Goal: Transaction & Acquisition: Purchase product/service

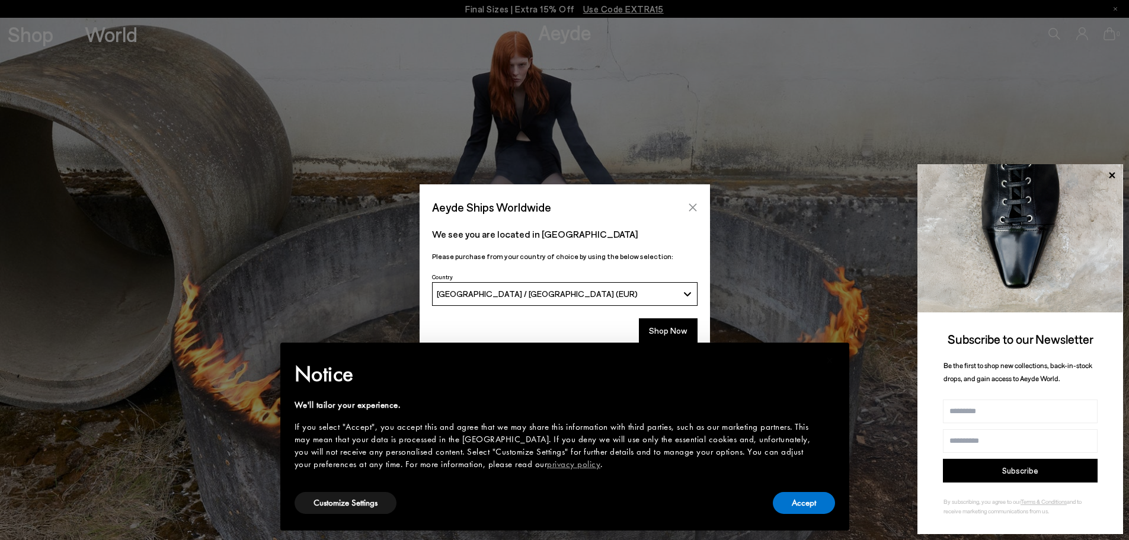
click at [692, 212] on icon "Close" at bounding box center [692, 207] width 9 height 9
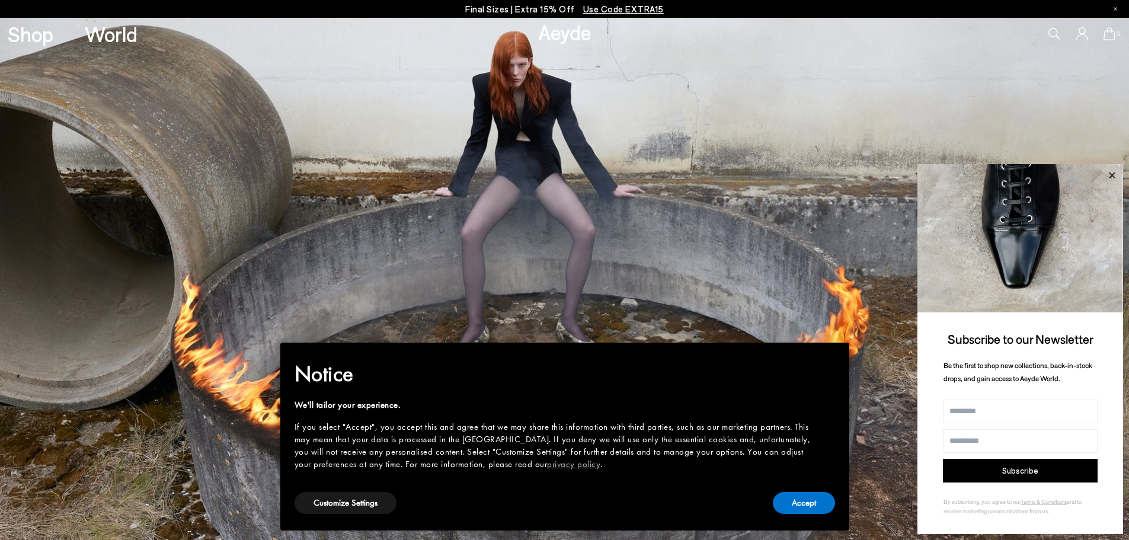
click at [1109, 171] on icon at bounding box center [1111, 175] width 15 height 15
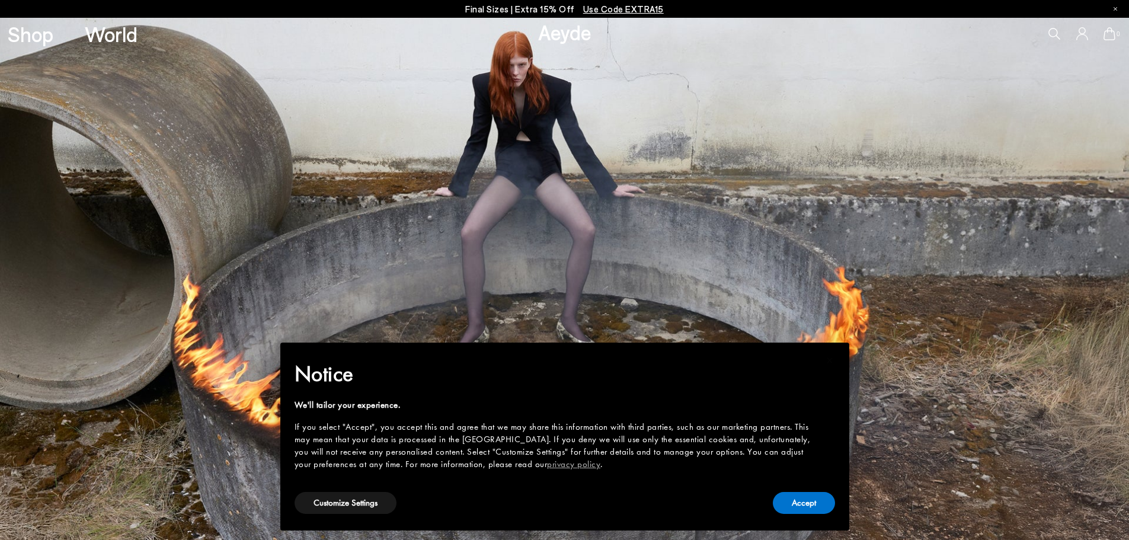
click at [1050, 36] on icon at bounding box center [1054, 34] width 12 height 12
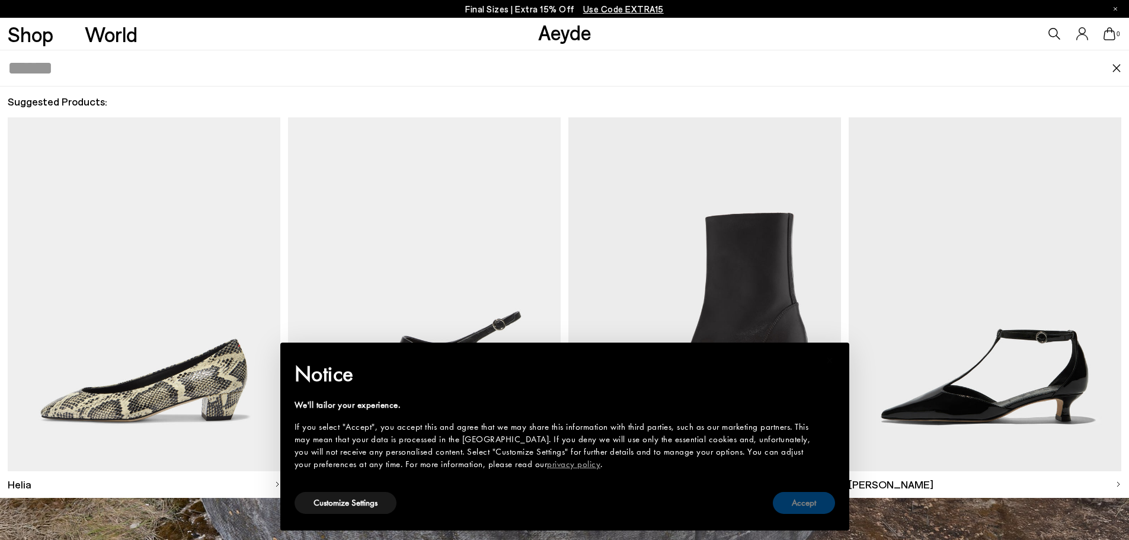
click at [826, 500] on button "Accept" at bounding box center [804, 503] width 62 height 22
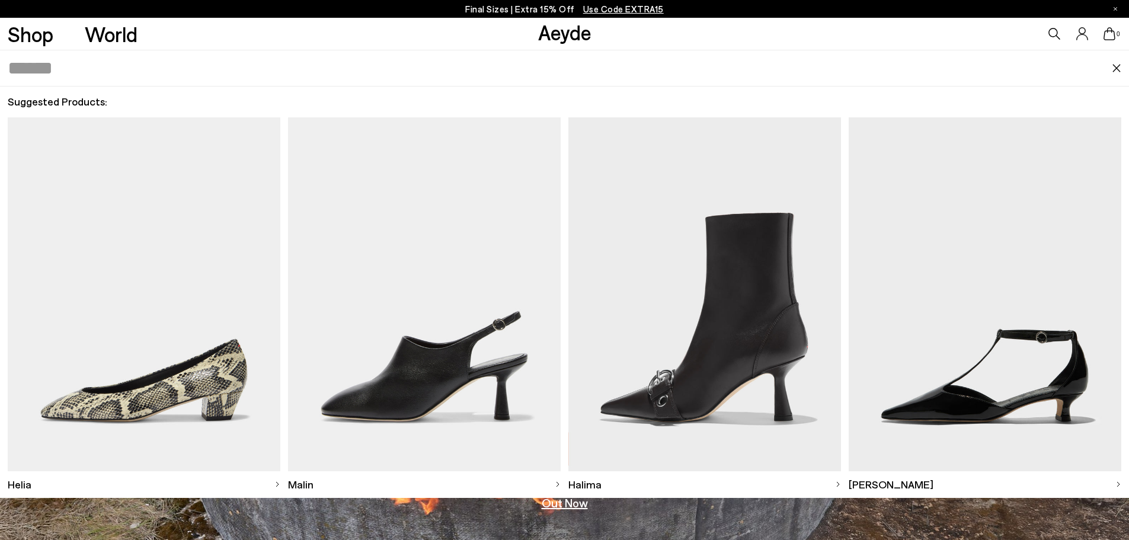
click at [1057, 33] on icon at bounding box center [1055, 34] width 12 height 12
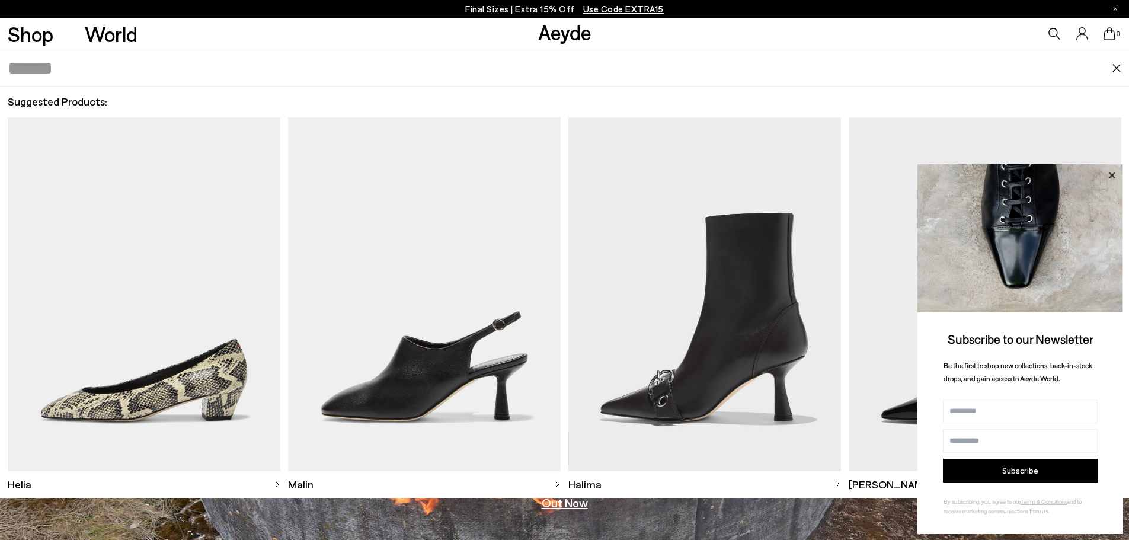
click at [1111, 177] on icon at bounding box center [1111, 175] width 15 height 15
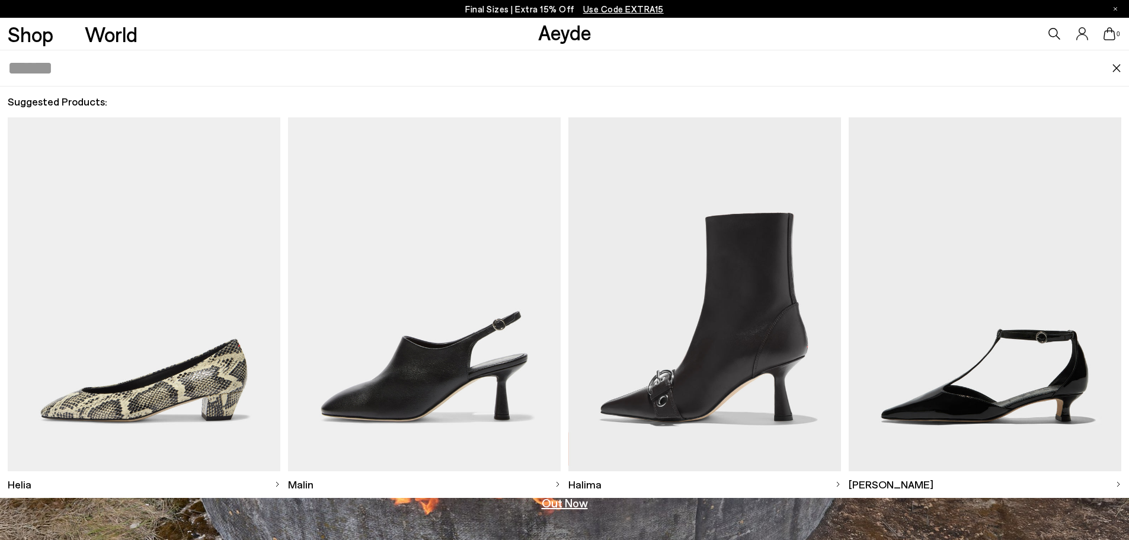
click at [67, 81] on input "text" at bounding box center [560, 68] width 1104 height 36
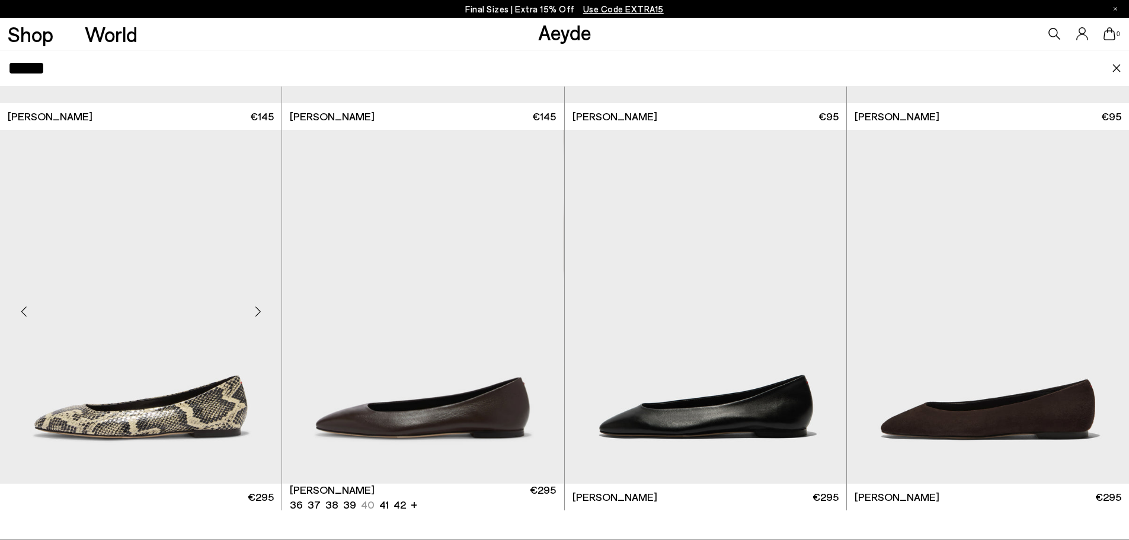
scroll to position [359, 0]
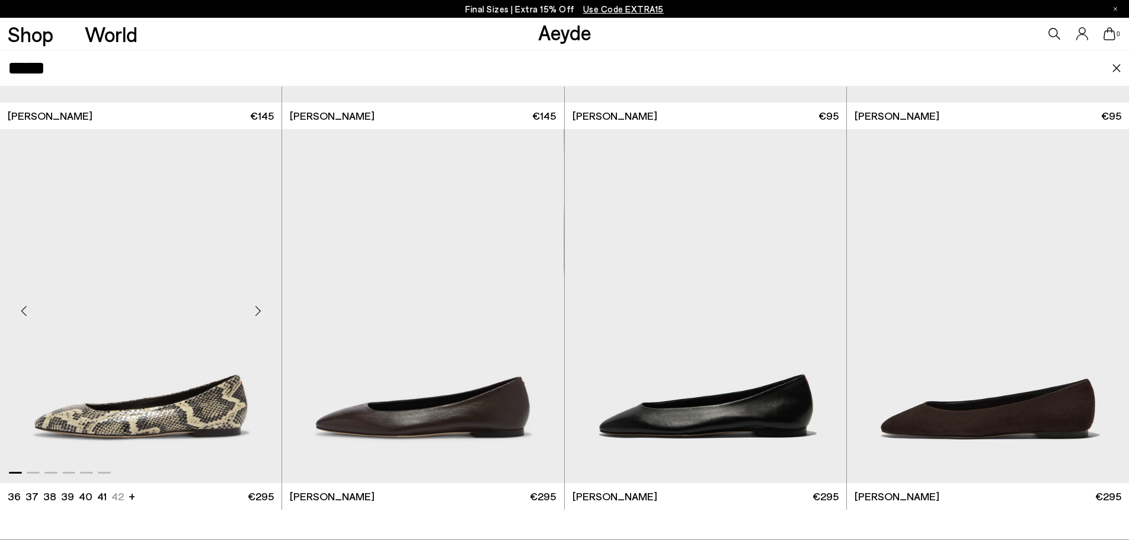
click at [141, 313] on img "1 / 6" at bounding box center [140, 306] width 281 height 354
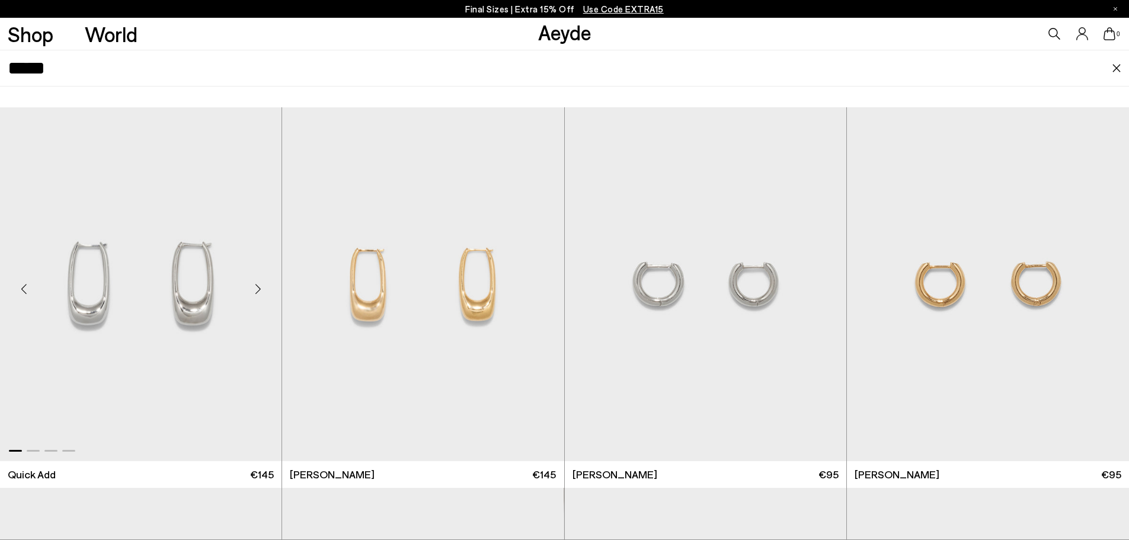
click at [263, 293] on div "Next slide" at bounding box center [258, 289] width 36 height 36
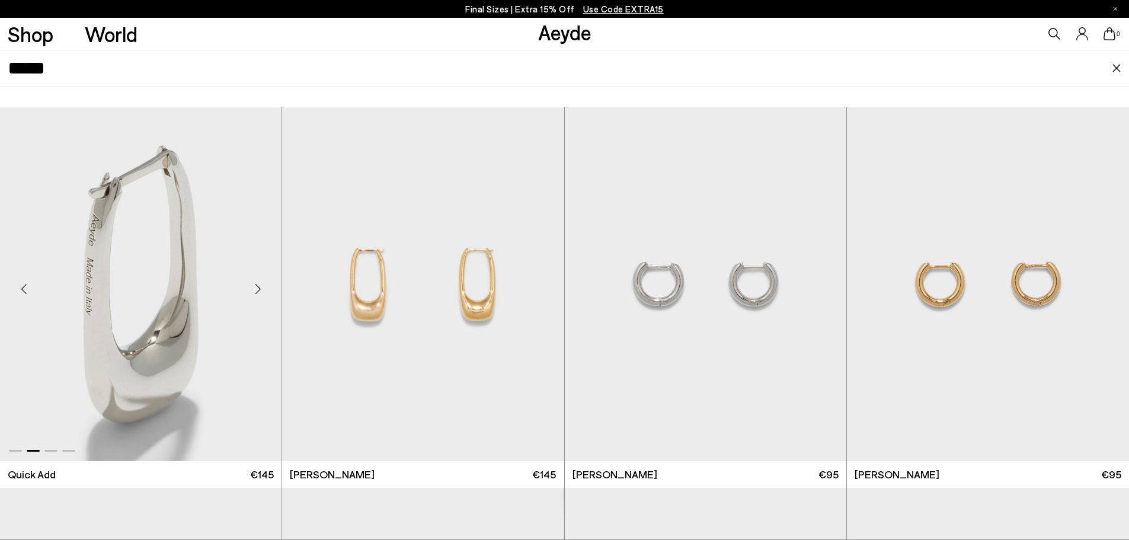
click at [259, 293] on div "Next slide" at bounding box center [258, 289] width 36 height 36
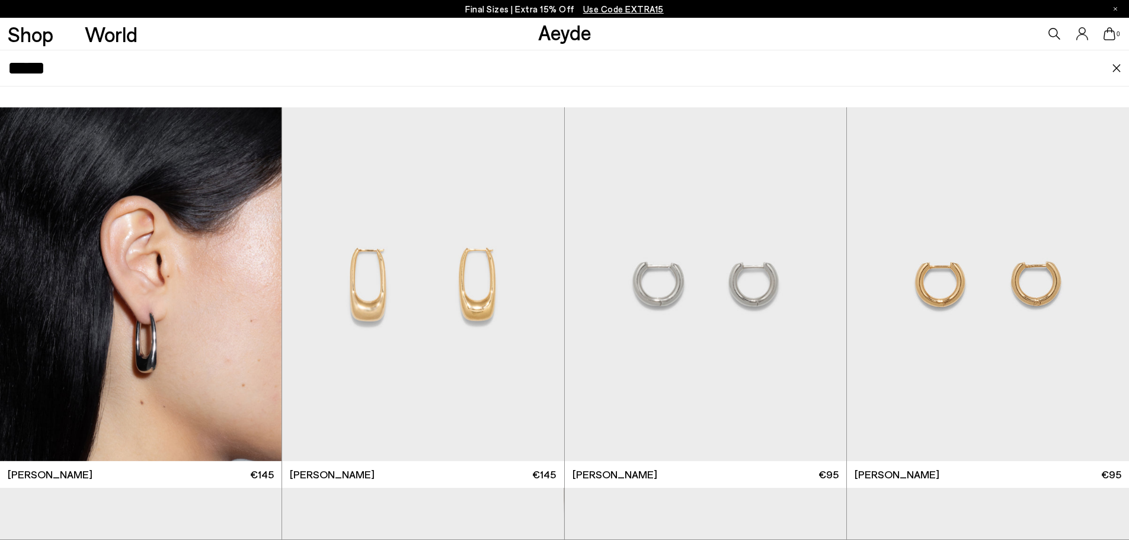
click at [1053, 32] on icon at bounding box center [1054, 34] width 12 height 12
click at [1059, 33] on icon at bounding box center [1054, 34] width 12 height 12
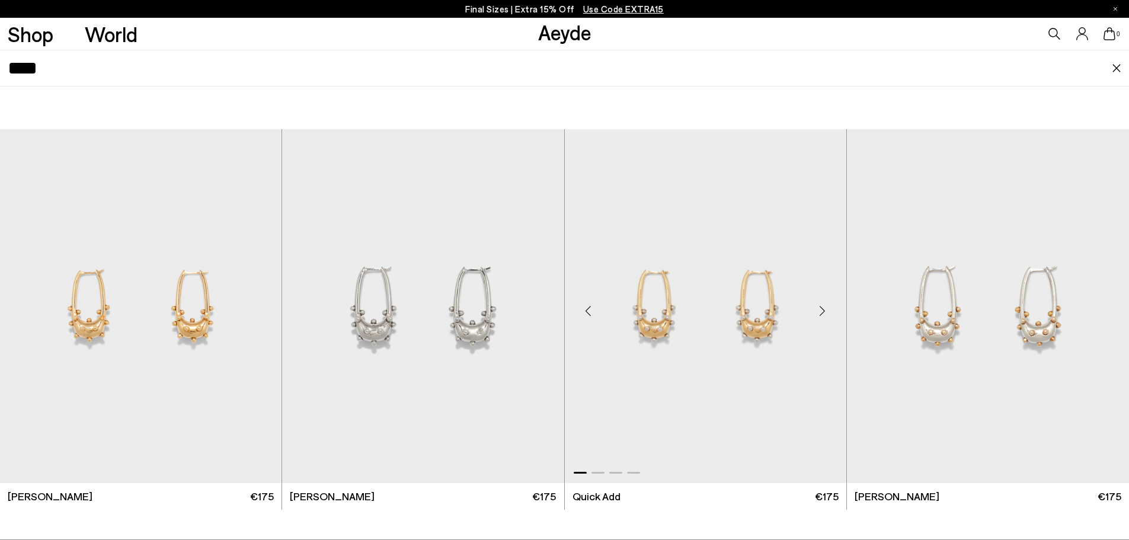
scroll to position [237, 0]
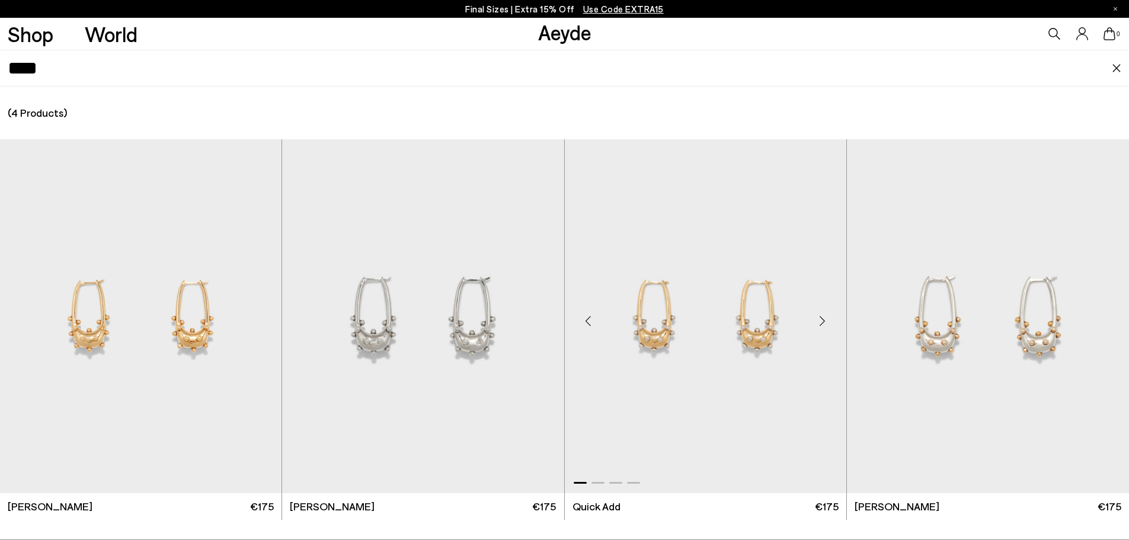
click at [590, 321] on div "Previous slide" at bounding box center [589, 321] width 36 height 36
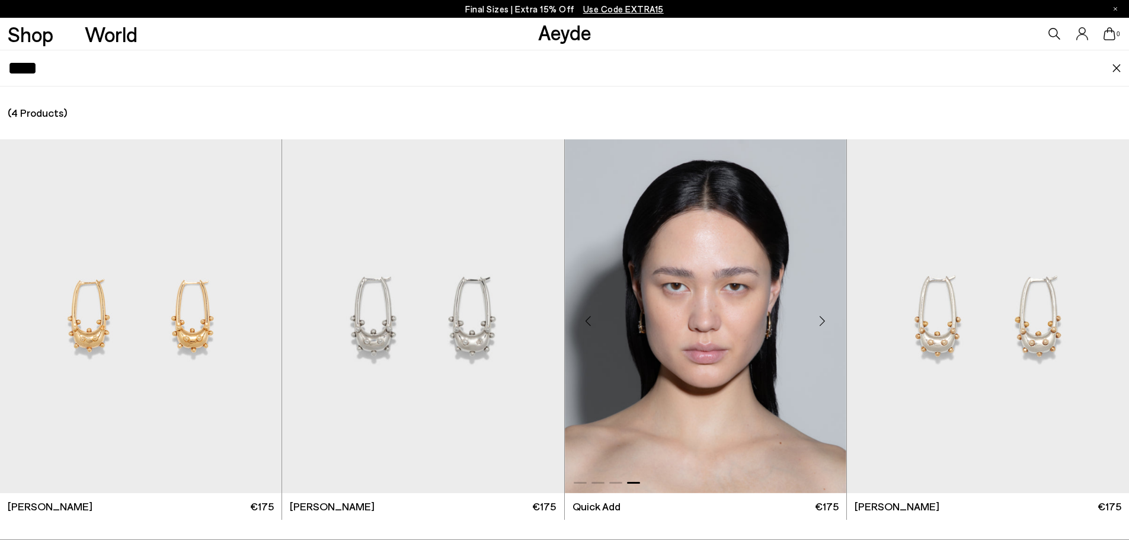
click at [590, 321] on div "Previous slide" at bounding box center [589, 321] width 36 height 36
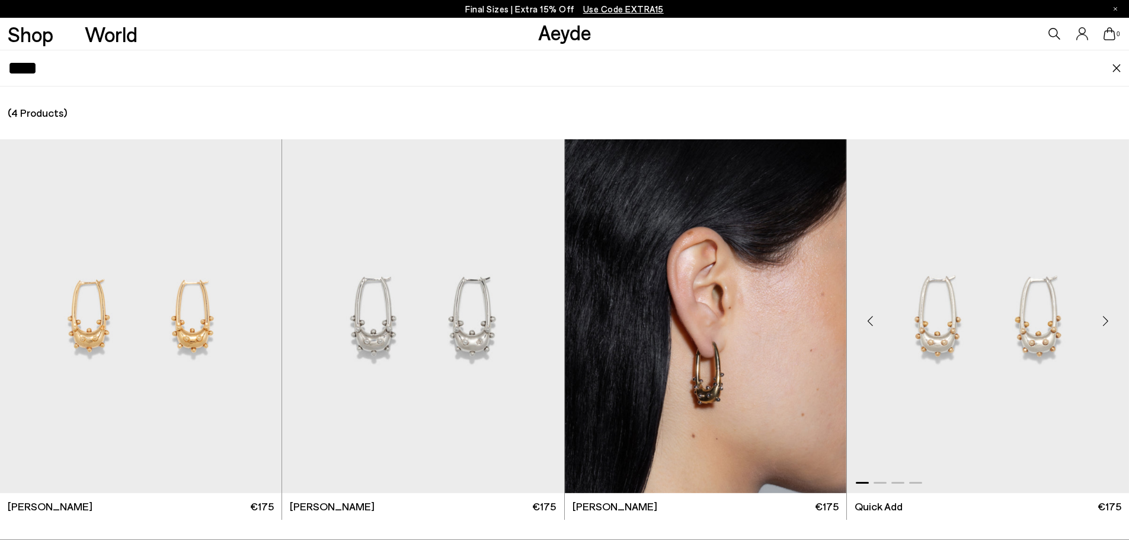
click at [876, 322] on div "Previous slide" at bounding box center [871, 321] width 36 height 36
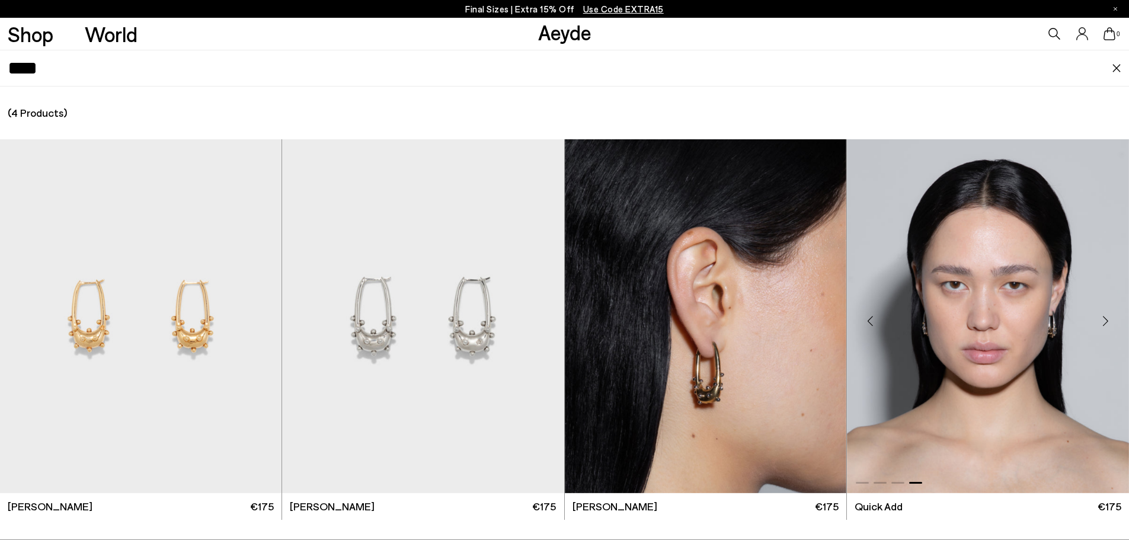
click at [876, 322] on div "Previous slide" at bounding box center [871, 321] width 36 height 36
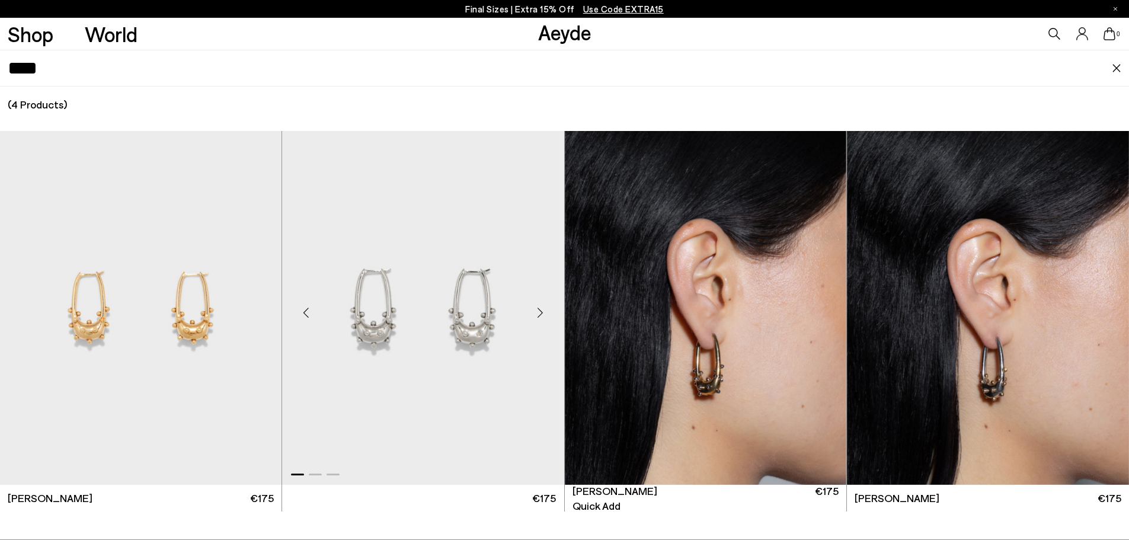
scroll to position [10, 0]
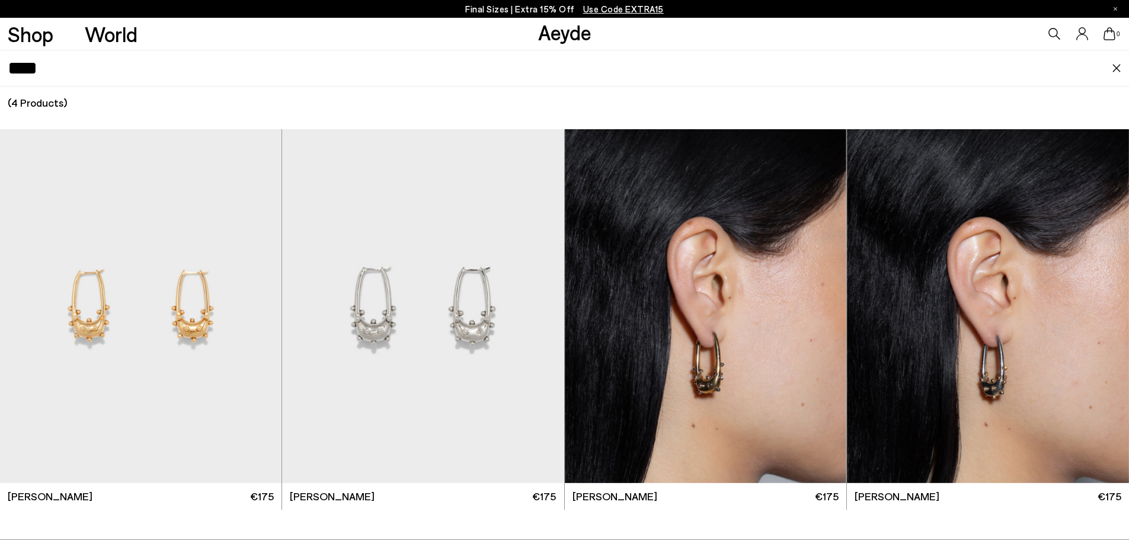
click at [86, 75] on input "****" at bounding box center [560, 68] width 1104 height 36
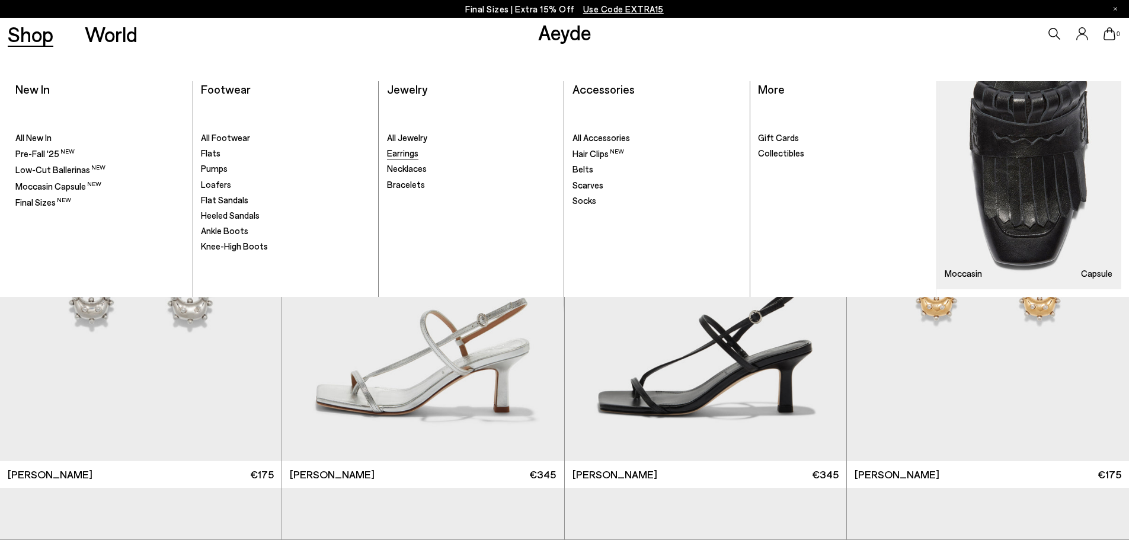
type input "***"
click at [406, 151] on span "Earrings" at bounding box center [402, 153] width 31 height 11
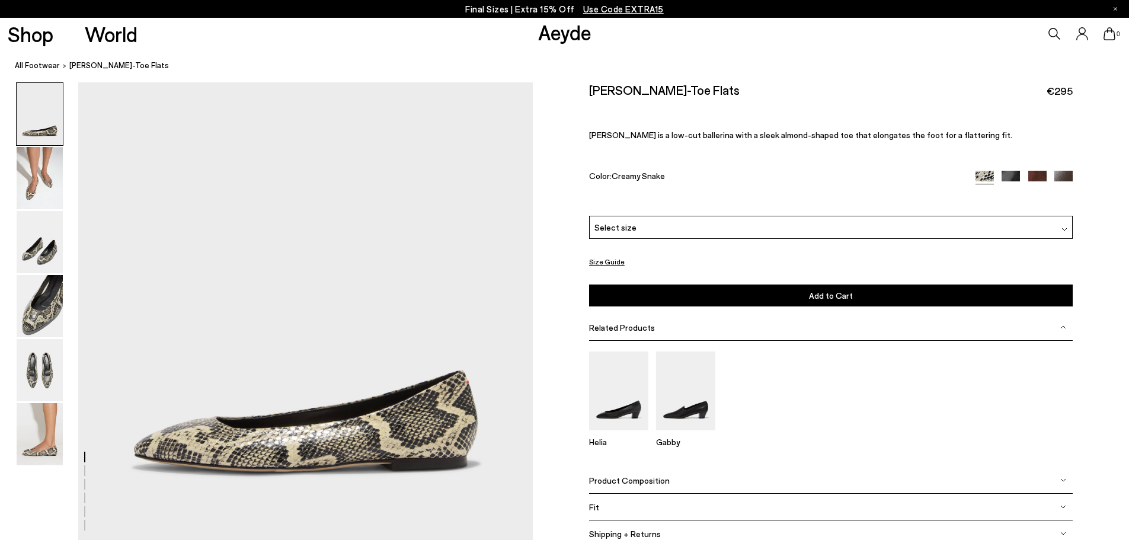
click at [695, 229] on div "Select size" at bounding box center [831, 227] width 484 height 23
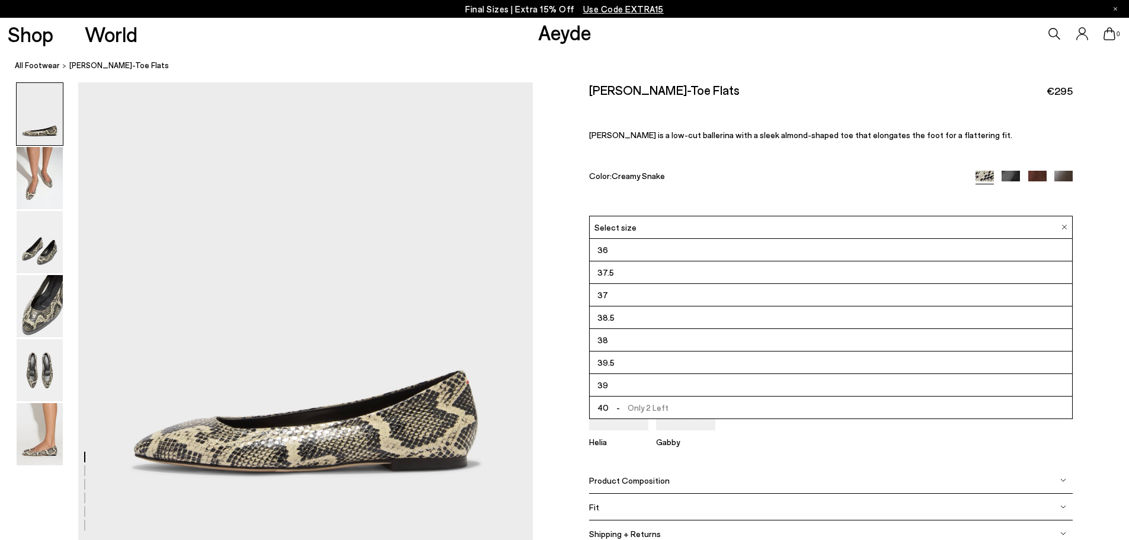
click at [638, 318] on li "38.5" at bounding box center [831, 317] width 482 height 23
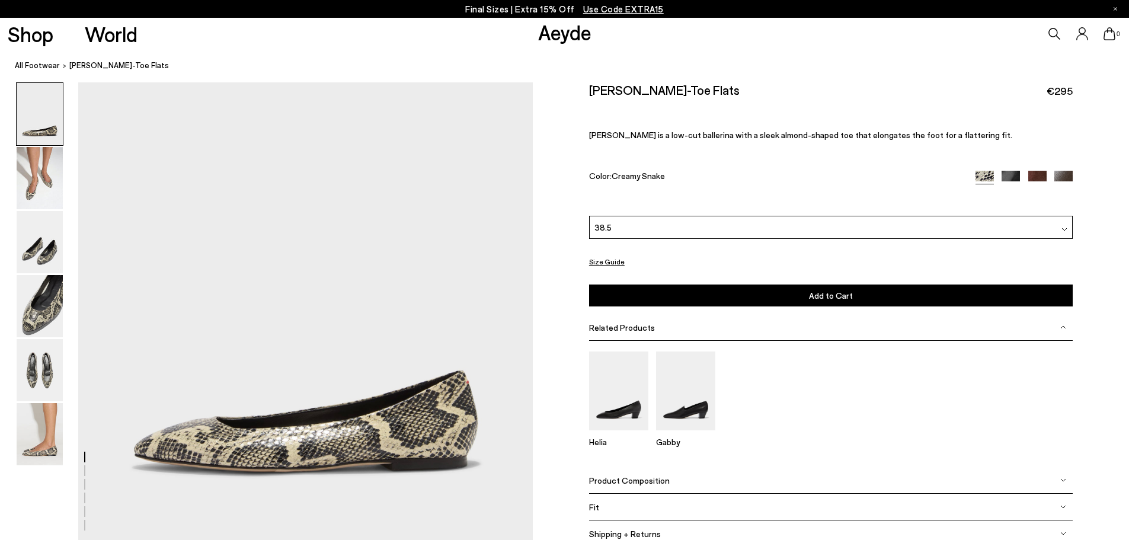
click at [823, 296] on span "Add to Cart" at bounding box center [831, 295] width 44 height 10
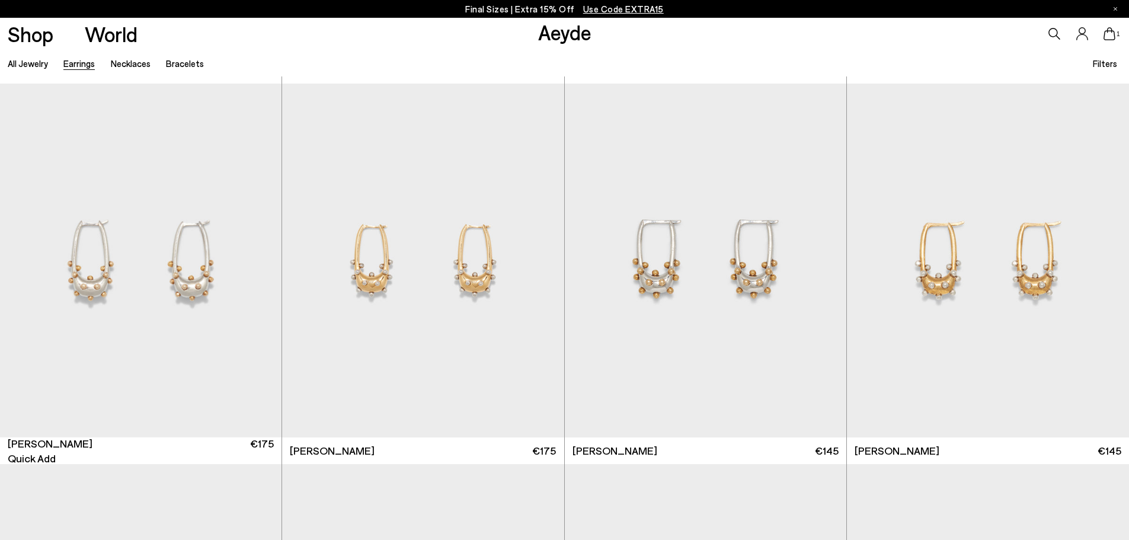
scroll to position [1896, 0]
click at [588, 265] on div "Previous slide" at bounding box center [589, 265] width 36 height 36
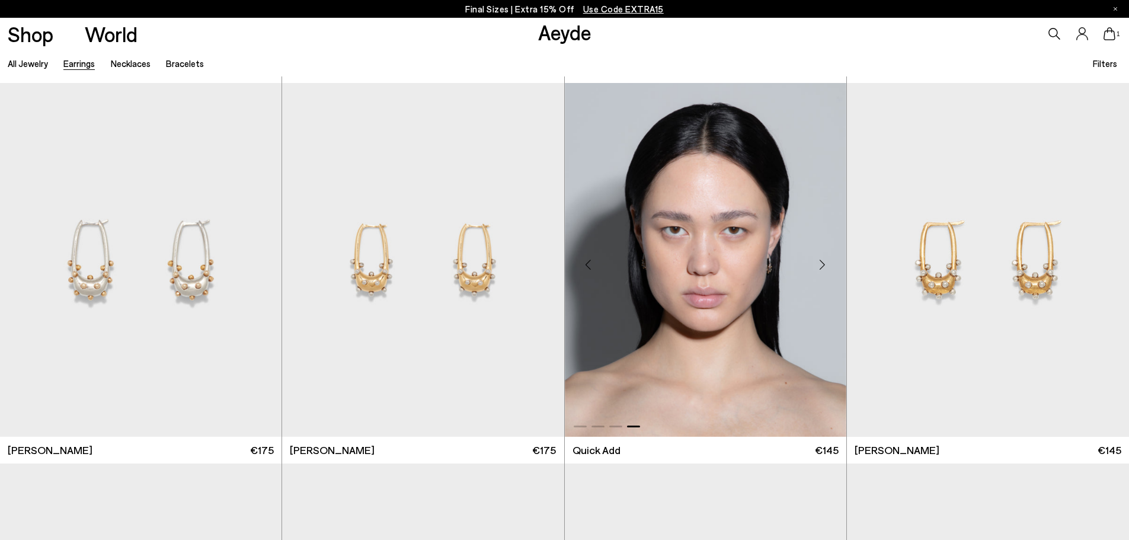
click at [588, 265] on div "Previous slide" at bounding box center [589, 265] width 36 height 36
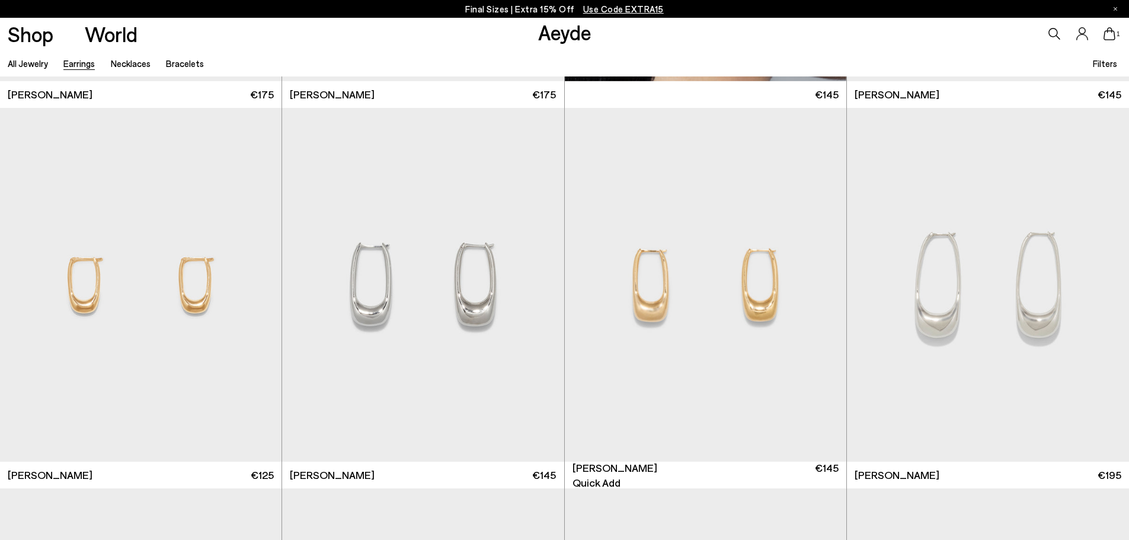
scroll to position [2311, 0]
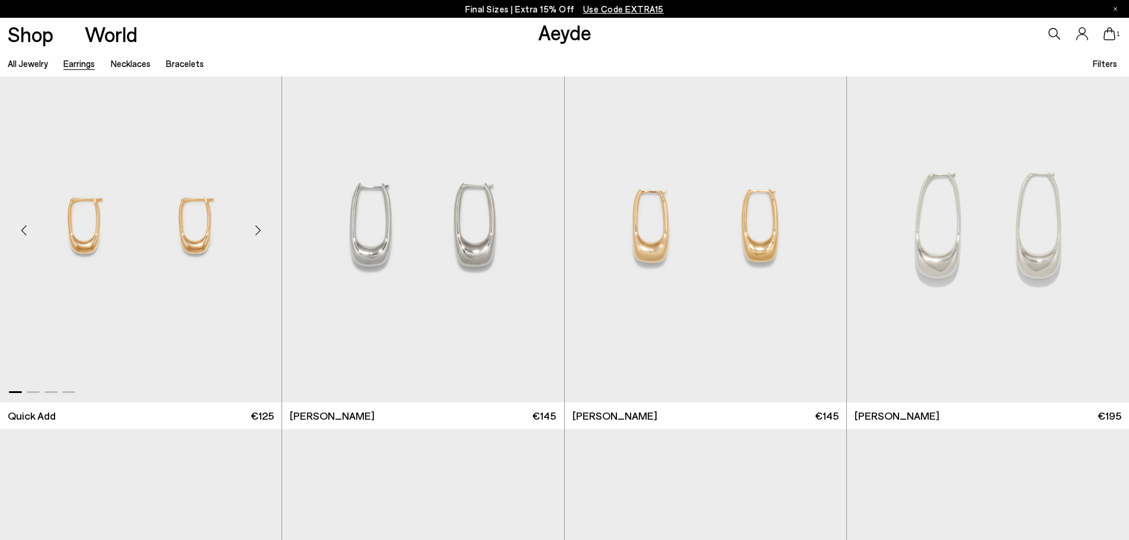
click at [25, 228] on div "Previous slide" at bounding box center [24, 231] width 36 height 36
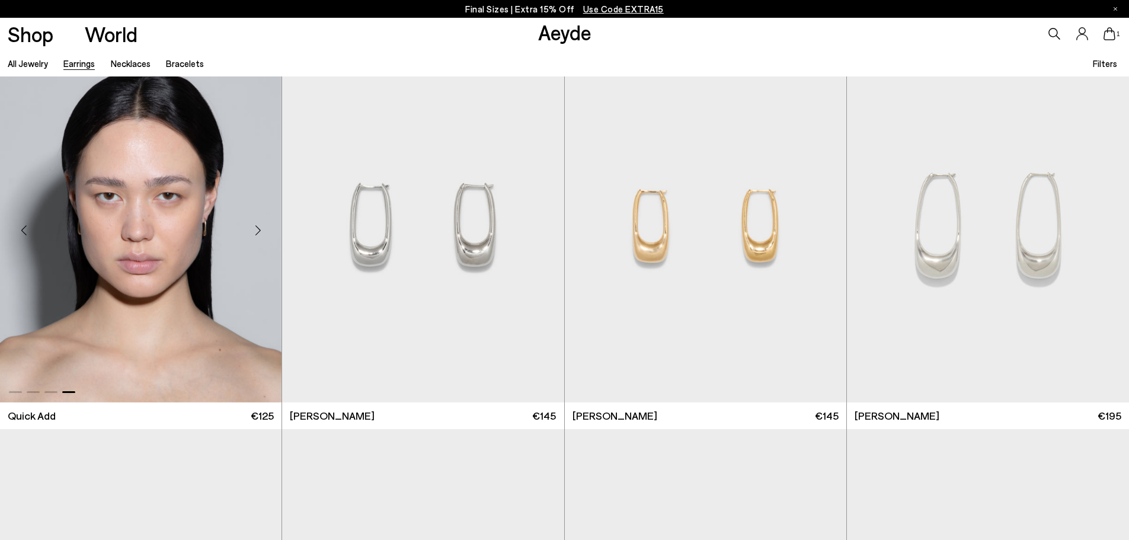
click at [25, 228] on div "Previous slide" at bounding box center [24, 231] width 36 height 36
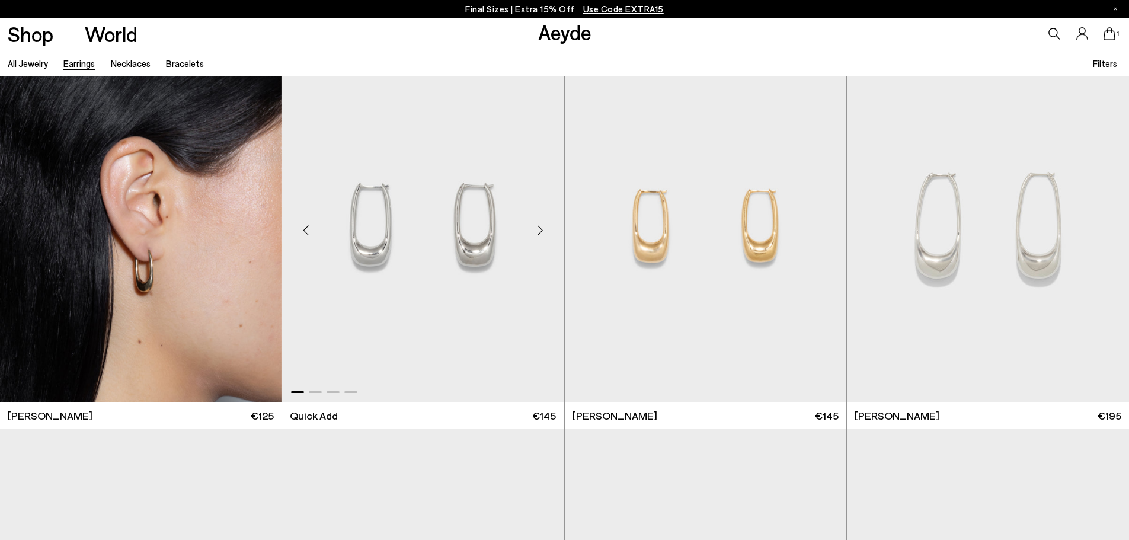
click at [311, 229] on div "Previous slide" at bounding box center [306, 231] width 36 height 36
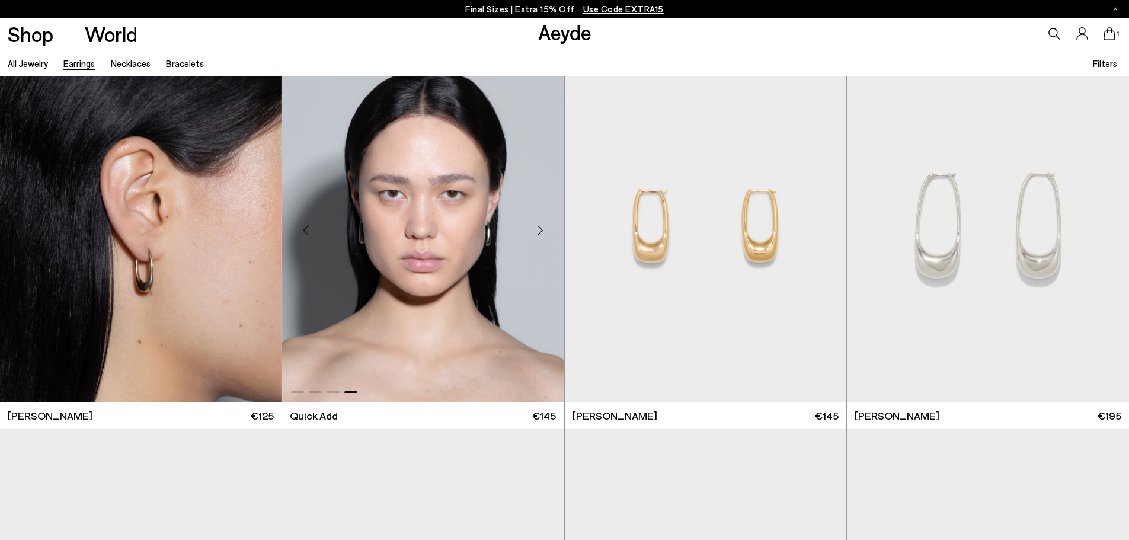
click at [311, 229] on div "Previous slide" at bounding box center [306, 231] width 36 height 36
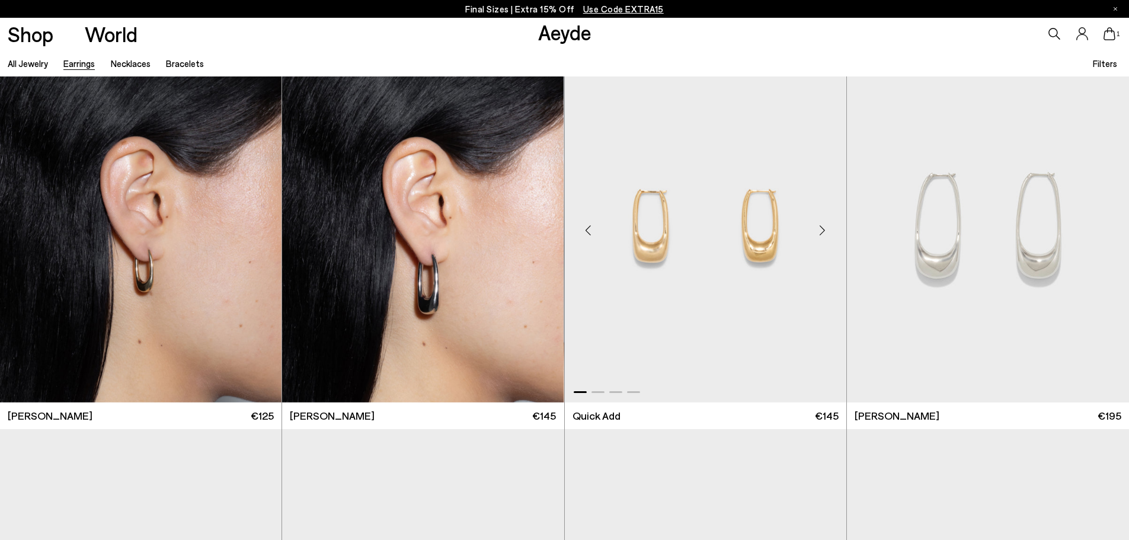
click at [589, 232] on div "Previous slide" at bounding box center [589, 231] width 36 height 36
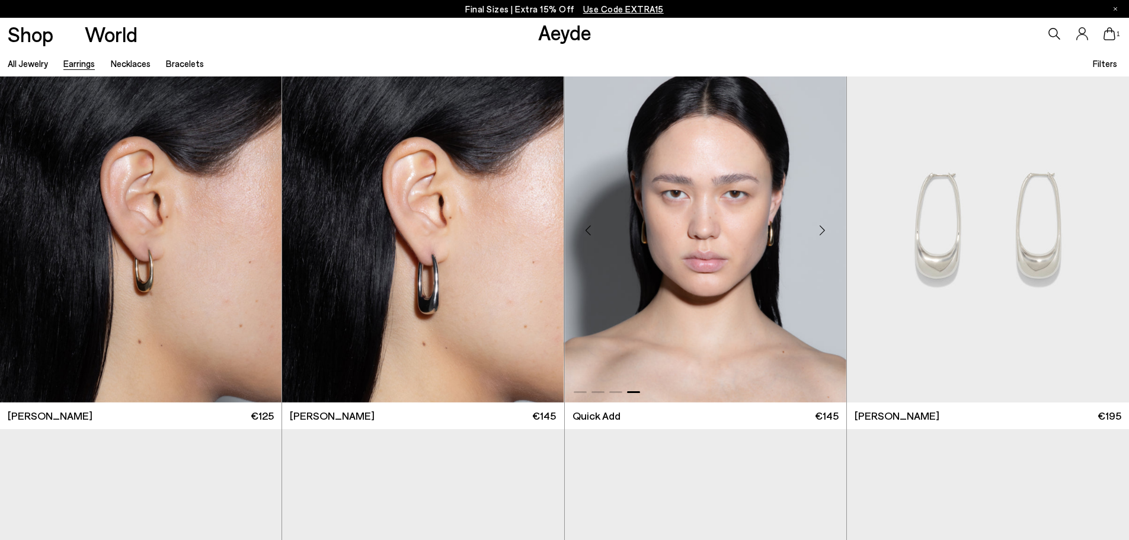
click at [589, 232] on div "Previous slide" at bounding box center [589, 231] width 36 height 36
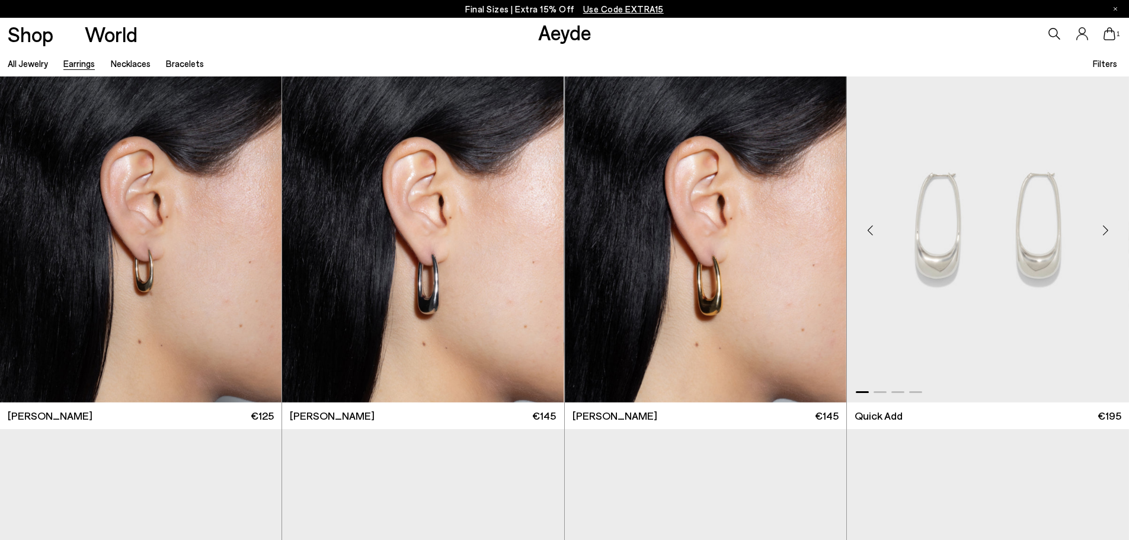
click at [869, 231] on div "Previous slide" at bounding box center [871, 231] width 36 height 36
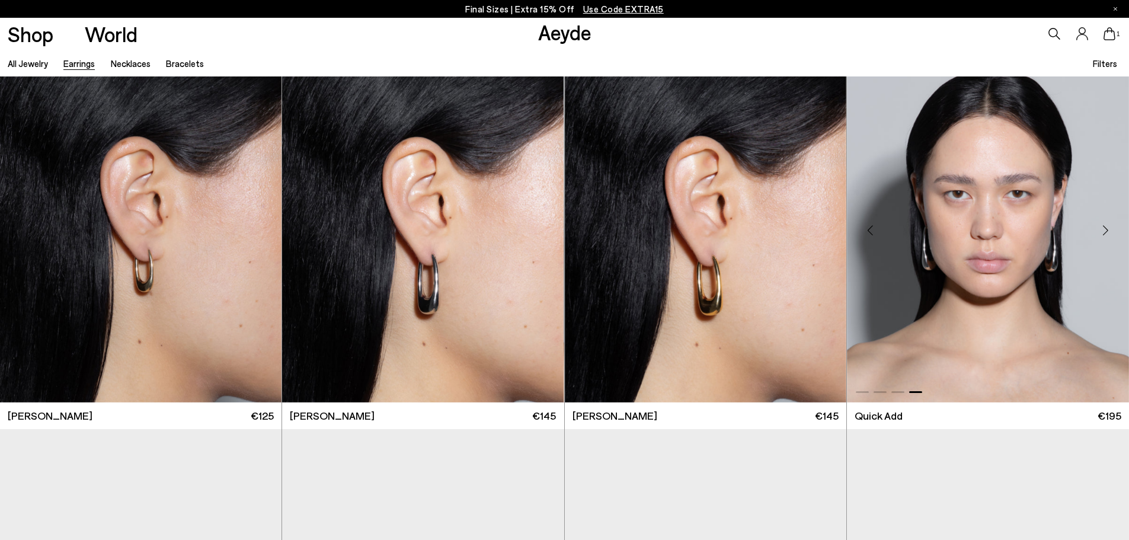
click at [869, 231] on div "Previous slide" at bounding box center [871, 231] width 36 height 36
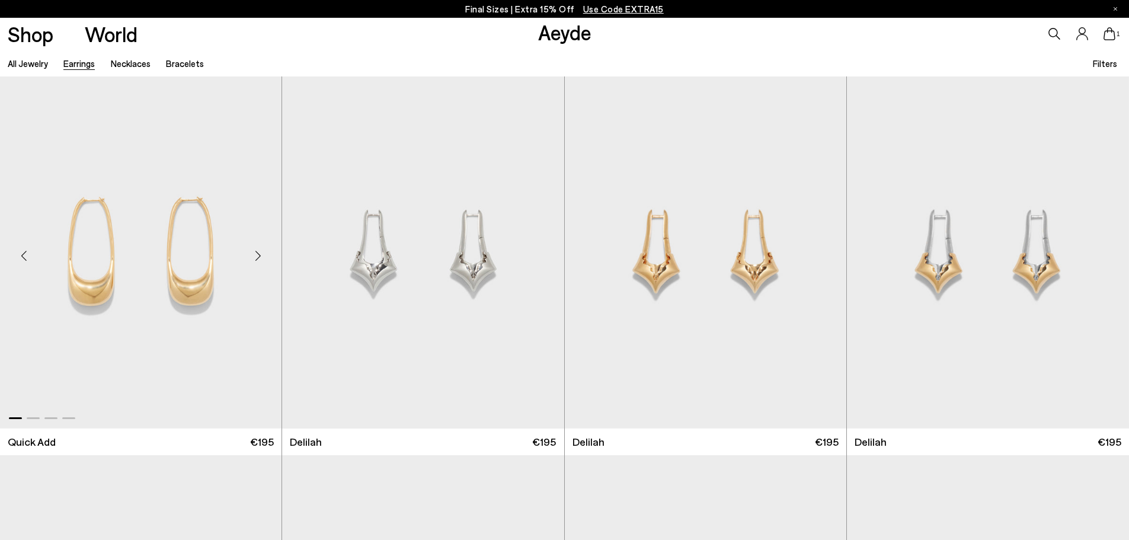
scroll to position [2667, 0]
click at [22, 250] on div "Previous slide" at bounding box center [24, 256] width 36 height 36
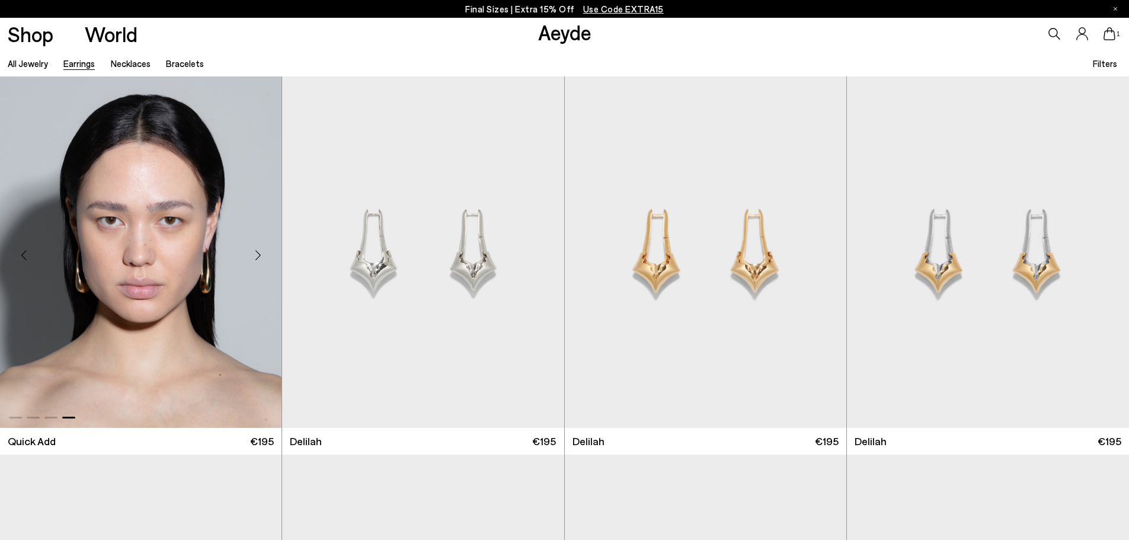
click at [22, 250] on div "Previous slide" at bounding box center [24, 256] width 36 height 36
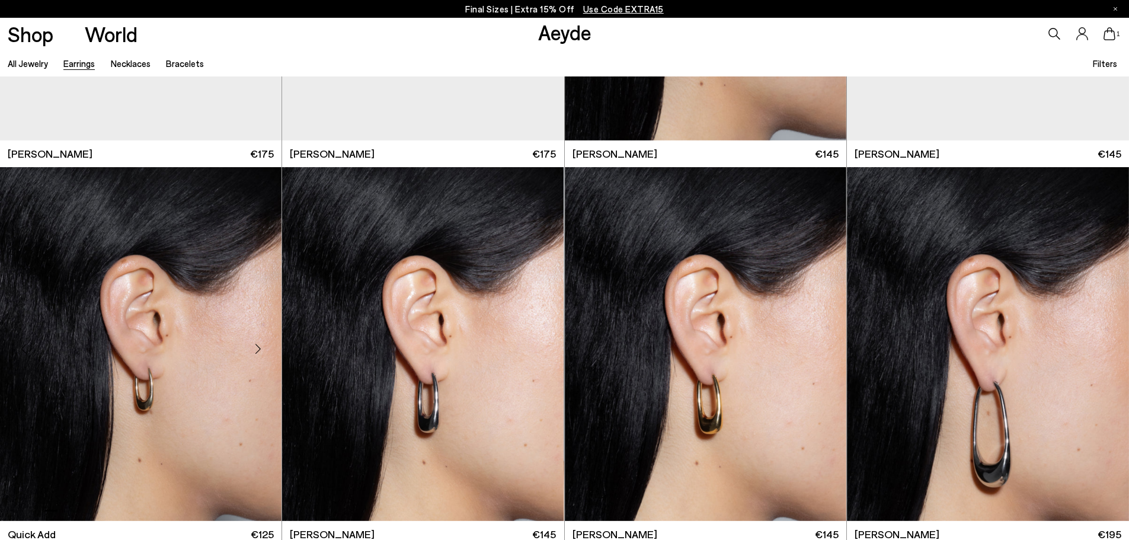
scroll to position [2252, 0]
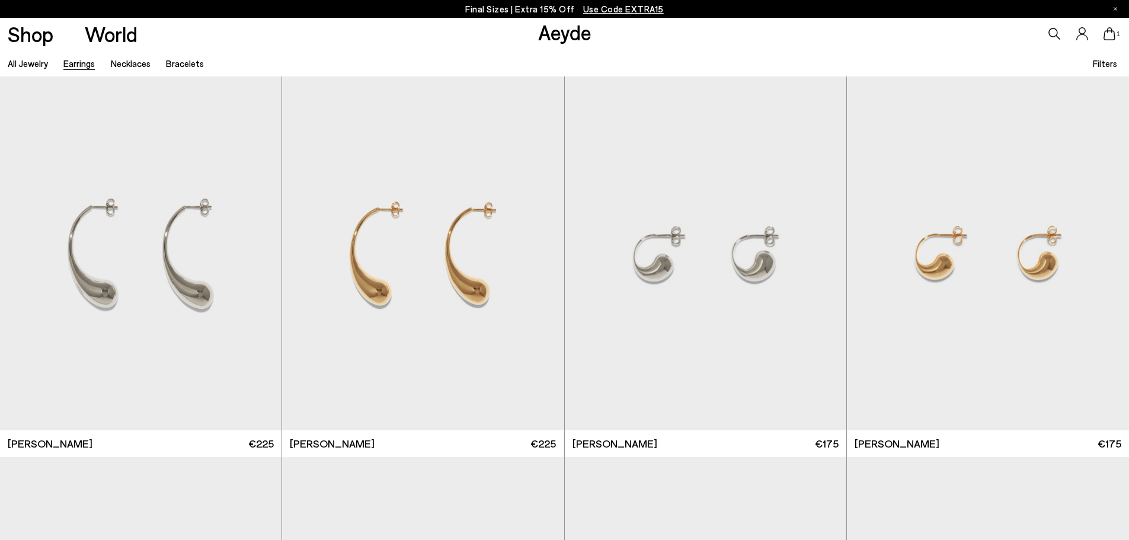
click at [1056, 34] on icon at bounding box center [1054, 34] width 12 height 12
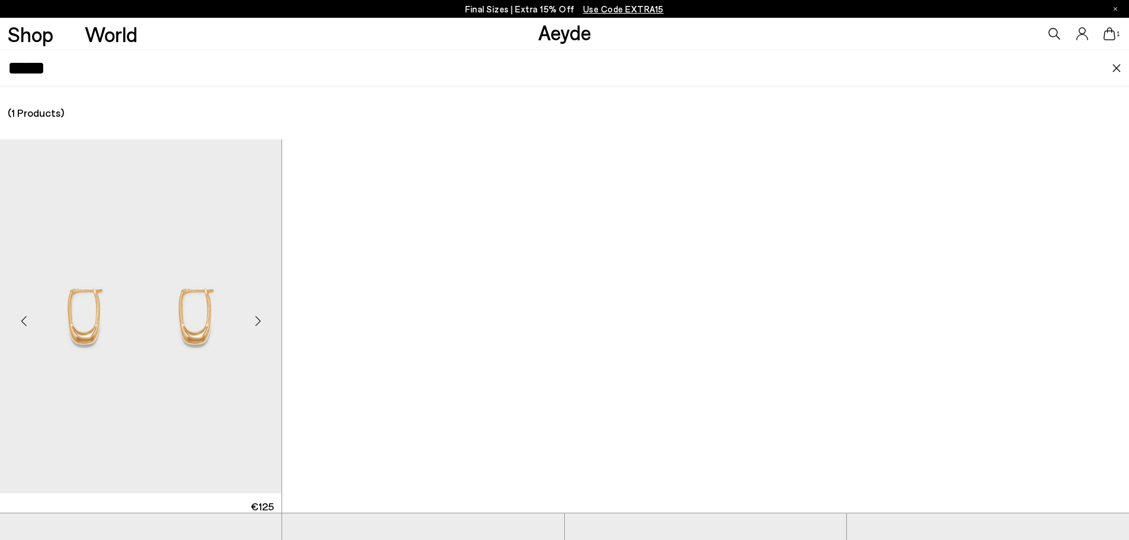
type input "*****"
click at [215, 323] on img "1 / 4" at bounding box center [140, 316] width 281 height 354
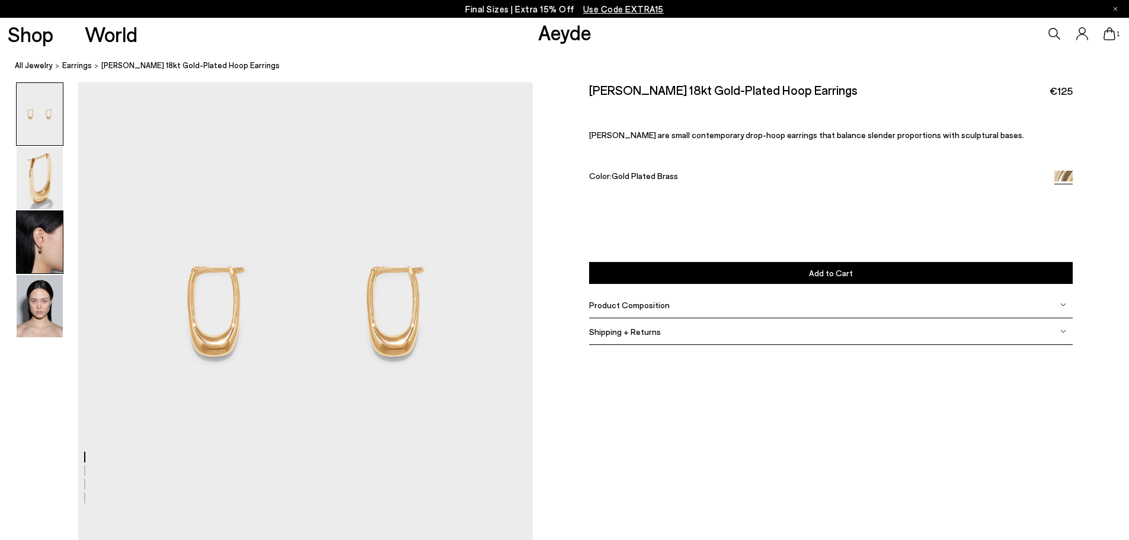
click at [39, 241] on img at bounding box center [40, 242] width 46 height 62
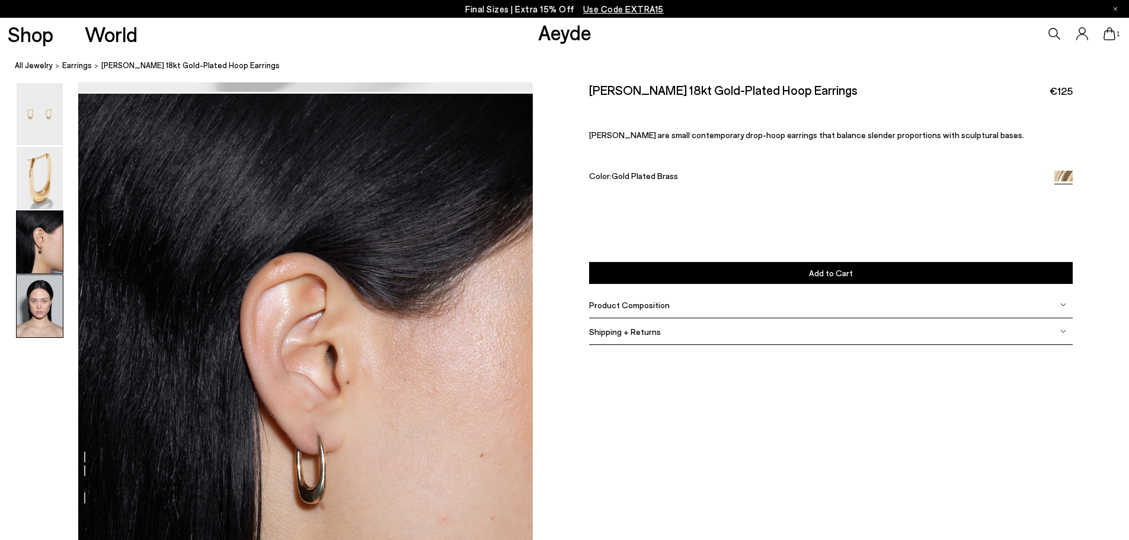
scroll to position [1068, 0]
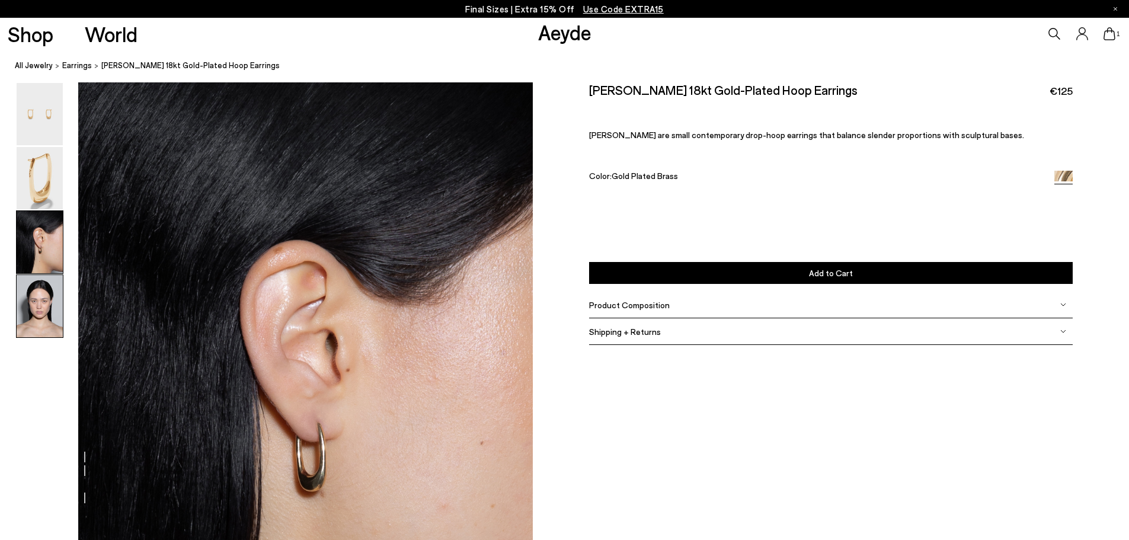
click at [47, 312] on img at bounding box center [40, 306] width 46 height 62
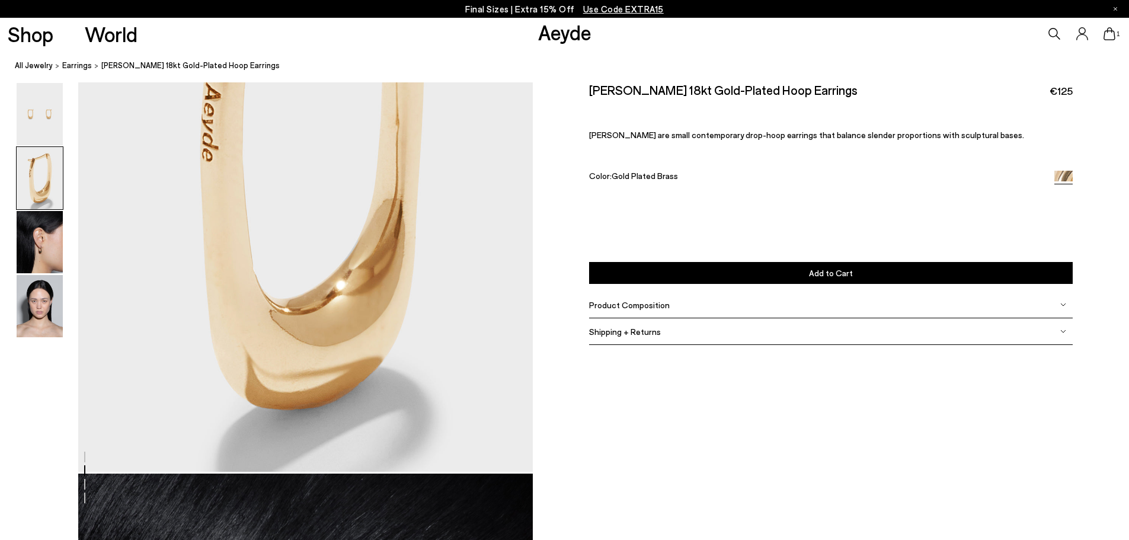
scroll to position [453, 0]
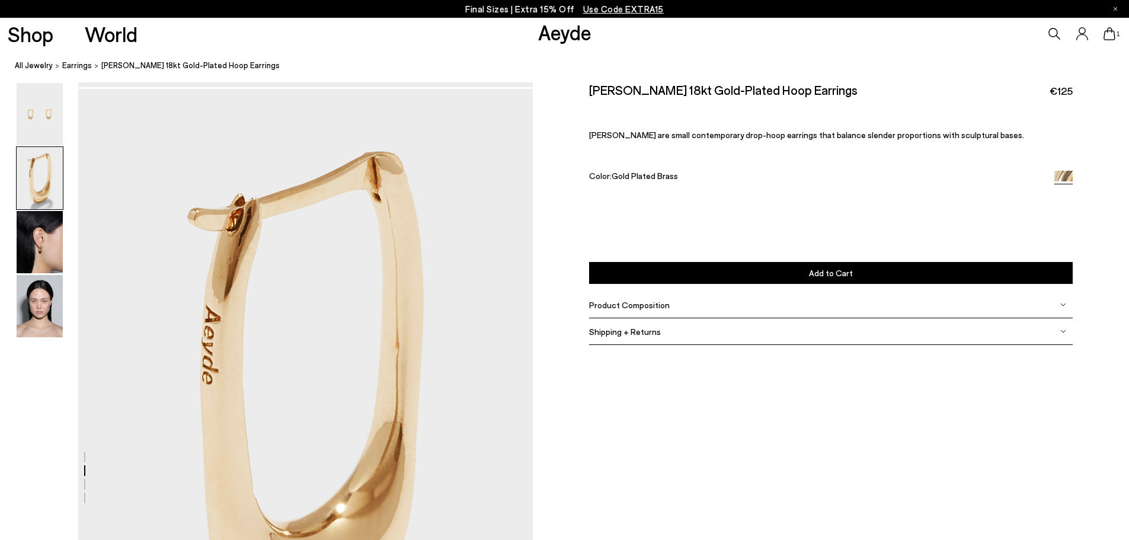
click at [1050, 35] on icon at bounding box center [1055, 34] width 12 height 12
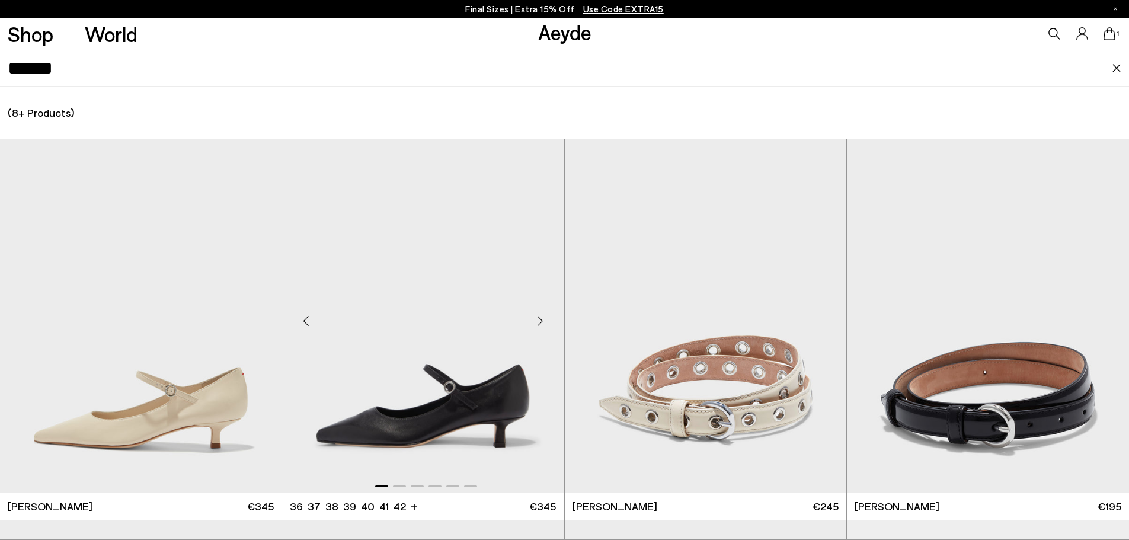
type input "******"
click at [437, 333] on img "1 / 6" at bounding box center [422, 316] width 281 height 354
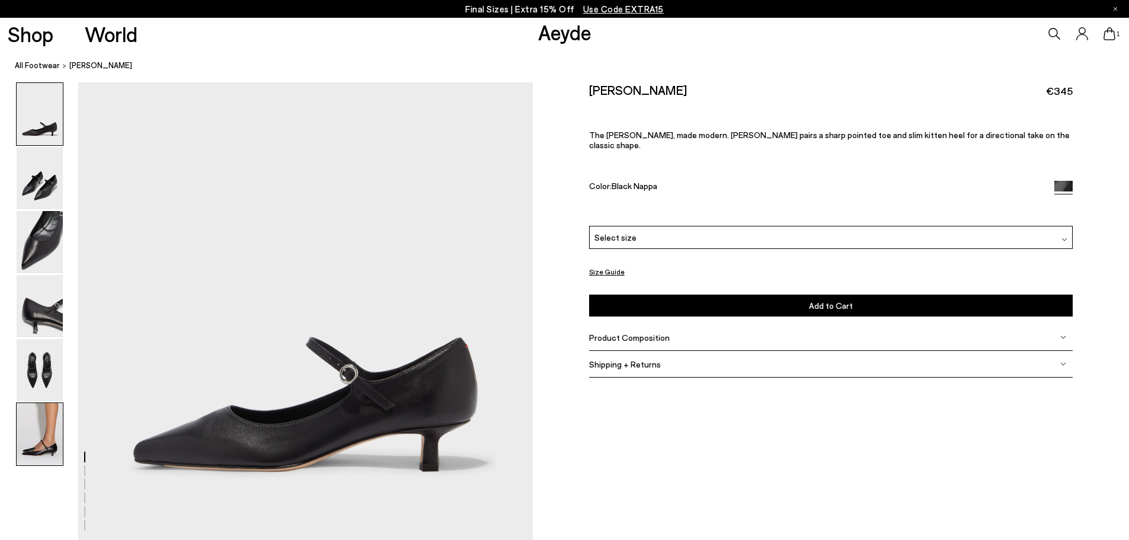
click at [37, 440] on img at bounding box center [40, 434] width 46 height 62
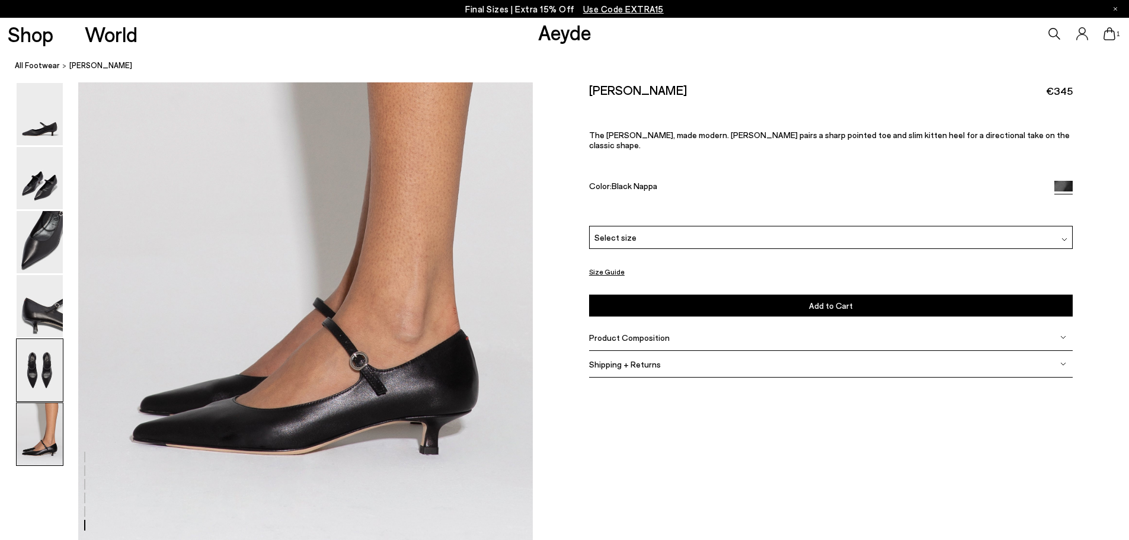
click at [49, 369] on img at bounding box center [40, 370] width 46 height 62
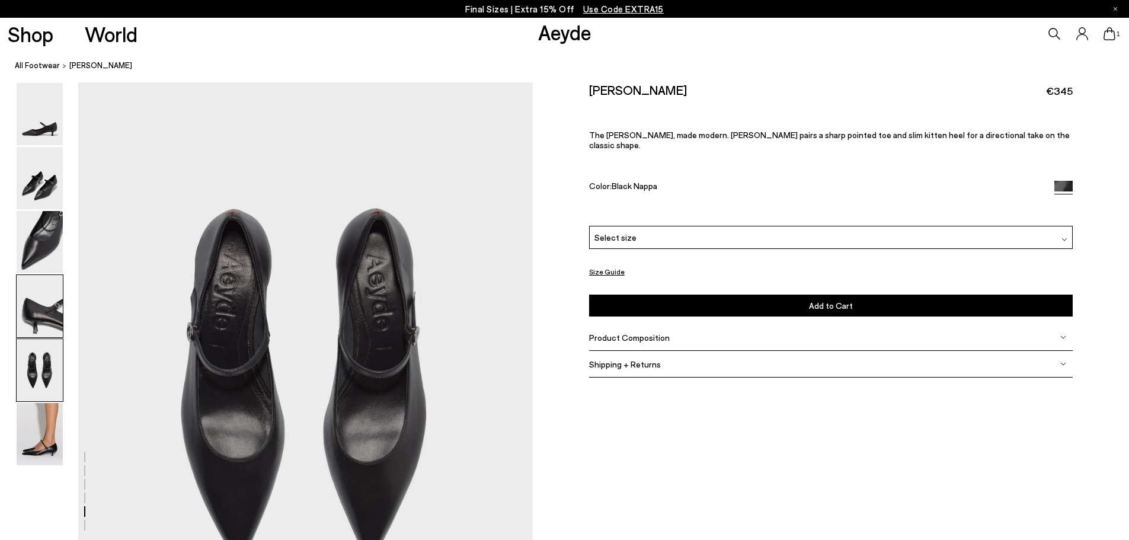
click at [41, 318] on img at bounding box center [40, 306] width 46 height 62
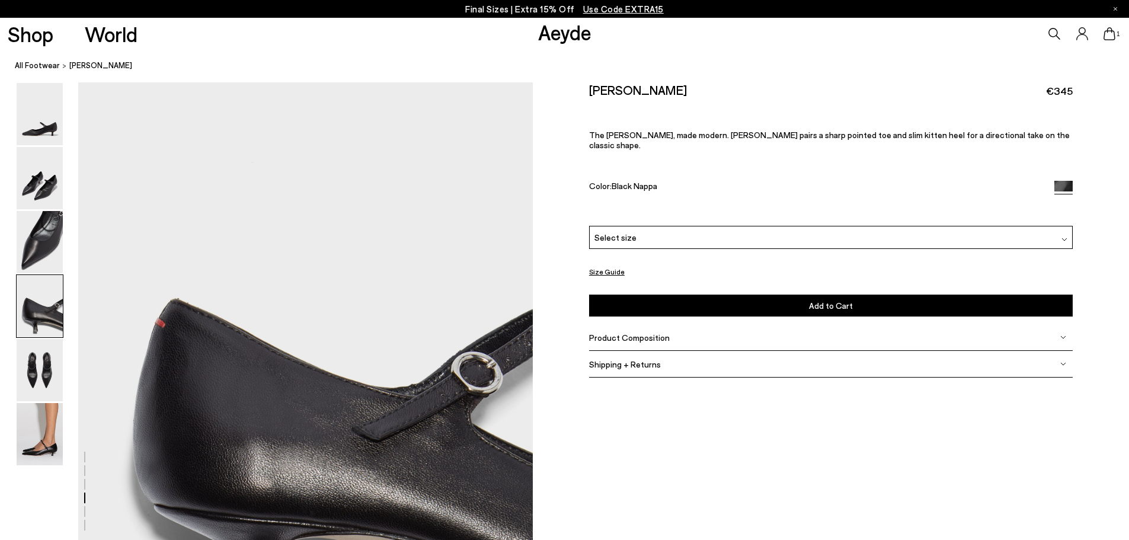
scroll to position [1675, 0]
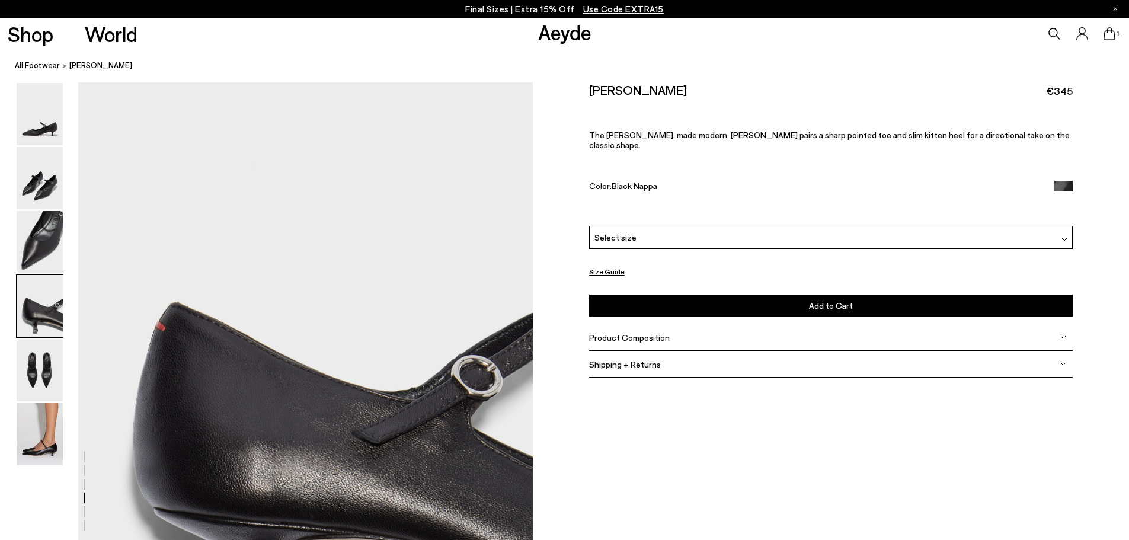
click at [806, 228] on div "Select size" at bounding box center [831, 237] width 484 height 23
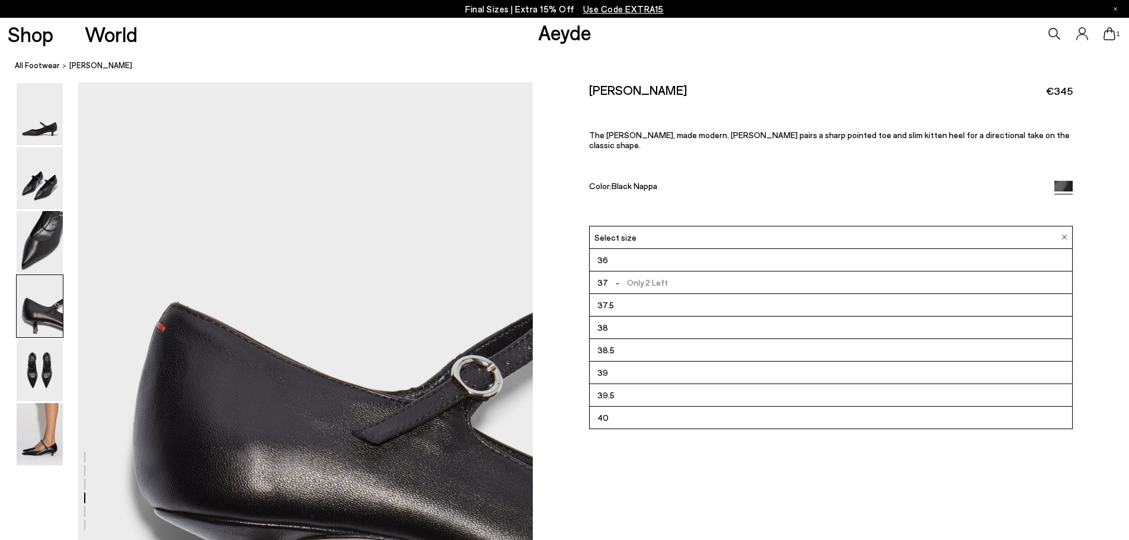
click at [670, 339] on li "38.5" at bounding box center [831, 350] width 482 height 23
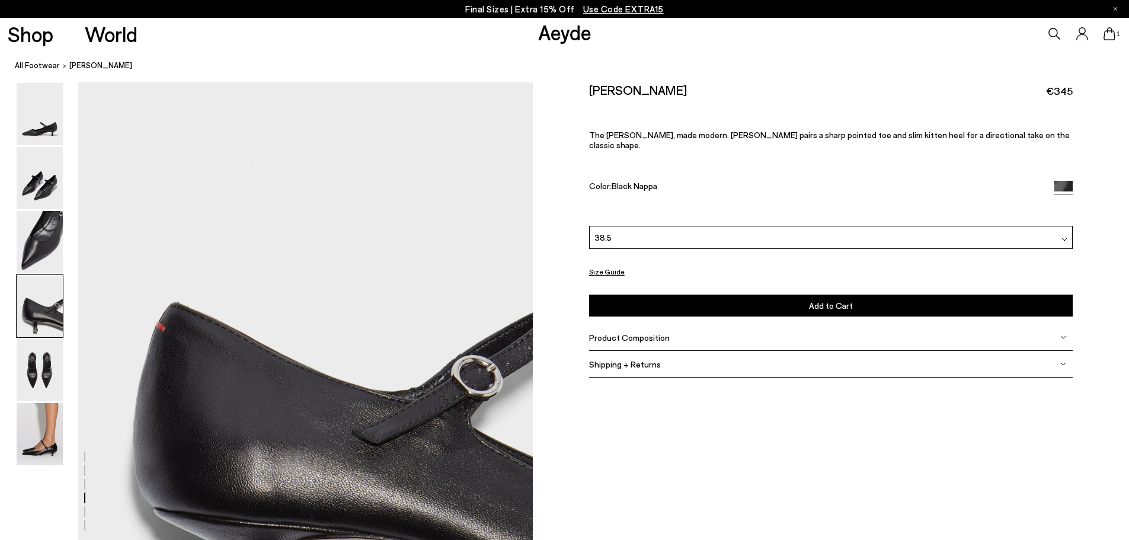
click at [778, 295] on button "Add to Cart Select a Size First" at bounding box center [831, 306] width 484 height 22
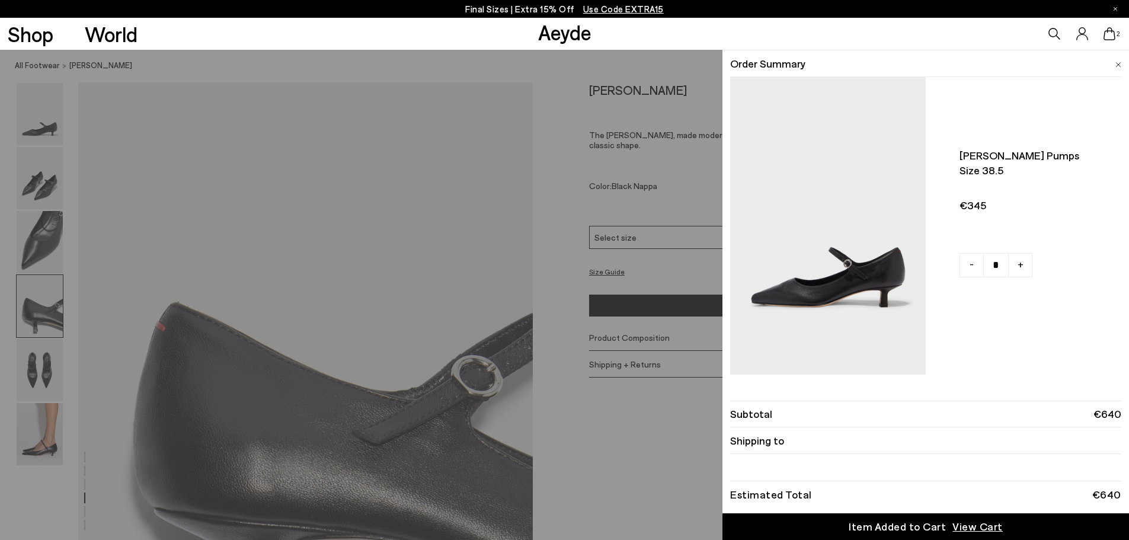
click at [464, 37] on div "Shop World Aeyde 2" at bounding box center [564, 34] width 1129 height 32
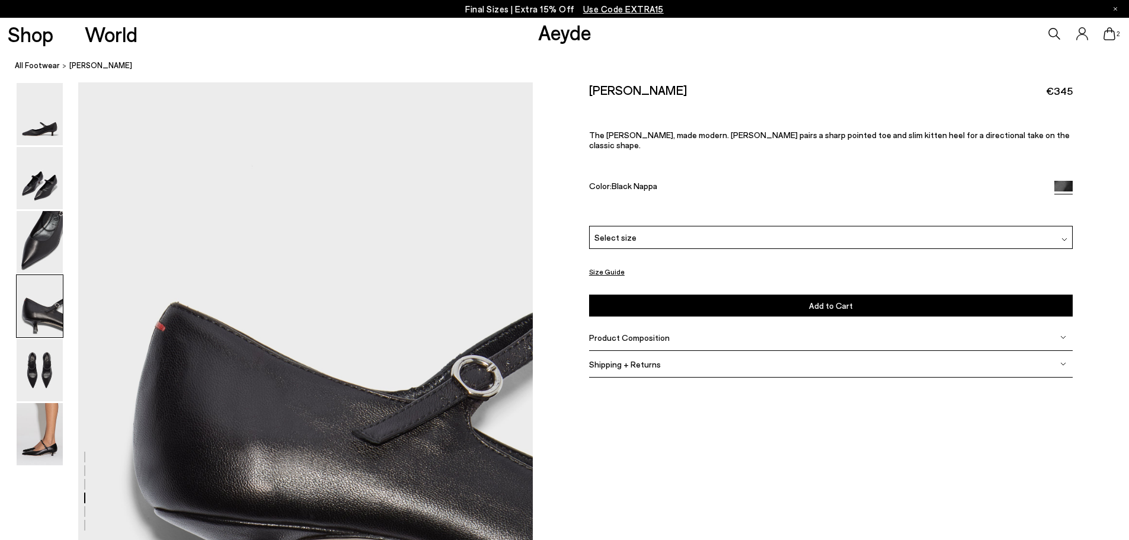
click at [1055, 40] on icon at bounding box center [1054, 34] width 12 height 12
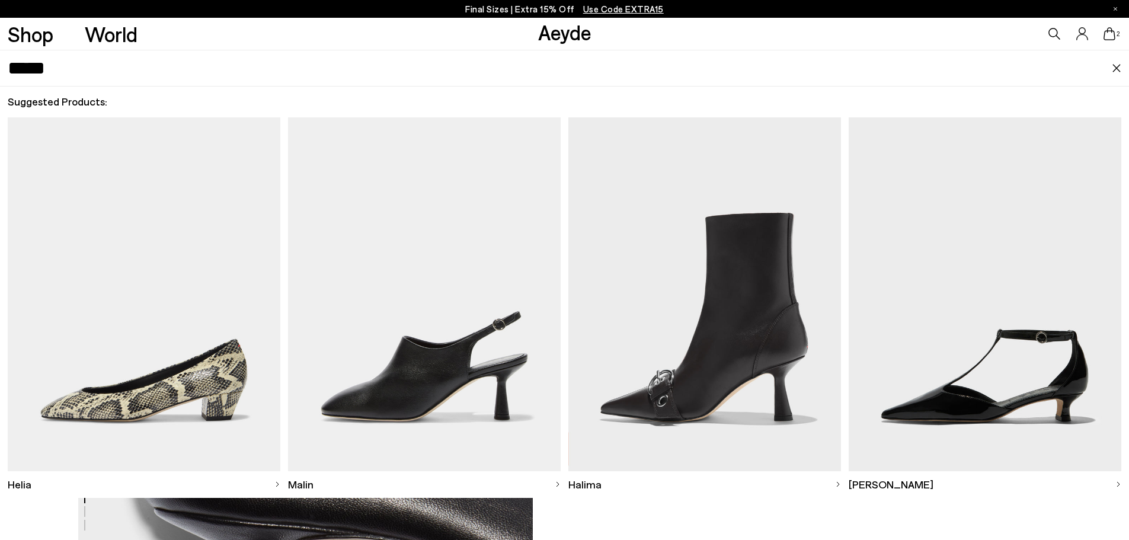
type input "*****"
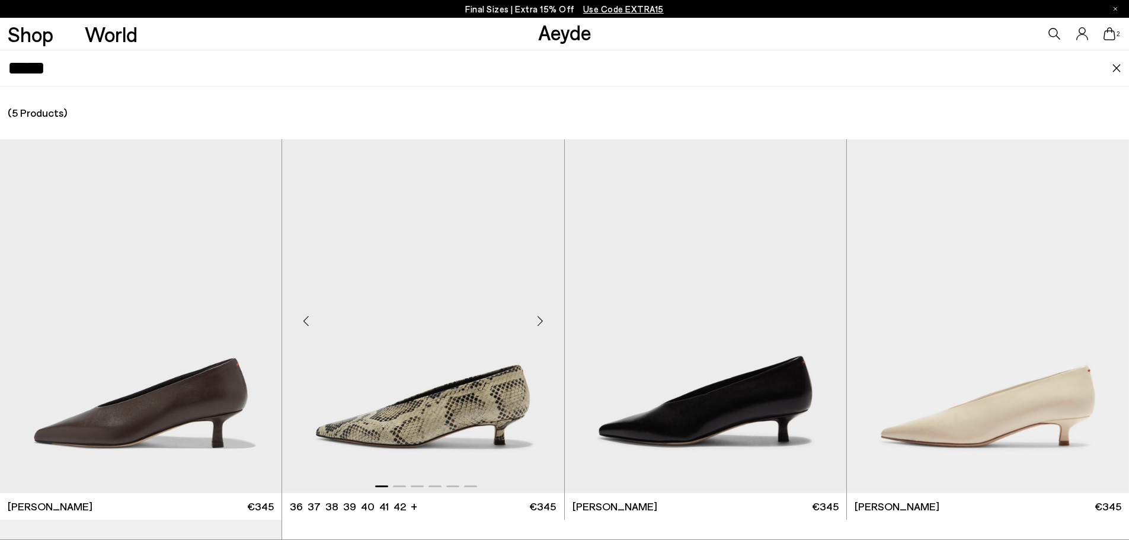
click at [459, 368] on img "1 / 6" at bounding box center [422, 316] width 281 height 354
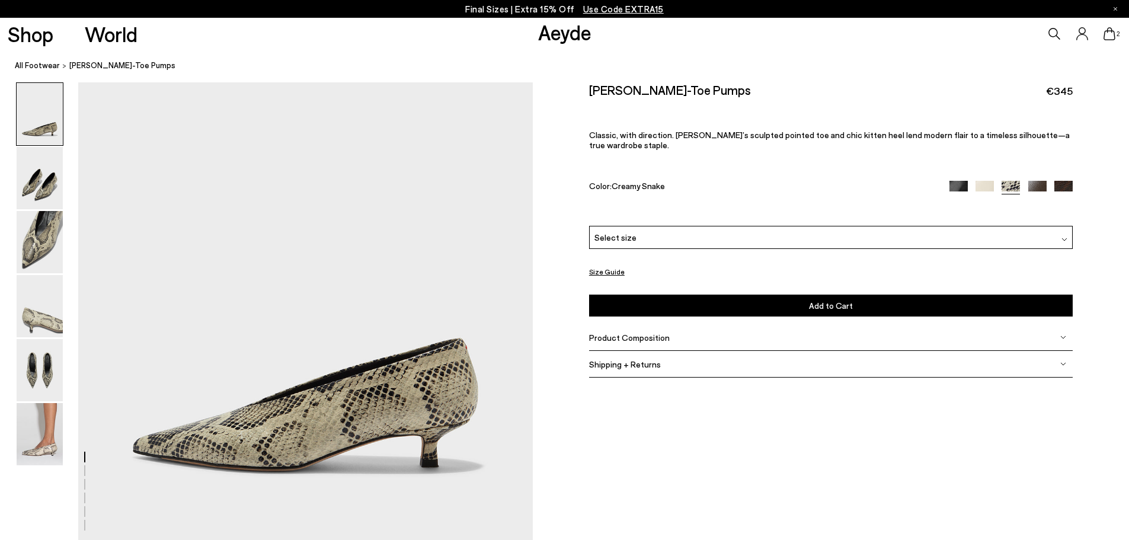
click at [703, 232] on div "Select size" at bounding box center [831, 237] width 484 height 23
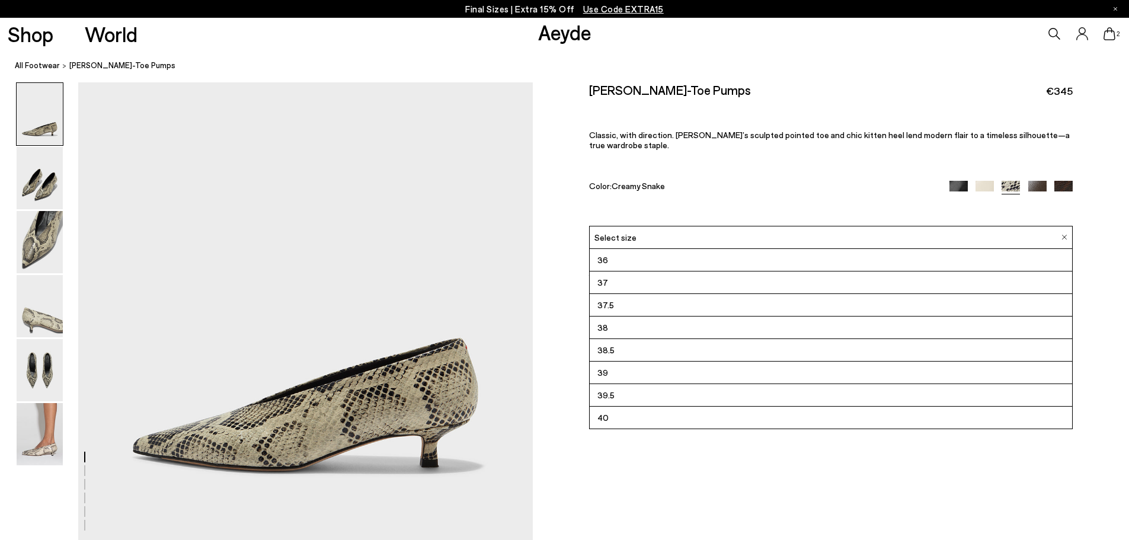
click at [700, 341] on li "38.5" at bounding box center [831, 350] width 482 height 23
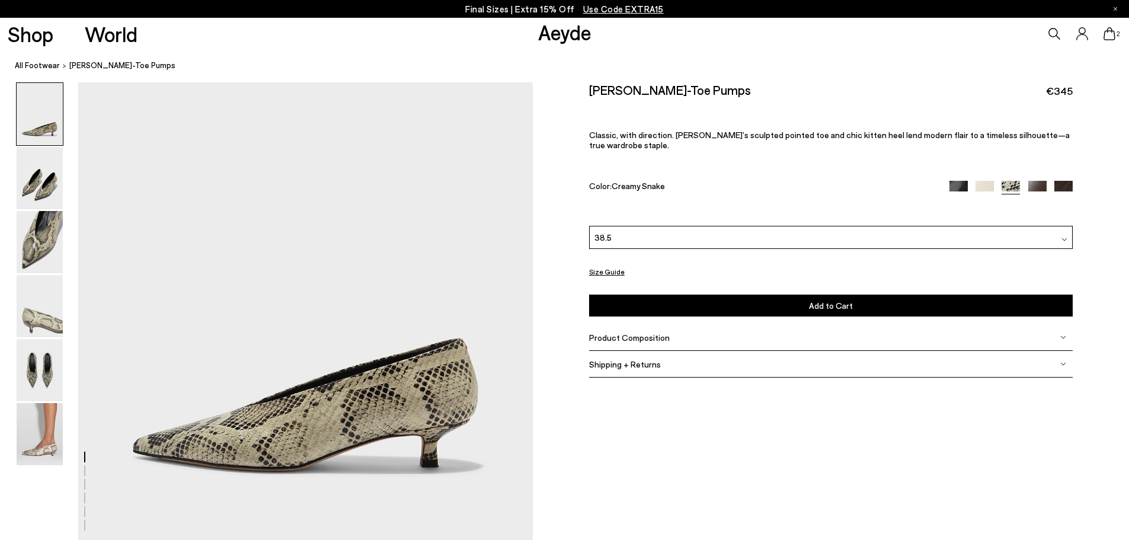
click at [805, 298] on button "Add to Cart Select a Size First" at bounding box center [831, 306] width 484 height 22
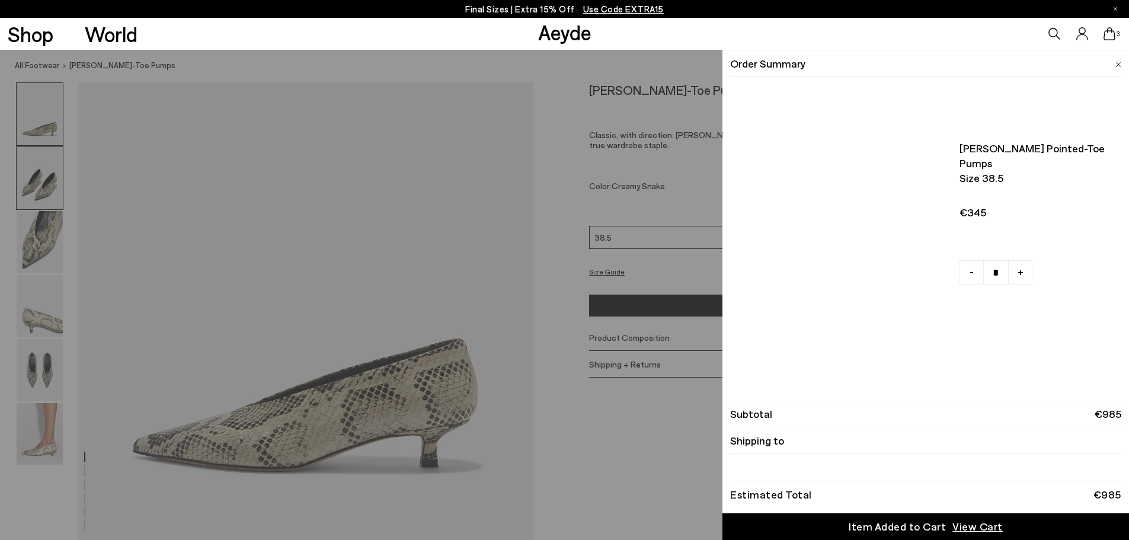
click at [56, 168] on div "Quick Add Color Size View Details Order Summary [PERSON_NAME] pointed-toe pumps…" at bounding box center [564, 295] width 1129 height 490
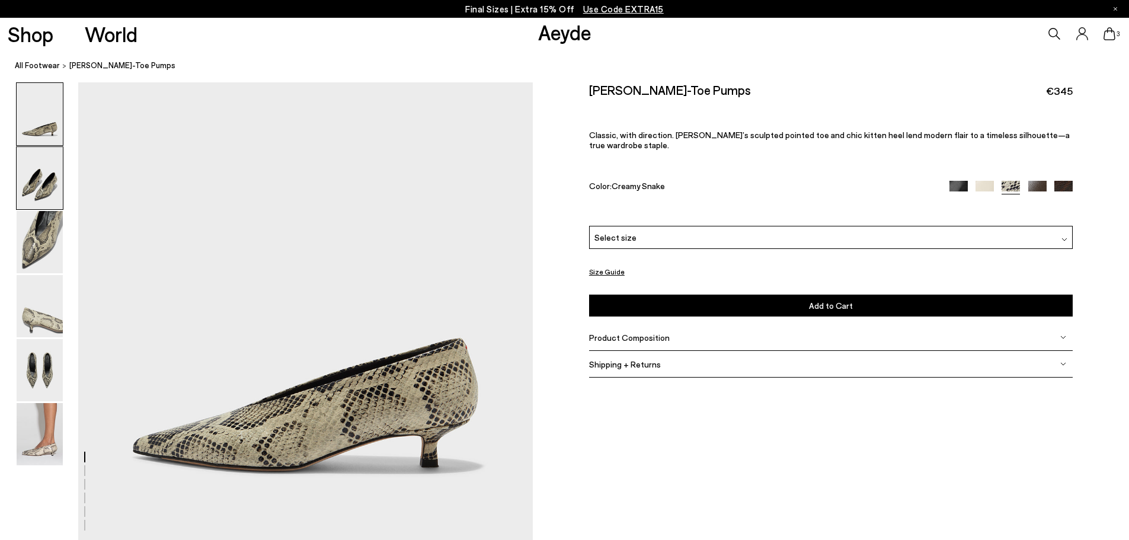
click at [38, 188] on img at bounding box center [40, 178] width 46 height 62
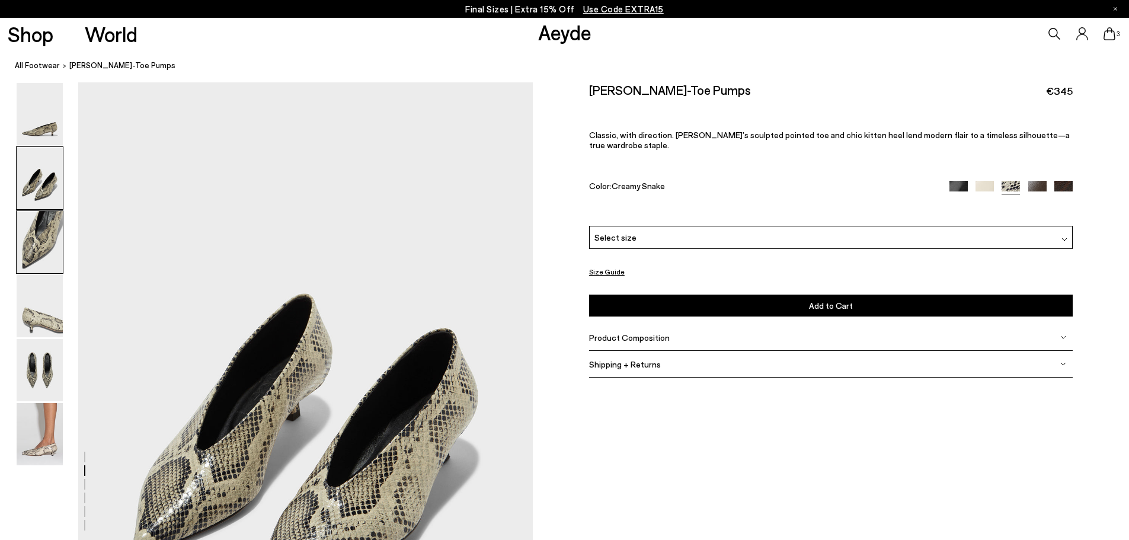
click at [50, 238] on img at bounding box center [40, 242] width 46 height 62
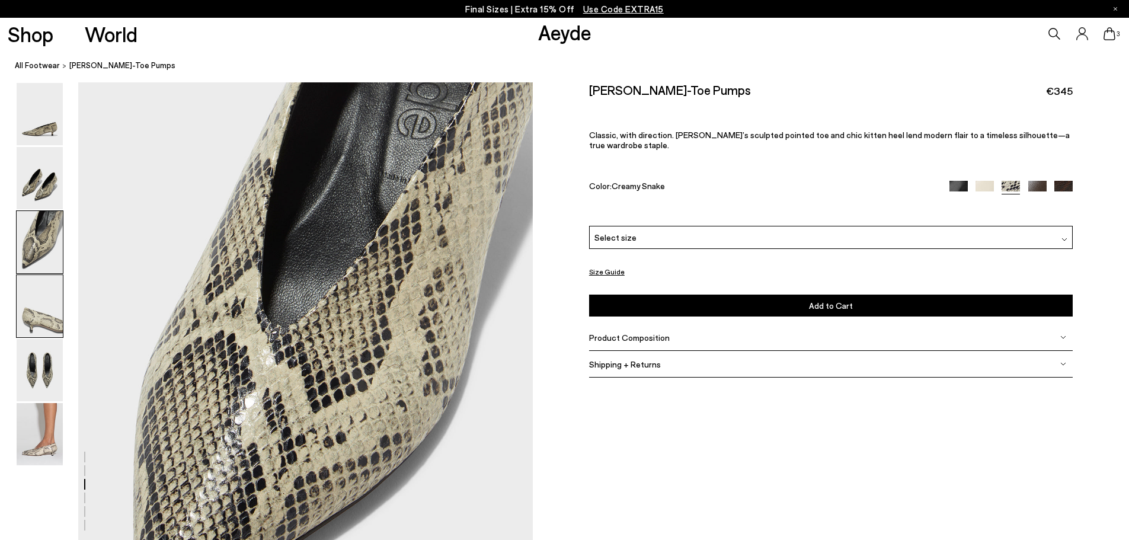
click at [46, 322] on img at bounding box center [40, 306] width 46 height 62
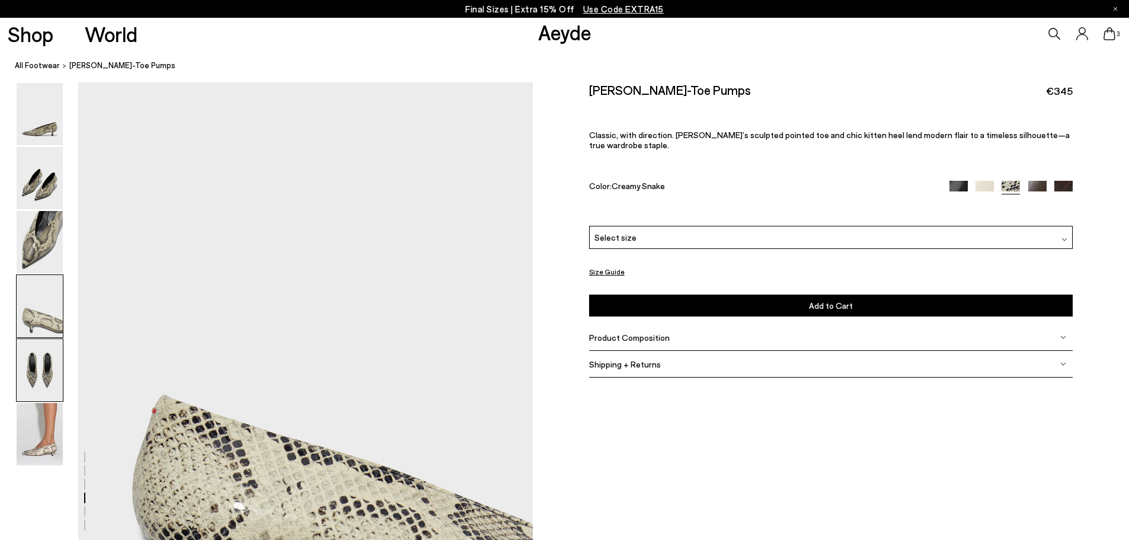
click at [40, 372] on img at bounding box center [40, 370] width 46 height 62
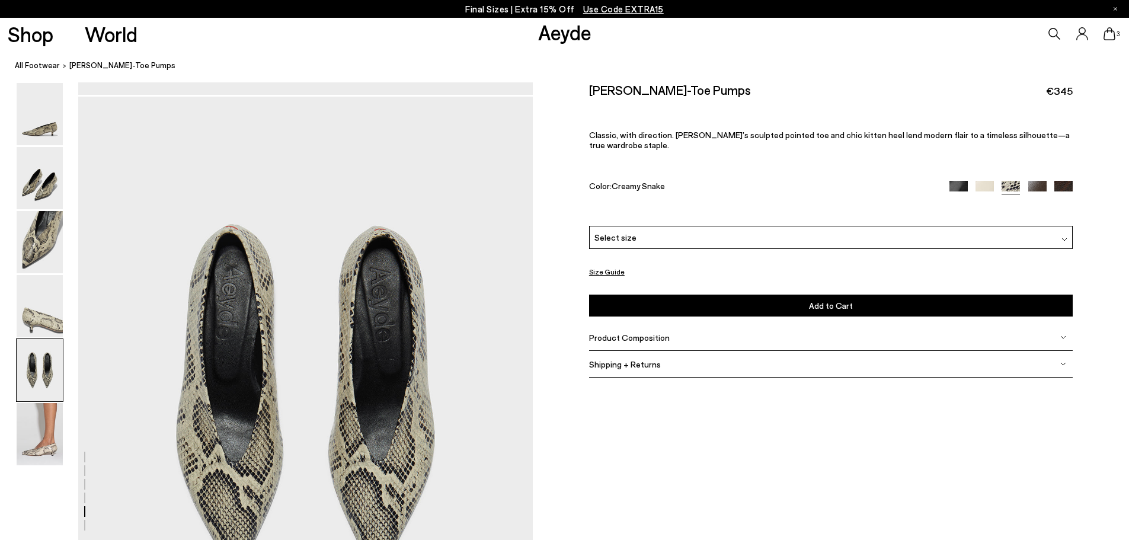
scroll to position [2283, 0]
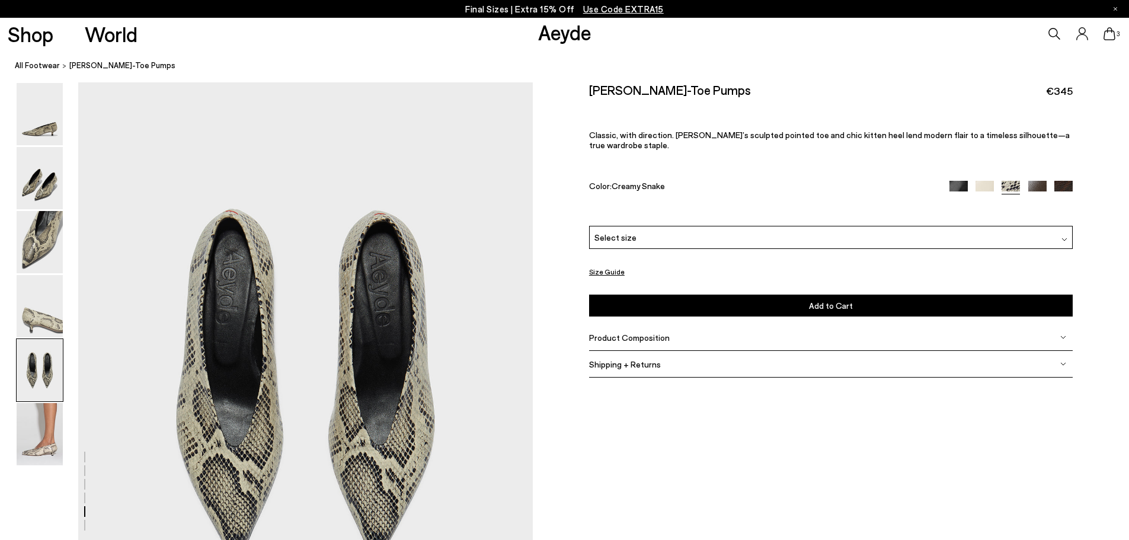
click at [622, 332] on span "Product Composition" at bounding box center [629, 337] width 81 height 10
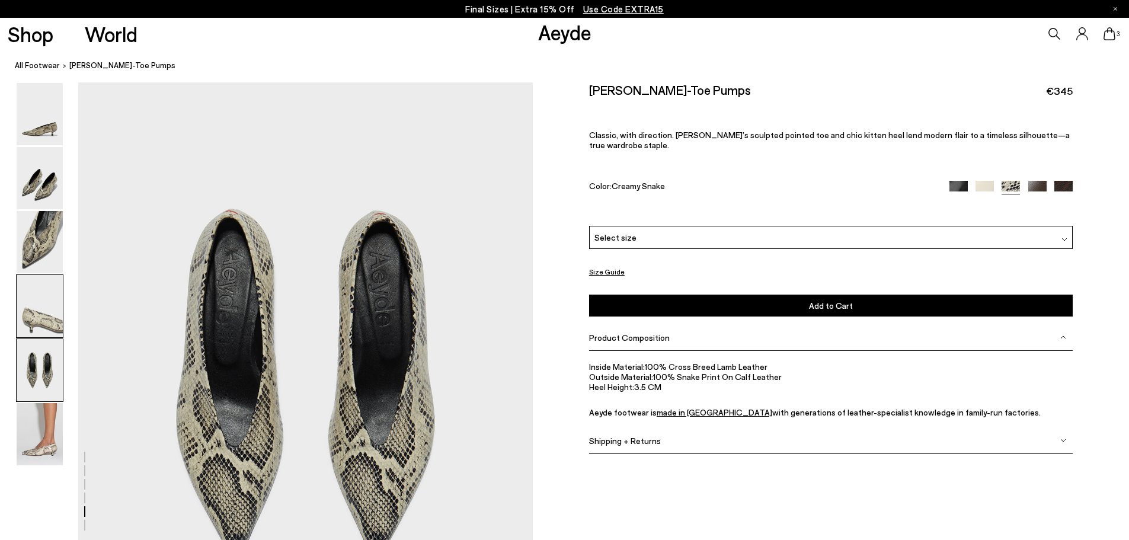
click at [45, 322] on img at bounding box center [40, 306] width 46 height 62
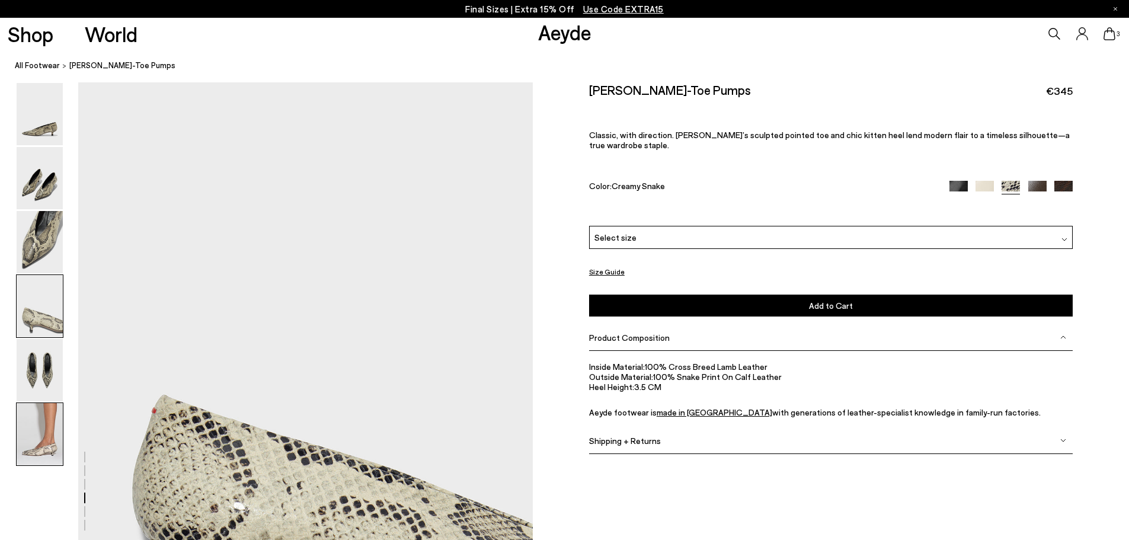
click at [42, 434] on img at bounding box center [40, 434] width 46 height 62
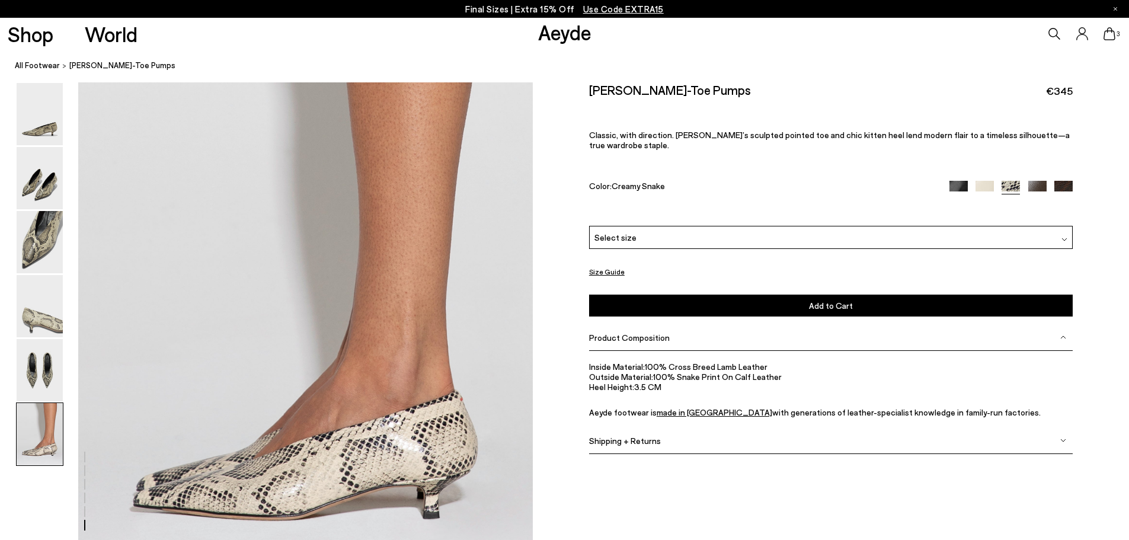
scroll to position [2972, 0]
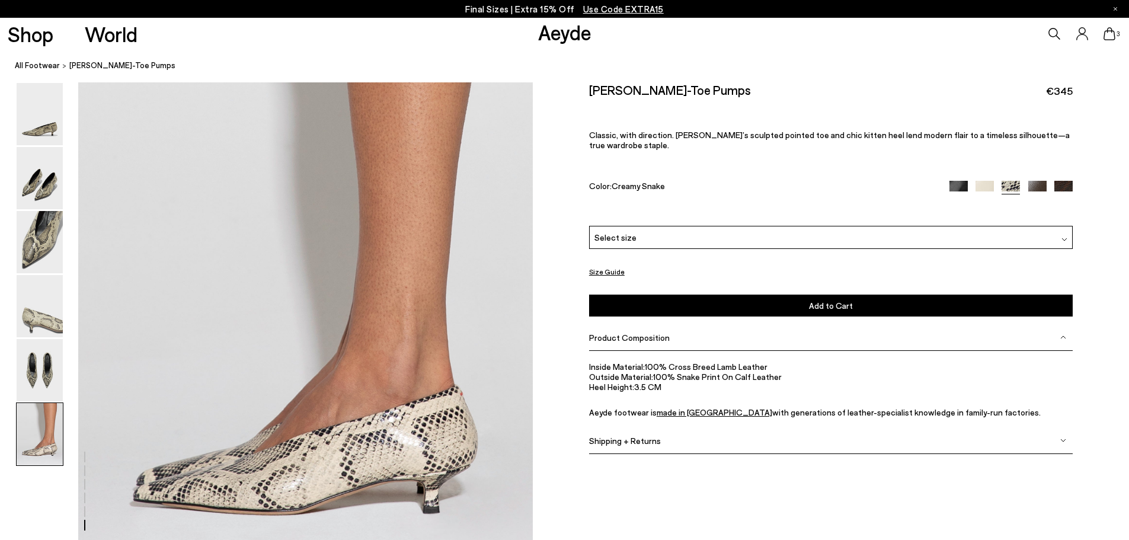
click at [983, 181] on img at bounding box center [984, 190] width 18 height 18
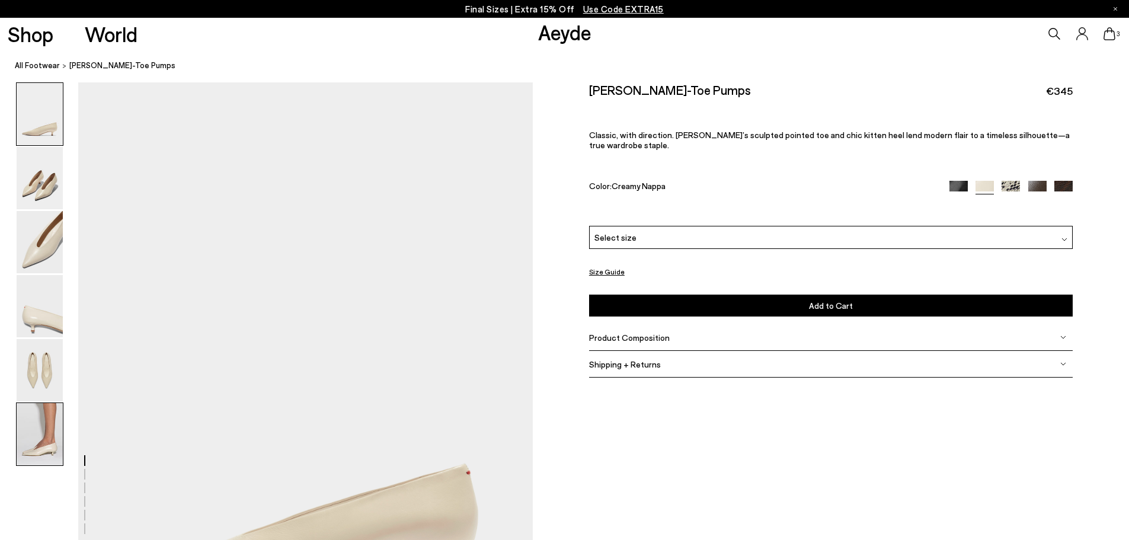
click at [44, 434] on img at bounding box center [40, 434] width 46 height 62
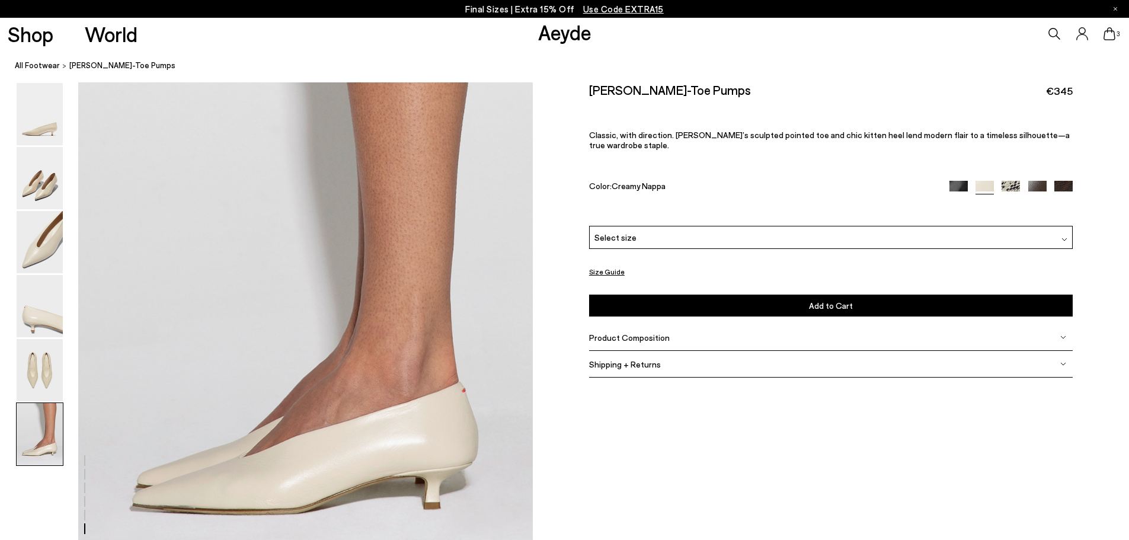
scroll to position [3179, 0]
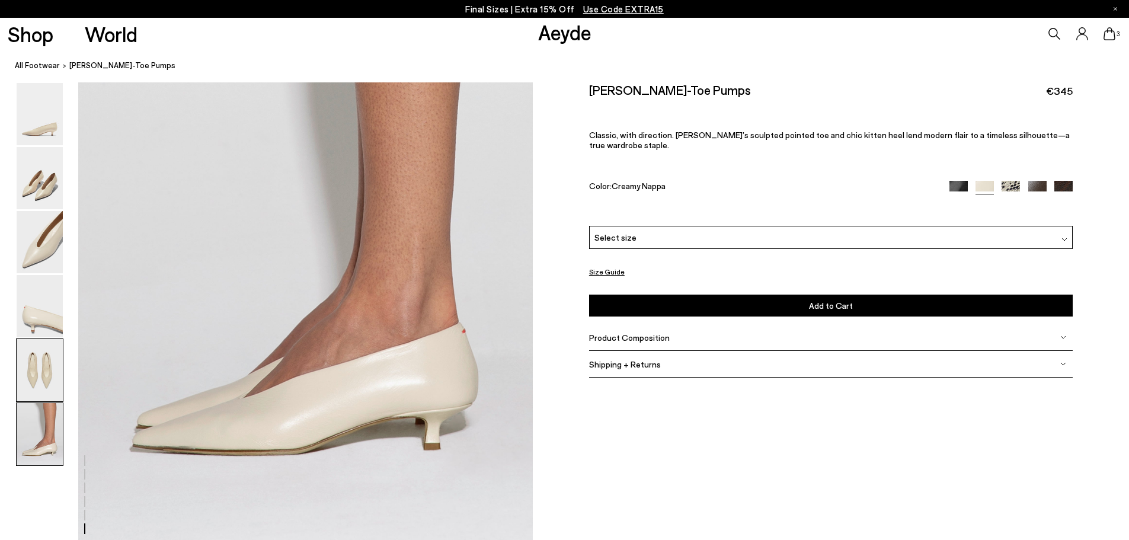
click at [31, 358] on img at bounding box center [40, 370] width 46 height 62
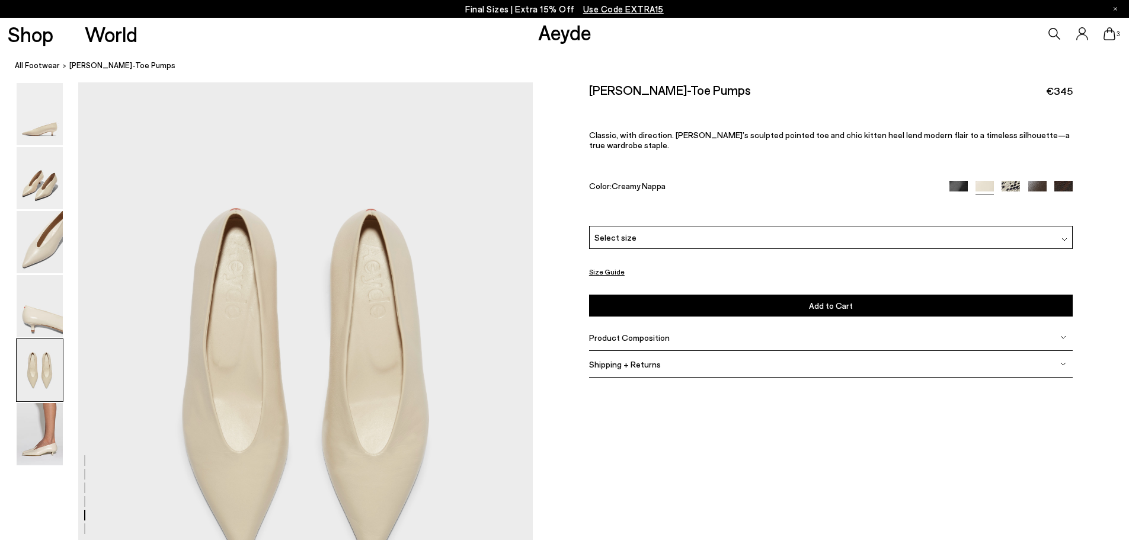
scroll to position [2432, 0]
click at [690, 228] on div "Select size" at bounding box center [831, 237] width 484 height 23
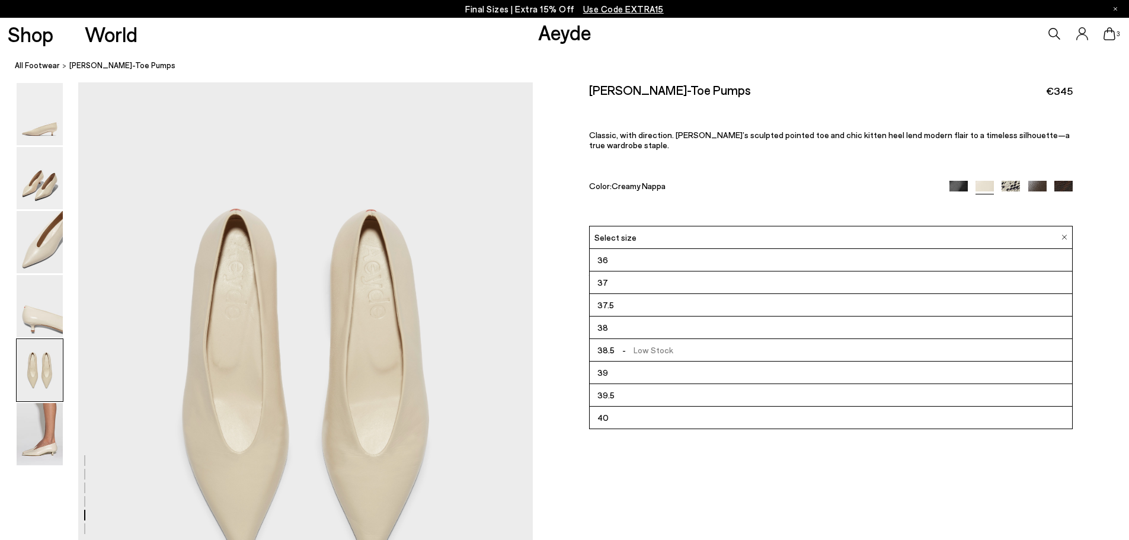
click at [690, 228] on div "Select size" at bounding box center [831, 237] width 484 height 23
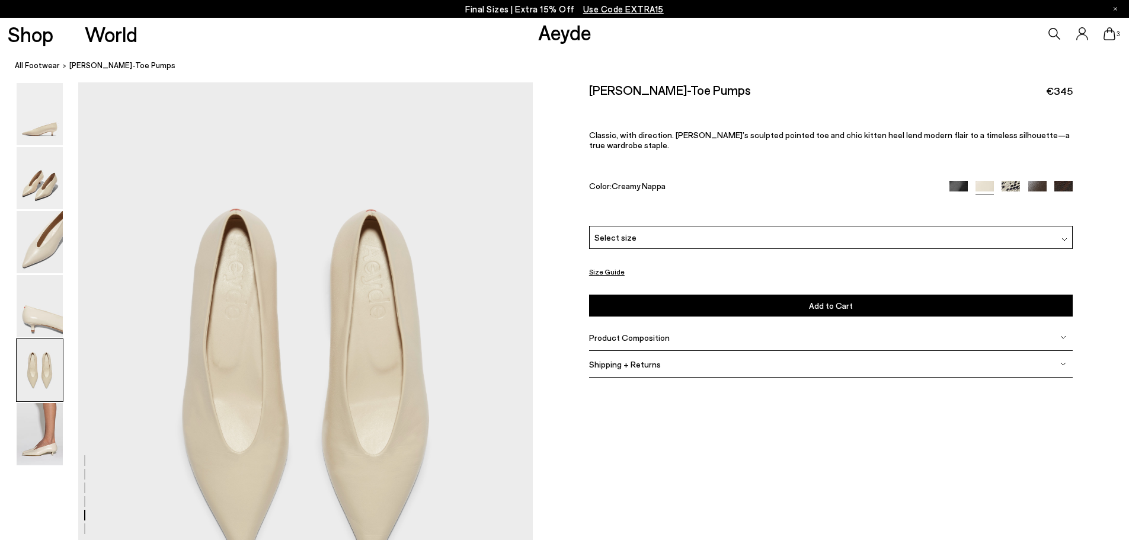
click at [962, 181] on img at bounding box center [958, 190] width 18 height 18
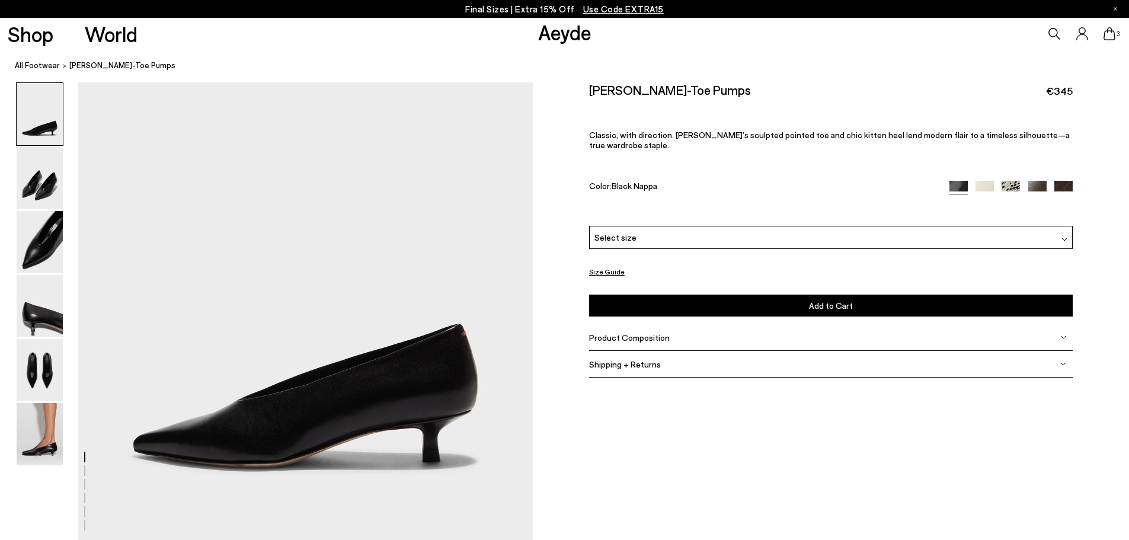
click at [1039, 181] on img at bounding box center [1037, 190] width 18 height 18
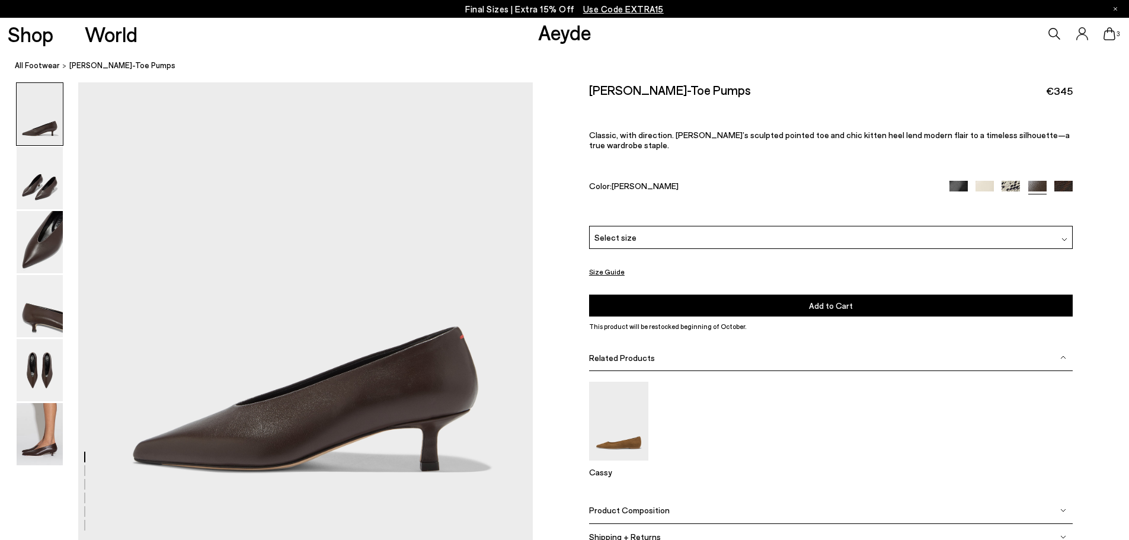
click at [952, 181] on img at bounding box center [958, 190] width 18 height 18
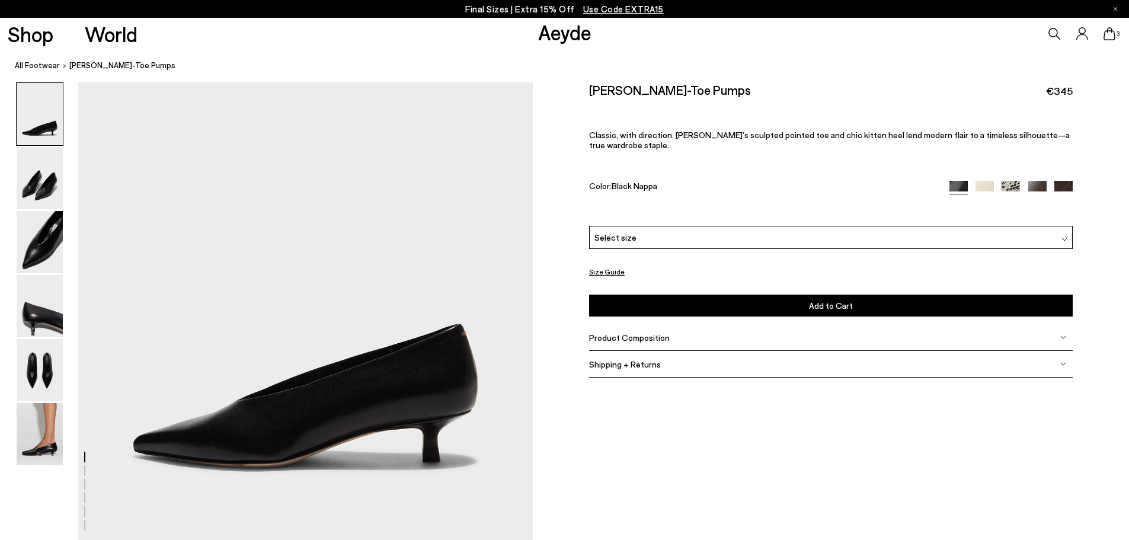
click at [1061, 184] on div at bounding box center [1010, 188] width 123 height 14
click at [1066, 181] on img at bounding box center [1063, 190] width 18 height 18
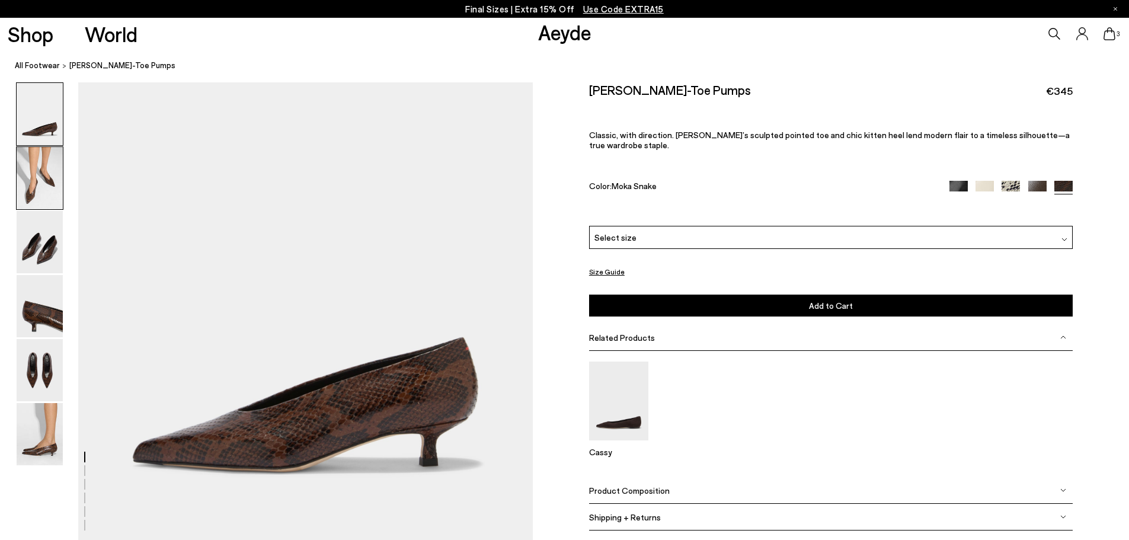
click at [40, 193] on img at bounding box center [40, 178] width 46 height 62
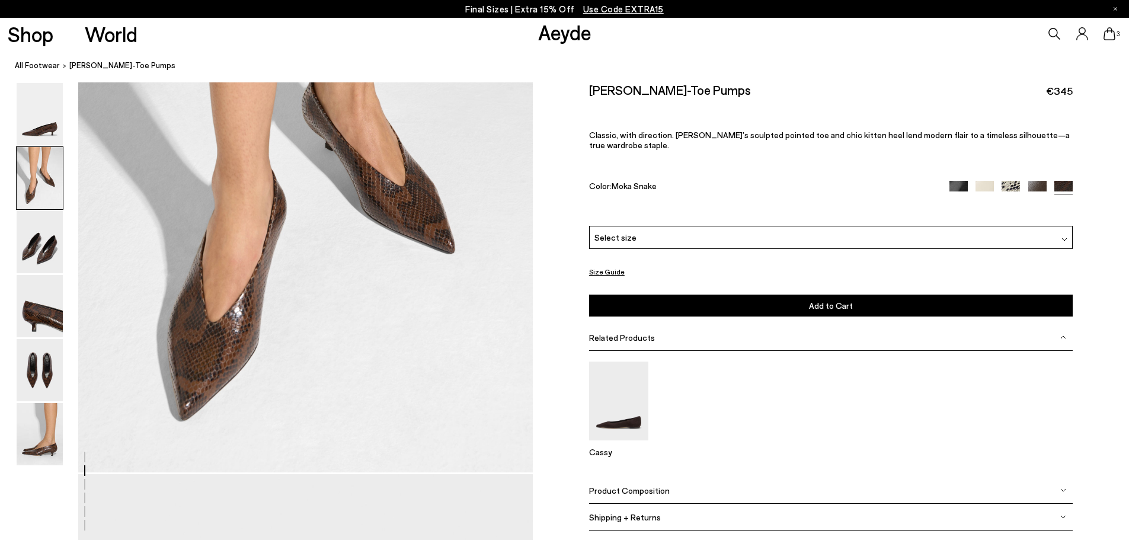
scroll to position [698, 0]
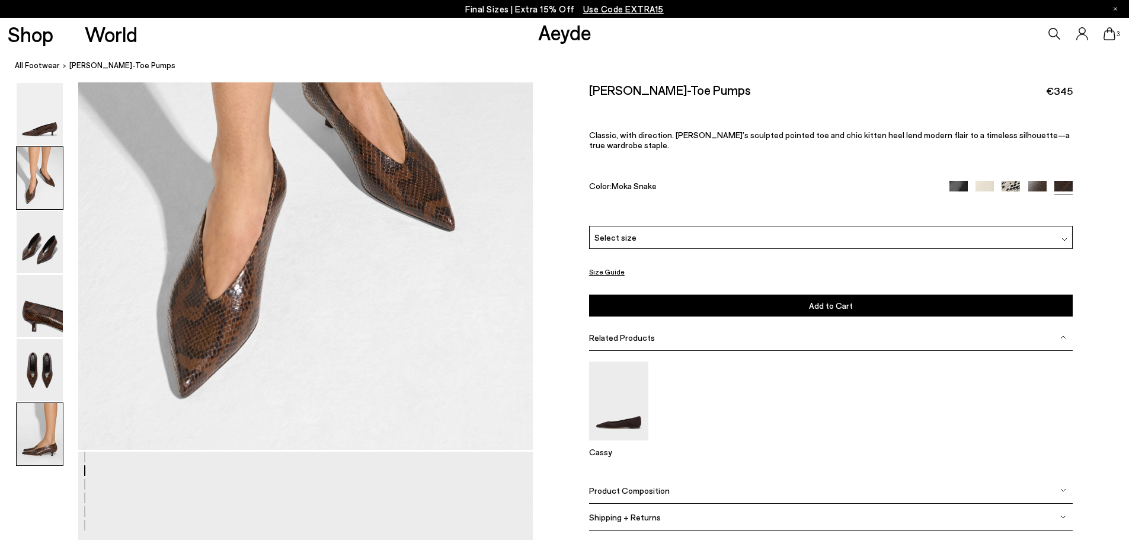
click at [36, 435] on img at bounding box center [40, 434] width 46 height 62
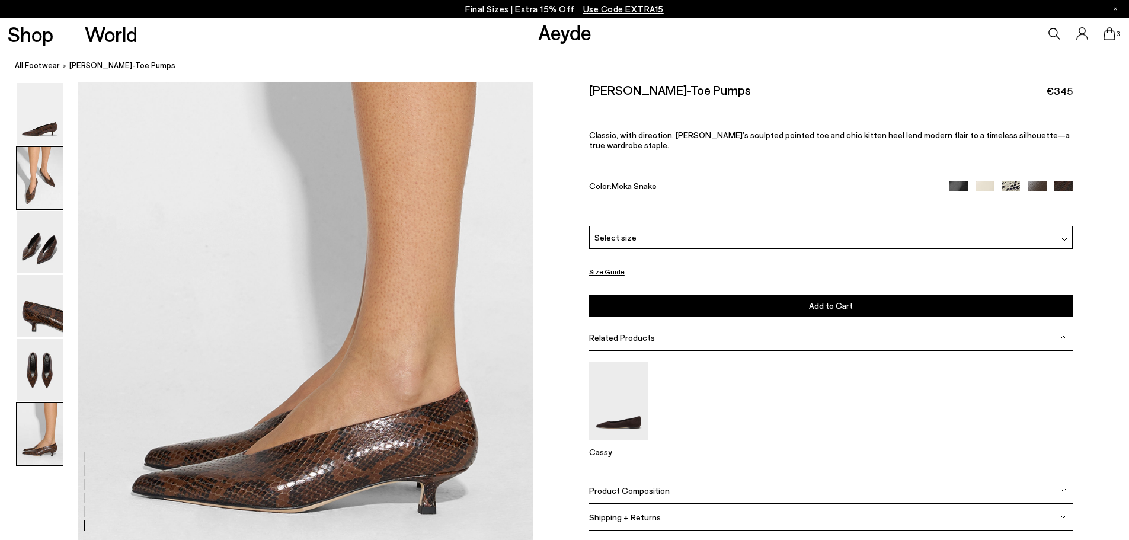
click at [54, 195] on img at bounding box center [40, 178] width 46 height 62
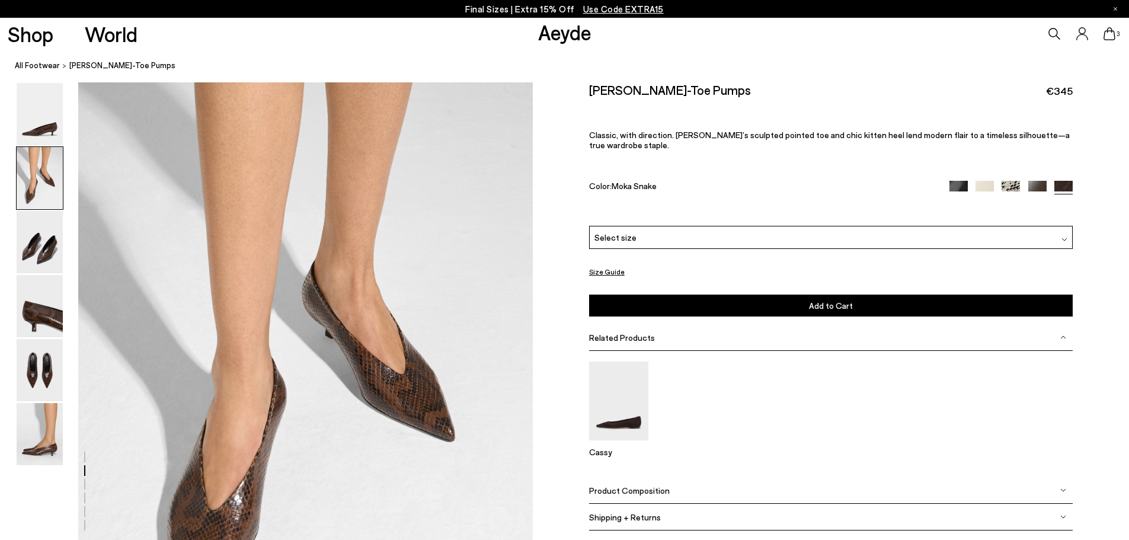
click at [958, 181] on img at bounding box center [958, 190] width 18 height 18
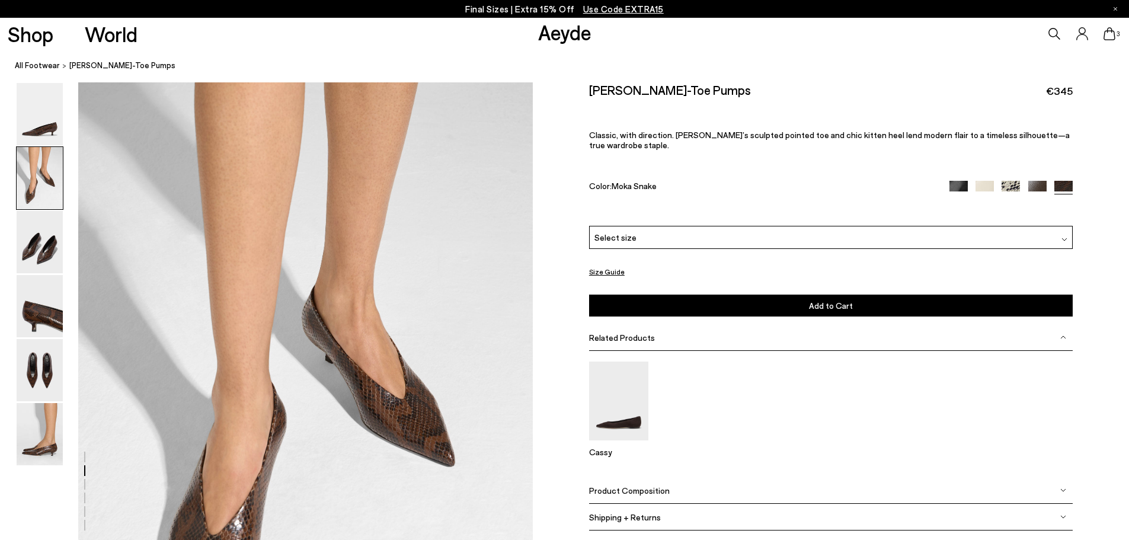
scroll to position [460, 0]
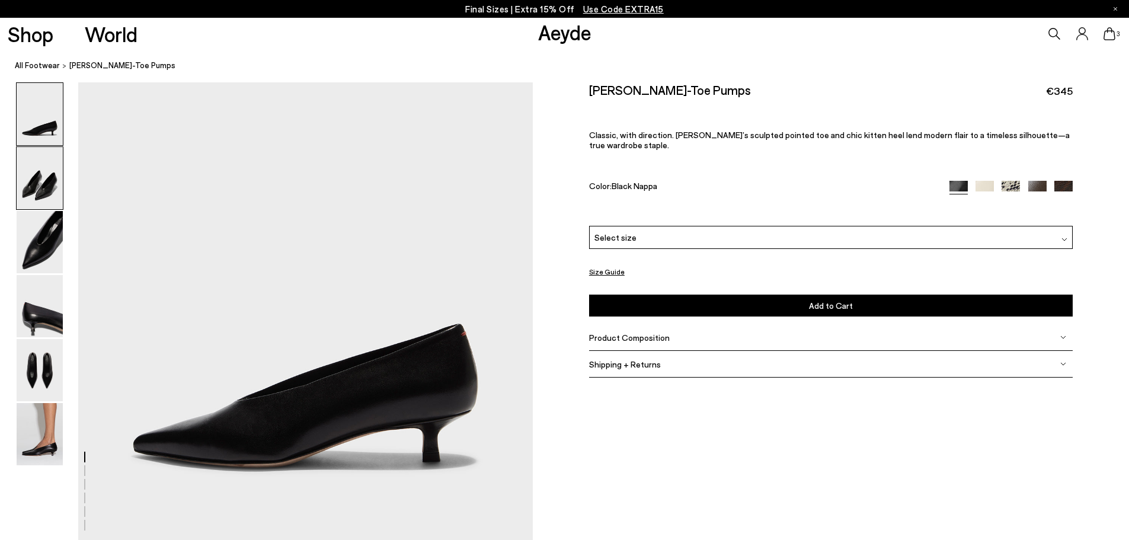
click at [42, 181] on img at bounding box center [40, 178] width 46 height 62
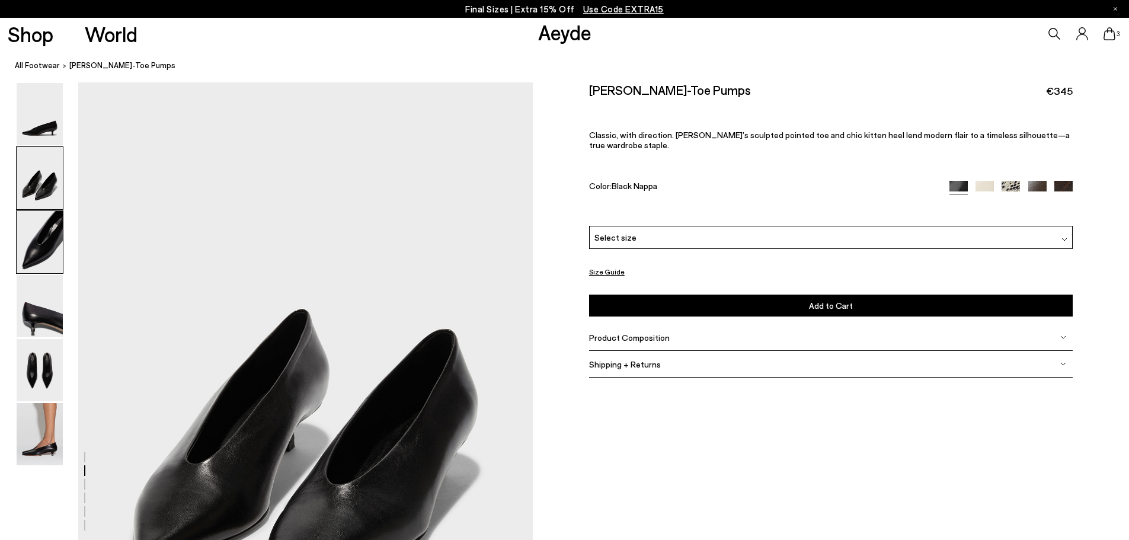
click at [49, 253] on img at bounding box center [40, 242] width 46 height 62
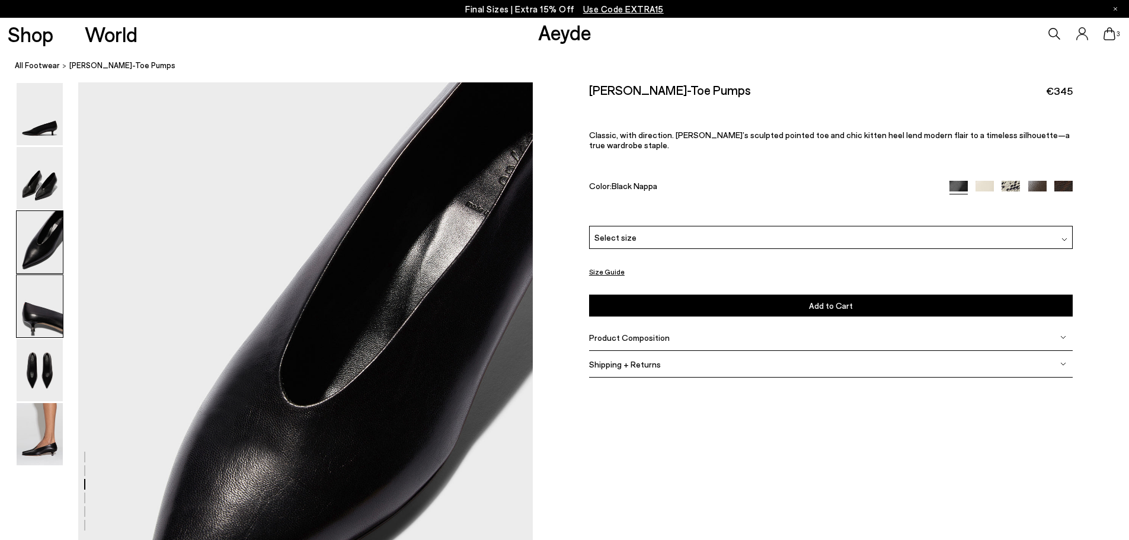
click at [41, 317] on img at bounding box center [40, 306] width 46 height 62
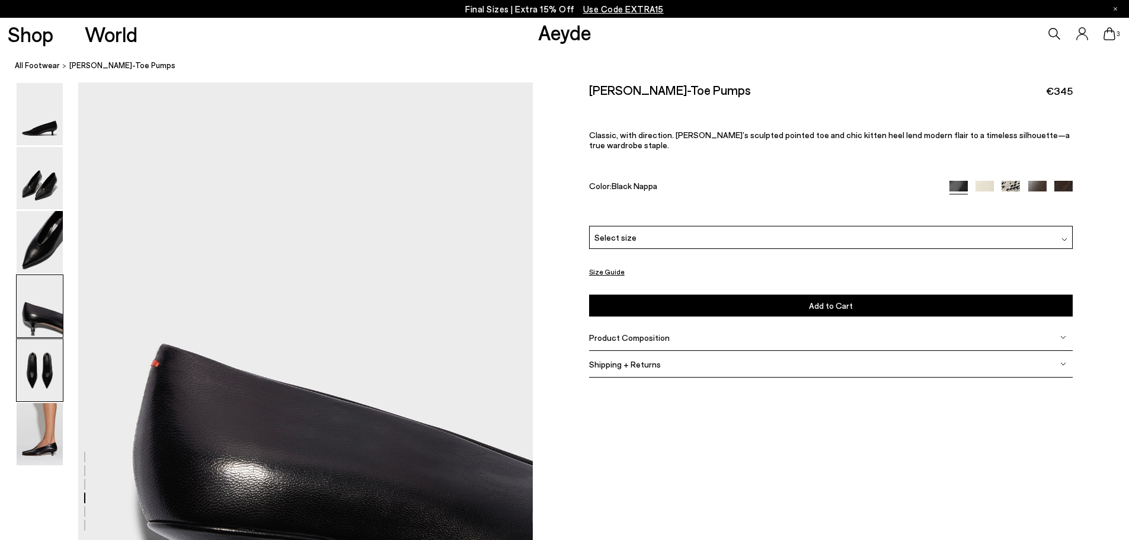
click at [36, 373] on img at bounding box center [40, 370] width 46 height 62
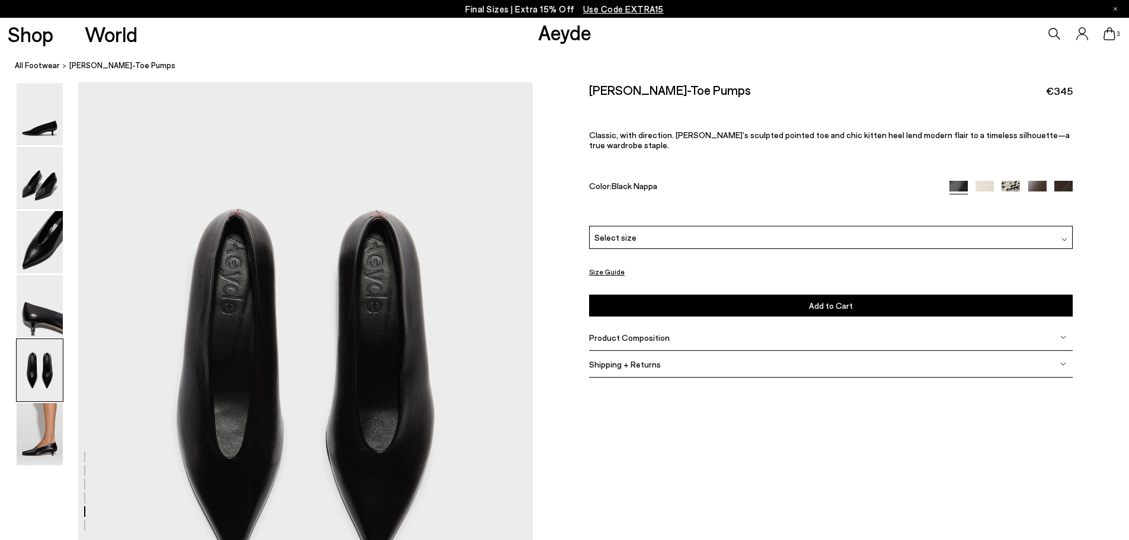
scroll to position [2342, 0]
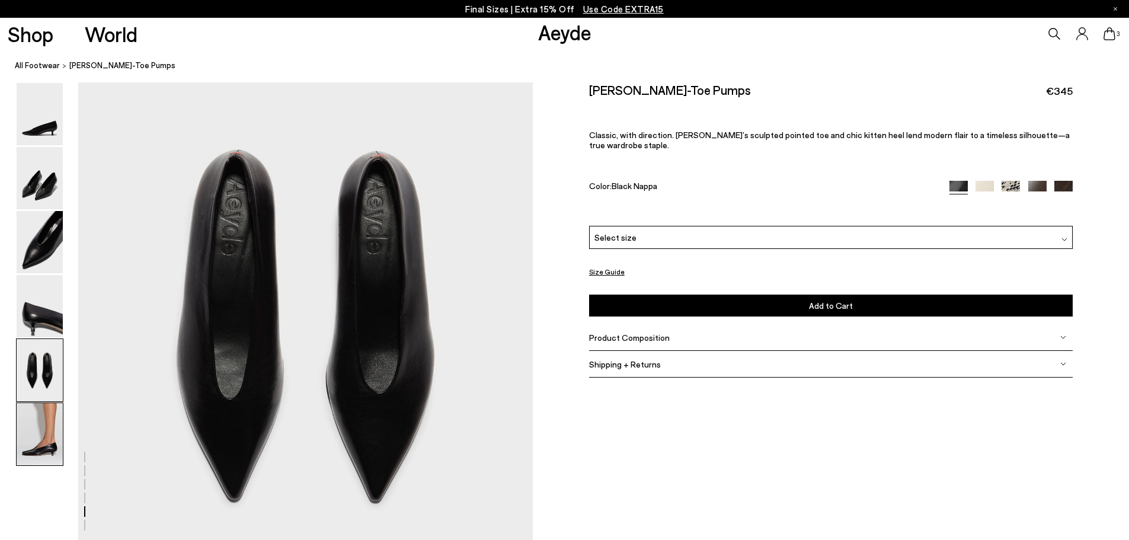
click at [40, 429] on img at bounding box center [40, 434] width 46 height 62
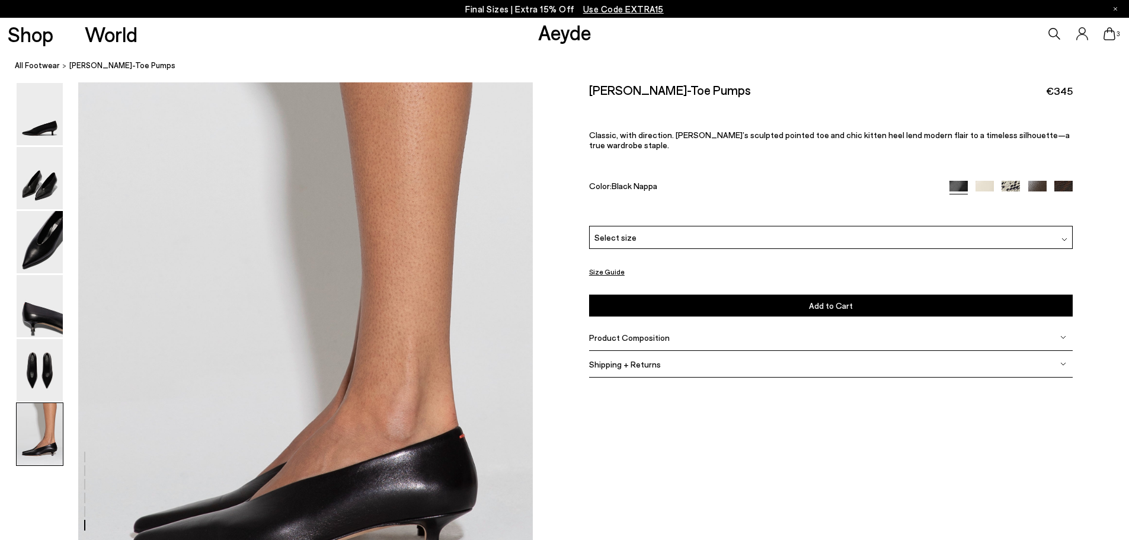
scroll to position [2972, 0]
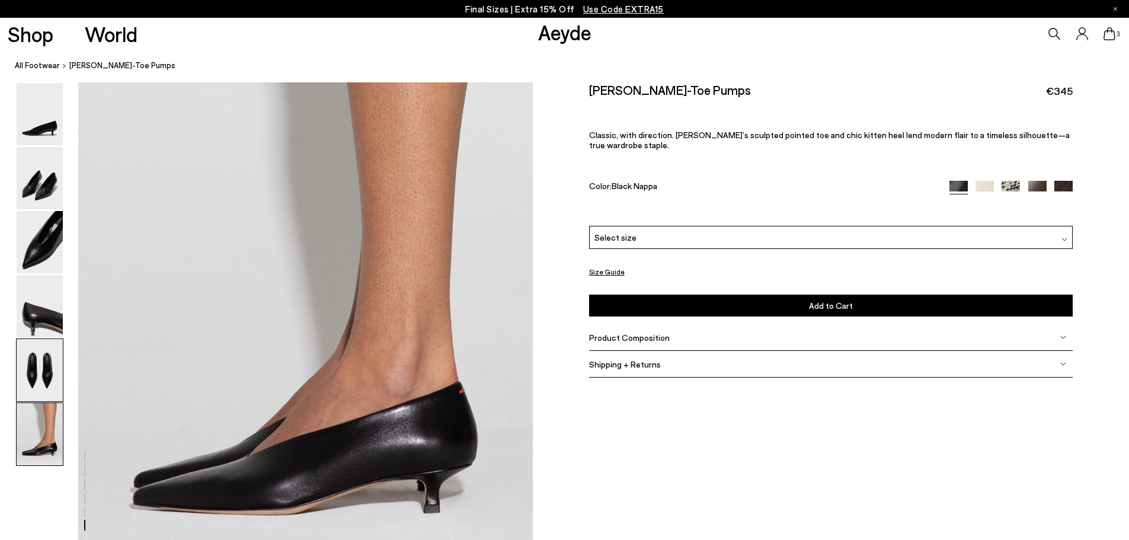
click at [30, 368] on img at bounding box center [40, 370] width 46 height 62
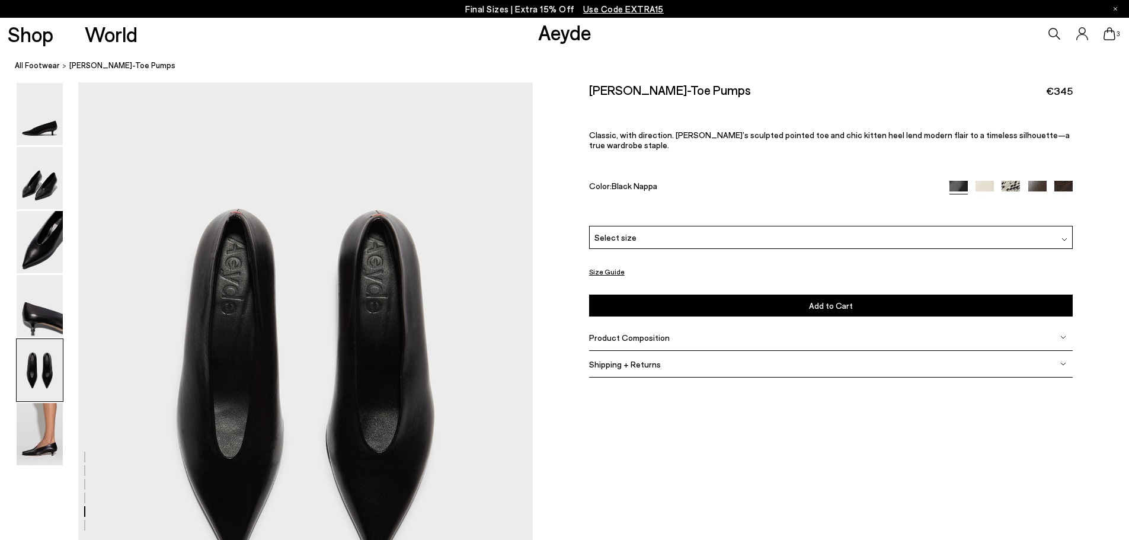
scroll to position [2342, 0]
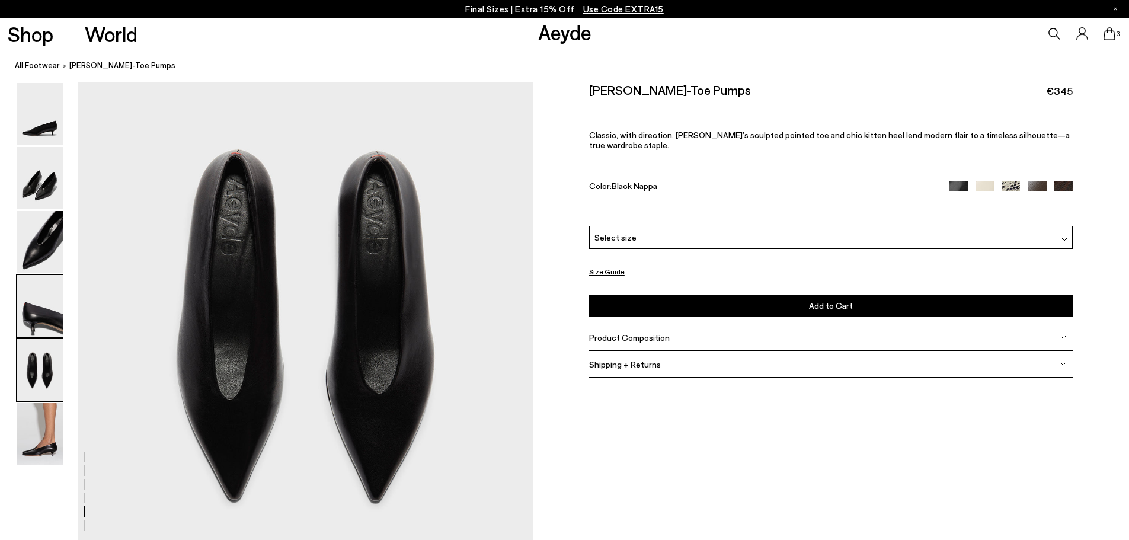
click at [39, 325] on img at bounding box center [40, 306] width 46 height 62
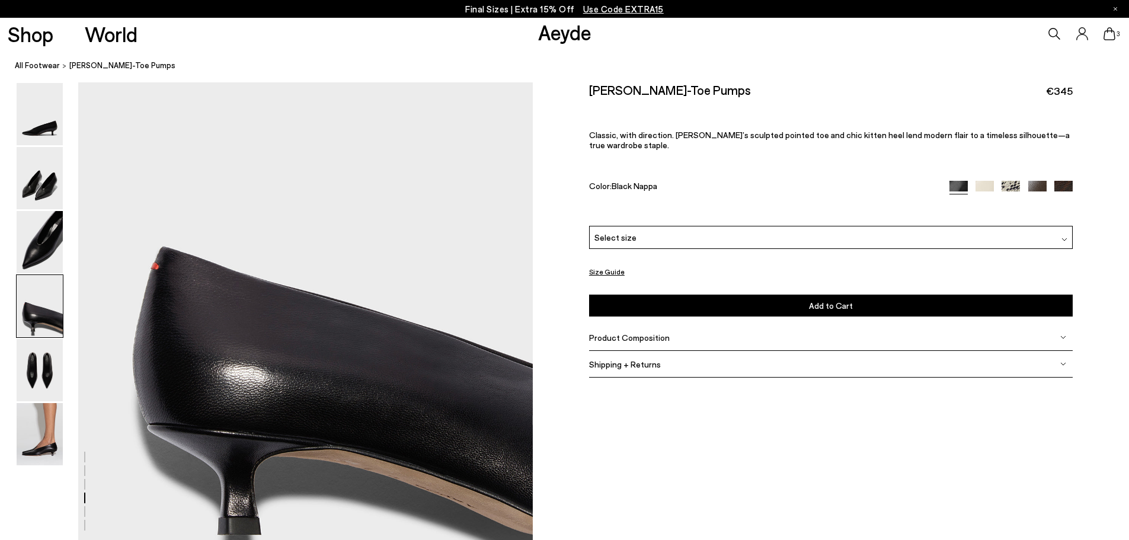
scroll to position [1794, 0]
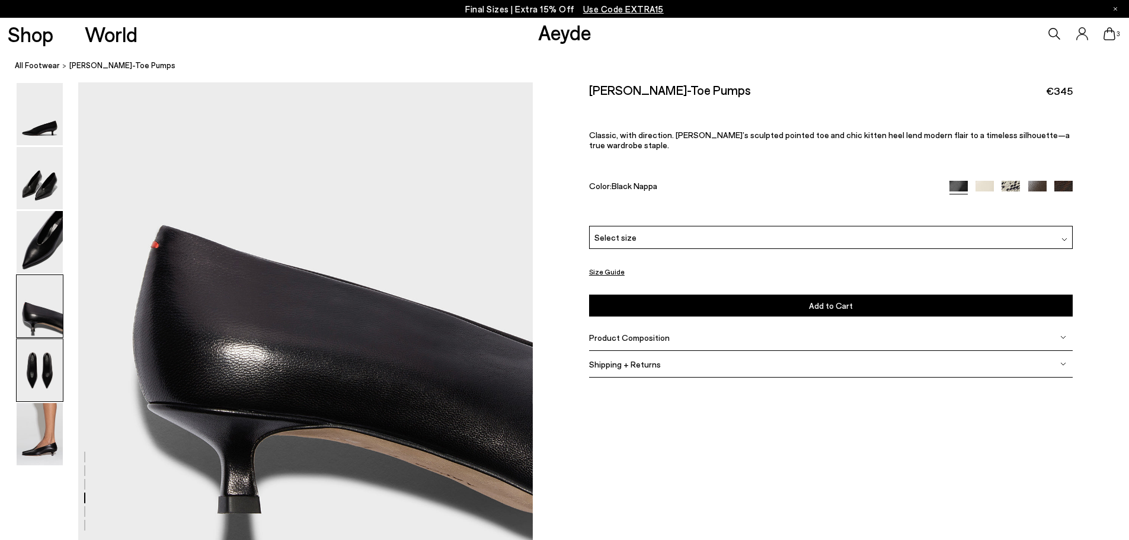
click at [41, 372] on img at bounding box center [40, 370] width 46 height 62
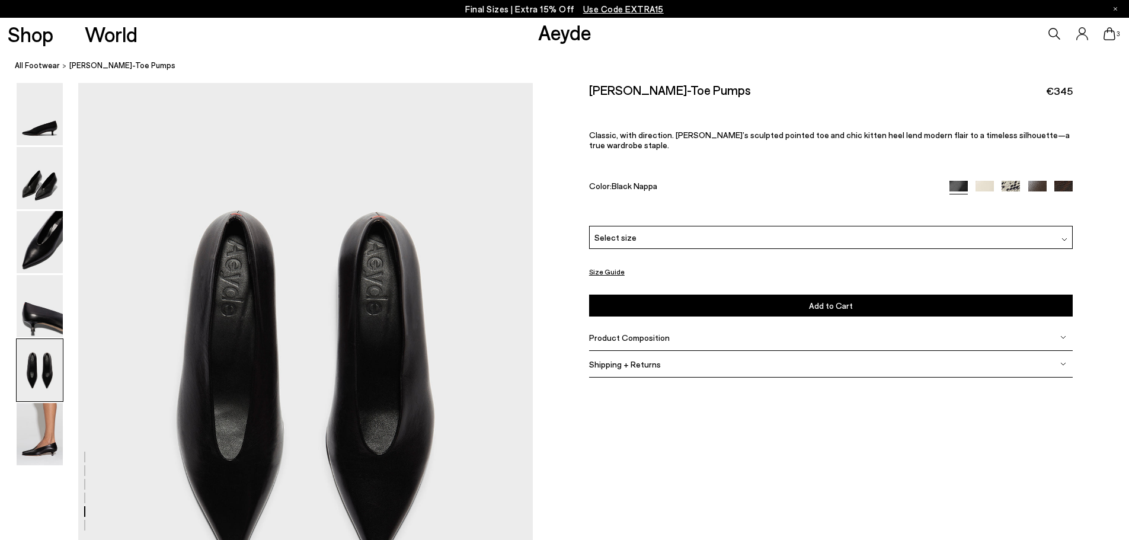
scroll to position [2283, 0]
click at [43, 444] on img at bounding box center [40, 434] width 46 height 62
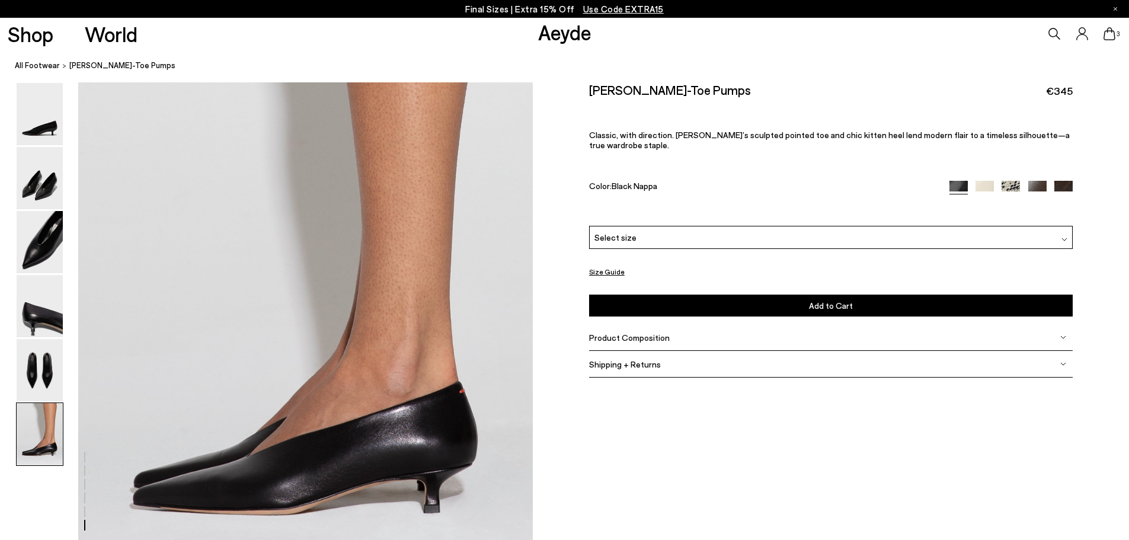
scroll to position [3031, 0]
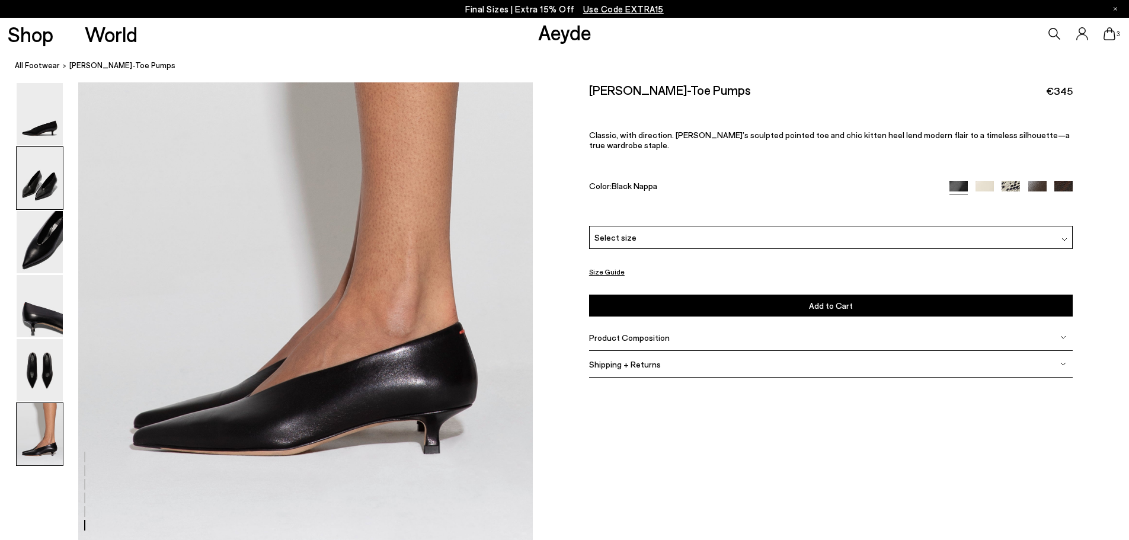
click at [49, 185] on img at bounding box center [40, 178] width 46 height 62
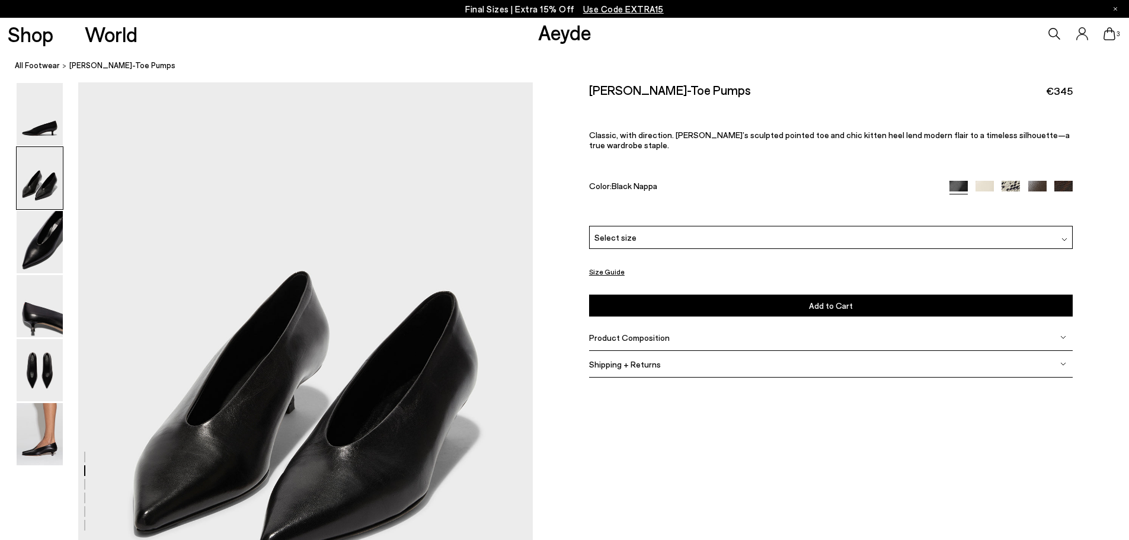
scroll to position [520, 0]
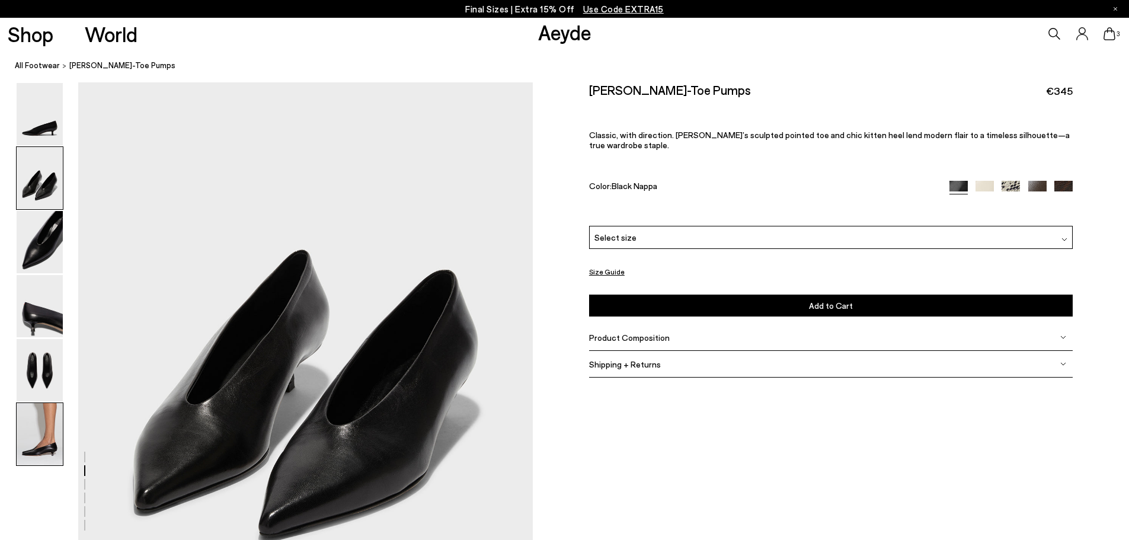
click at [50, 439] on img at bounding box center [40, 434] width 46 height 62
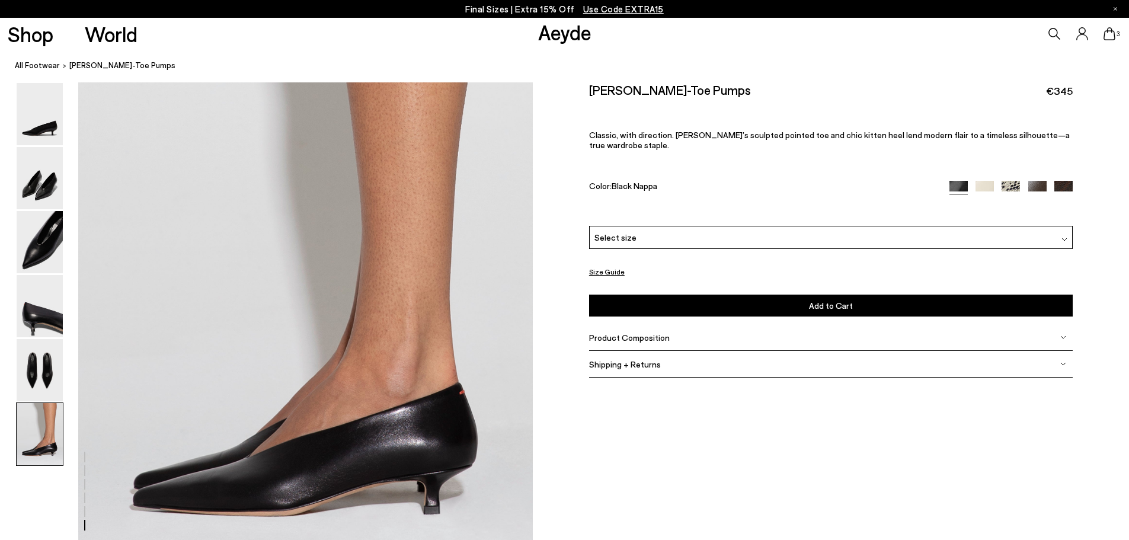
scroll to position [2972, 0]
click at [799, 226] on div "Select size" at bounding box center [831, 237] width 484 height 23
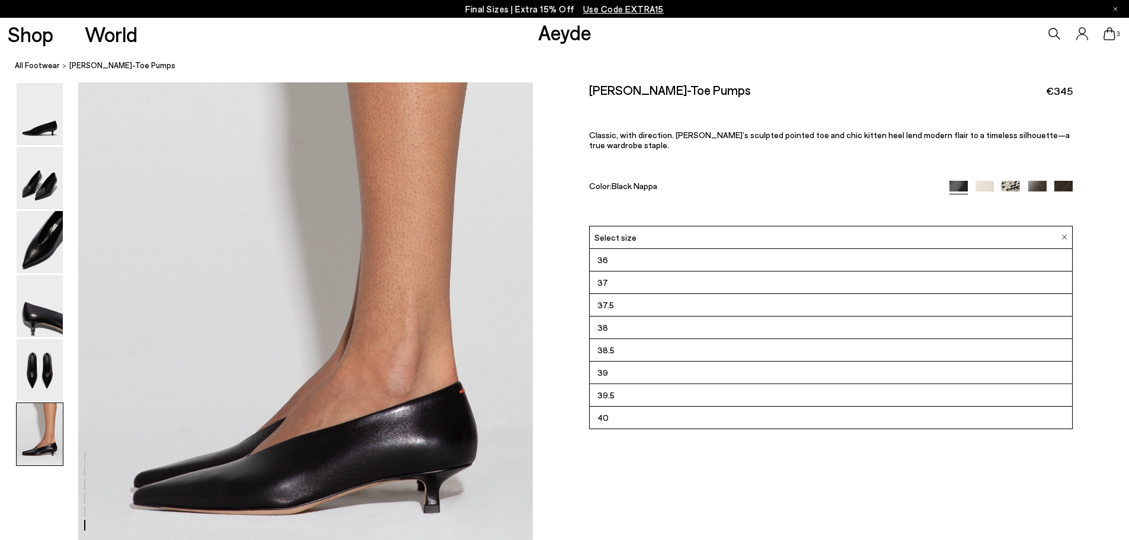
click at [658, 341] on li "38.5" at bounding box center [831, 350] width 482 height 23
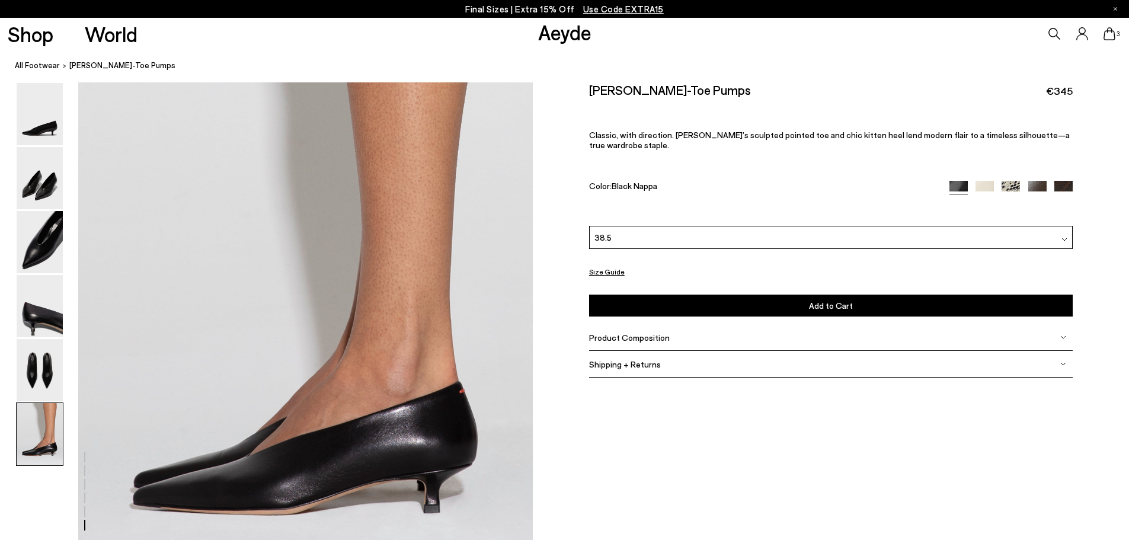
click at [811, 300] on span "Add to Cart" at bounding box center [831, 305] width 44 height 10
drag, startPoint x: 1108, startPoint y: 37, endPoint x: 724, endPoint y: 249, distance: 438.4
click at [1108, 37] on icon at bounding box center [1109, 33] width 12 height 13
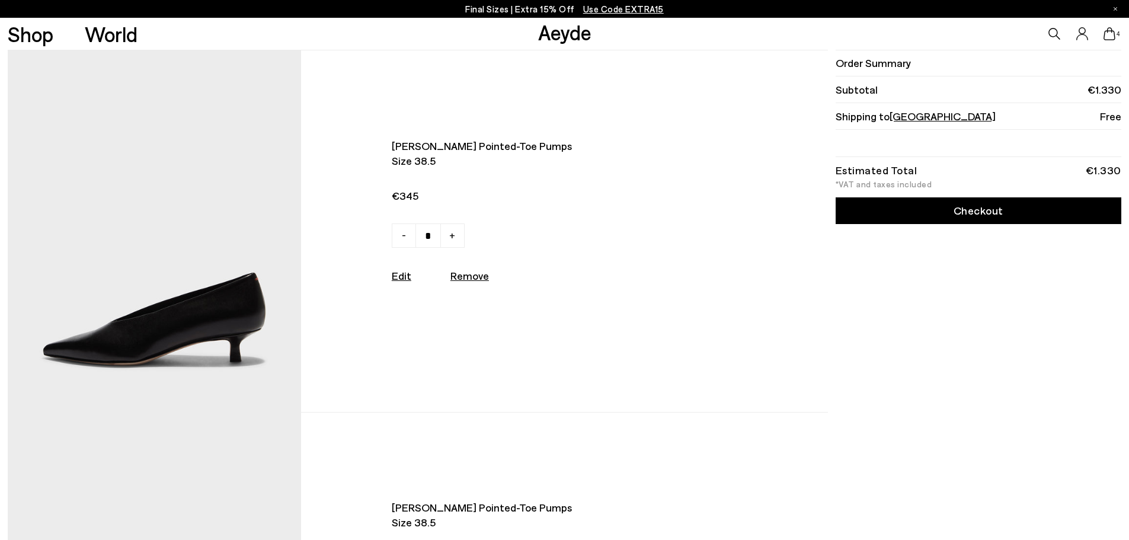
click at [196, 260] on img at bounding box center [154, 231] width 293 height 362
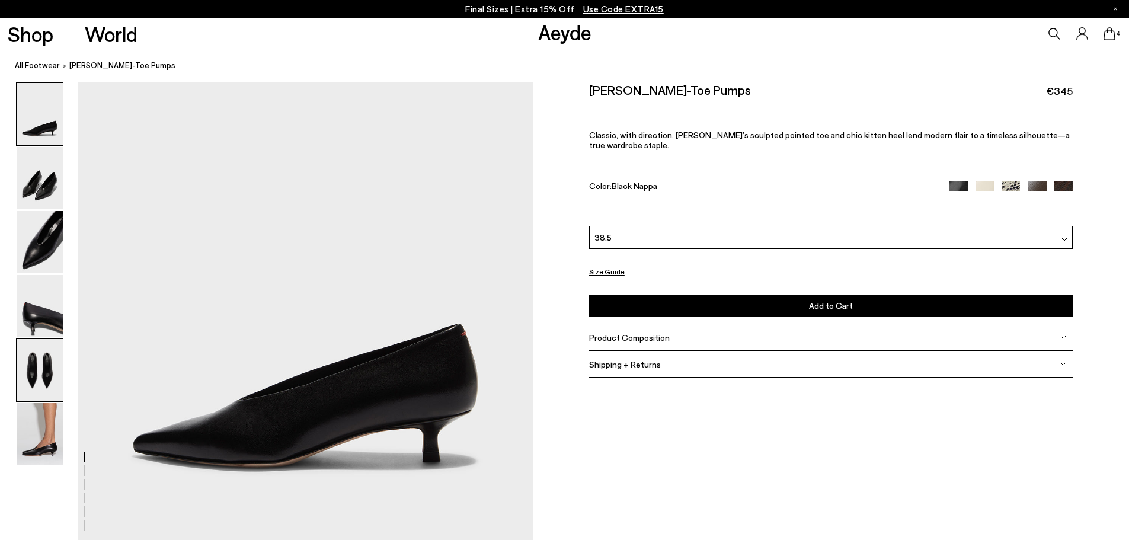
click at [31, 381] on img at bounding box center [40, 370] width 46 height 62
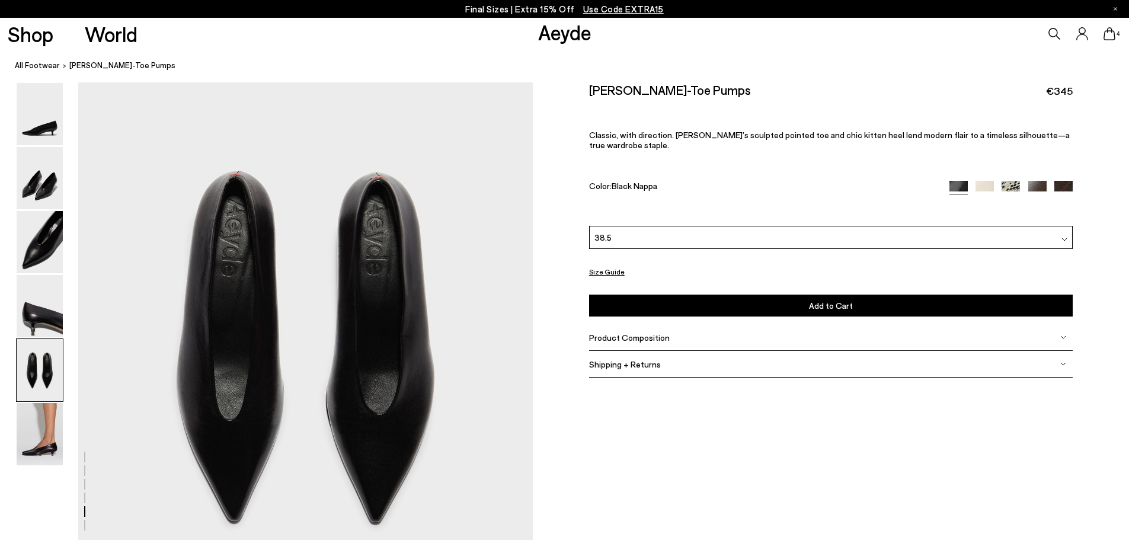
scroll to position [2342, 0]
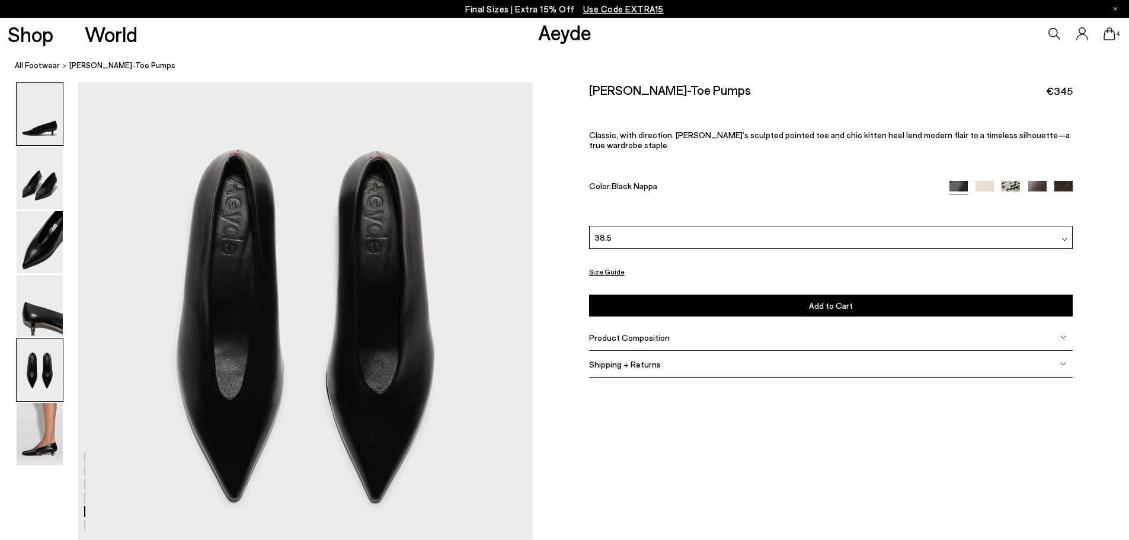
click at [51, 127] on img at bounding box center [40, 114] width 46 height 62
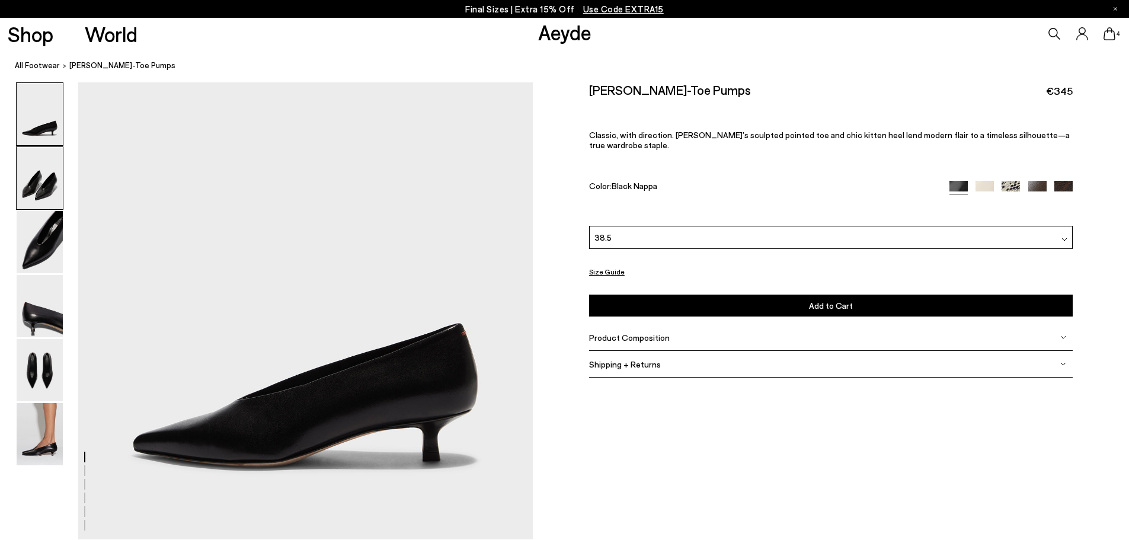
scroll to position [0, 0]
click at [49, 178] on img at bounding box center [40, 178] width 46 height 62
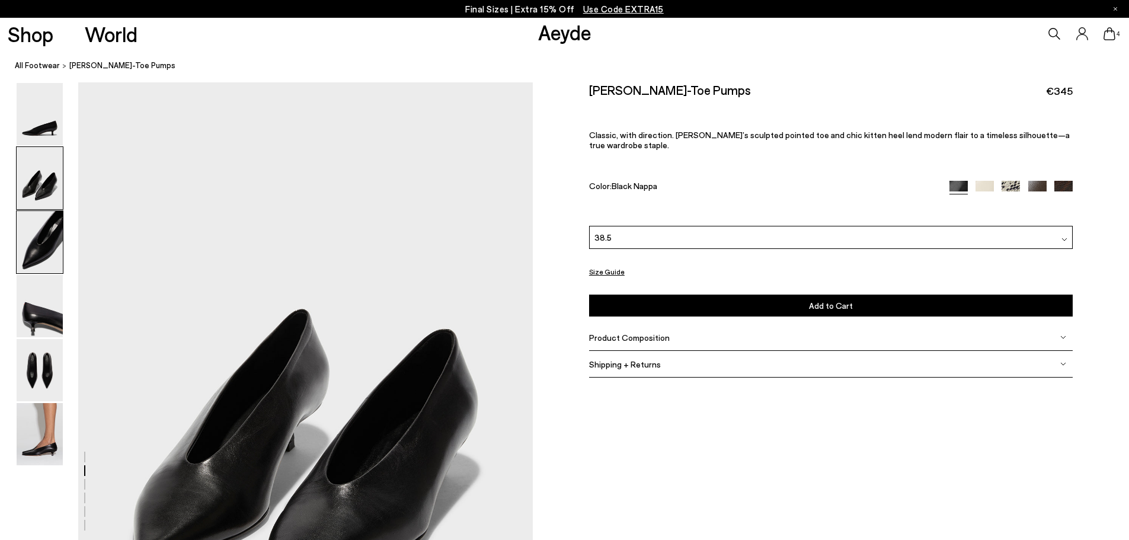
click at [43, 238] on img at bounding box center [40, 242] width 46 height 62
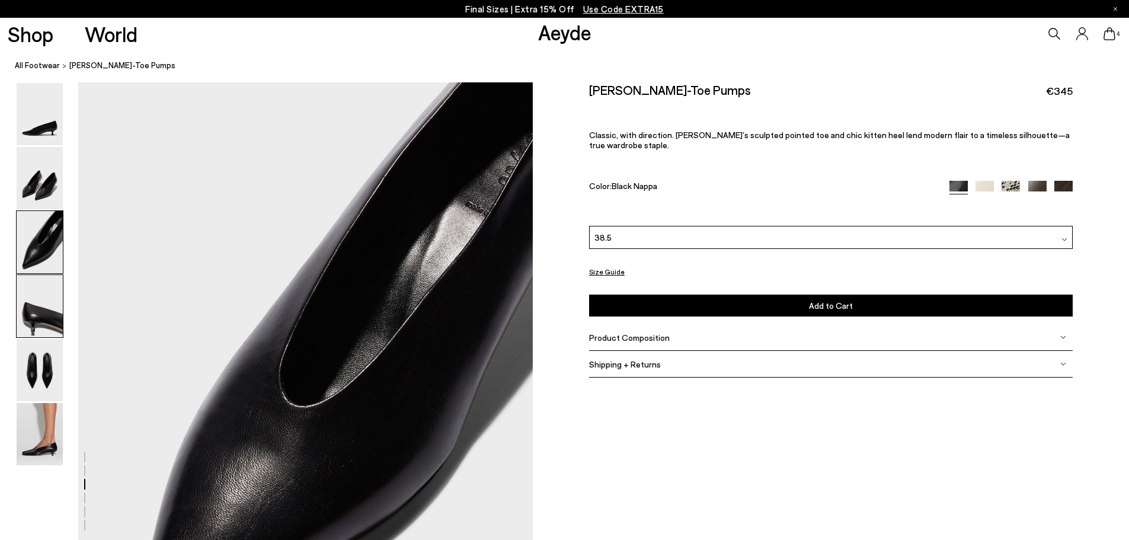
click at [38, 301] on img at bounding box center [40, 306] width 46 height 62
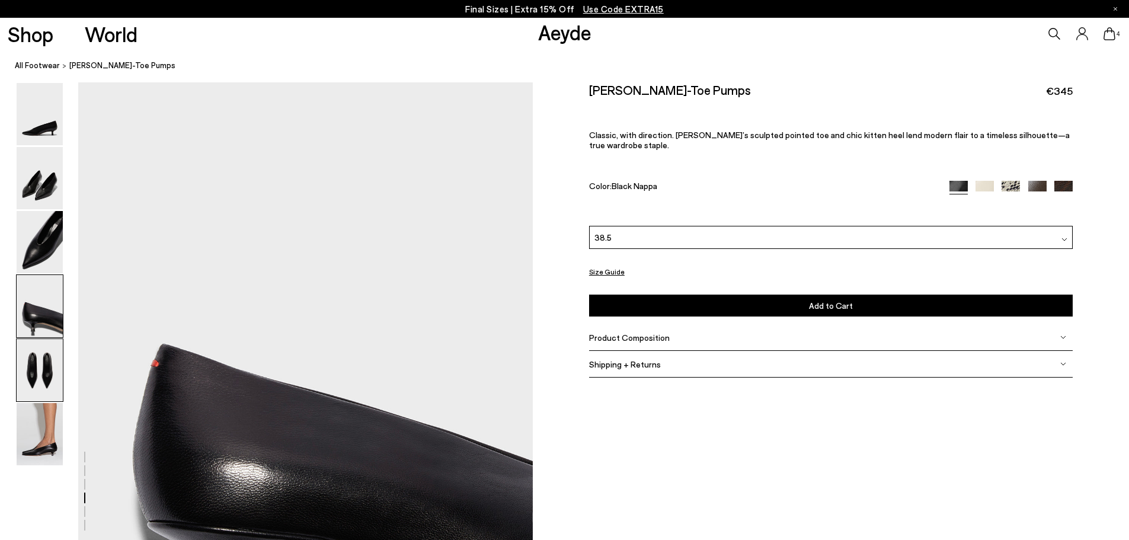
click at [39, 363] on img at bounding box center [40, 370] width 46 height 62
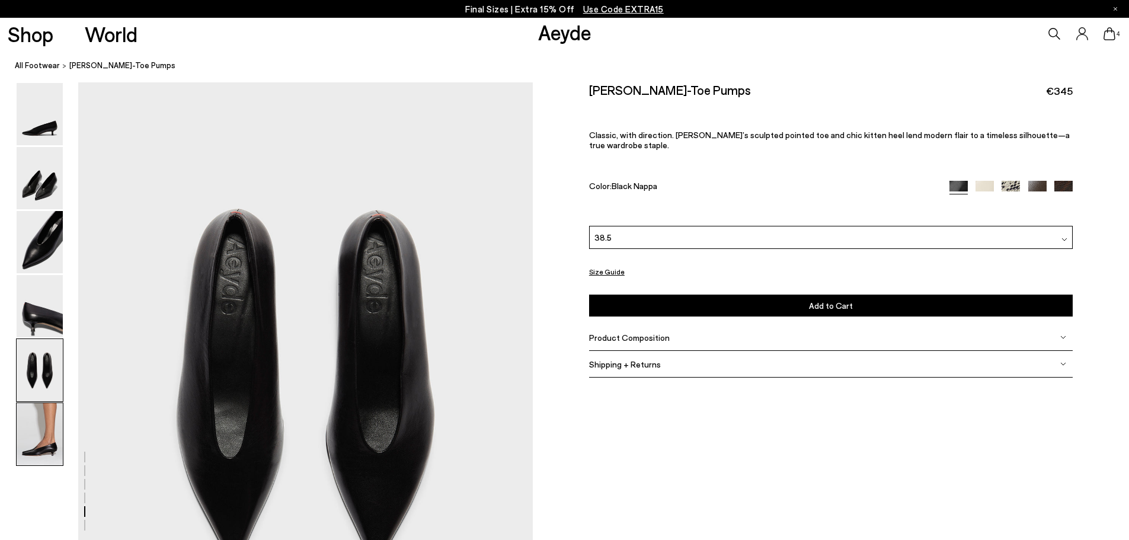
click at [44, 434] on img at bounding box center [40, 434] width 46 height 62
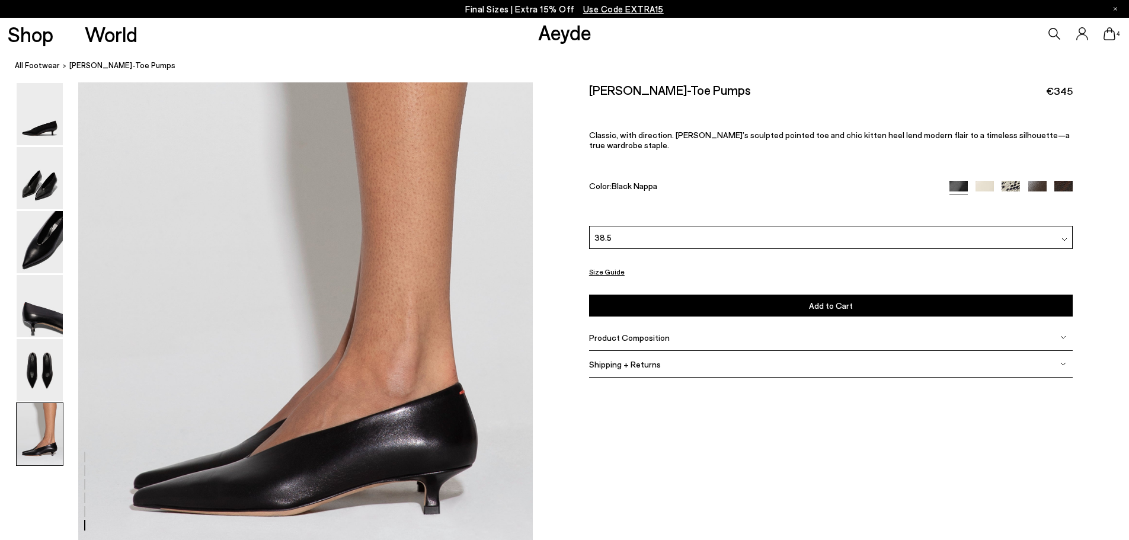
scroll to position [2972, 0]
click at [981, 181] on img at bounding box center [984, 190] width 18 height 18
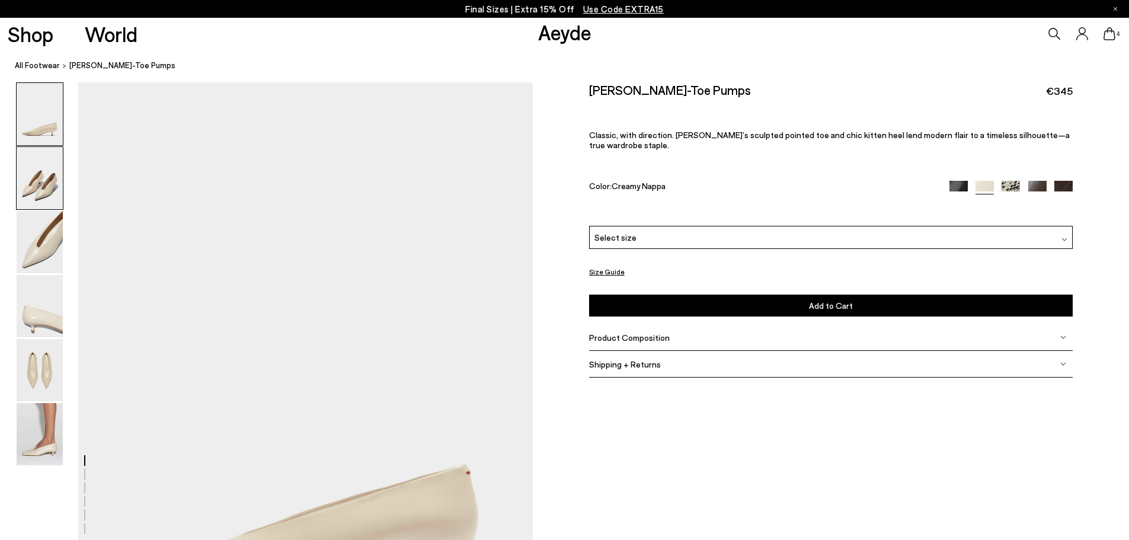
click at [53, 177] on img at bounding box center [40, 178] width 46 height 62
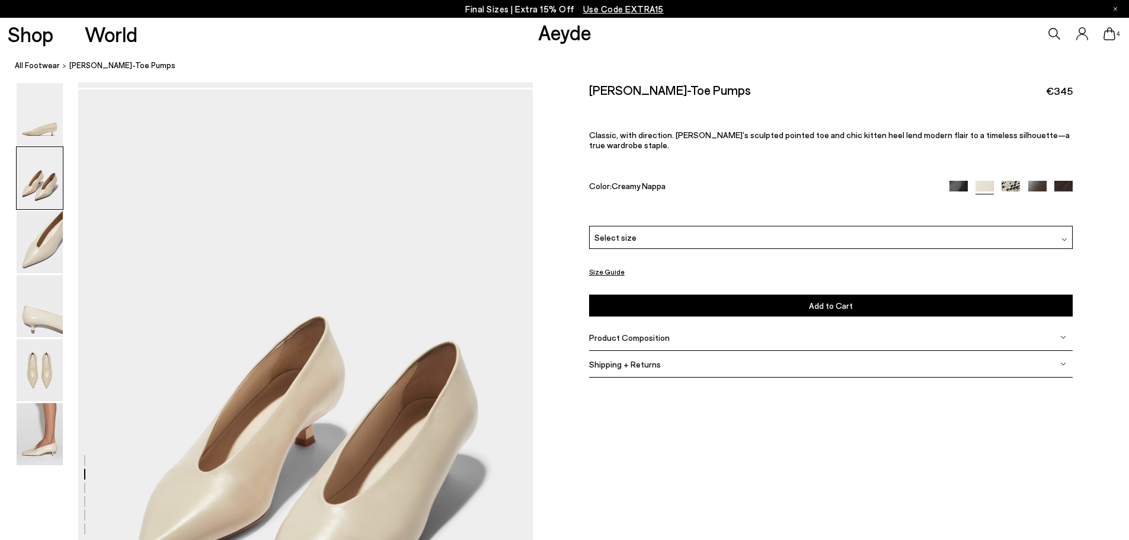
scroll to position [609, 0]
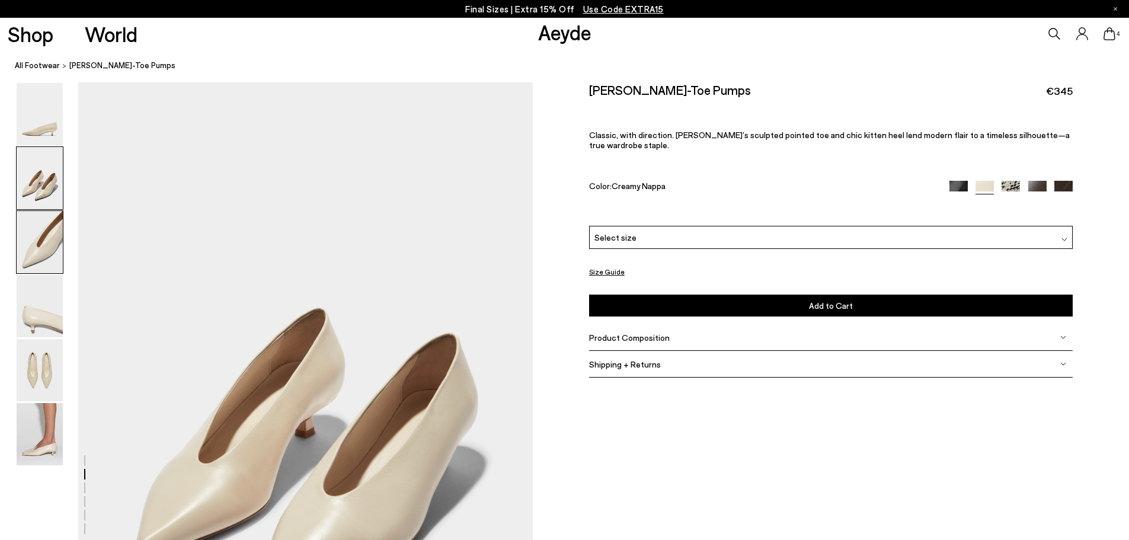
click at [39, 241] on img at bounding box center [40, 242] width 46 height 62
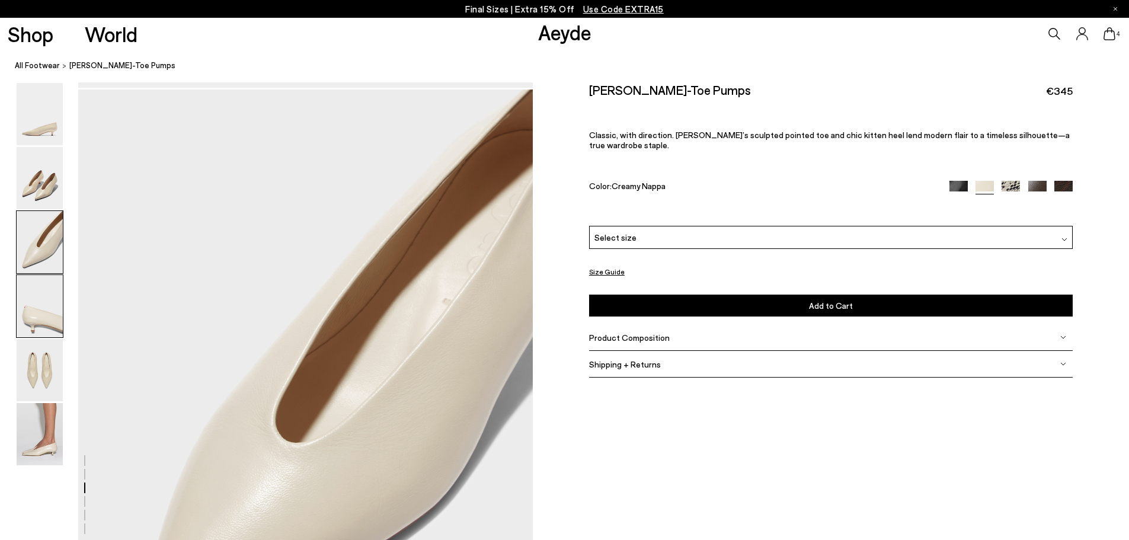
scroll to position [1216, 0]
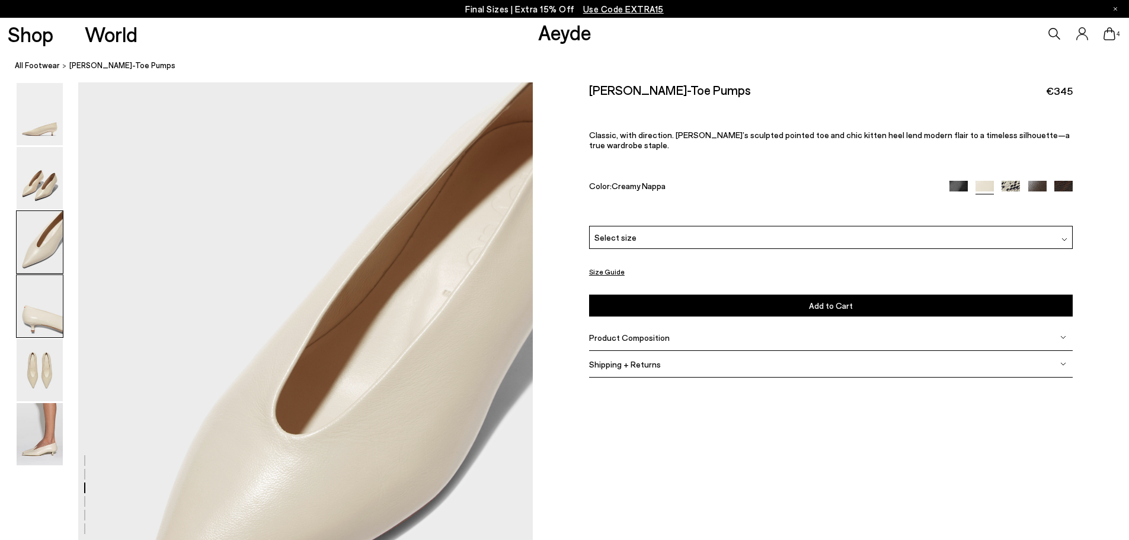
click at [34, 314] on img at bounding box center [40, 306] width 46 height 62
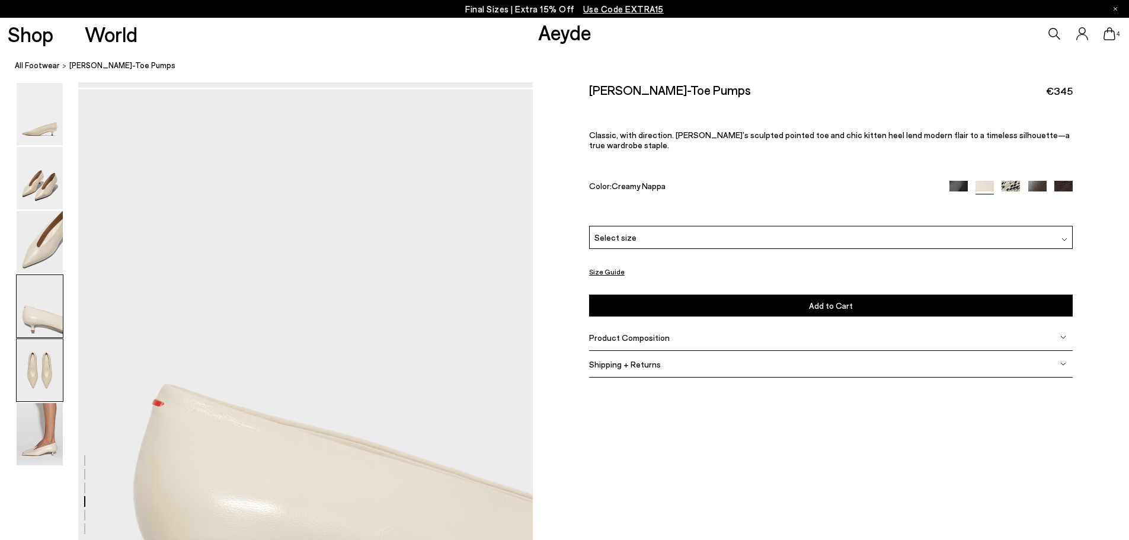
scroll to position [1824, 0]
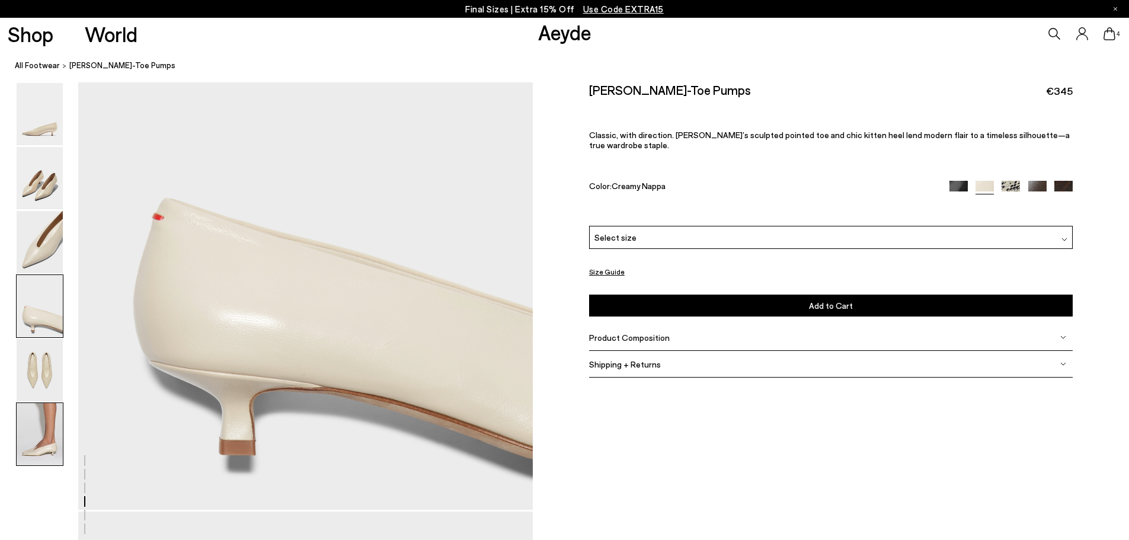
click at [45, 421] on img at bounding box center [40, 434] width 46 height 62
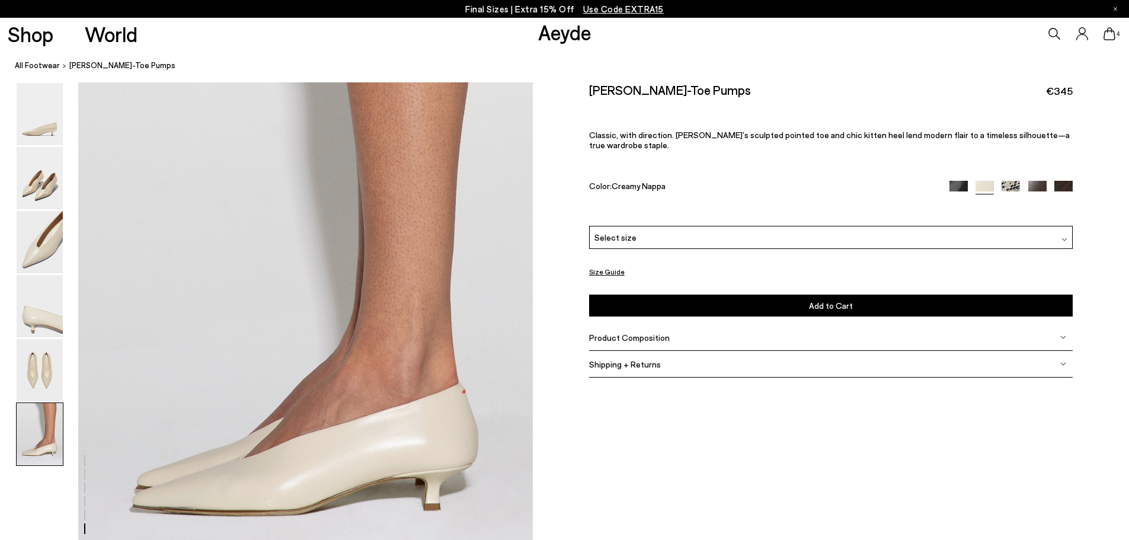
scroll to position [3120, 0]
click at [1009, 181] on img at bounding box center [1011, 190] width 18 height 18
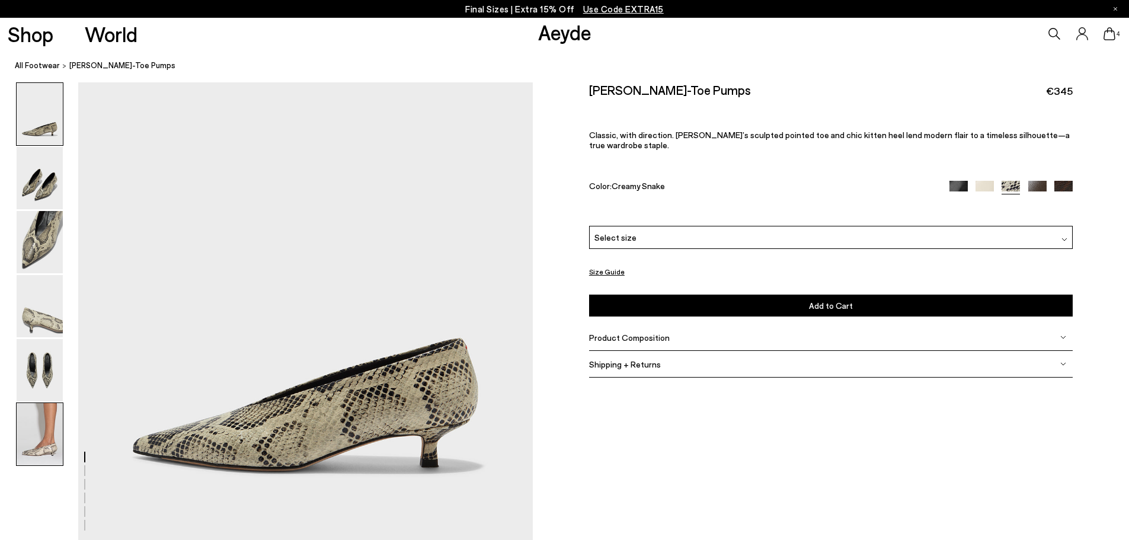
click at [18, 432] on img at bounding box center [40, 434] width 46 height 62
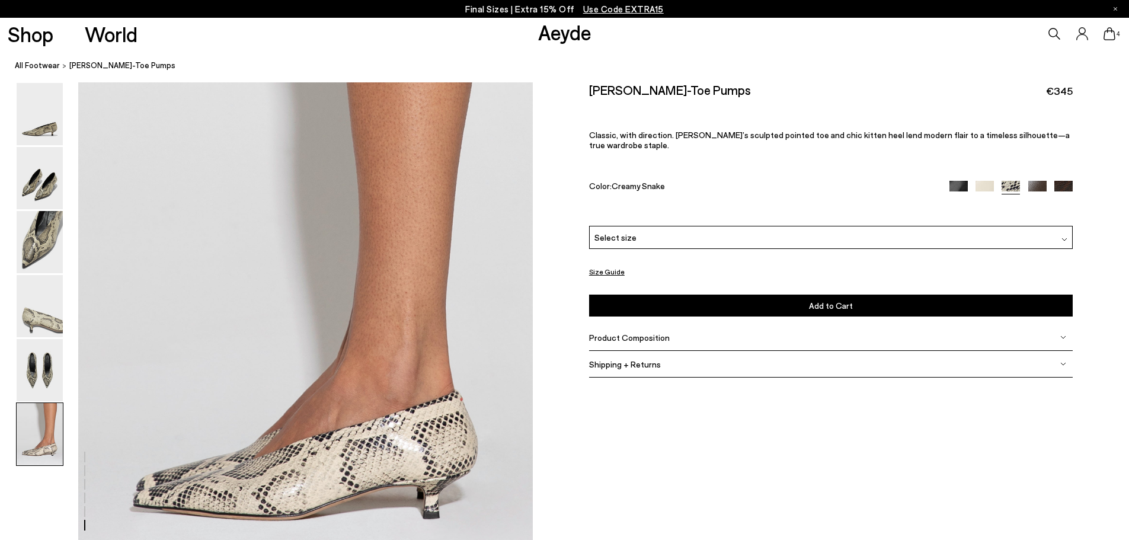
scroll to position [2972, 0]
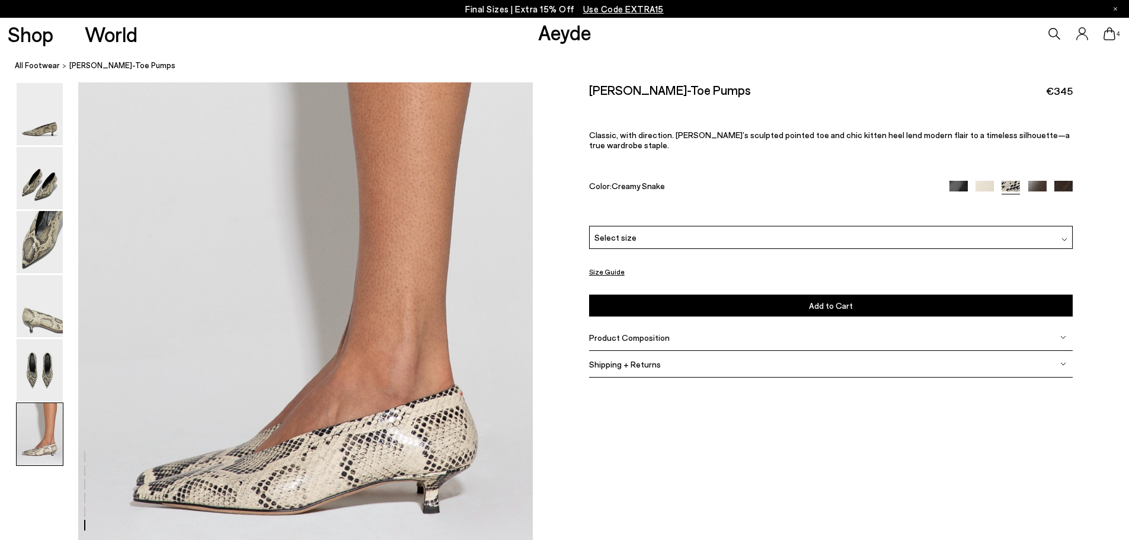
click at [984, 181] on img at bounding box center [984, 190] width 18 height 18
click at [807, 226] on div "Select size" at bounding box center [831, 237] width 484 height 23
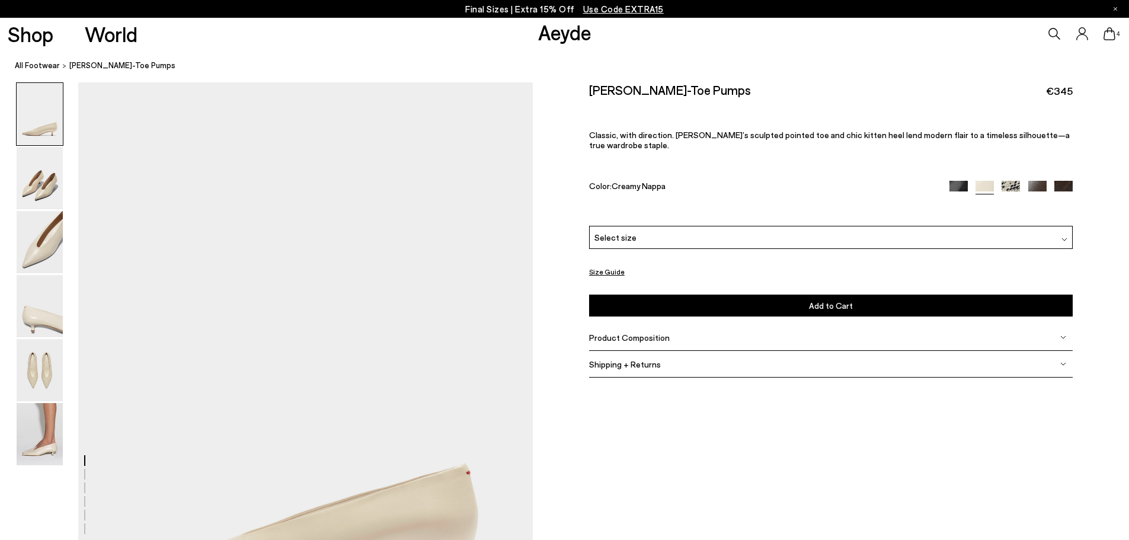
click at [782, 231] on div "Select size" at bounding box center [831, 237] width 484 height 23
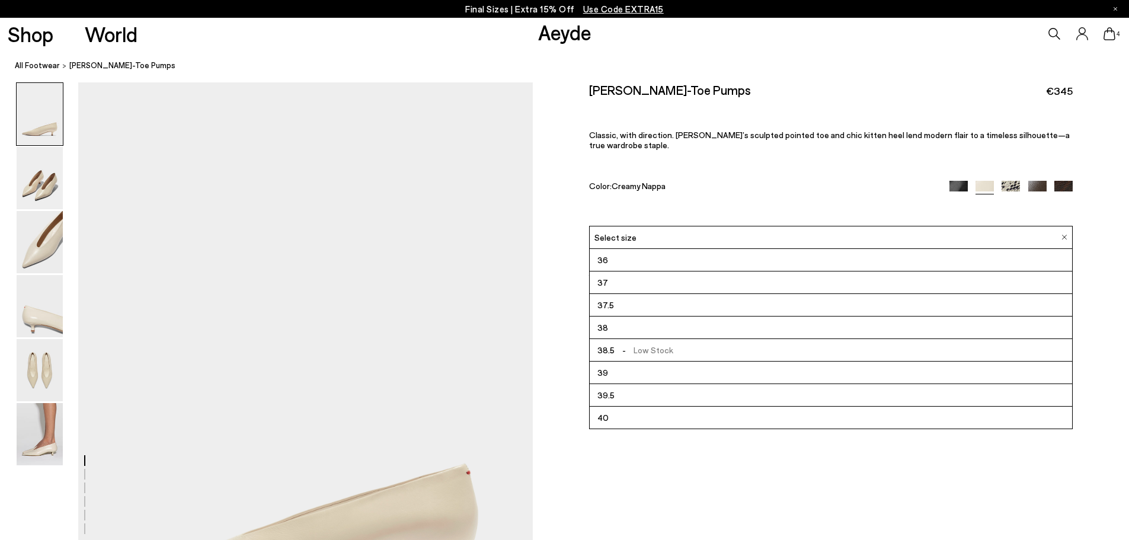
click at [672, 341] on li "38.5 - Low Stock" at bounding box center [831, 350] width 482 height 23
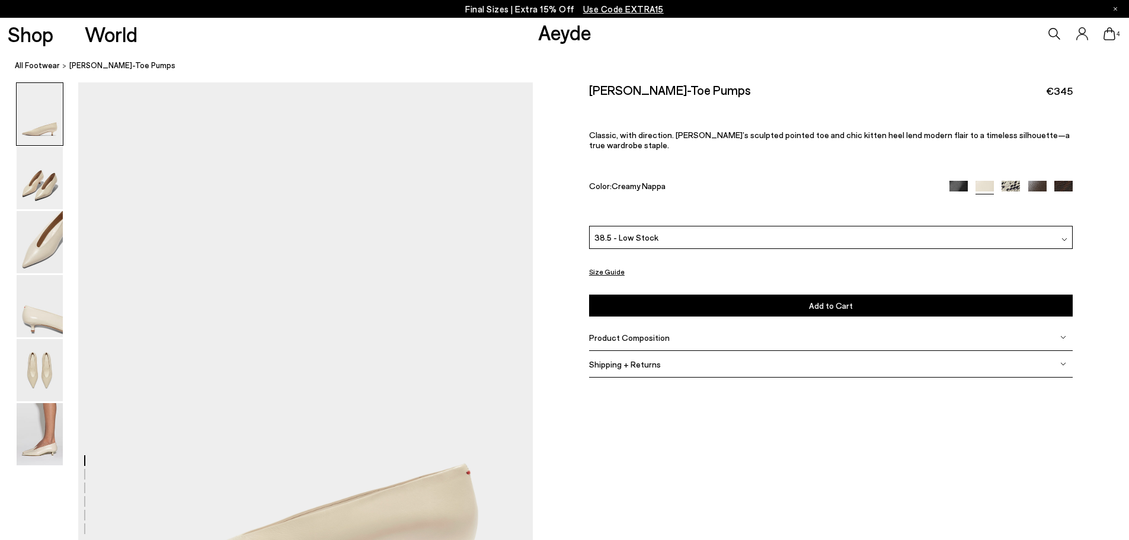
click at [783, 296] on button "Add to Cart Select a Size First" at bounding box center [831, 306] width 484 height 22
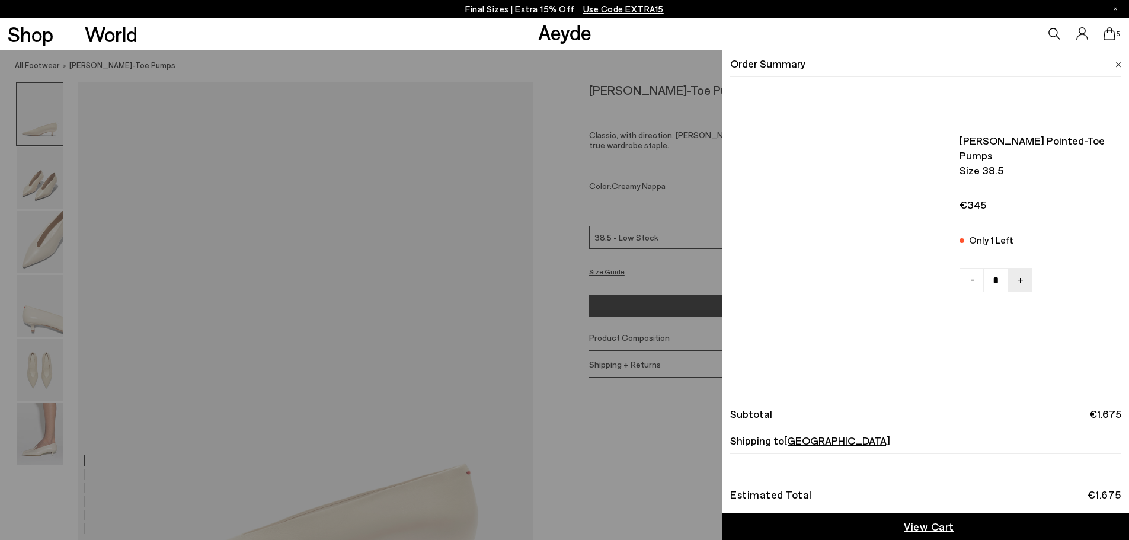
click at [1114, 33] on icon at bounding box center [1109, 33] width 12 height 13
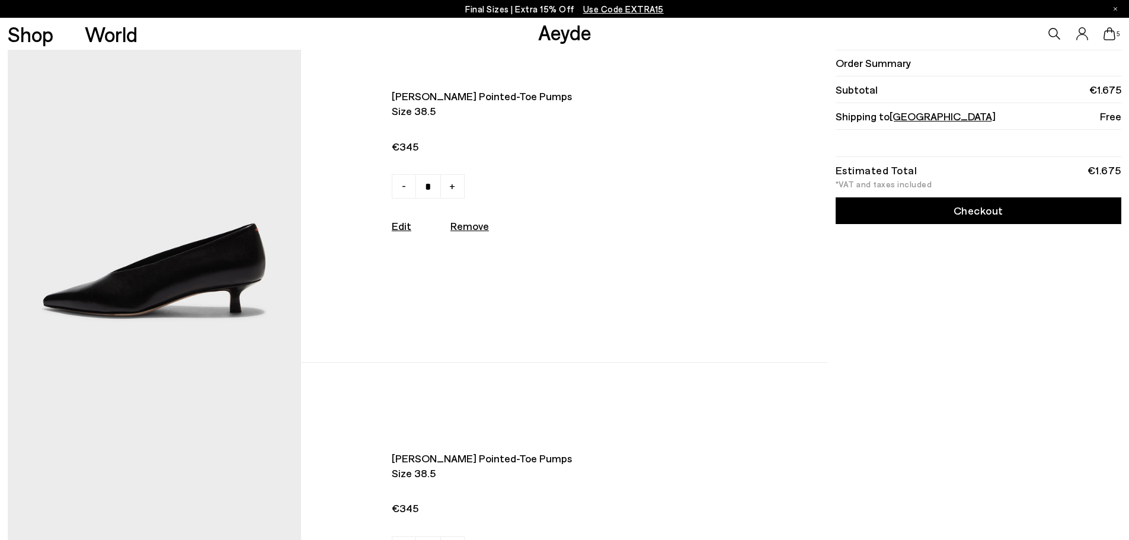
scroll to position [415, 0]
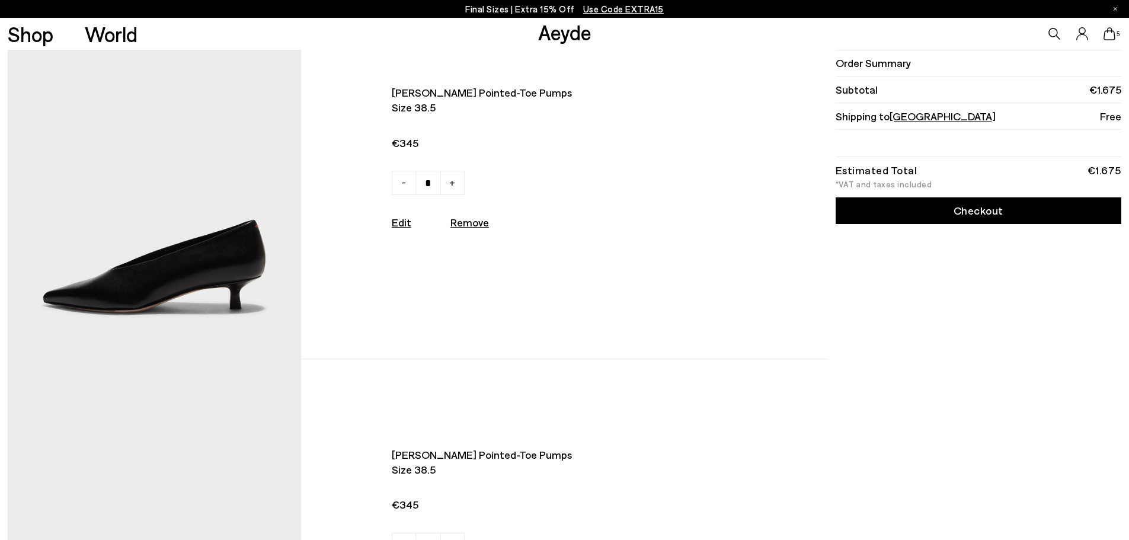
click at [204, 300] on img at bounding box center [154, 179] width 293 height 362
click at [471, 226] on u "Remove" at bounding box center [469, 222] width 39 height 13
type input "*"
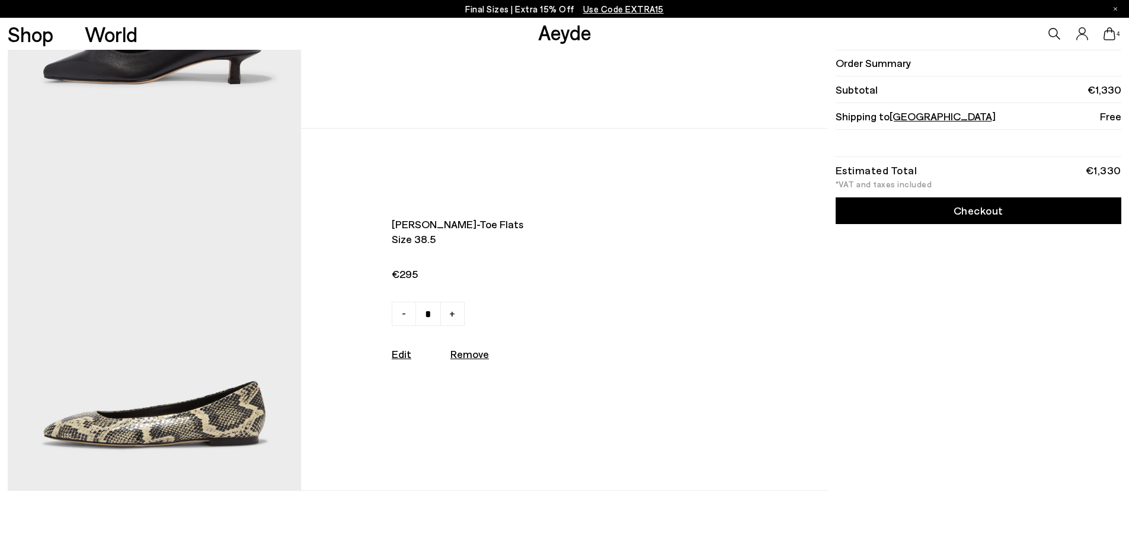
scroll to position [1422, 0]
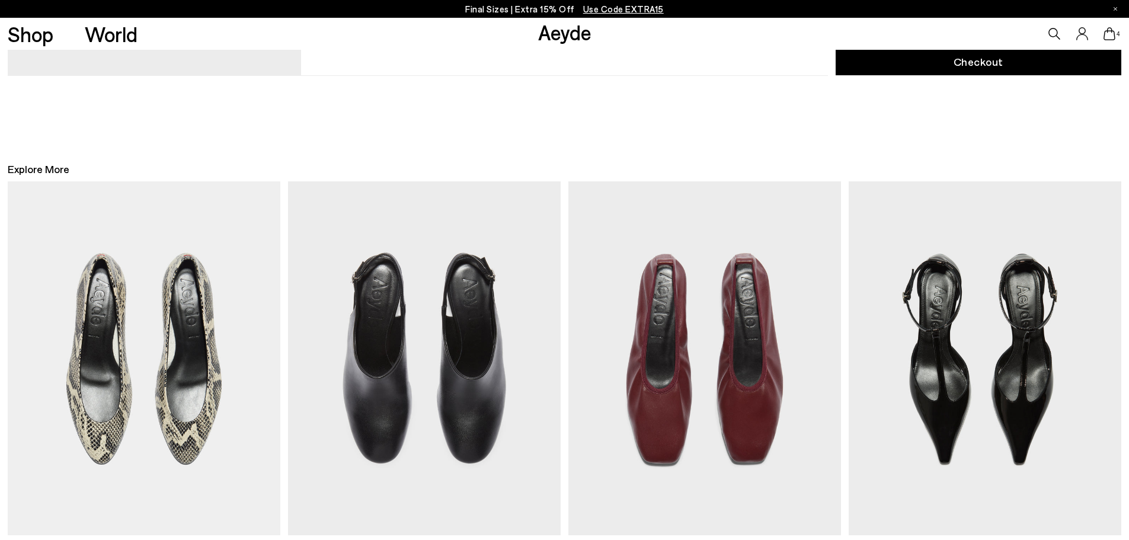
drag, startPoint x: 204, startPoint y: 436, endPoint x: 304, endPoint y: 328, distance: 146.8
click at [204, 436] on img at bounding box center [144, 358] width 273 height 354
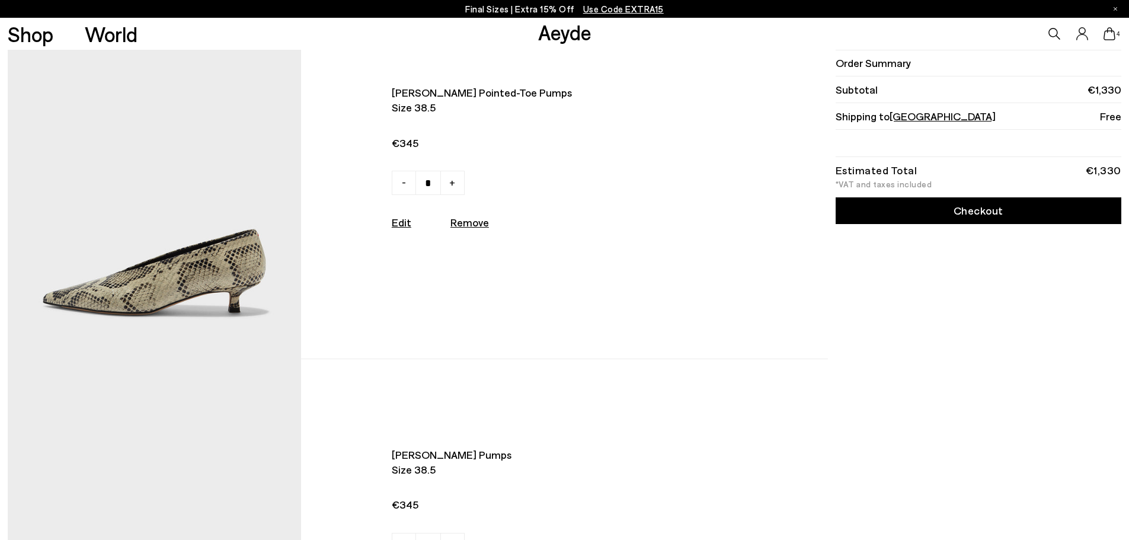
scroll to position [59, 0]
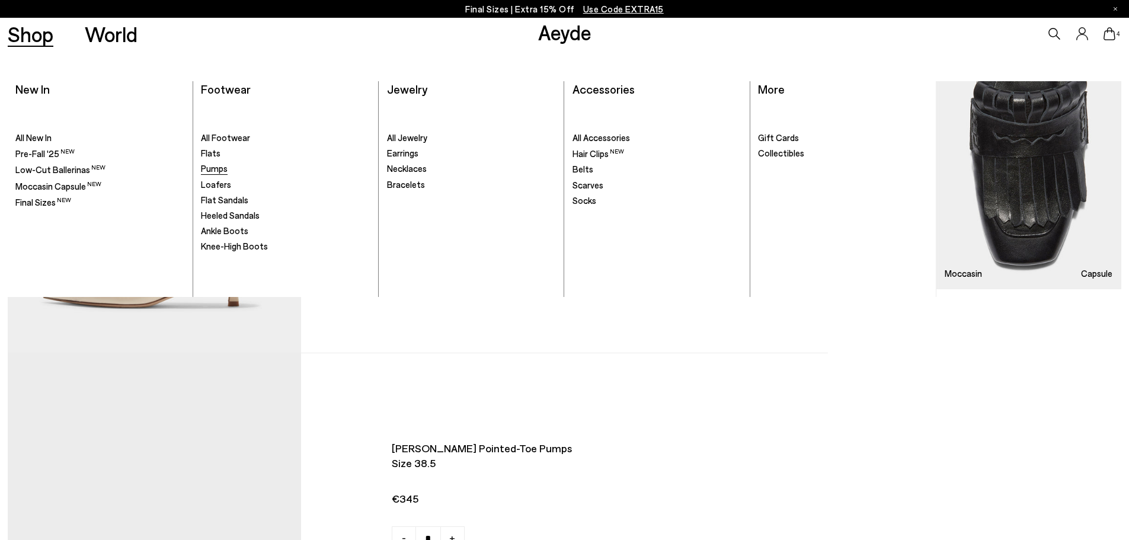
click at [218, 172] on span "Pumps" at bounding box center [214, 168] width 27 height 11
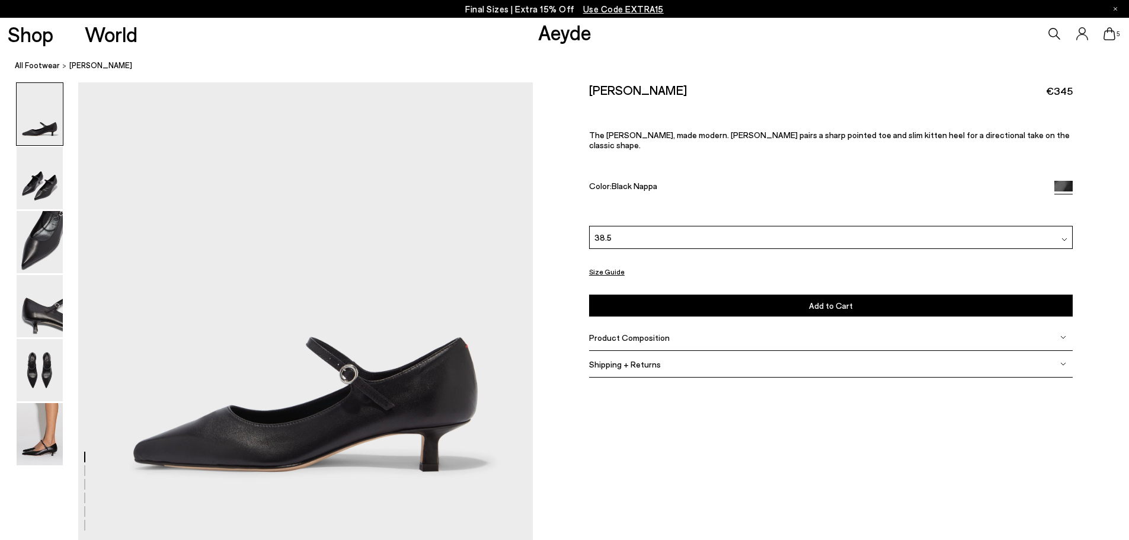
click at [627, 359] on span "Shipping + Returns" at bounding box center [625, 364] width 72 height 10
click at [630, 332] on div "Product Composition" at bounding box center [831, 337] width 484 height 27
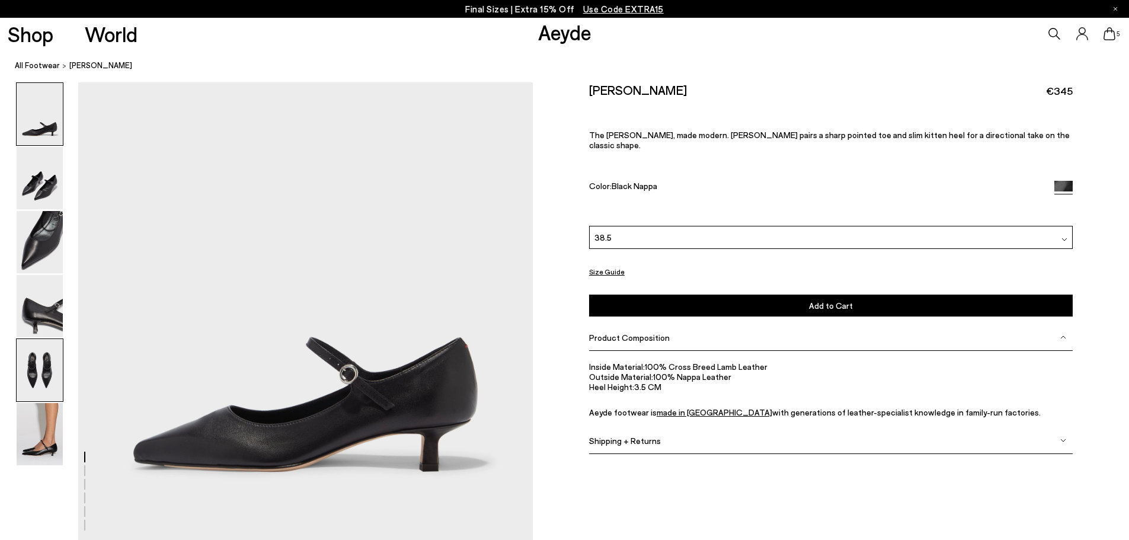
click at [34, 396] on img at bounding box center [40, 370] width 46 height 62
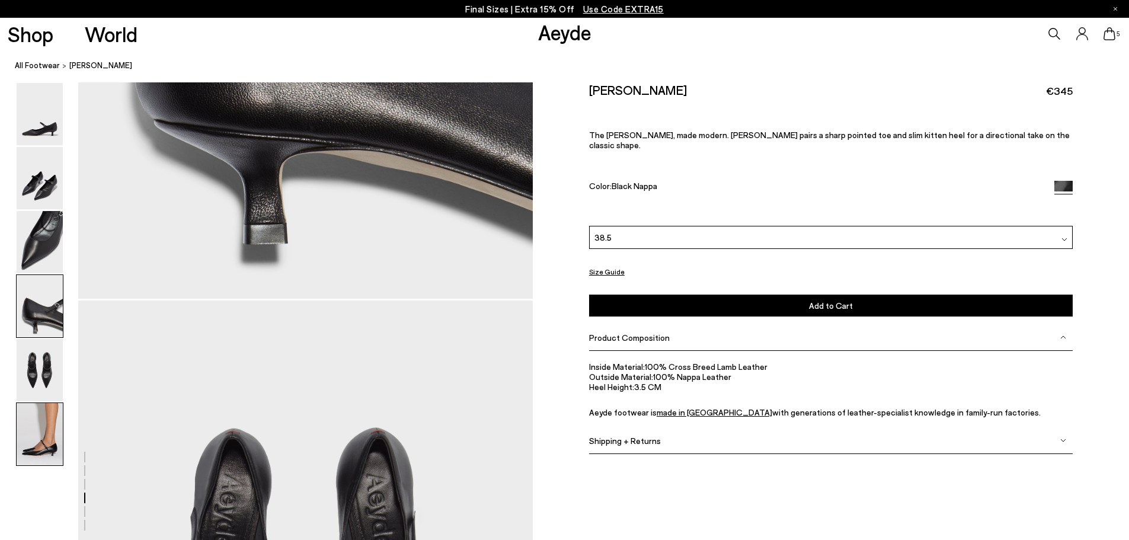
click at [54, 439] on img at bounding box center [40, 434] width 46 height 62
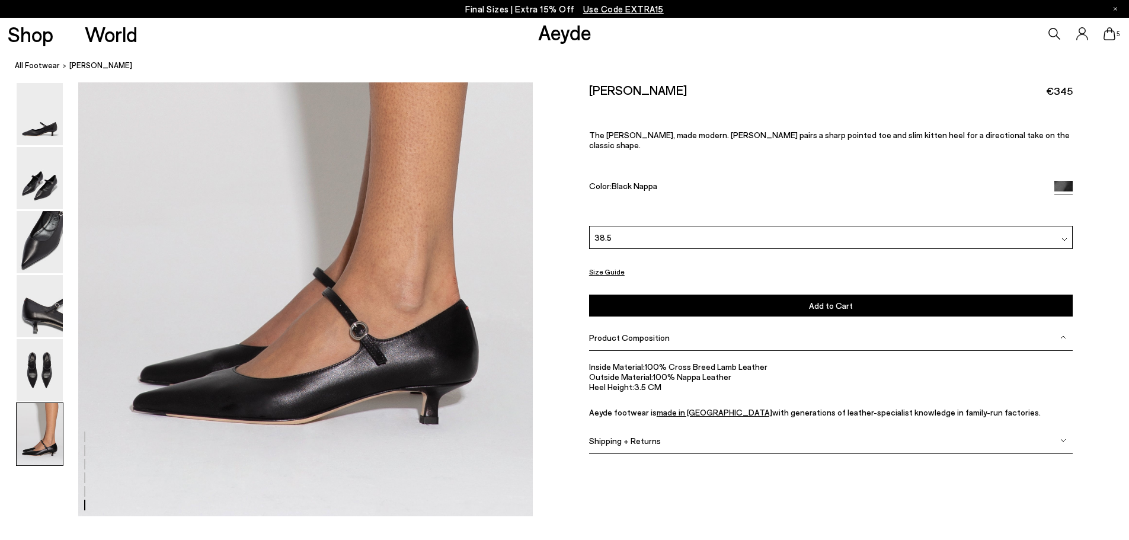
scroll to position [3091, 0]
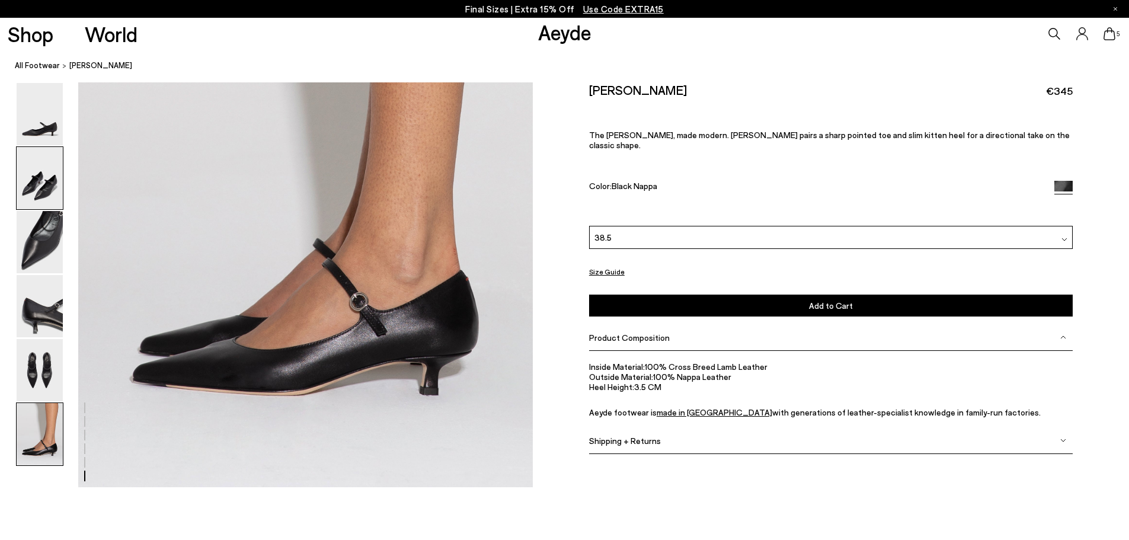
click at [53, 154] on img at bounding box center [40, 178] width 46 height 62
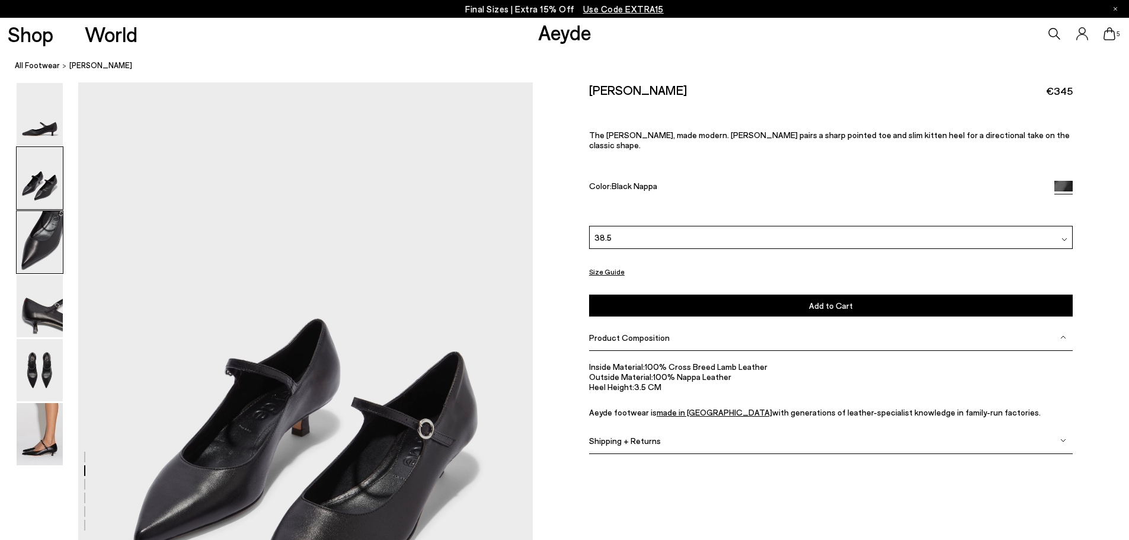
click at [39, 230] on img at bounding box center [40, 242] width 46 height 62
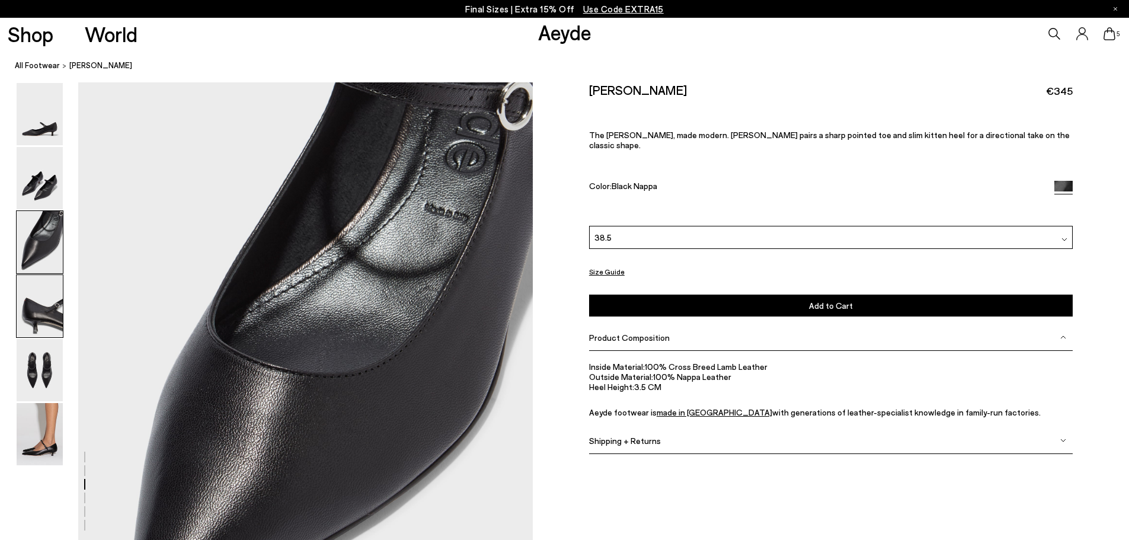
click at [38, 314] on img at bounding box center [40, 306] width 46 height 62
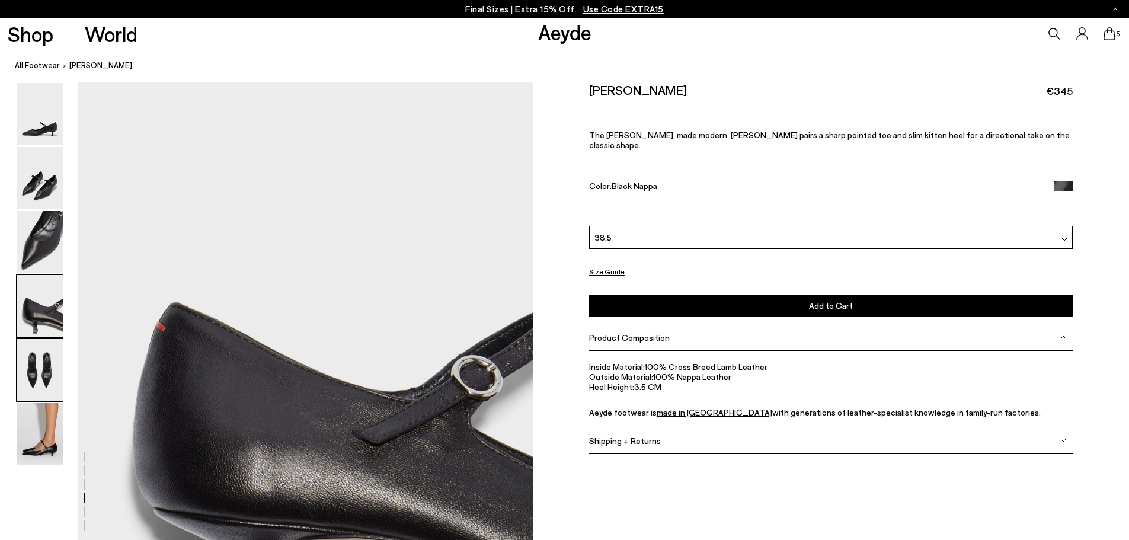
click at [34, 375] on img at bounding box center [40, 370] width 46 height 62
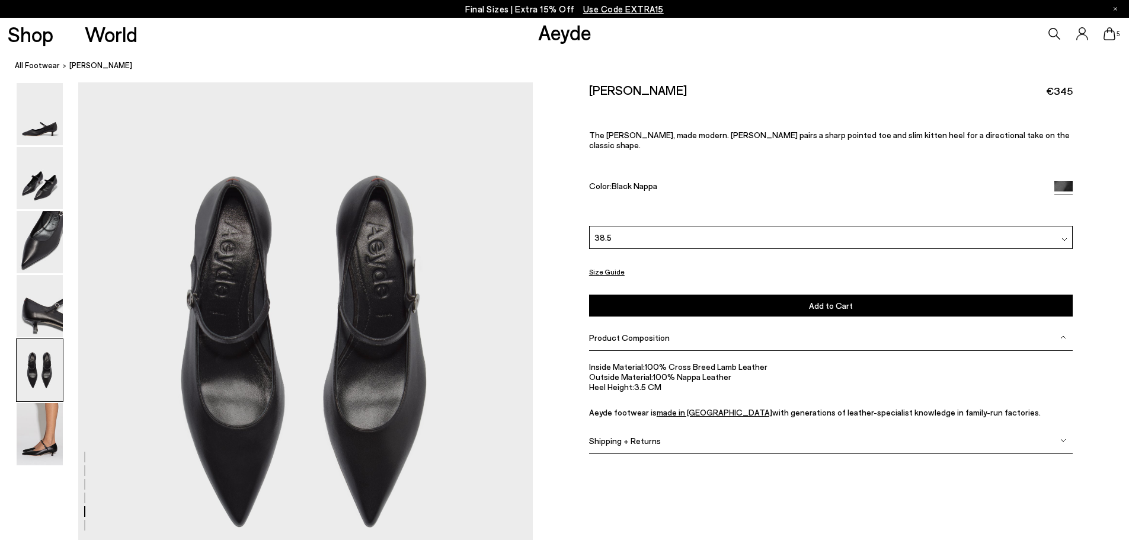
scroll to position [2342, 0]
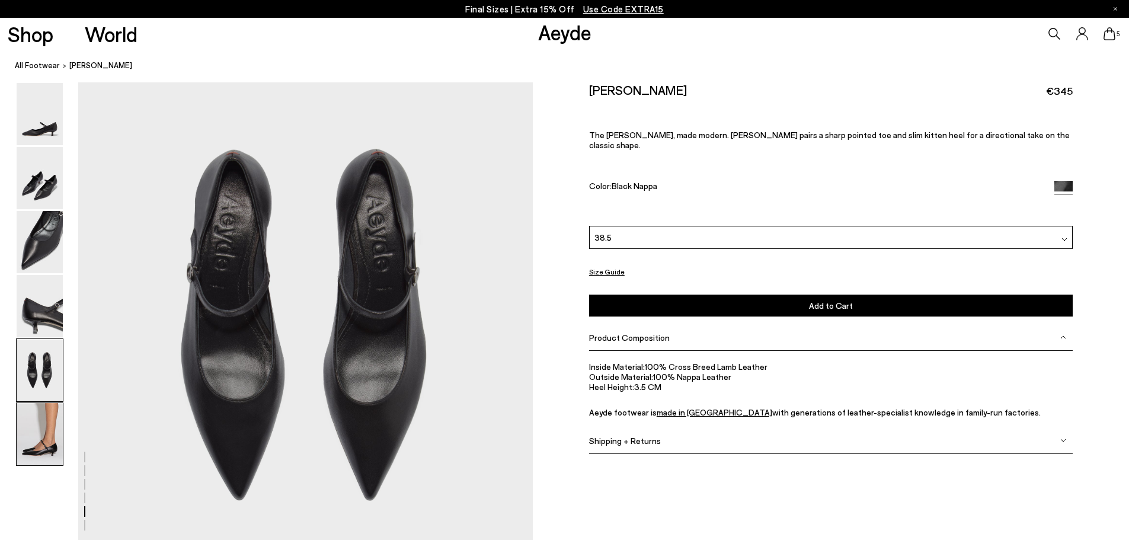
click at [39, 428] on img at bounding box center [40, 434] width 46 height 62
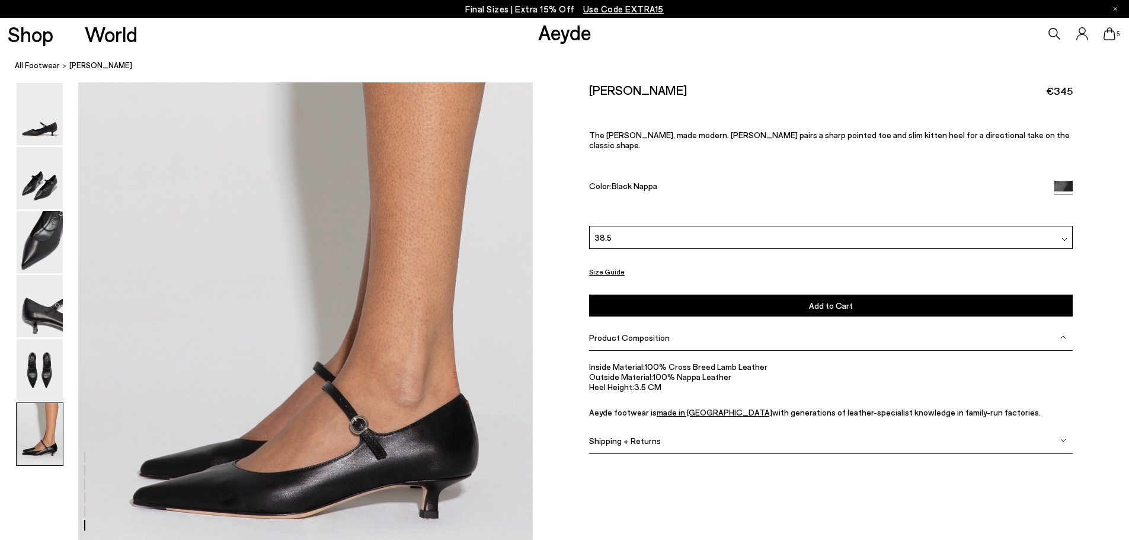
scroll to position [2972, 0]
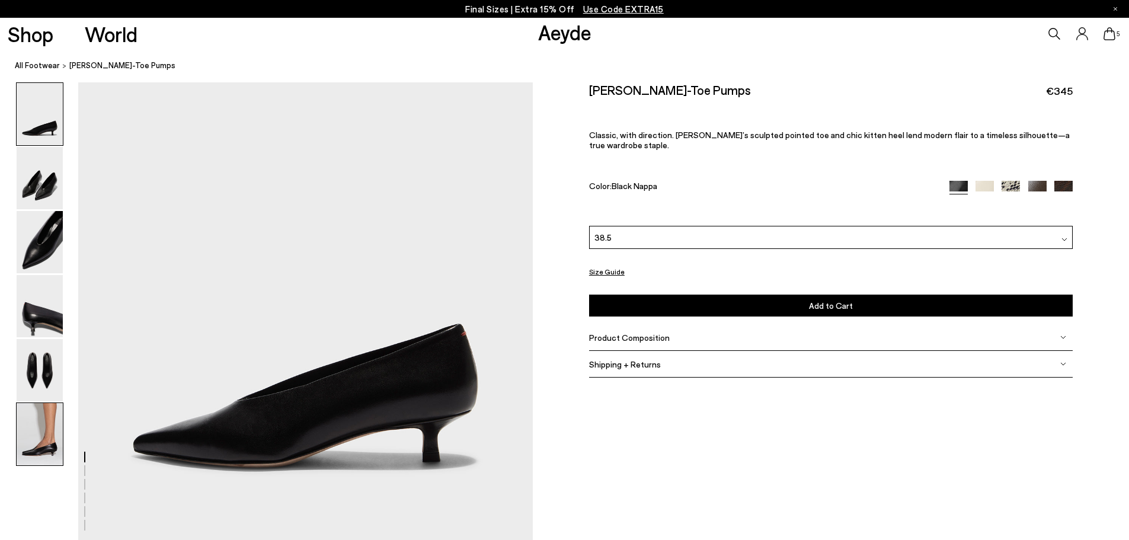
click at [33, 431] on img at bounding box center [40, 434] width 46 height 62
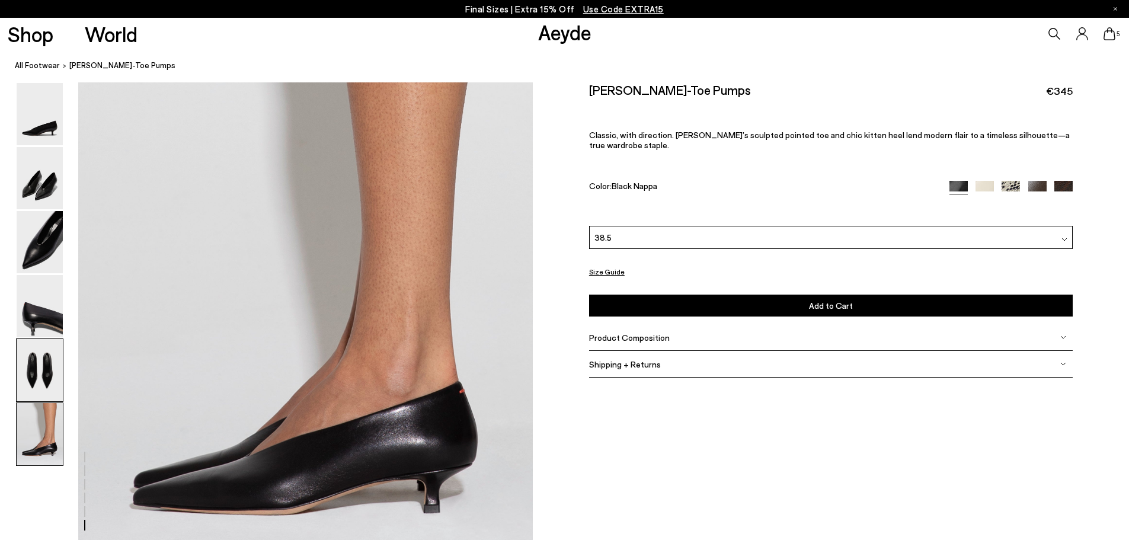
click at [42, 375] on img at bounding box center [40, 370] width 46 height 62
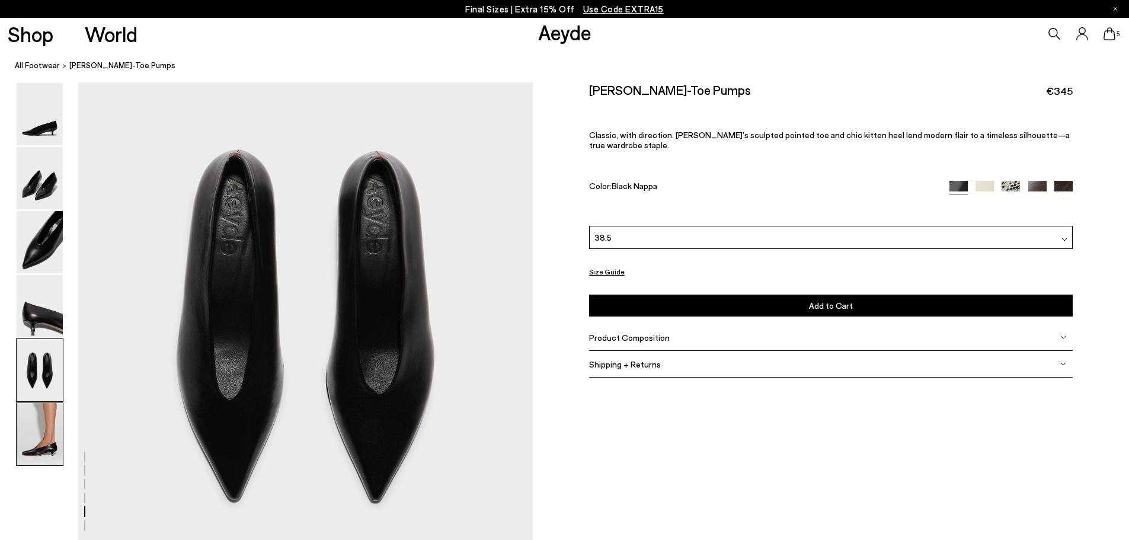
click at [39, 427] on img at bounding box center [40, 434] width 46 height 62
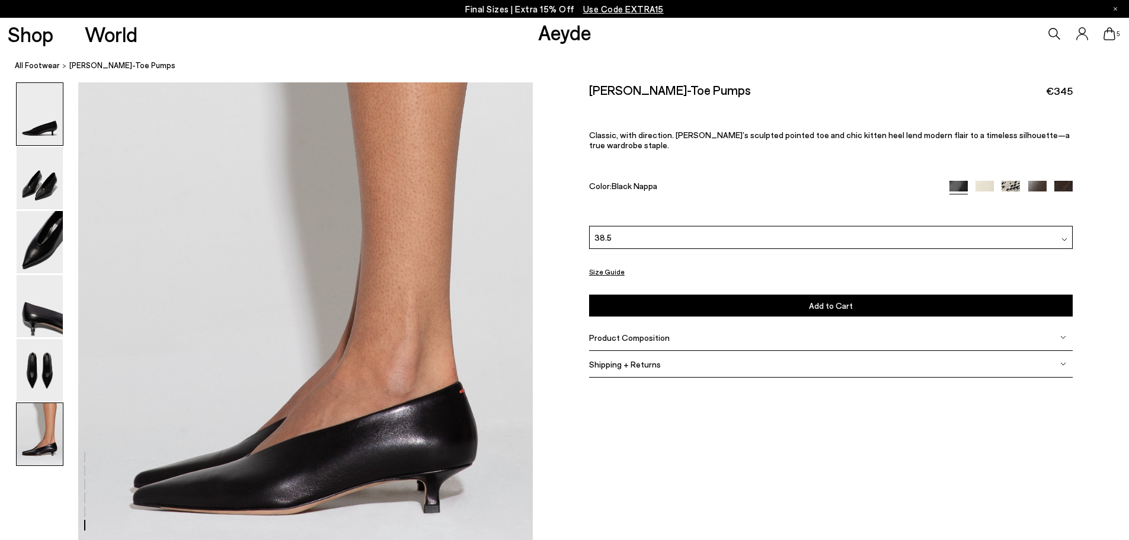
click at [35, 114] on img at bounding box center [40, 114] width 46 height 62
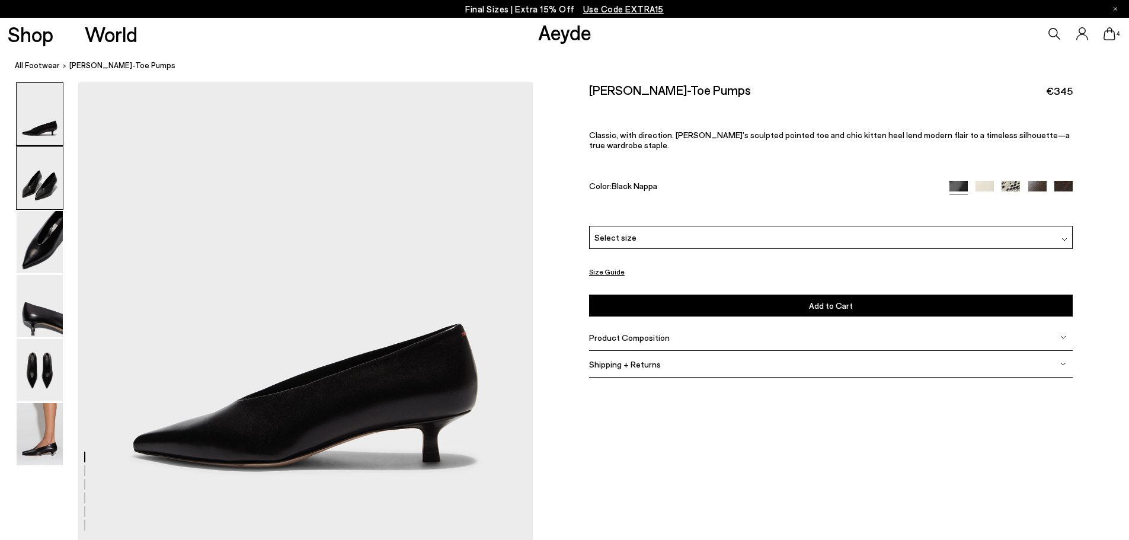
click at [43, 185] on img at bounding box center [40, 178] width 46 height 62
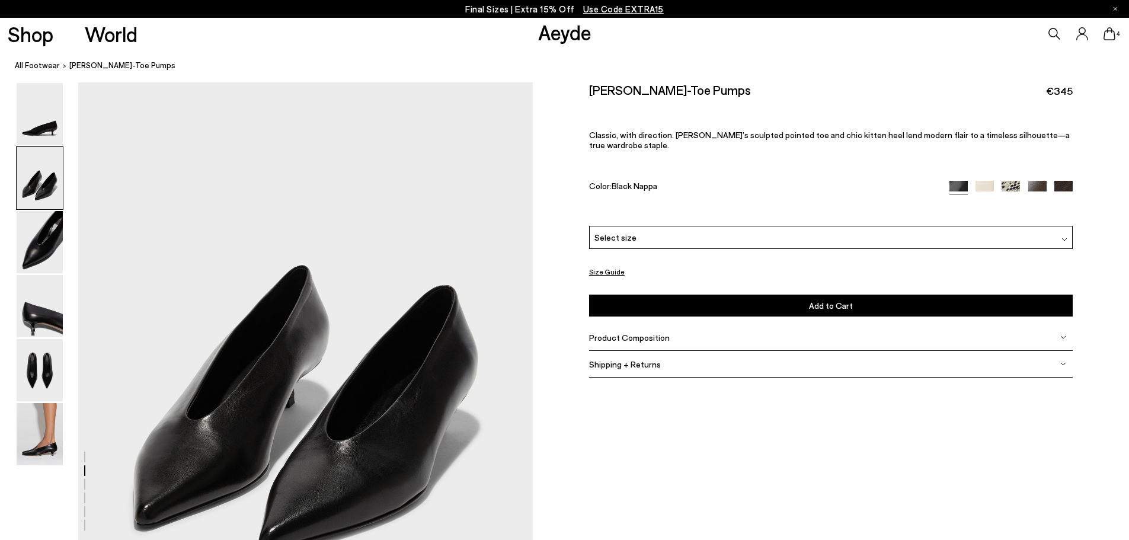
scroll to position [579, 0]
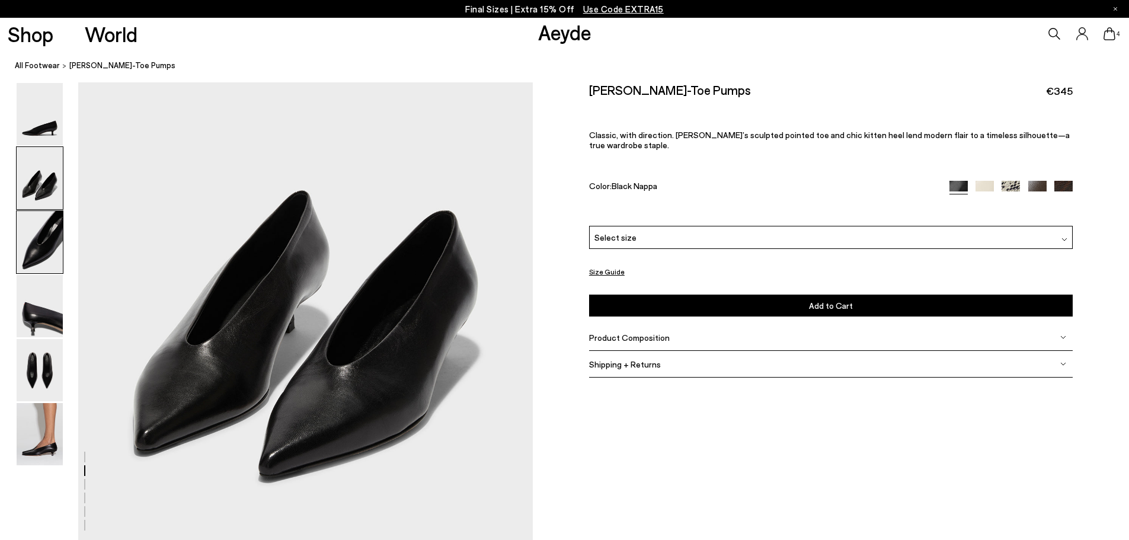
click at [45, 245] on img at bounding box center [40, 242] width 46 height 62
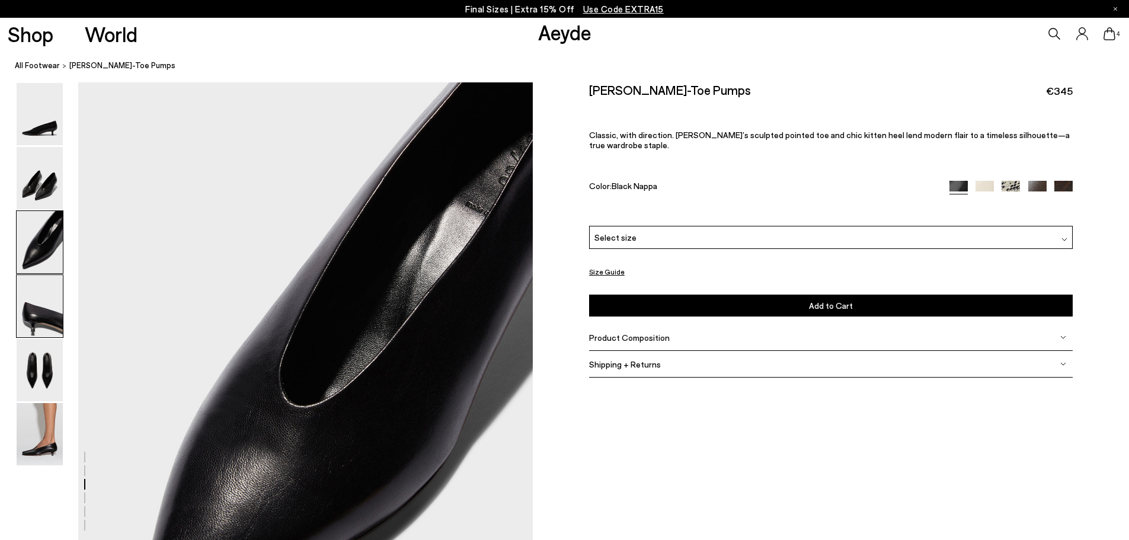
click at [37, 299] on img at bounding box center [40, 306] width 46 height 62
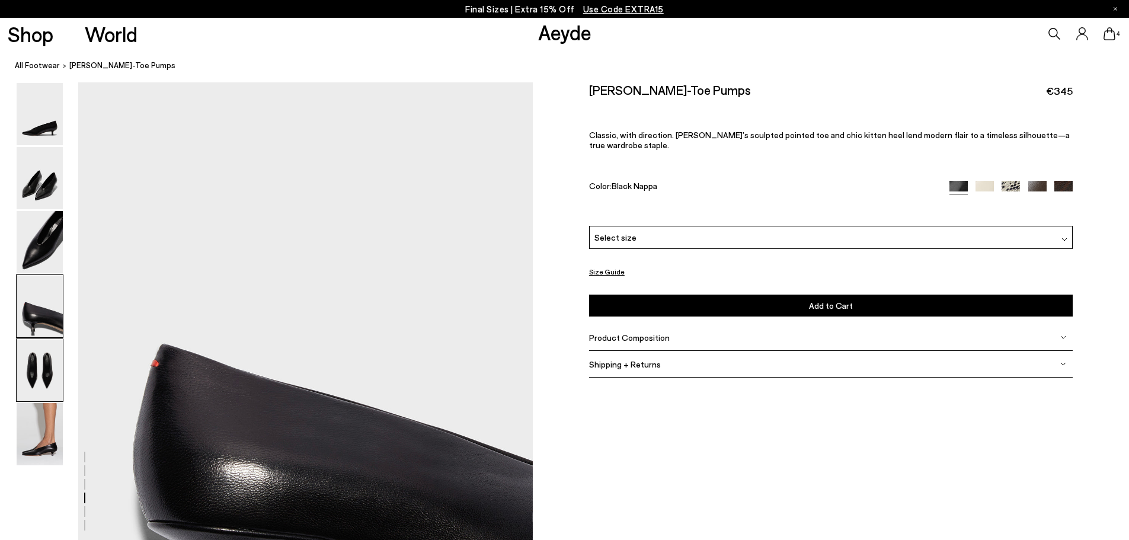
click at [33, 369] on img at bounding box center [40, 370] width 46 height 62
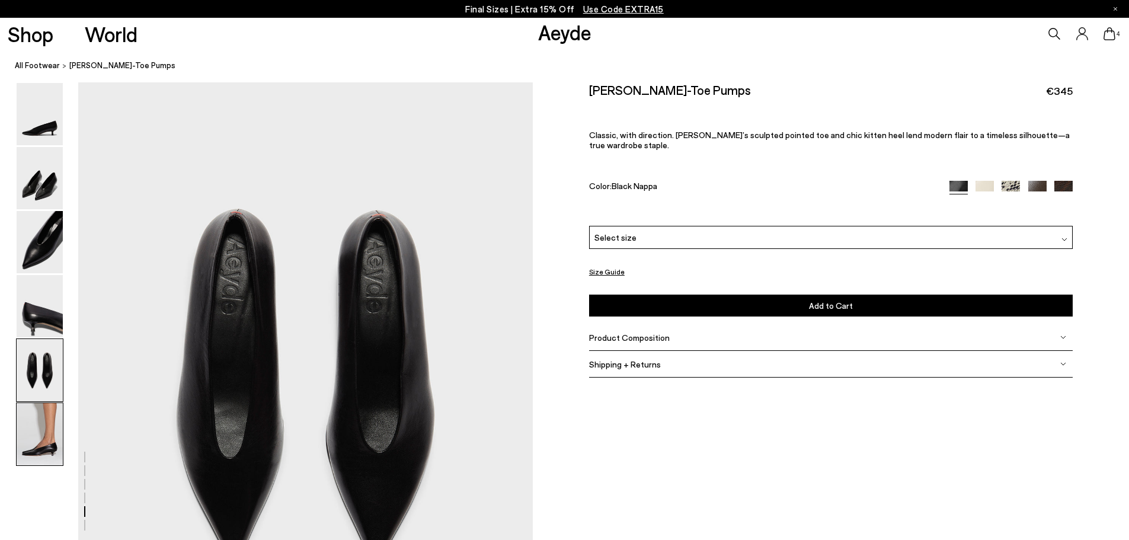
click at [36, 431] on img at bounding box center [40, 434] width 46 height 62
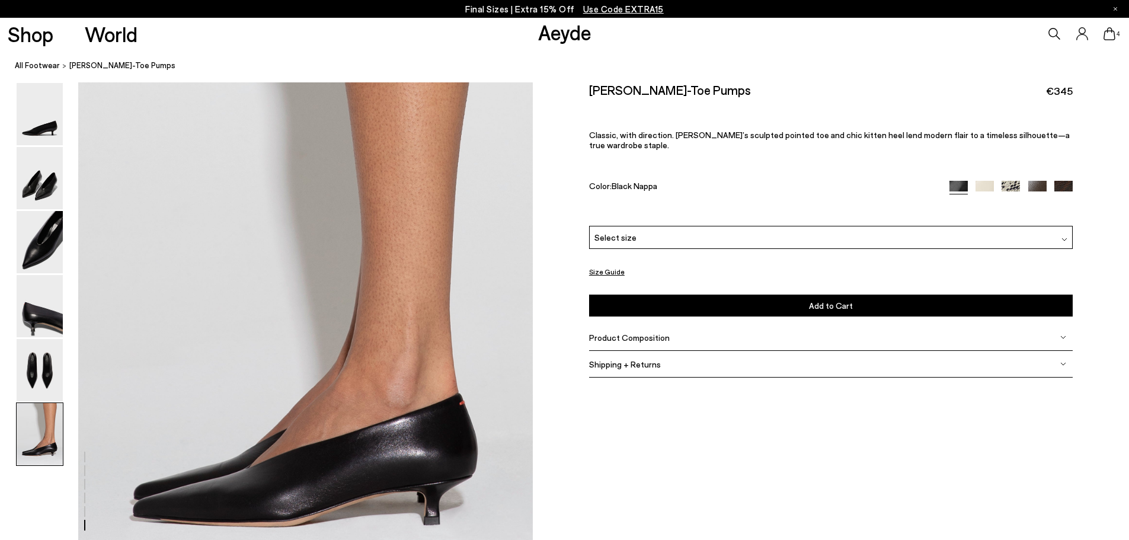
scroll to position [2972, 0]
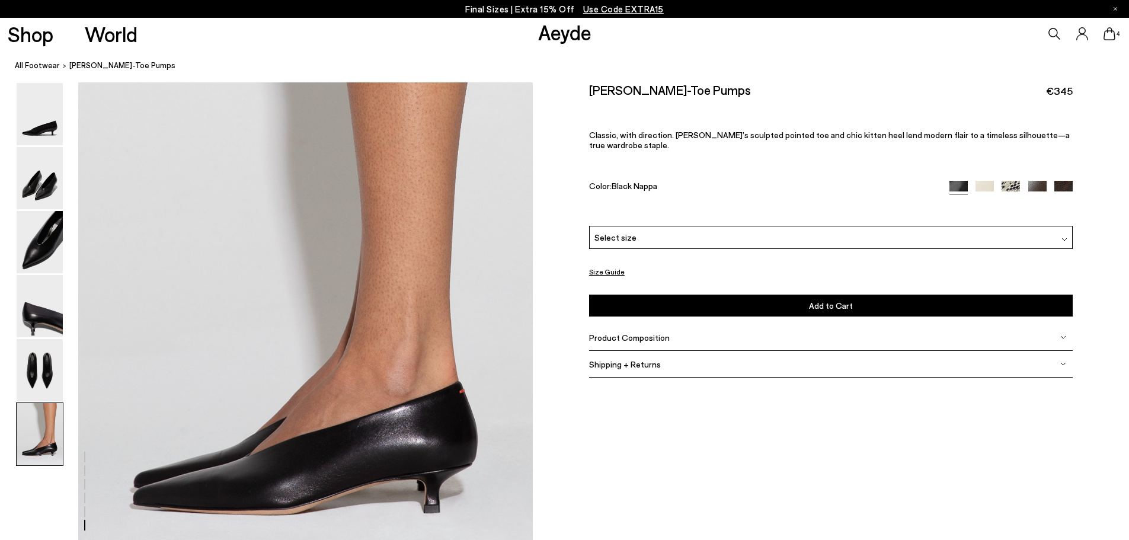
click at [1017, 181] on img at bounding box center [1011, 190] width 18 height 18
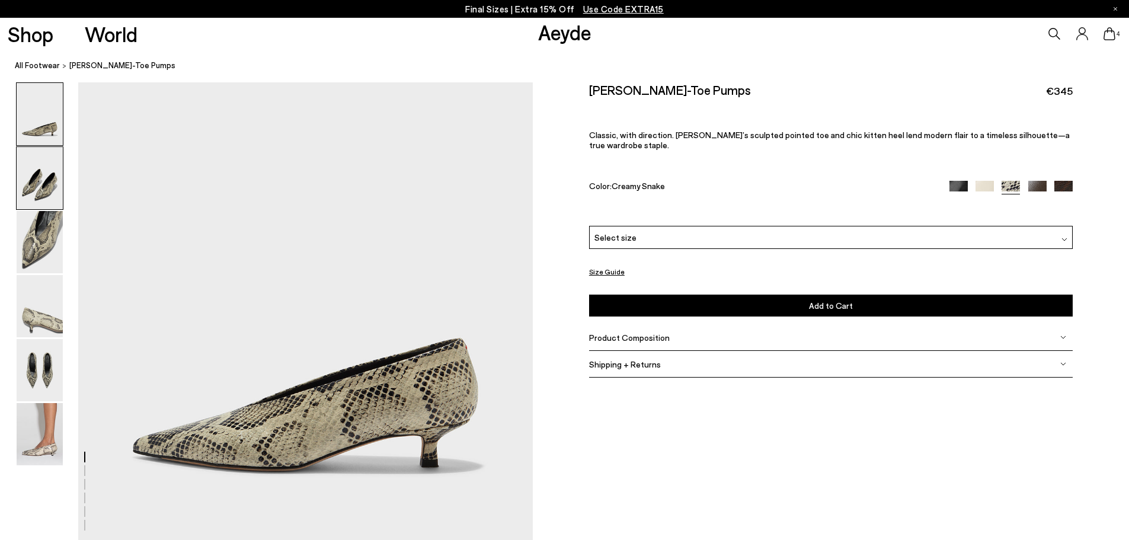
click at [29, 177] on img at bounding box center [40, 178] width 46 height 62
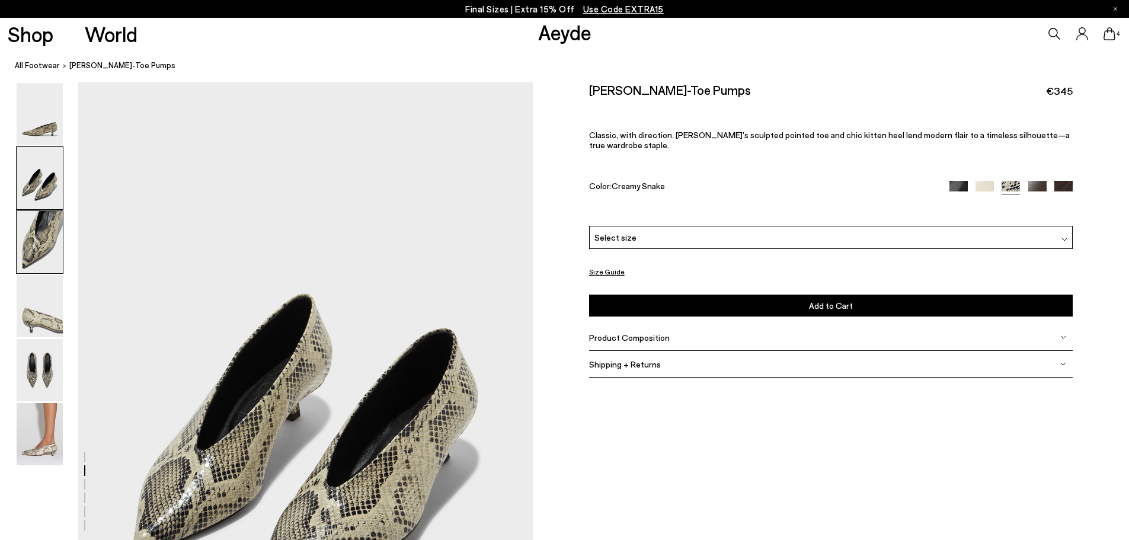
click at [39, 235] on img at bounding box center [40, 242] width 46 height 62
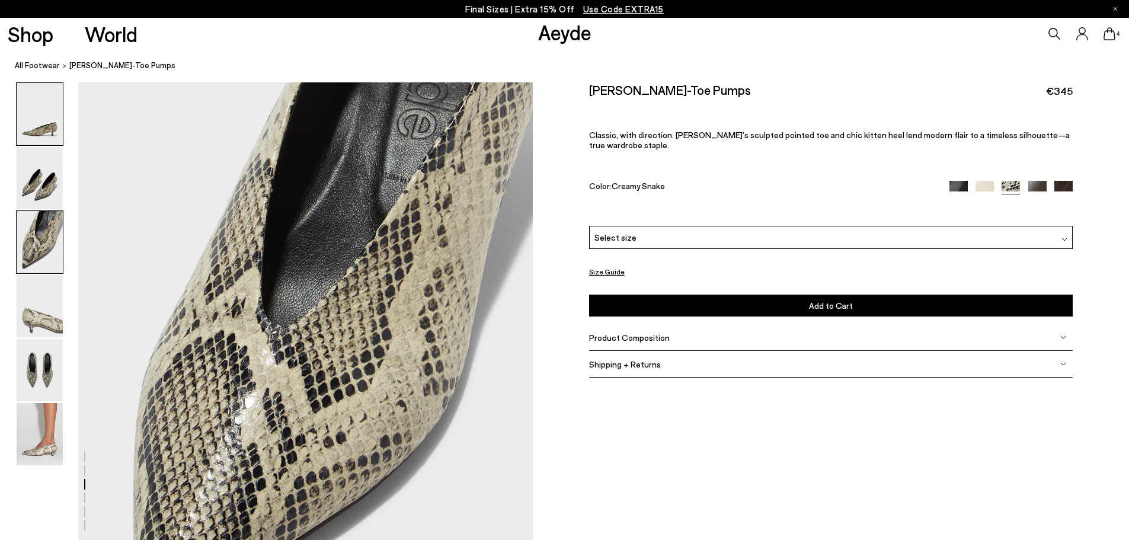
click at [43, 106] on img at bounding box center [40, 114] width 46 height 62
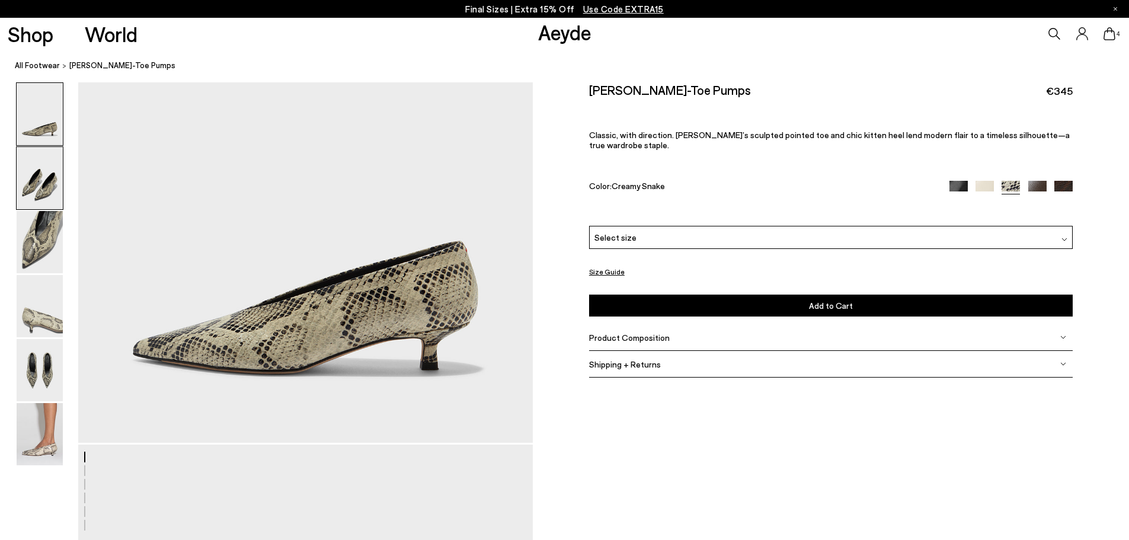
click at [41, 178] on img at bounding box center [40, 178] width 46 height 62
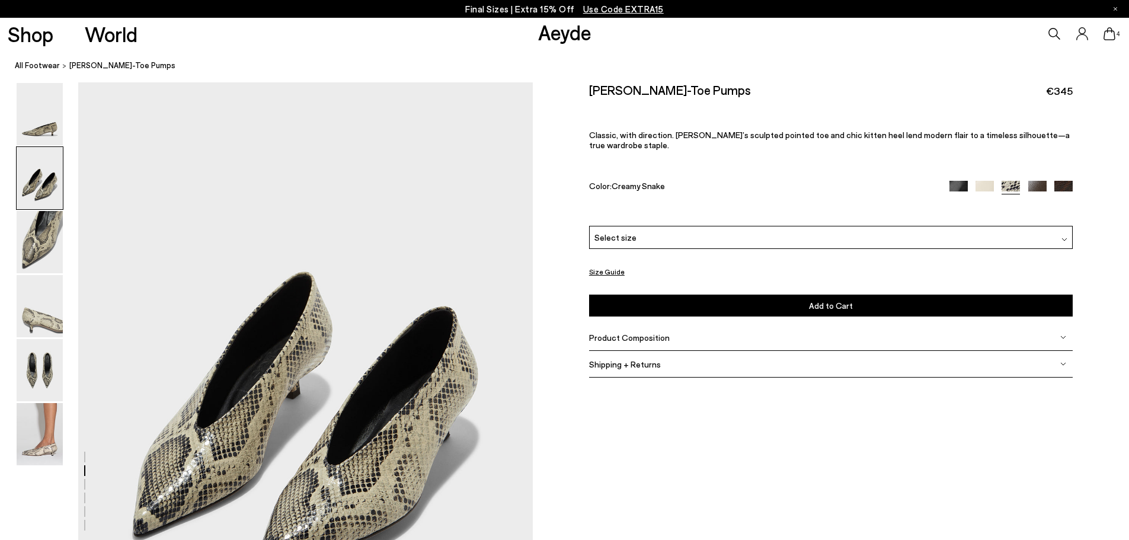
scroll to position [520, 0]
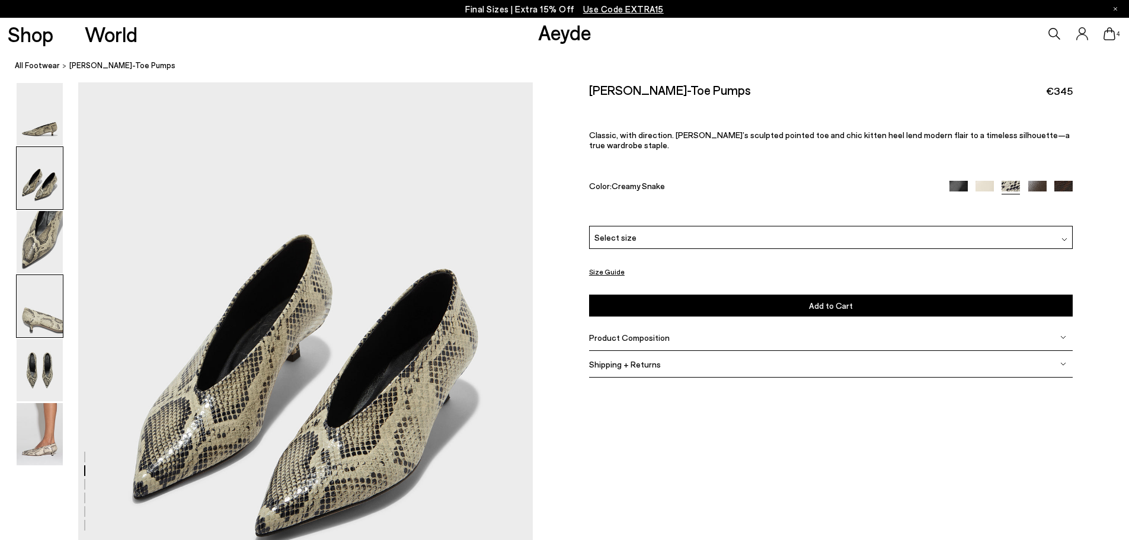
click at [41, 303] on img at bounding box center [40, 306] width 46 height 62
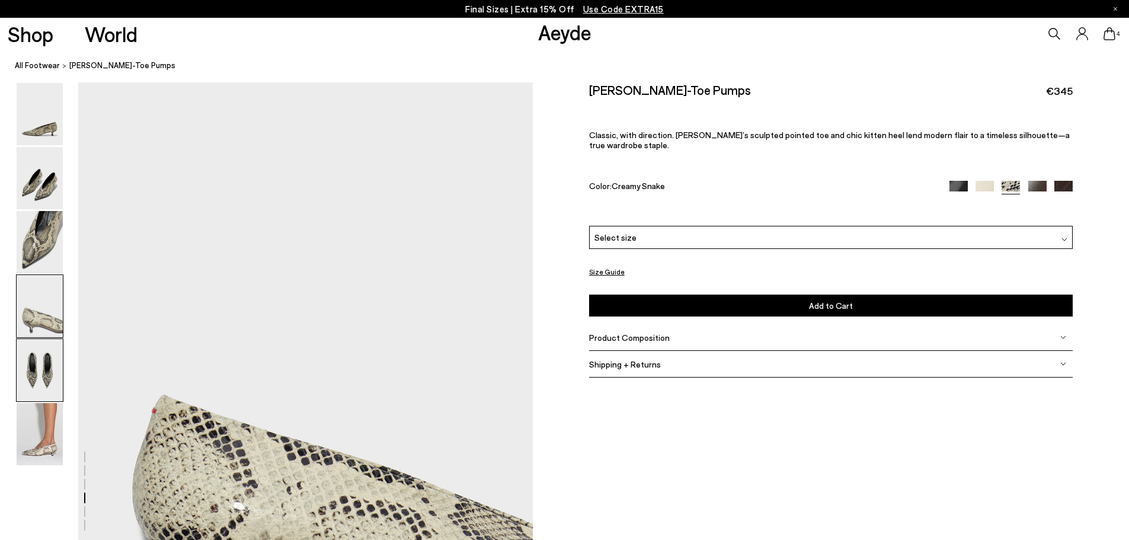
click at [42, 379] on img at bounding box center [40, 370] width 46 height 62
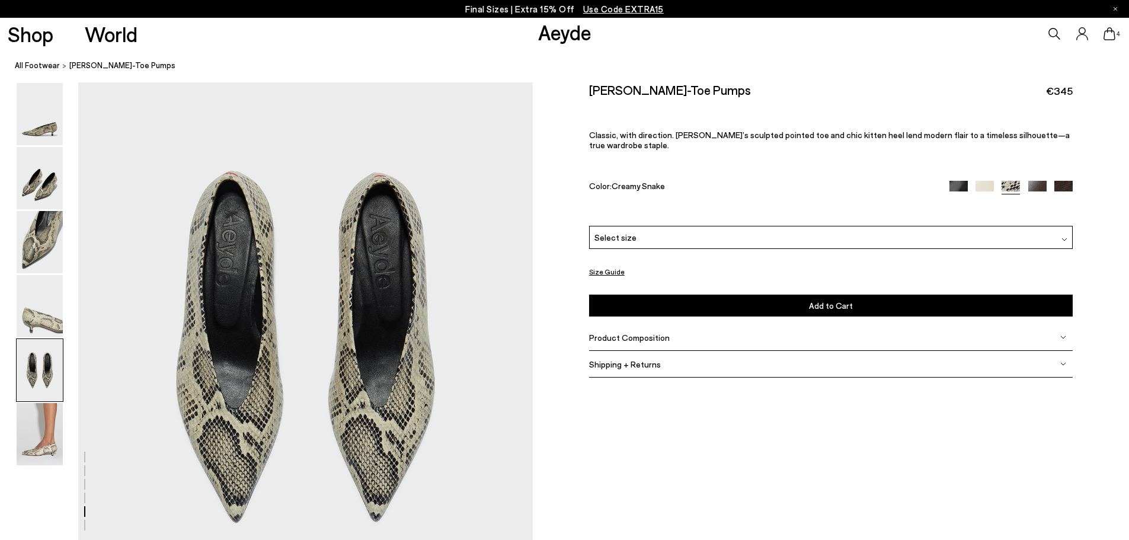
scroll to position [2342, 0]
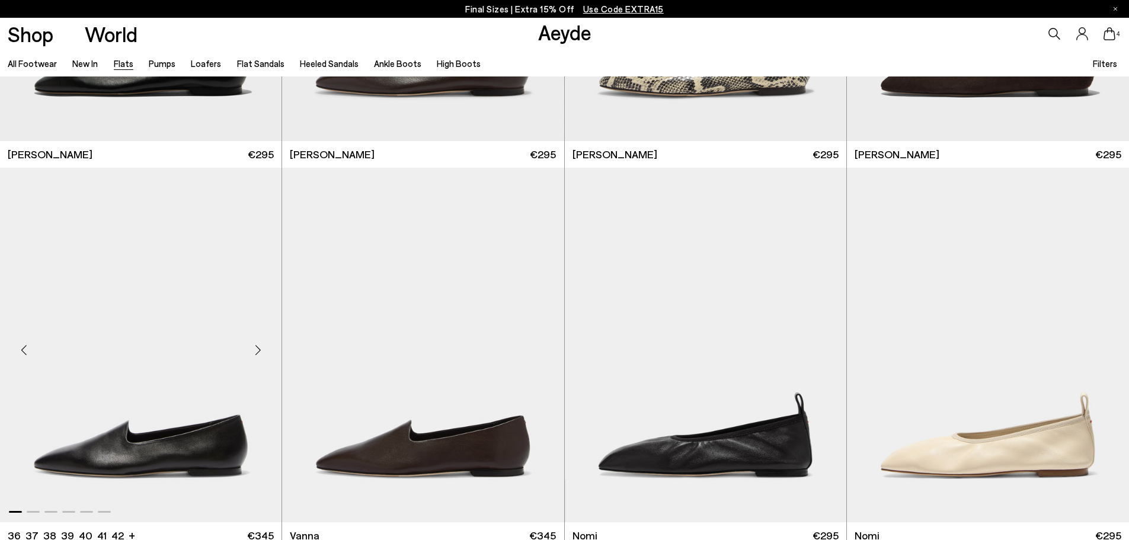
scroll to position [474, 0]
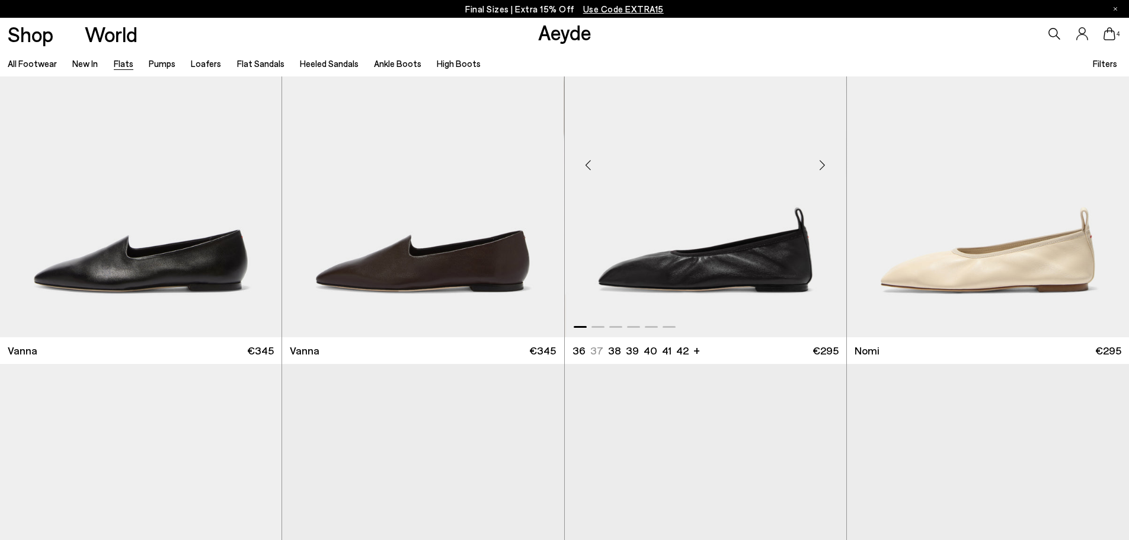
click at [592, 168] on div "Previous slide" at bounding box center [589, 165] width 36 height 36
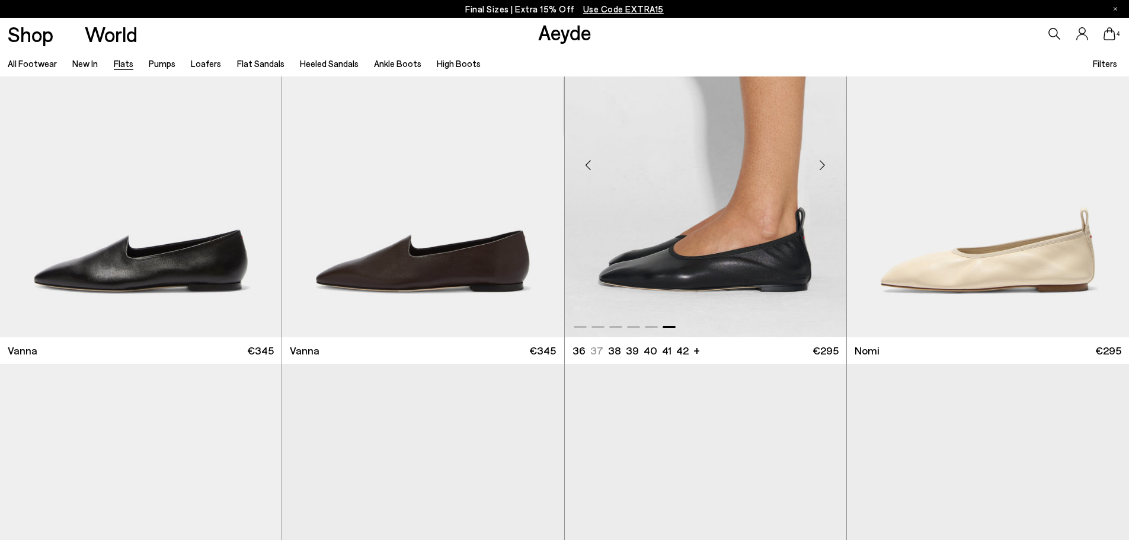
click at [592, 168] on div "Previous slide" at bounding box center [589, 165] width 36 height 36
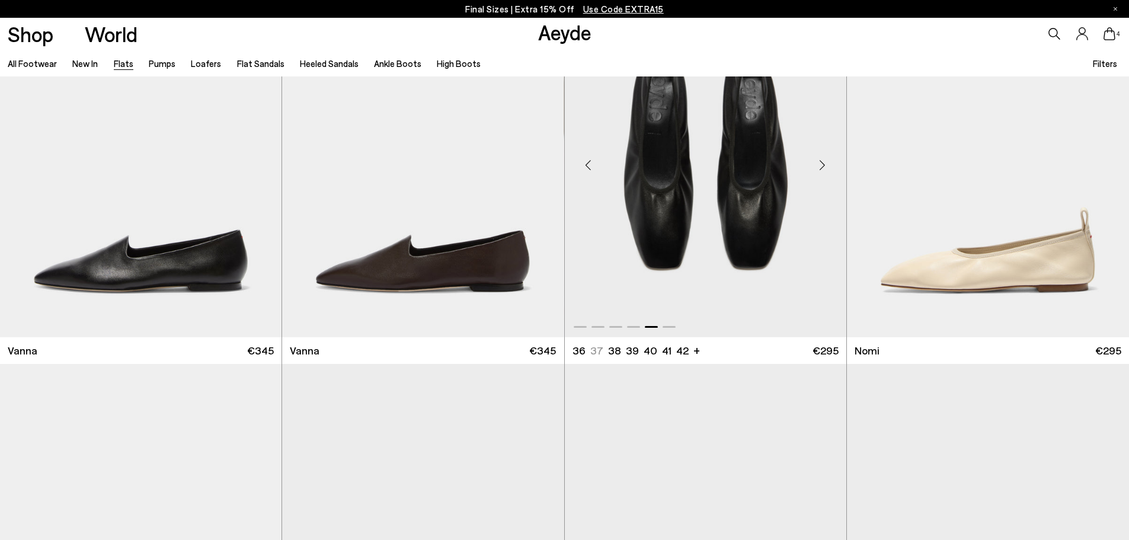
click at [592, 168] on div "Previous slide" at bounding box center [589, 165] width 36 height 36
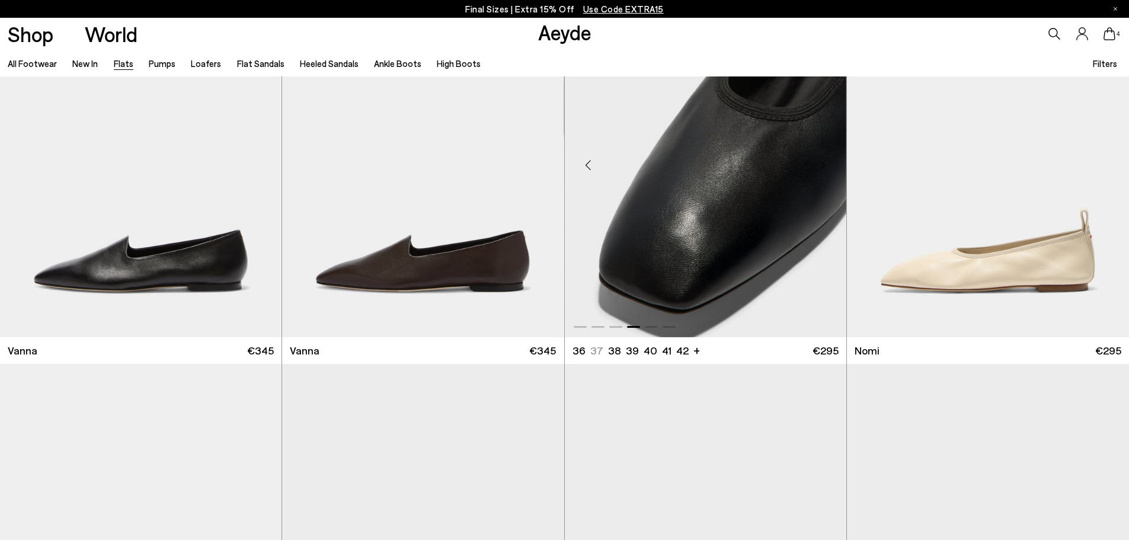
click at [592, 168] on div "Previous slide" at bounding box center [589, 165] width 36 height 36
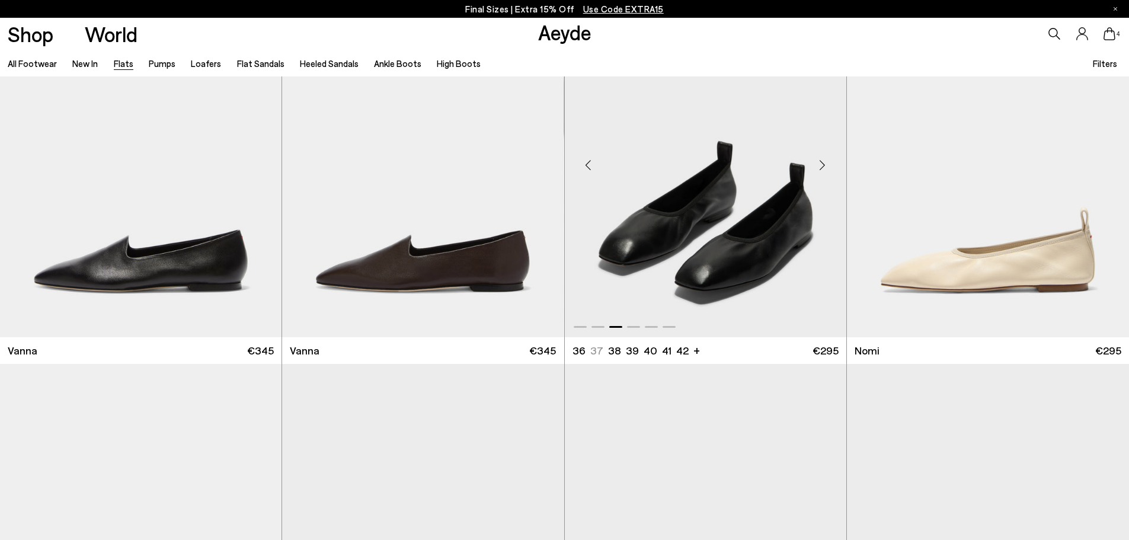
click at [592, 168] on div "Previous slide" at bounding box center [589, 165] width 36 height 36
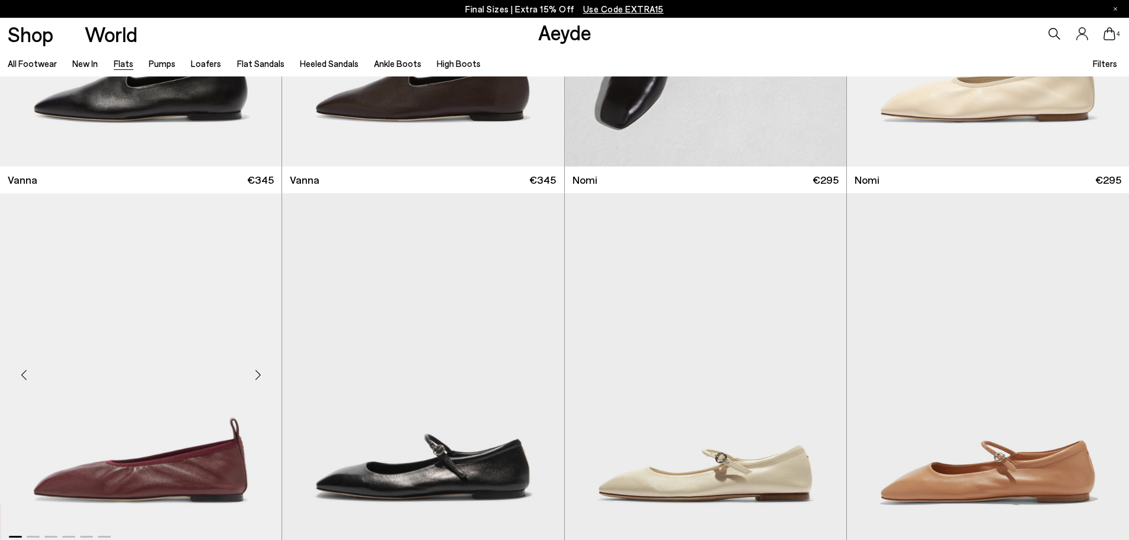
scroll to position [830, 0]
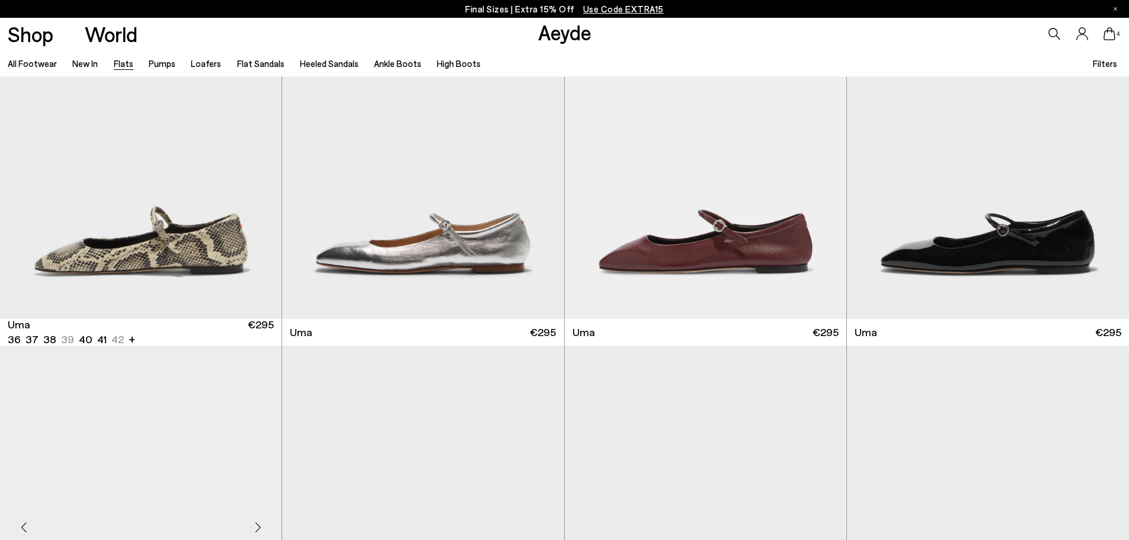
scroll to position [1482, 0]
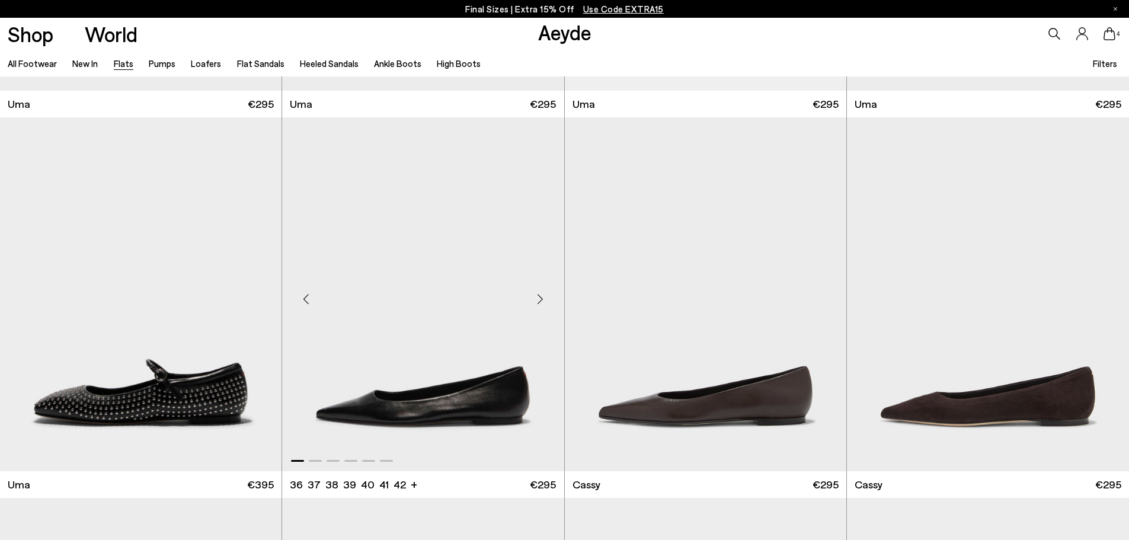
click at [303, 299] on div "Previous slide" at bounding box center [306, 299] width 36 height 36
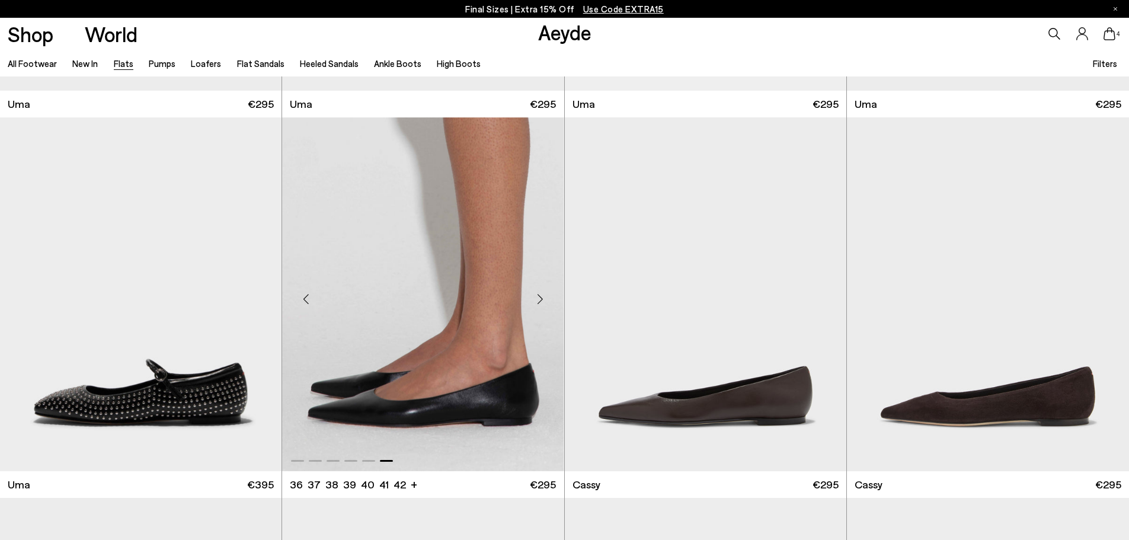
click at [303, 299] on div "Previous slide" at bounding box center [306, 299] width 36 height 36
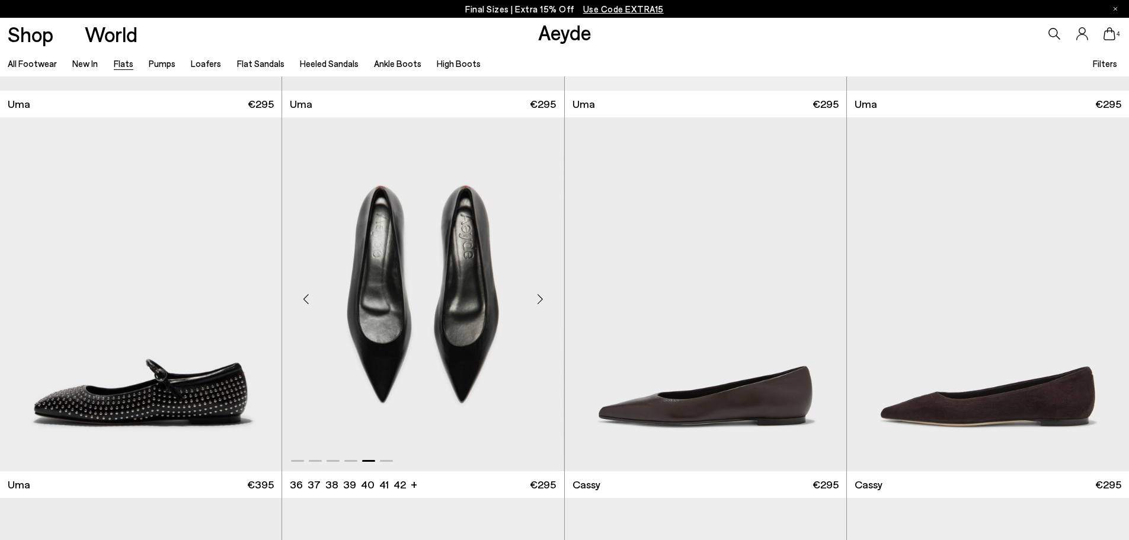
click at [303, 299] on div "Previous slide" at bounding box center [306, 299] width 36 height 36
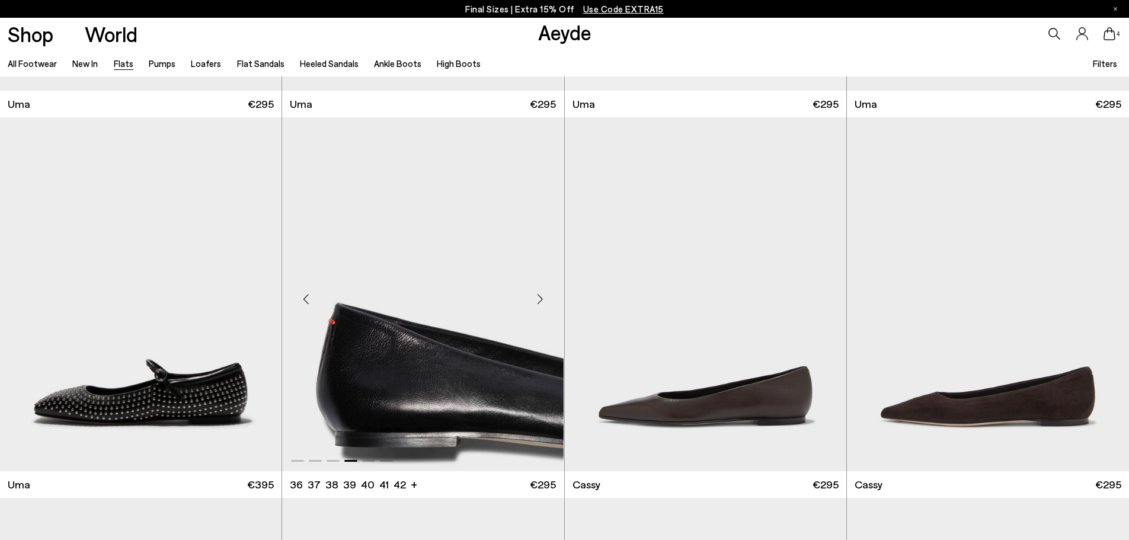
click at [303, 299] on div "Previous slide" at bounding box center [306, 299] width 36 height 36
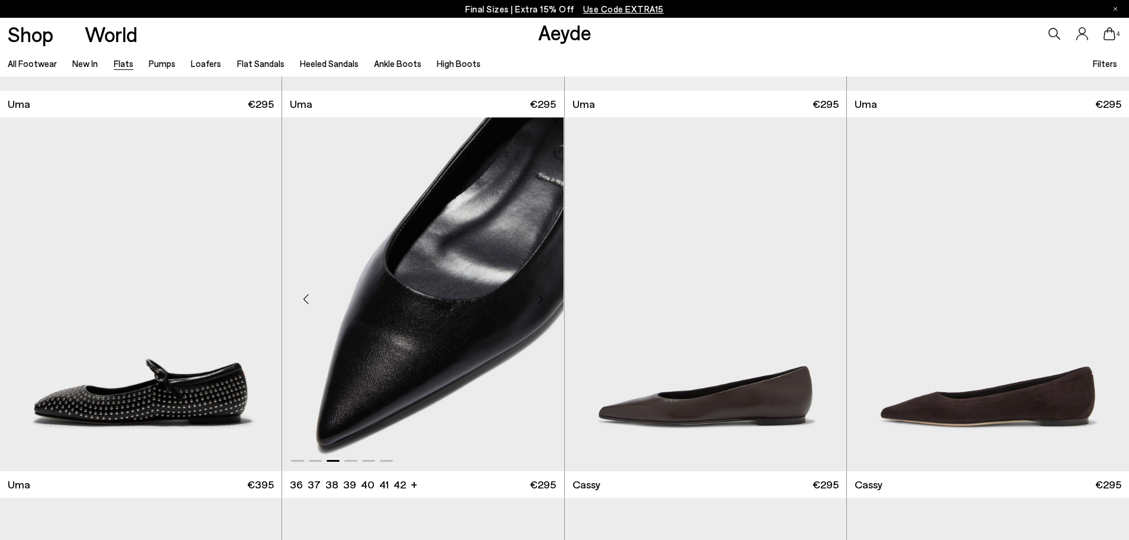
click at [303, 299] on div "Previous slide" at bounding box center [306, 299] width 36 height 36
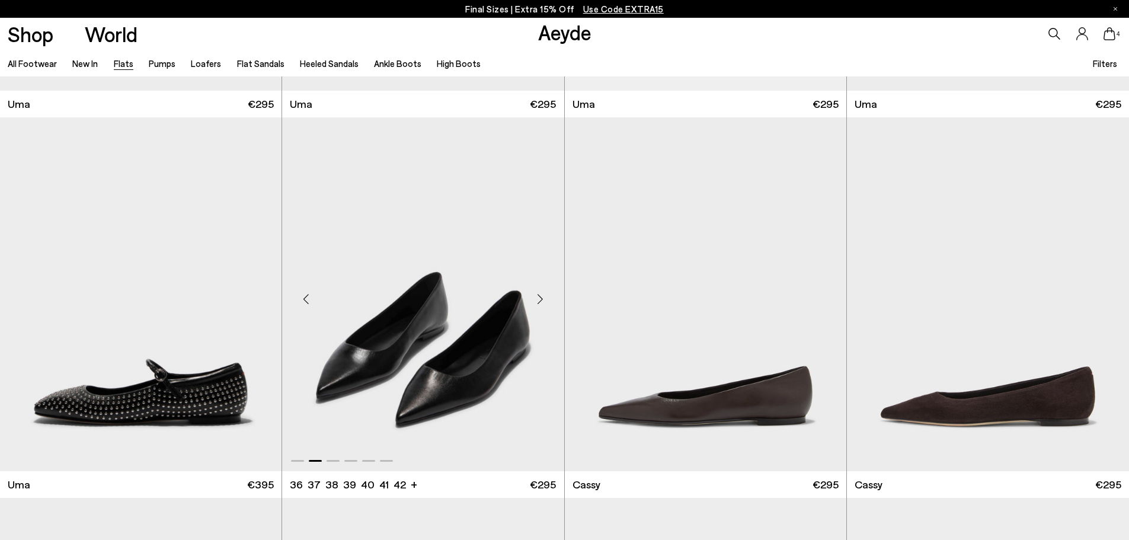
click at [303, 299] on div "Previous slide" at bounding box center [306, 299] width 36 height 36
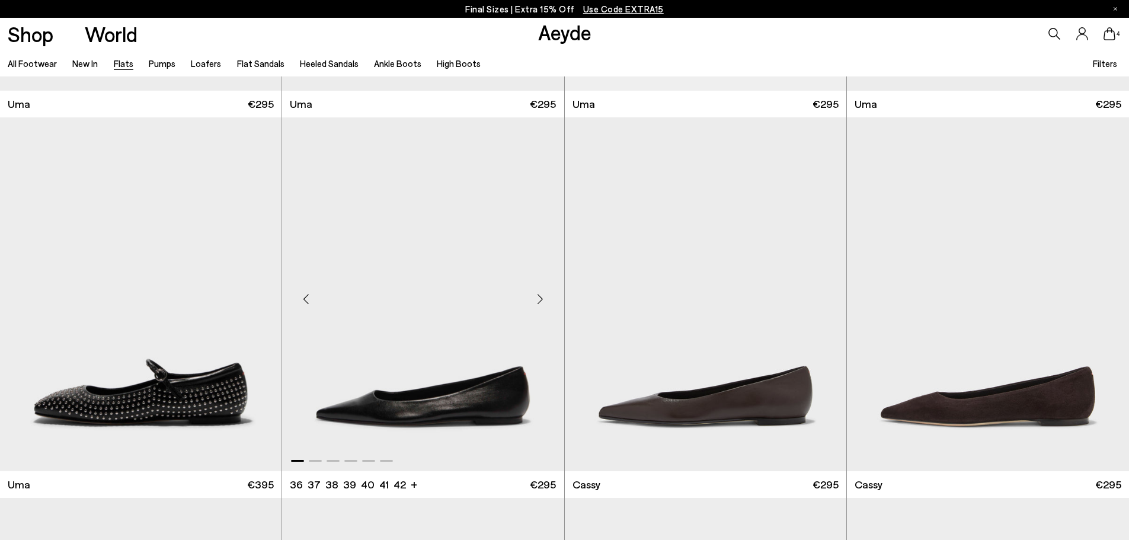
click at [303, 299] on div "Previous slide" at bounding box center [306, 299] width 36 height 36
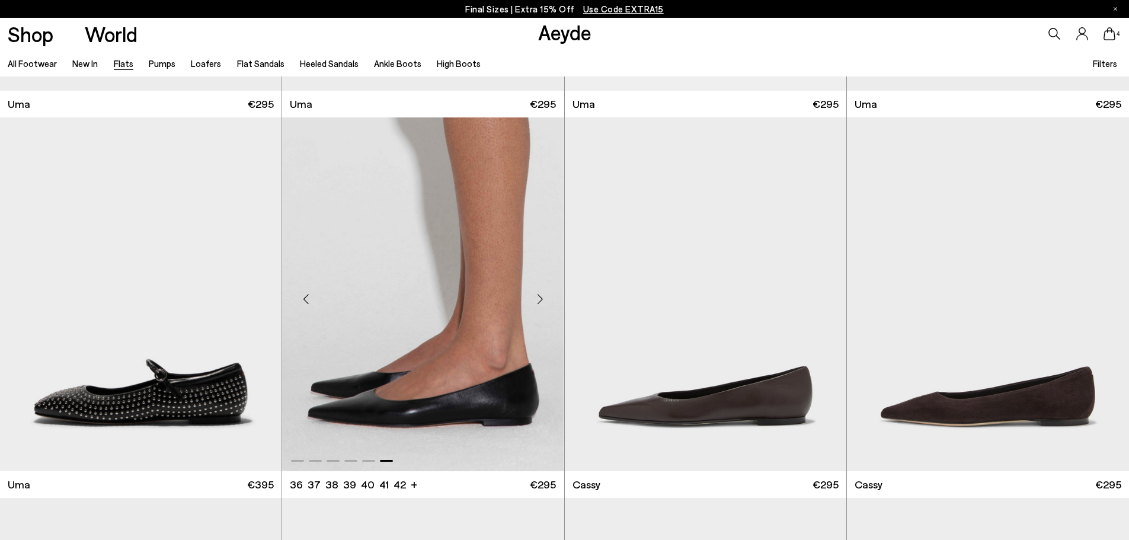
click at [303, 299] on div "Previous slide" at bounding box center [306, 299] width 36 height 36
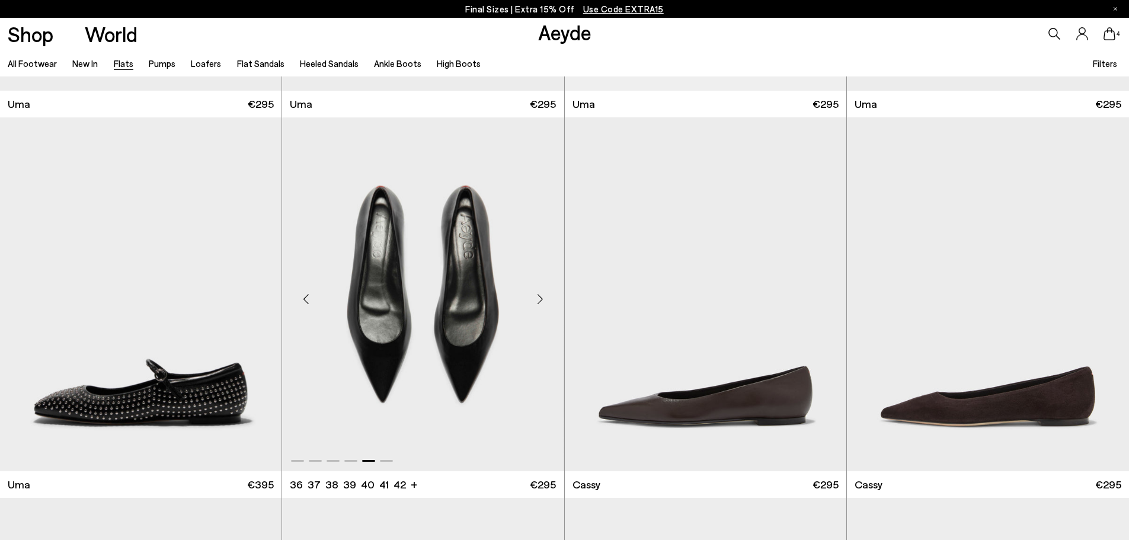
click at [539, 300] on div "Next slide" at bounding box center [541, 299] width 36 height 36
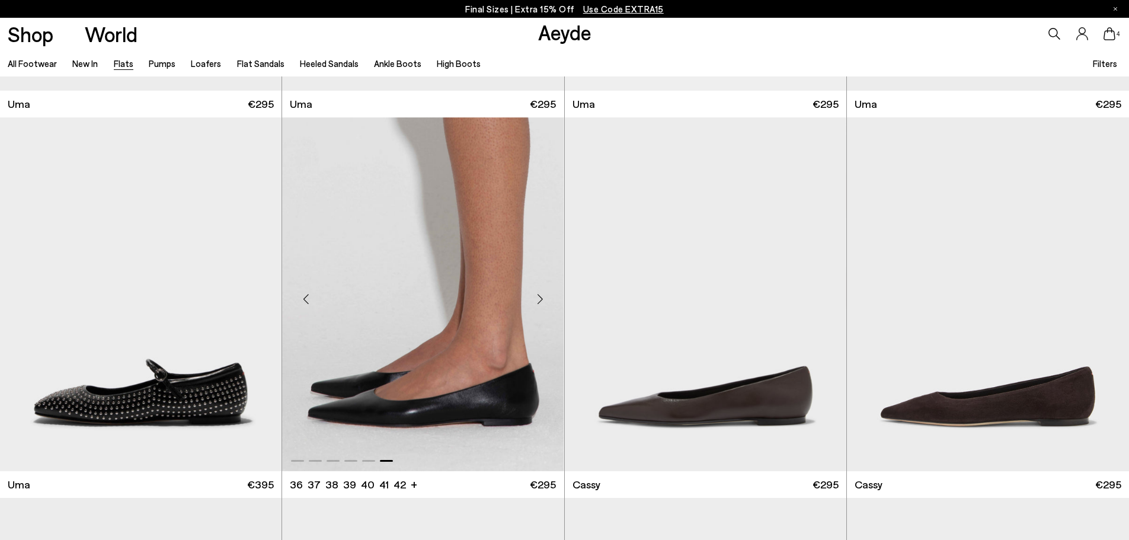
click at [304, 299] on div "Previous slide" at bounding box center [306, 299] width 36 height 36
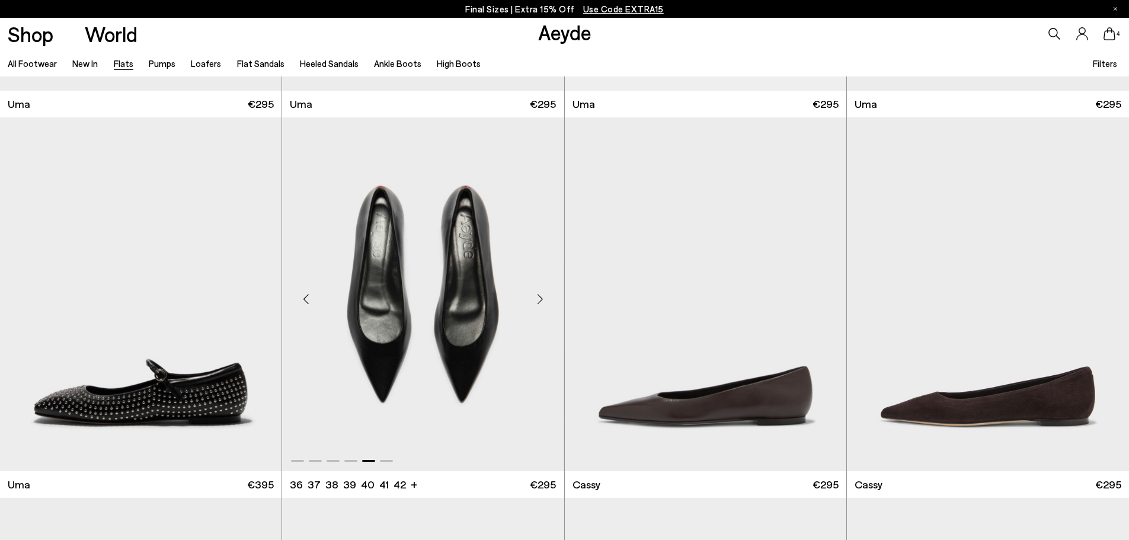
click at [304, 299] on div "Previous slide" at bounding box center [306, 299] width 36 height 36
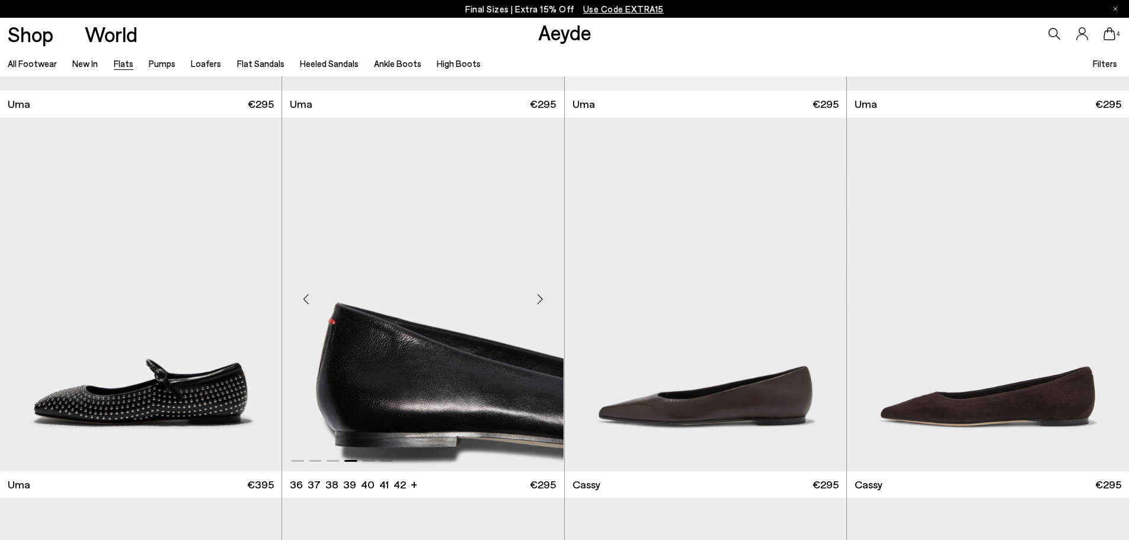
click at [304, 299] on div "Previous slide" at bounding box center [306, 299] width 36 height 36
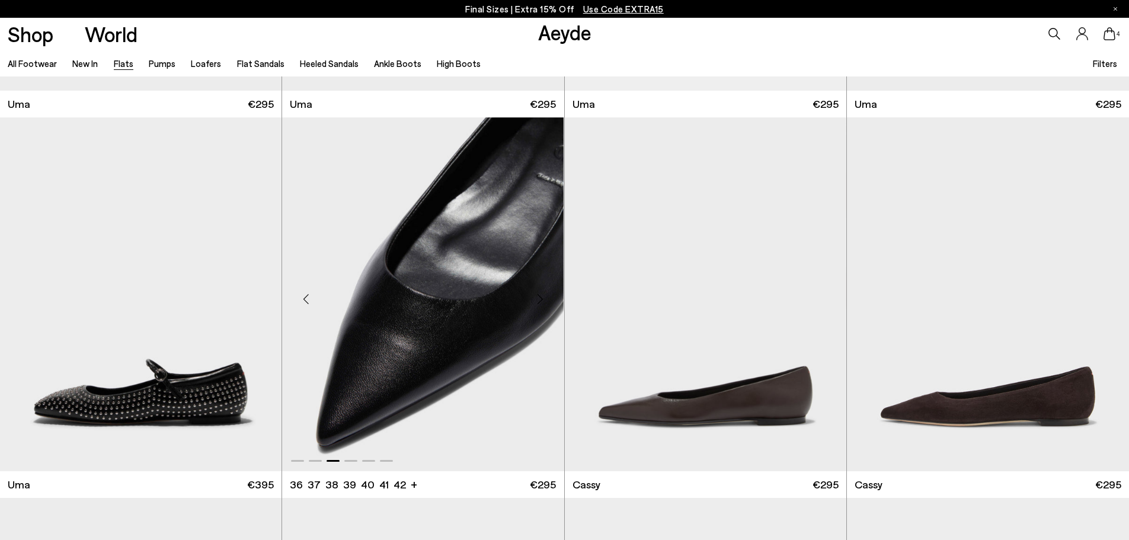
click at [304, 299] on div "Previous slide" at bounding box center [306, 299] width 36 height 36
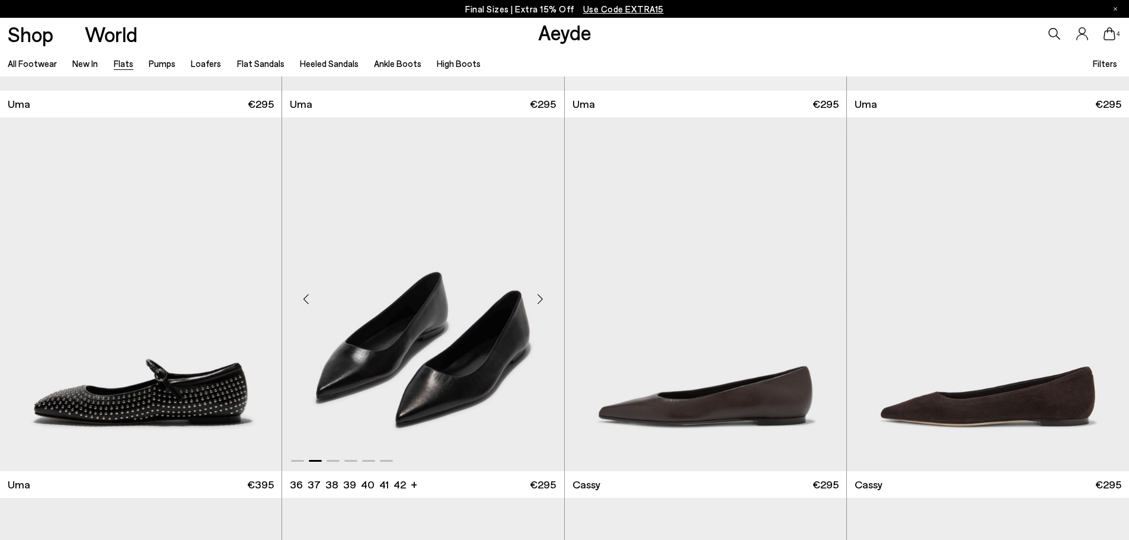
click at [304, 299] on div "Previous slide" at bounding box center [306, 299] width 36 height 36
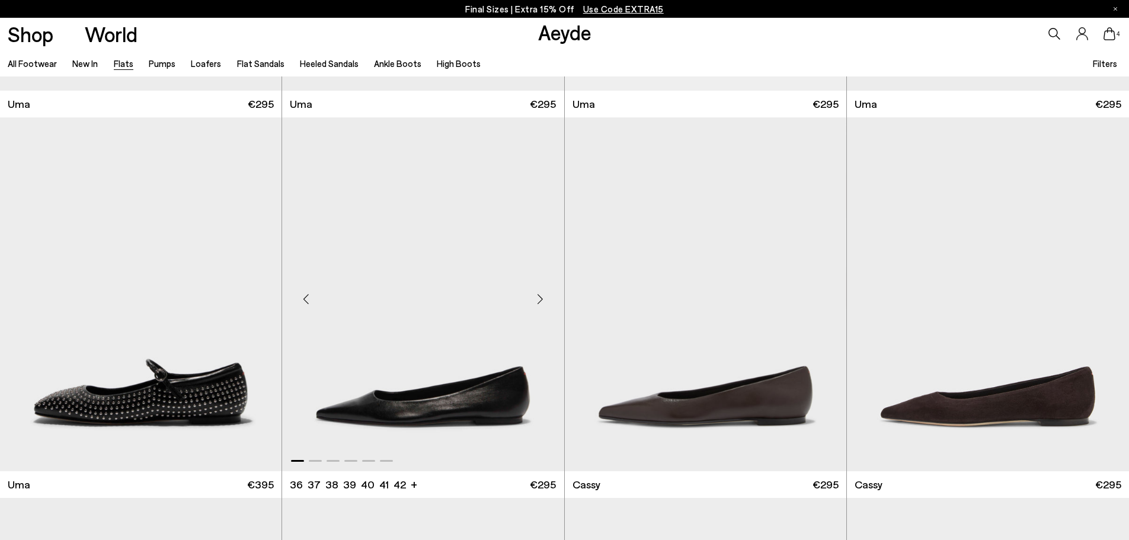
click at [304, 299] on div "Previous slide" at bounding box center [306, 299] width 36 height 36
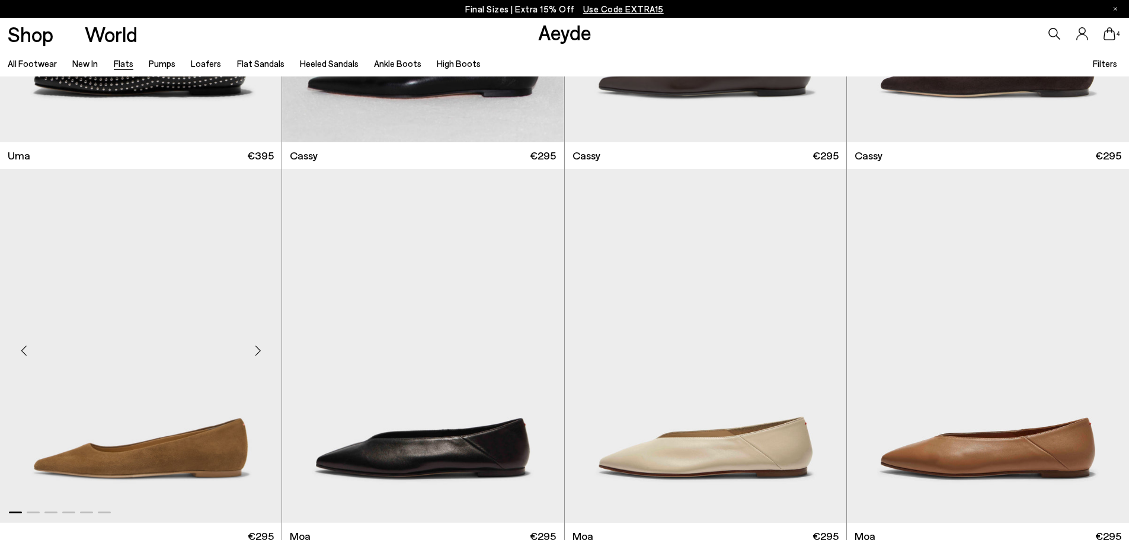
scroll to position [1896, 0]
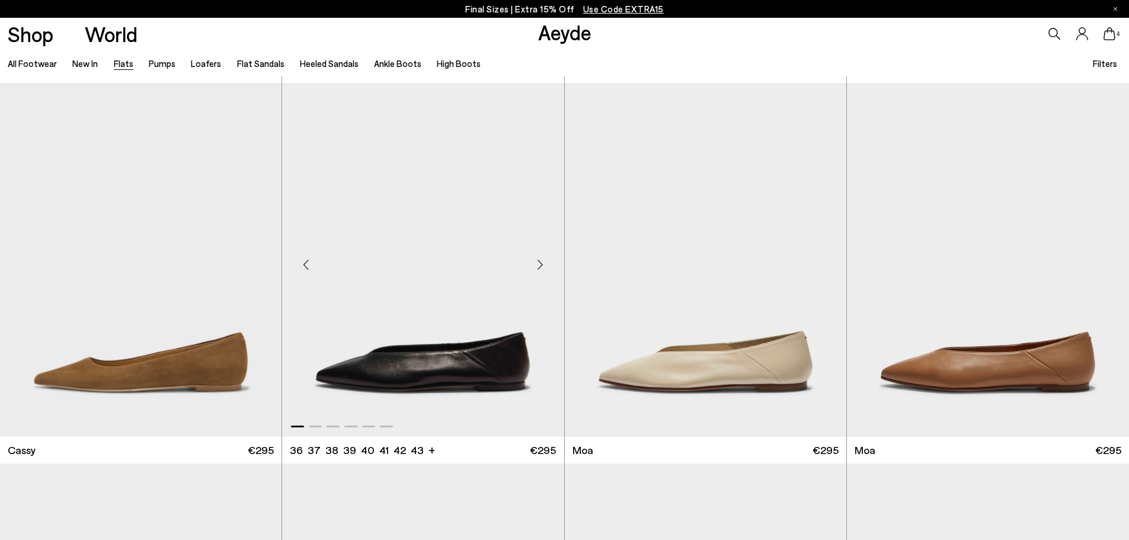
click at [307, 264] on div "Previous slide" at bounding box center [306, 265] width 36 height 36
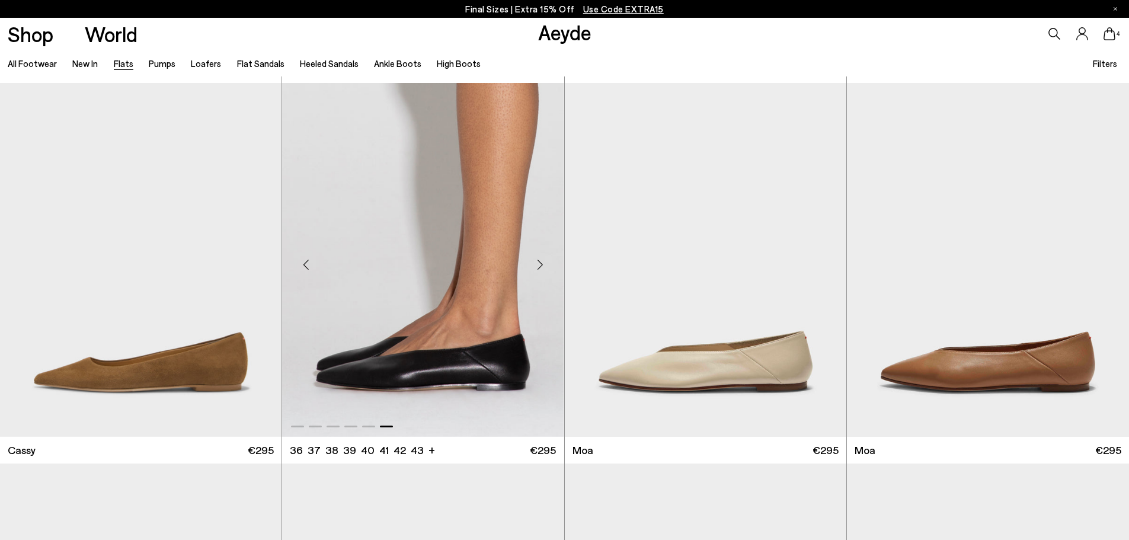
click at [307, 264] on div "Previous slide" at bounding box center [306, 265] width 36 height 36
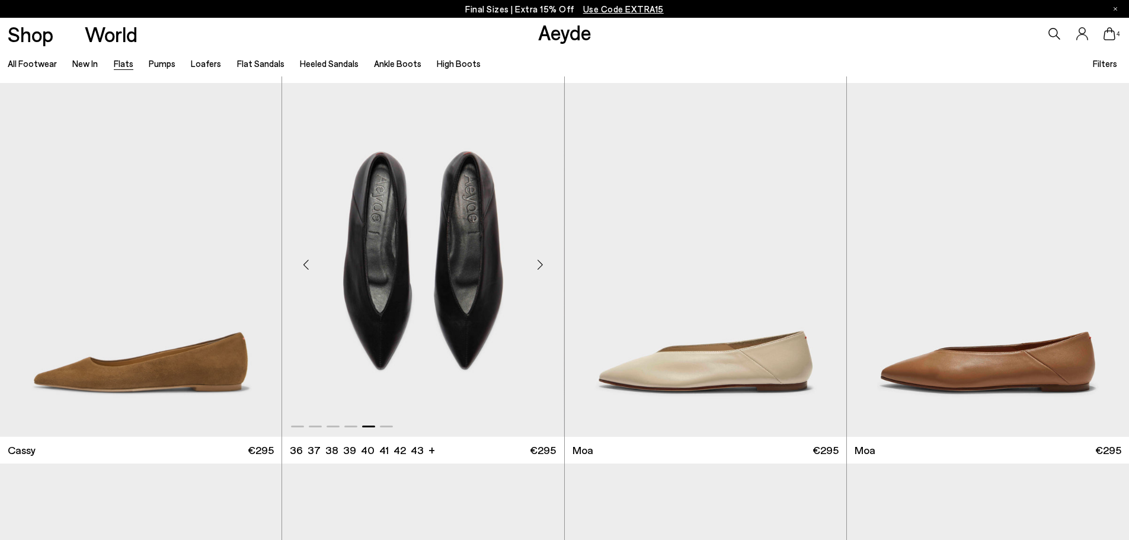
click at [307, 264] on div "Previous slide" at bounding box center [306, 265] width 36 height 36
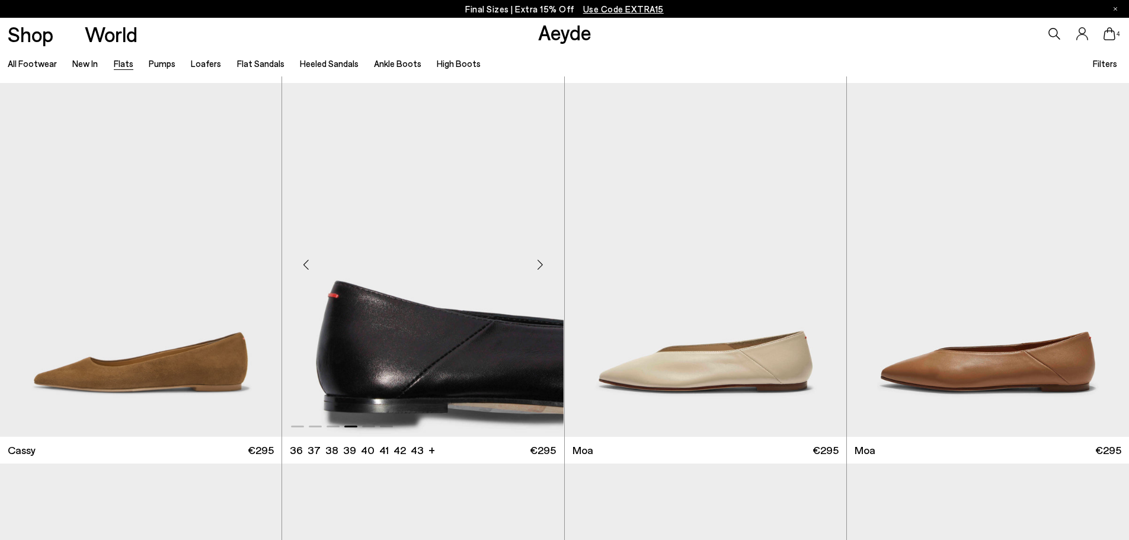
click at [307, 264] on div "Previous slide" at bounding box center [306, 265] width 36 height 36
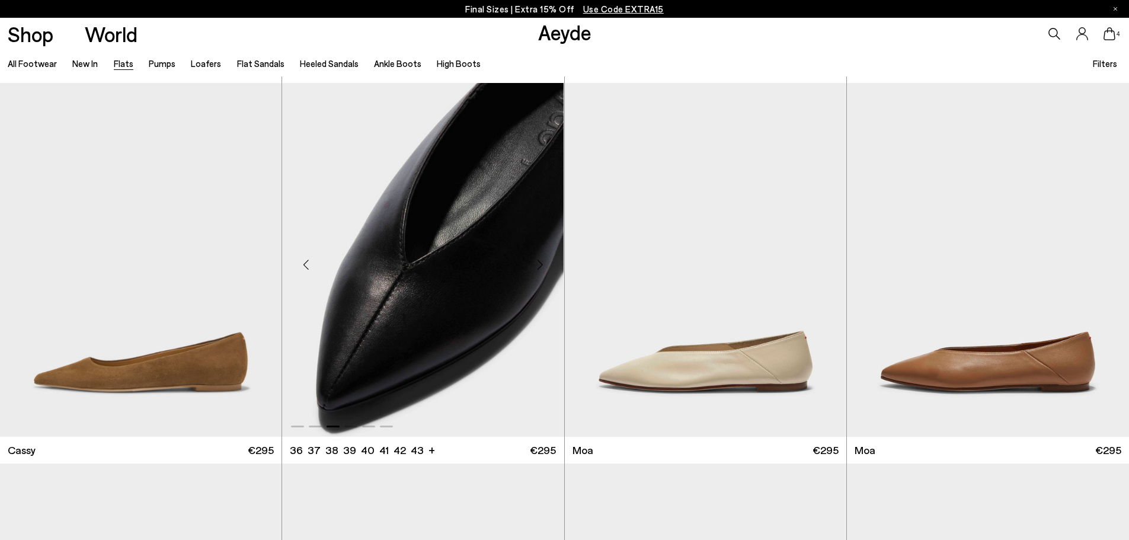
click at [307, 264] on div "Previous slide" at bounding box center [306, 265] width 36 height 36
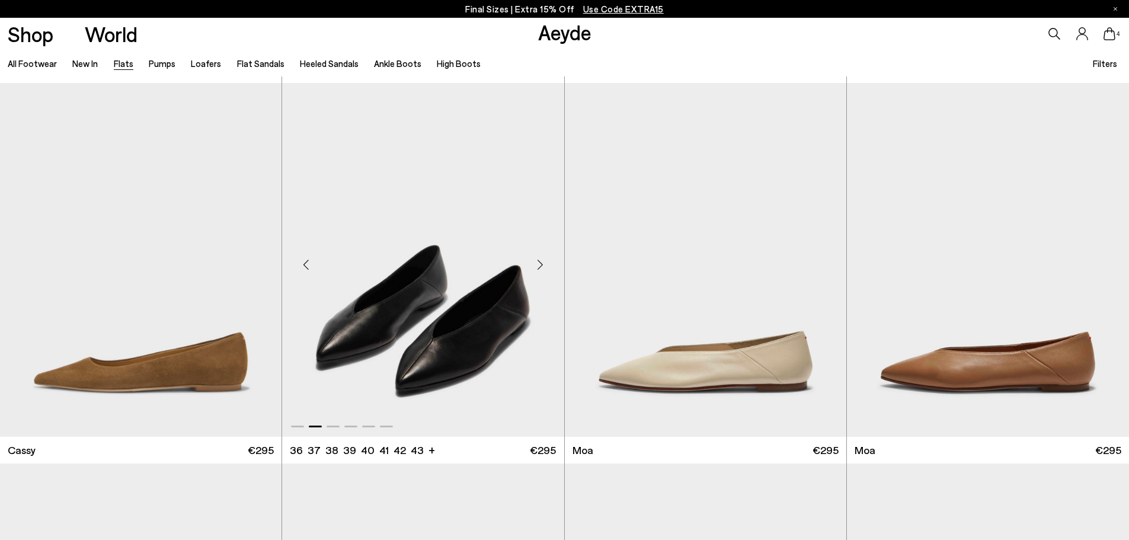
click at [307, 264] on div "Previous slide" at bounding box center [306, 265] width 36 height 36
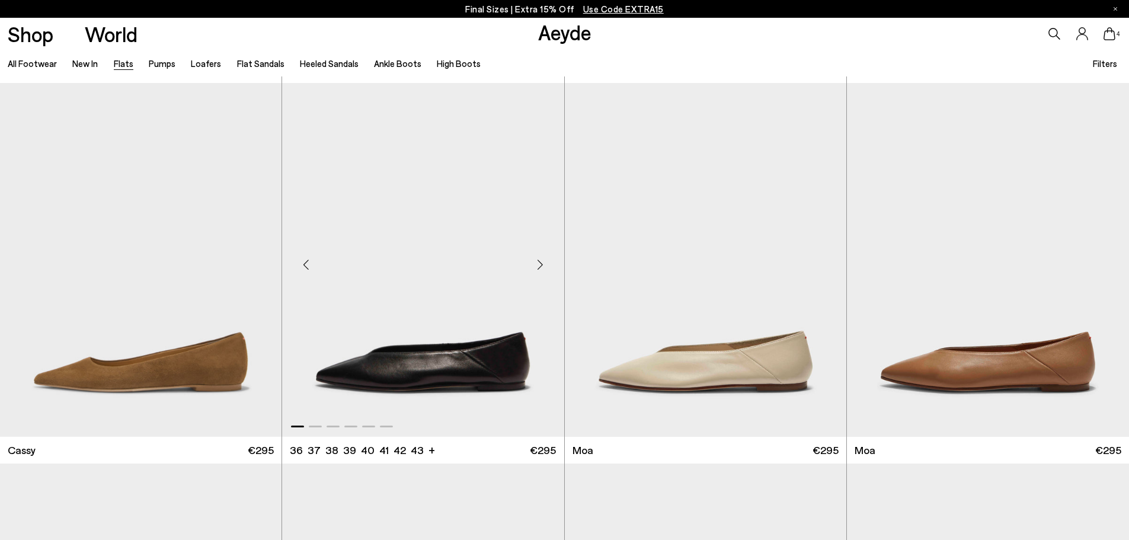
click at [307, 264] on div "Previous slide" at bounding box center [306, 265] width 36 height 36
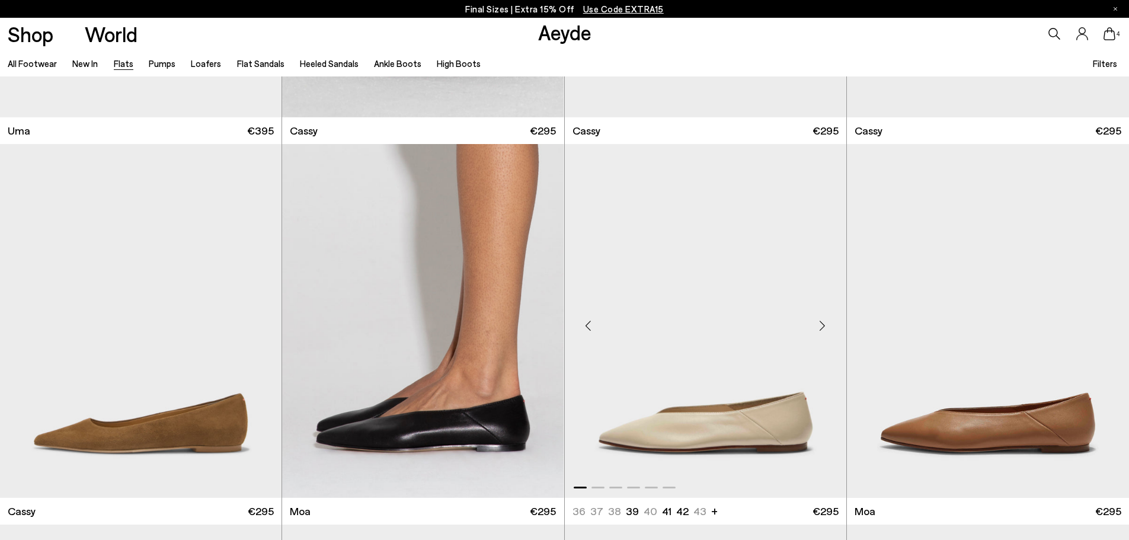
scroll to position [1837, 0]
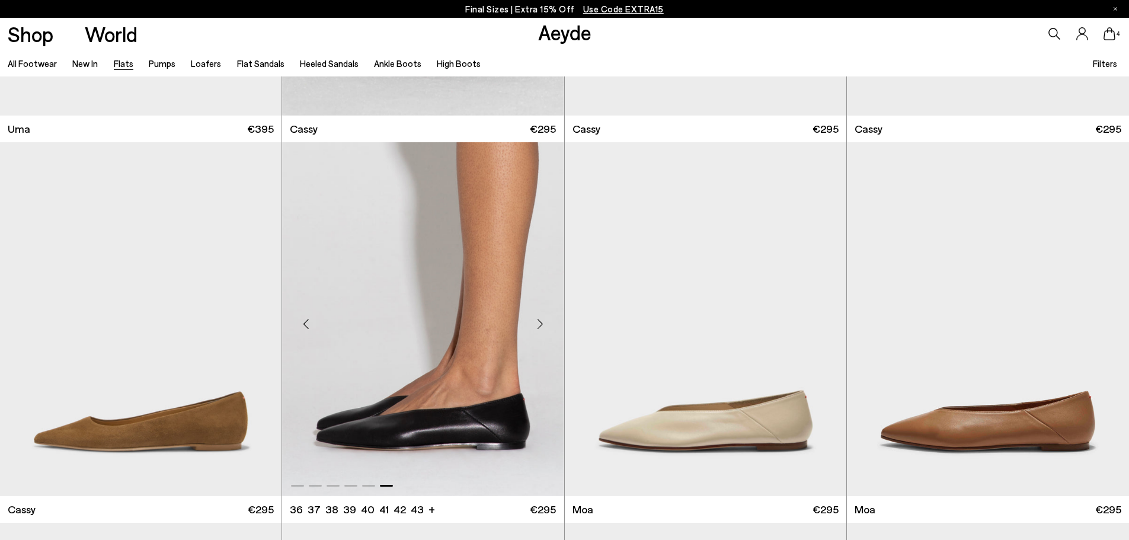
click at [308, 328] on div "Previous slide" at bounding box center [306, 324] width 36 height 36
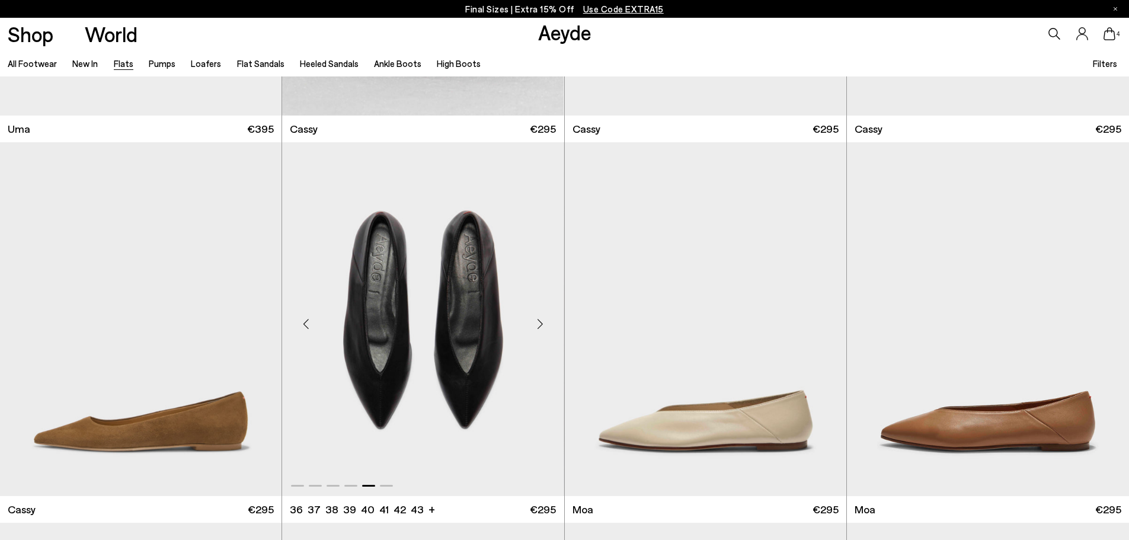
click at [308, 328] on div "Previous slide" at bounding box center [306, 324] width 36 height 36
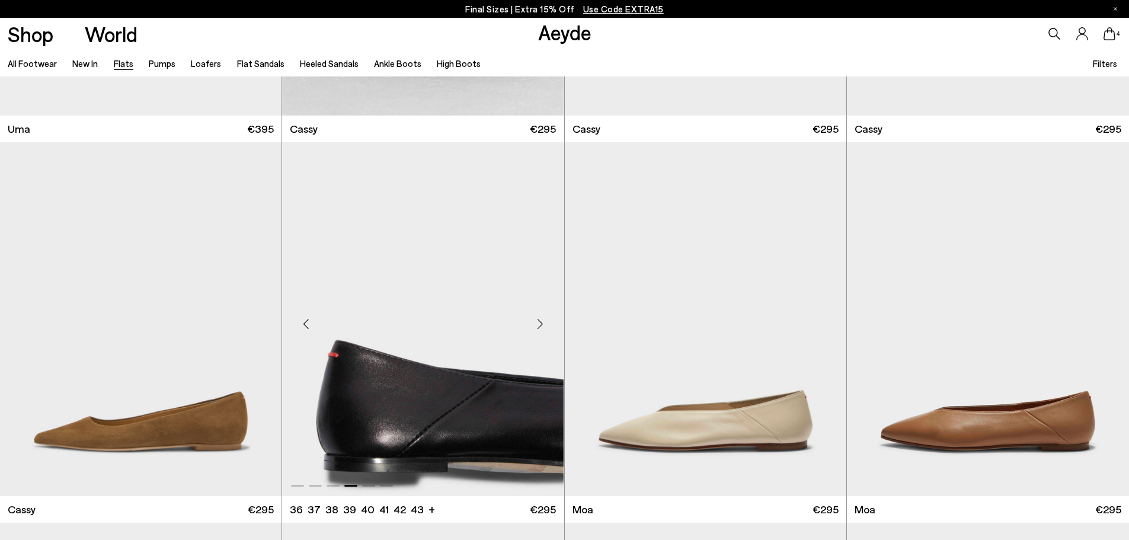
click at [308, 328] on div "Previous slide" at bounding box center [306, 324] width 36 height 36
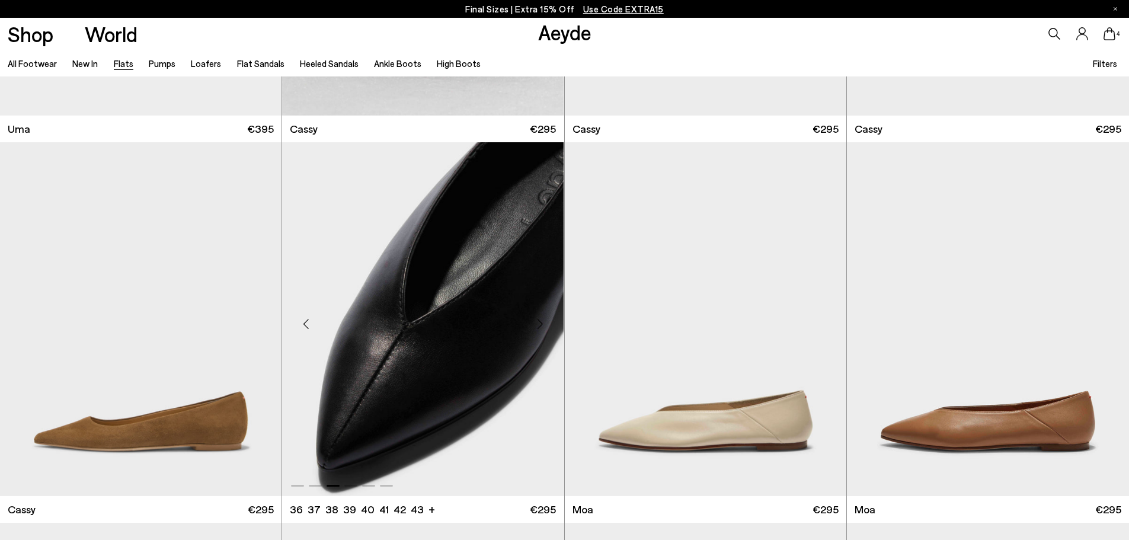
click at [308, 328] on div "Previous slide" at bounding box center [306, 324] width 36 height 36
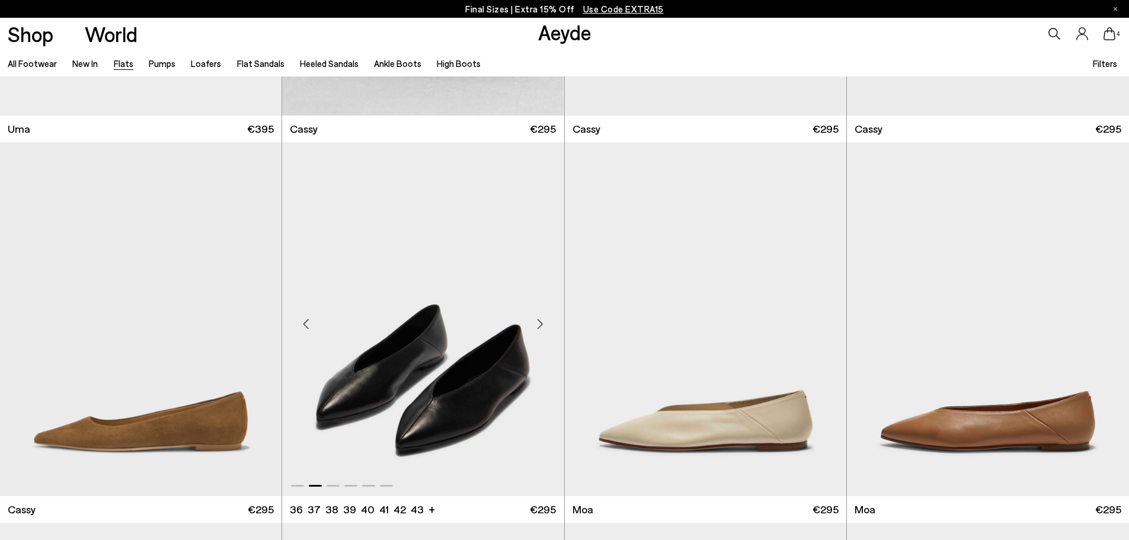
click at [308, 328] on div "Previous slide" at bounding box center [306, 324] width 36 height 36
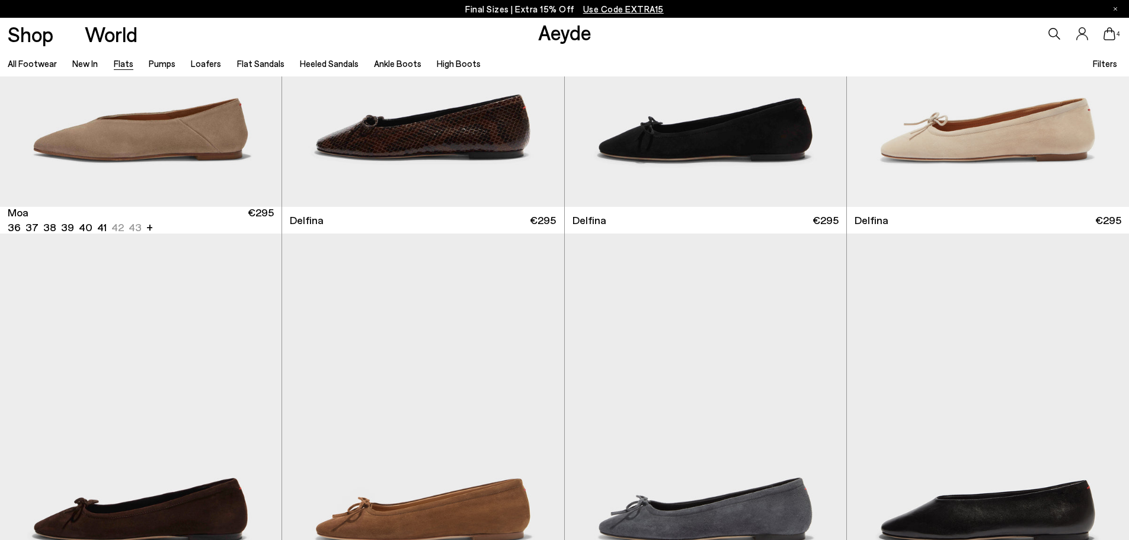
scroll to position [3082, 0]
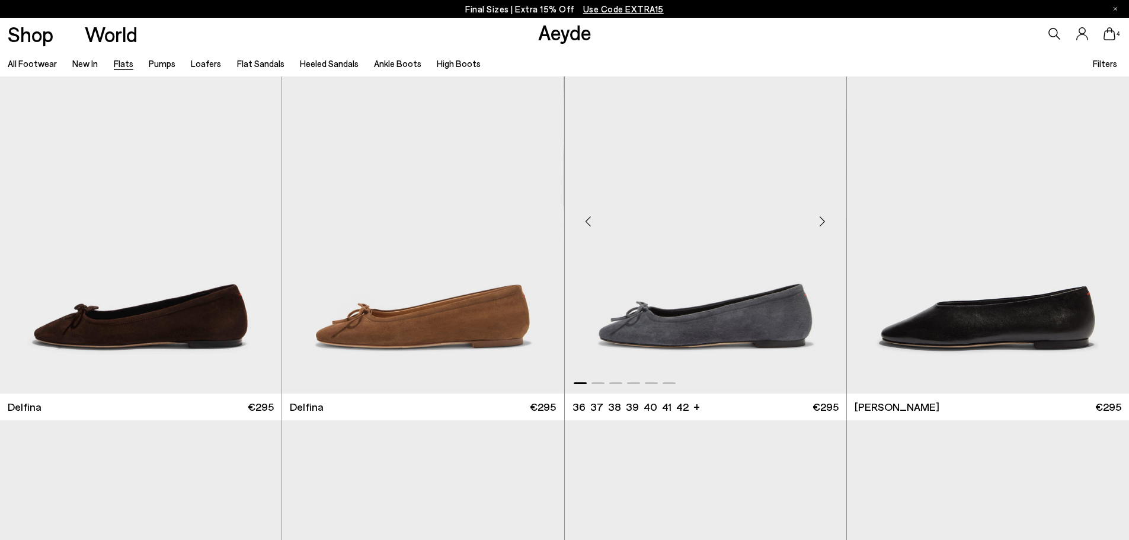
click at [589, 217] on div "Previous slide" at bounding box center [589, 221] width 36 height 36
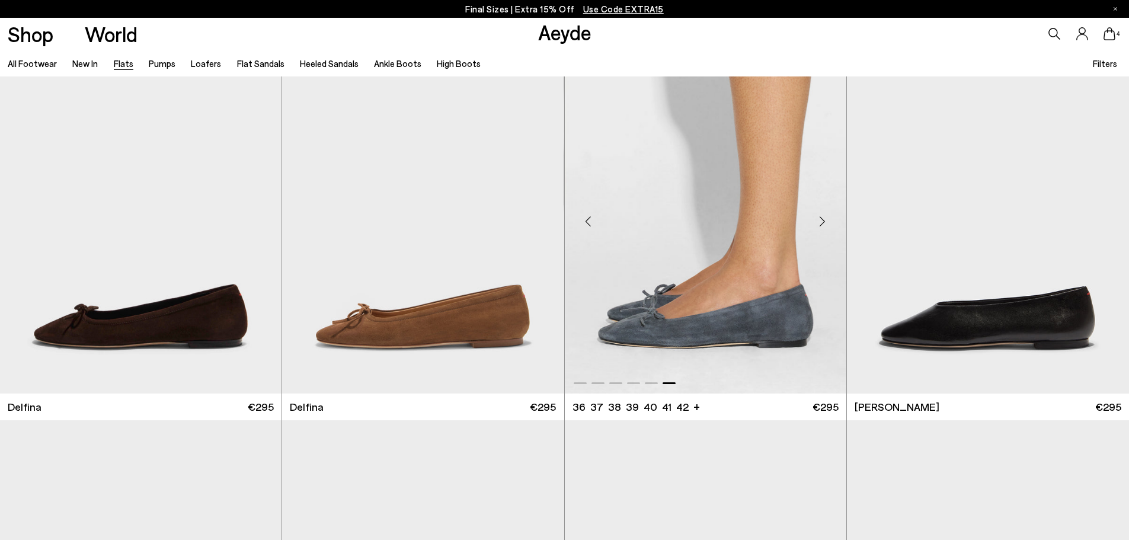
click at [589, 217] on div "Previous slide" at bounding box center [589, 221] width 36 height 36
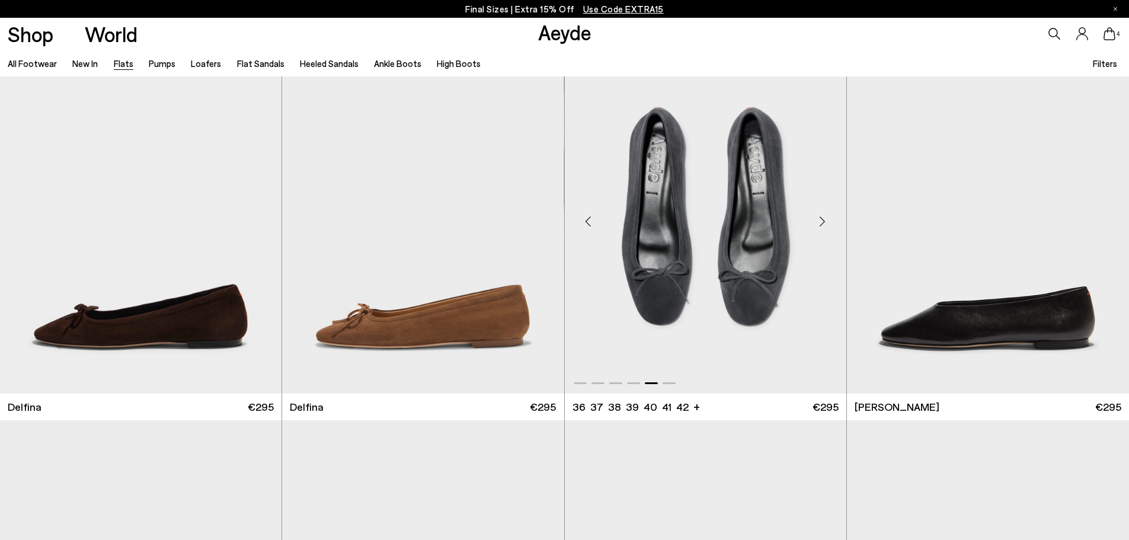
click at [589, 217] on div "Previous slide" at bounding box center [589, 221] width 36 height 36
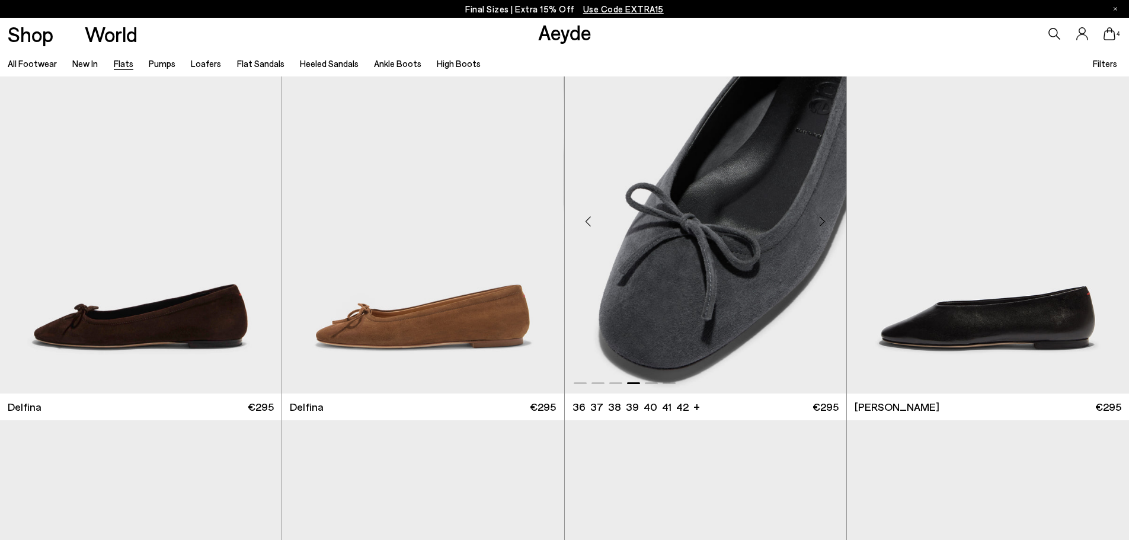
click at [589, 217] on div "Previous slide" at bounding box center [589, 221] width 36 height 36
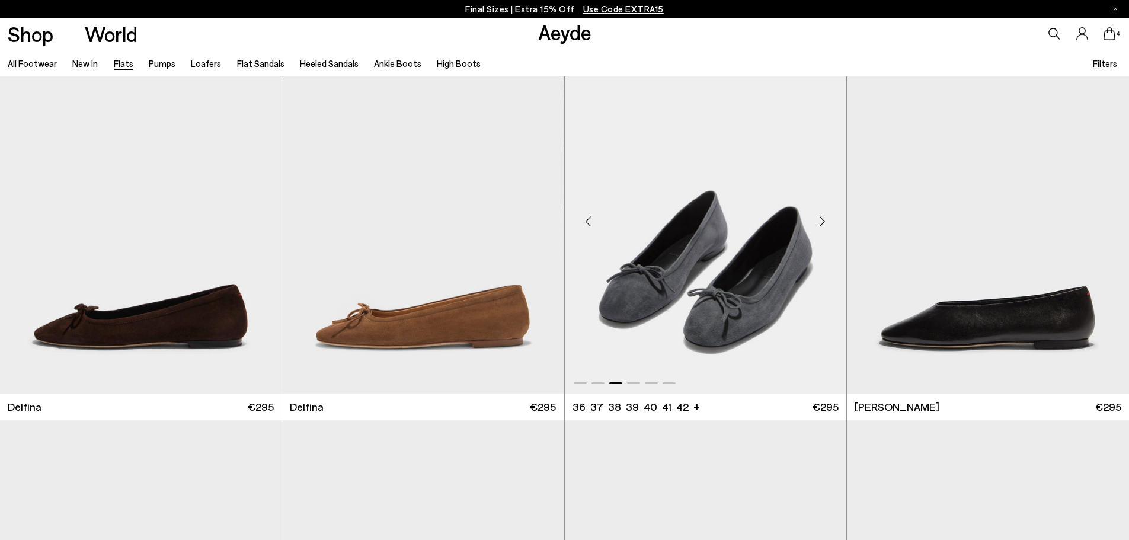
click at [589, 217] on div "Previous slide" at bounding box center [589, 221] width 36 height 36
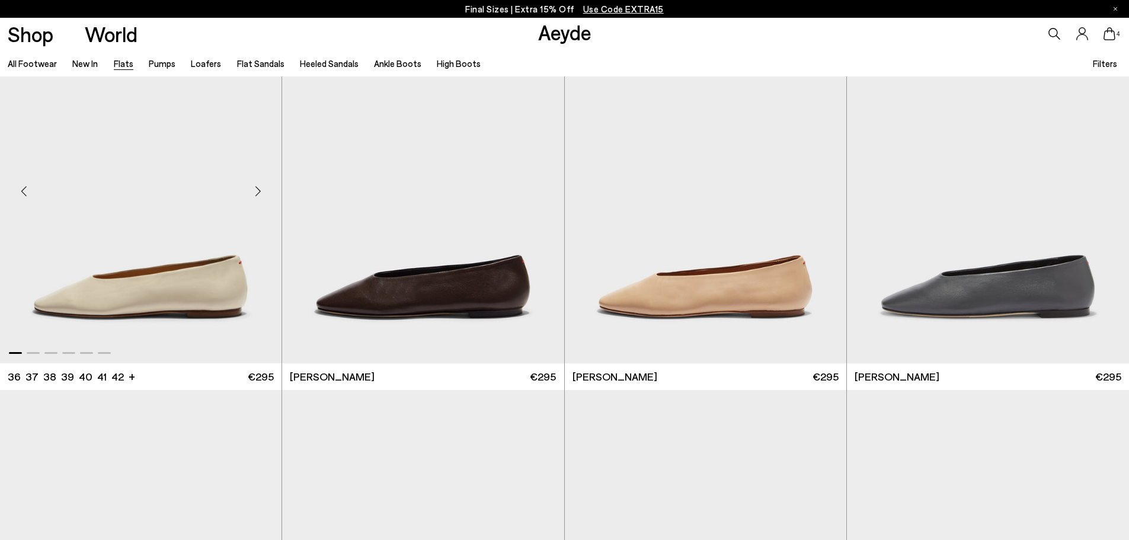
scroll to position [3497, 0]
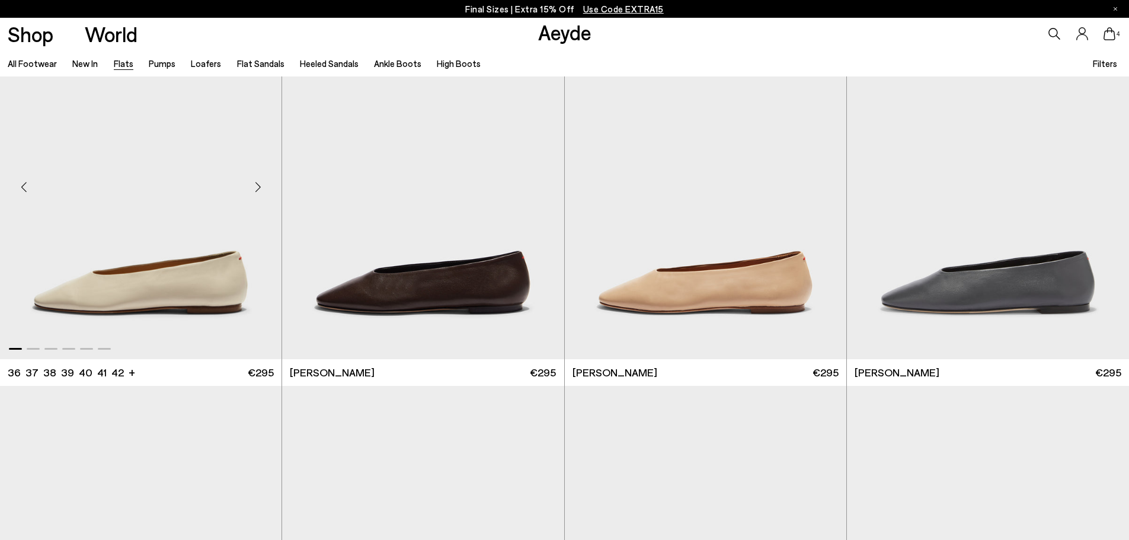
click at [25, 185] on div "Previous slide" at bounding box center [24, 187] width 36 height 36
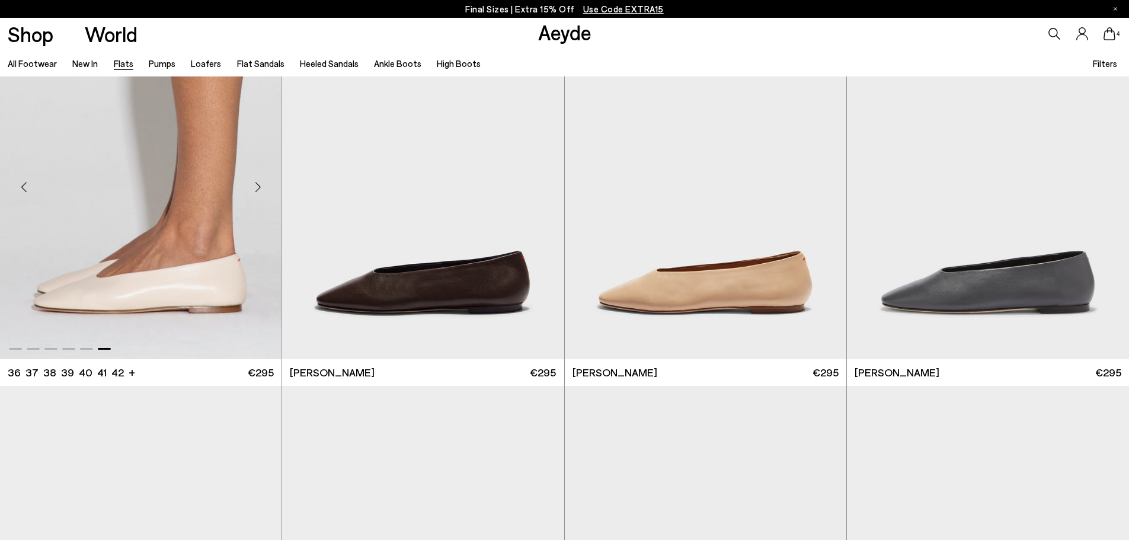
click at [25, 185] on div "Previous slide" at bounding box center [24, 187] width 36 height 36
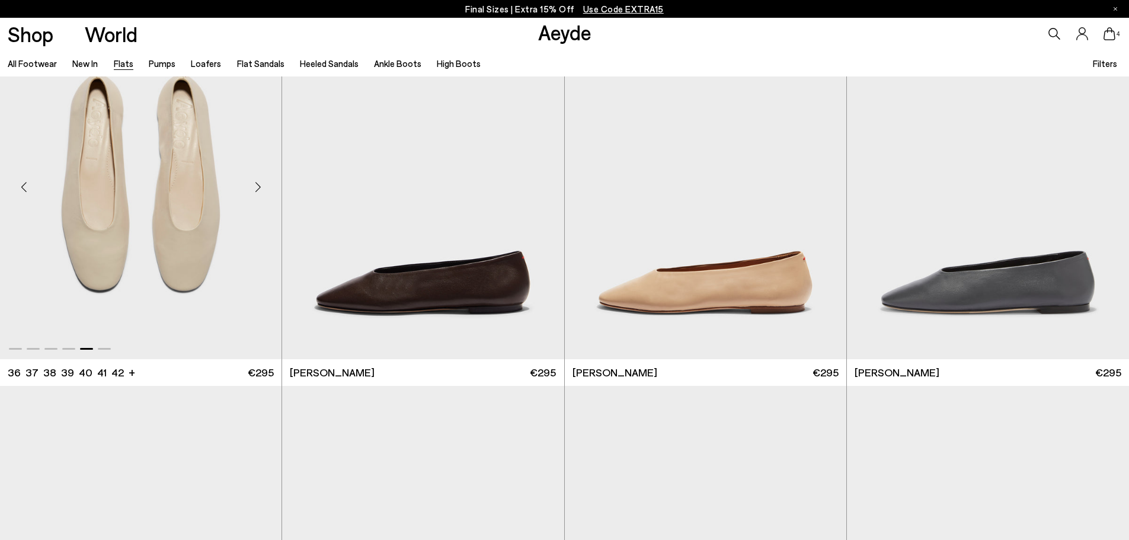
click at [25, 185] on div "Previous slide" at bounding box center [24, 187] width 36 height 36
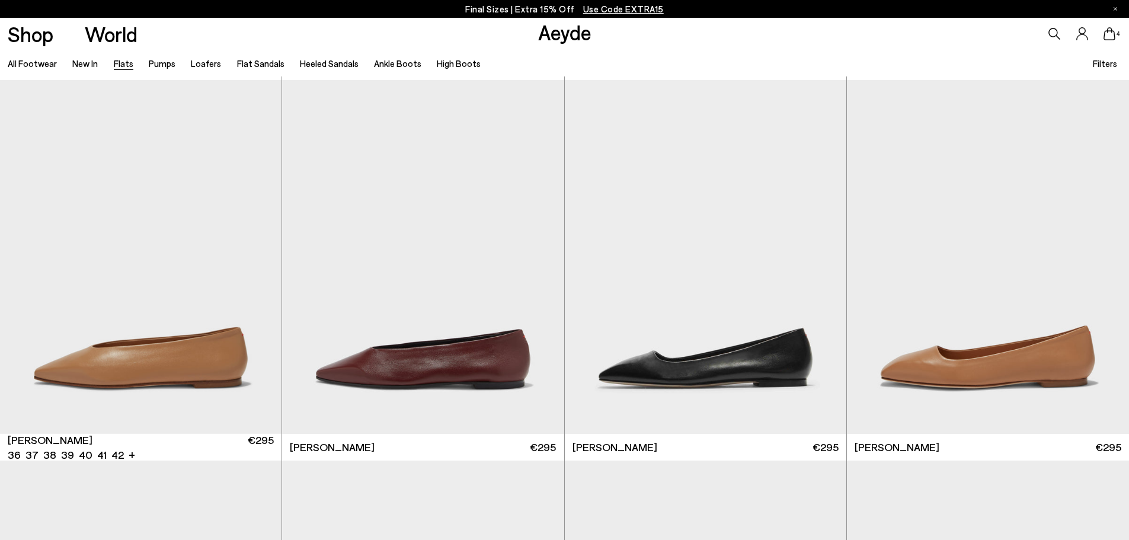
scroll to position [4326, 0]
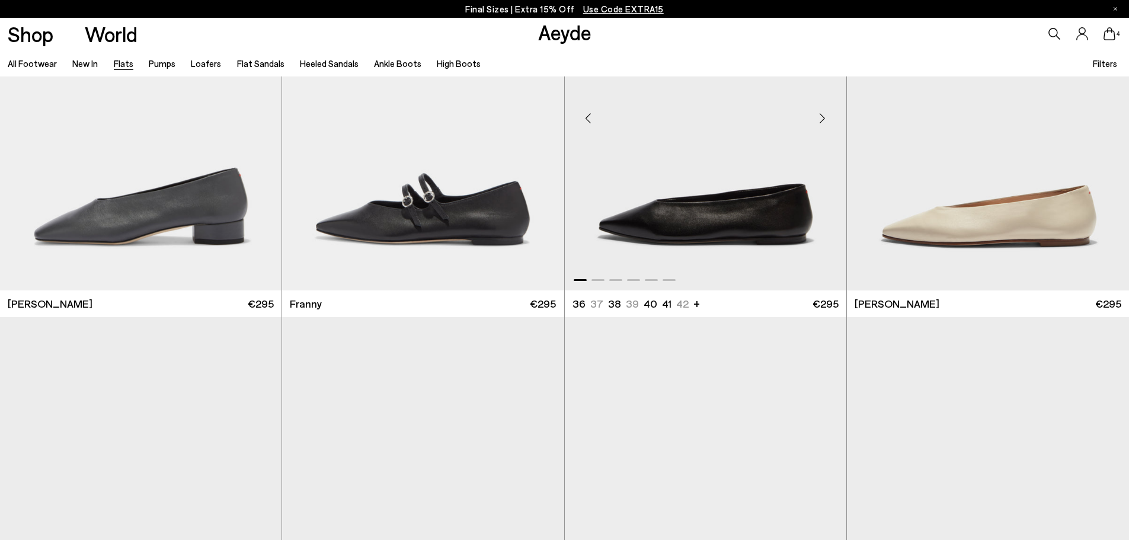
click at [580, 119] on div "Previous slide" at bounding box center [589, 119] width 36 height 36
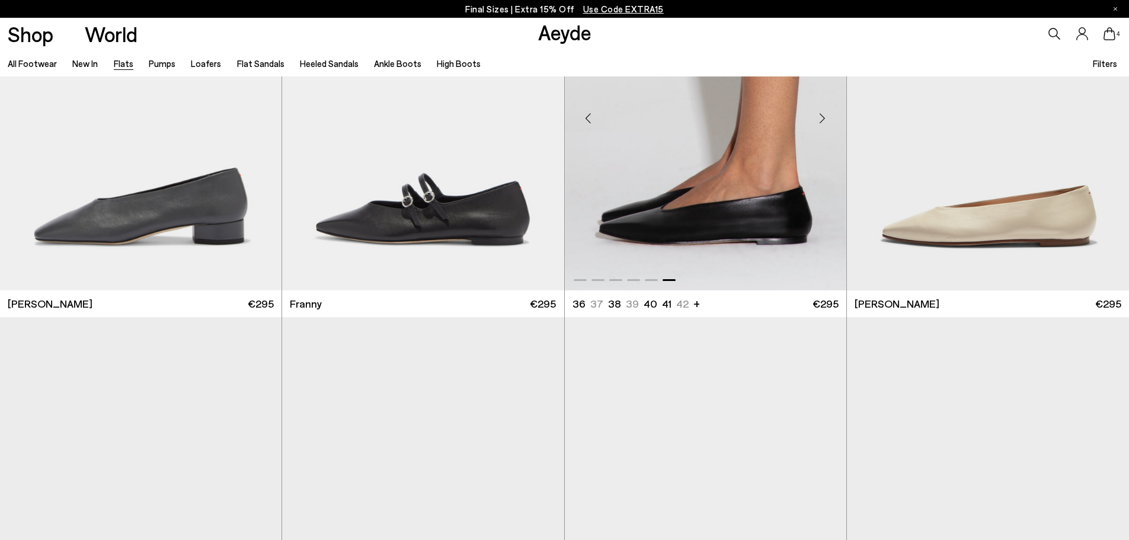
click at [583, 118] on div "Previous slide" at bounding box center [589, 119] width 36 height 36
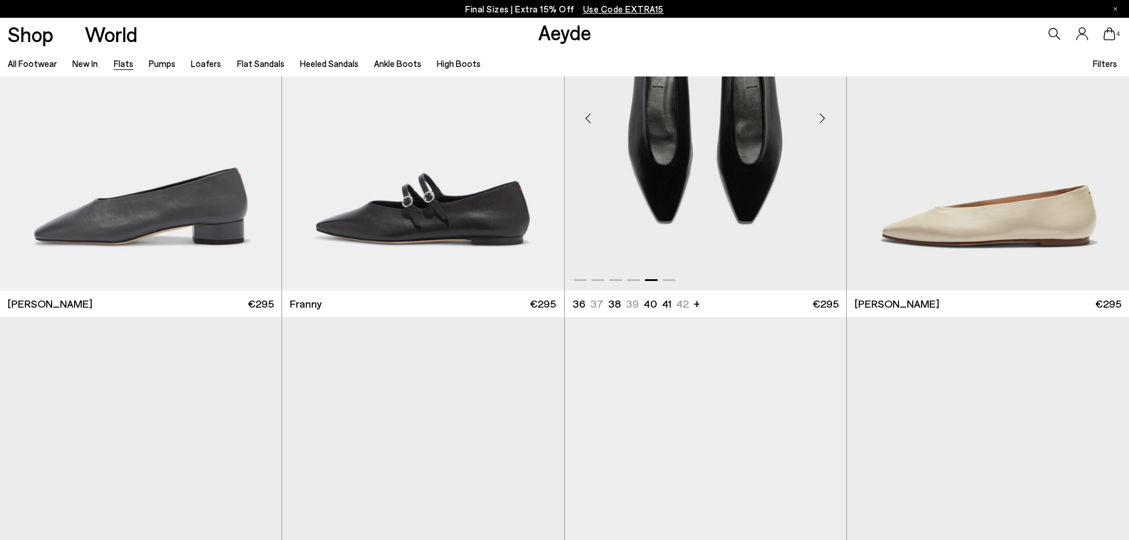
click at [583, 118] on div "Previous slide" at bounding box center [589, 119] width 36 height 36
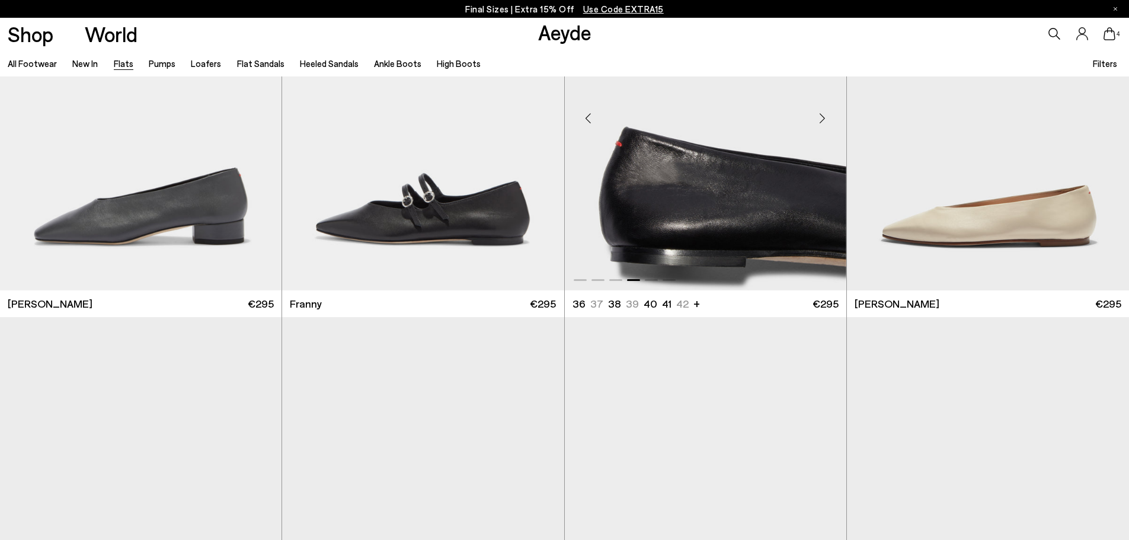
click at [591, 114] on div "Previous slide" at bounding box center [589, 119] width 36 height 36
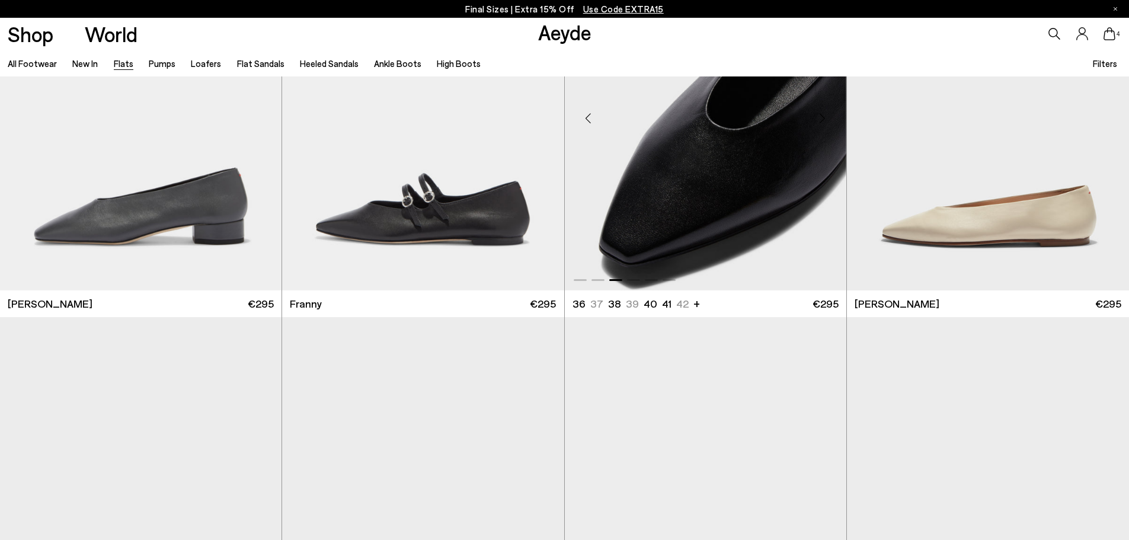
click at [591, 114] on div "Previous slide" at bounding box center [589, 119] width 36 height 36
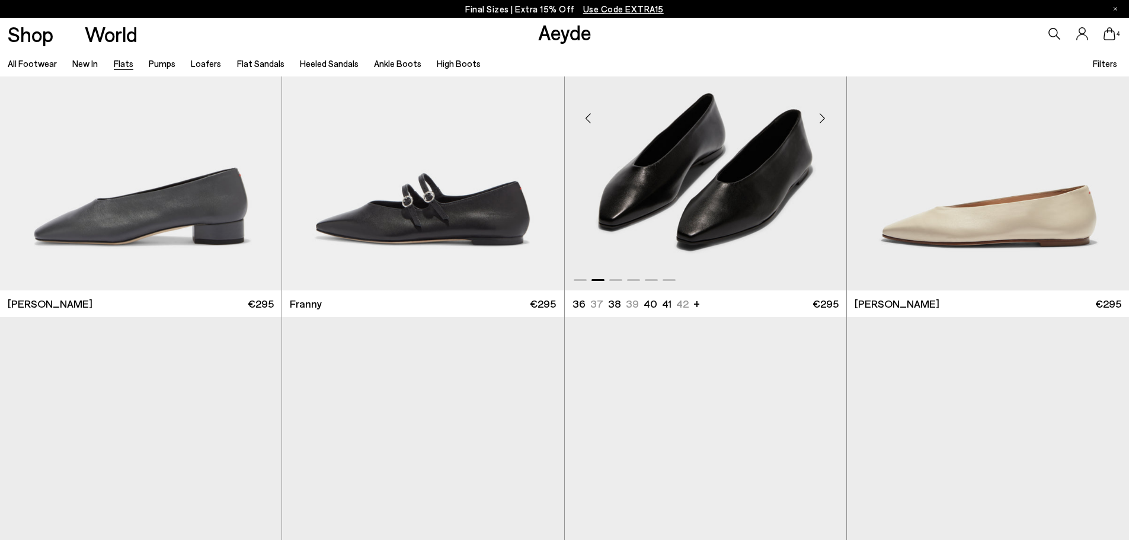
click at [591, 114] on div "Previous slide" at bounding box center [589, 119] width 36 height 36
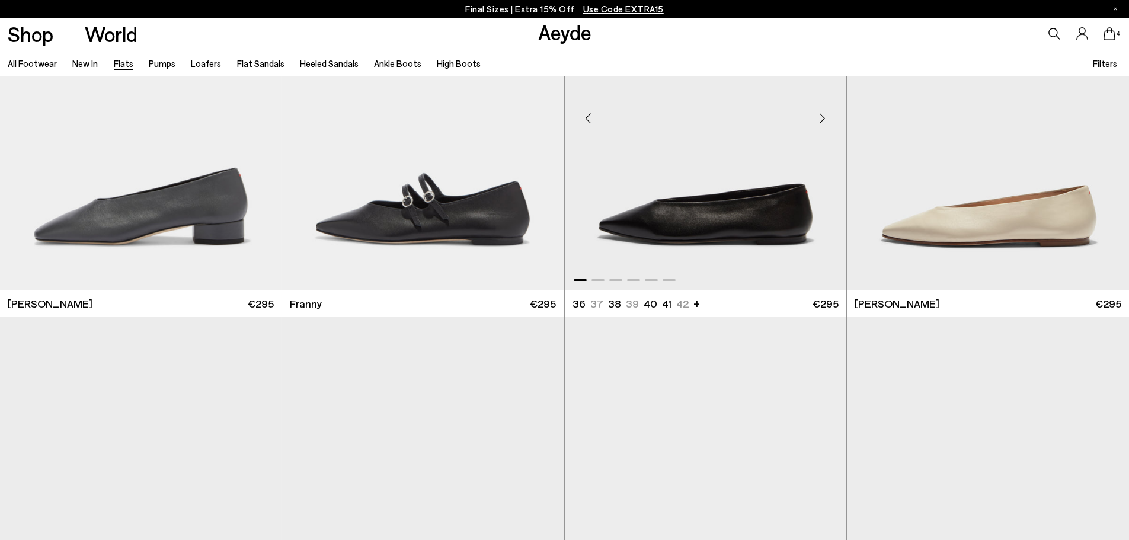
click at [591, 114] on div "Previous slide" at bounding box center [589, 119] width 36 height 36
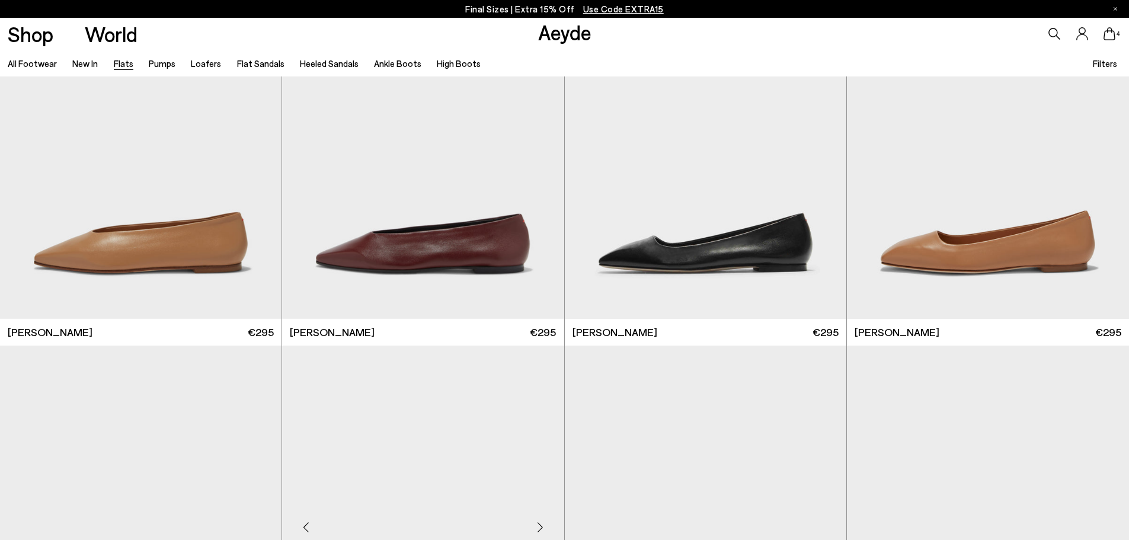
scroll to position [4741, 0]
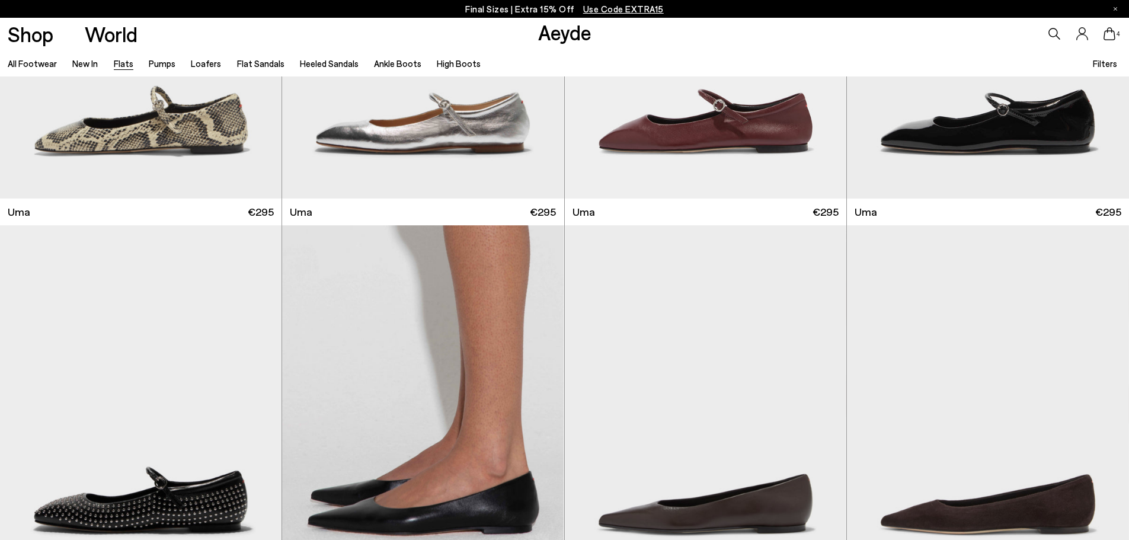
scroll to position [474, 0]
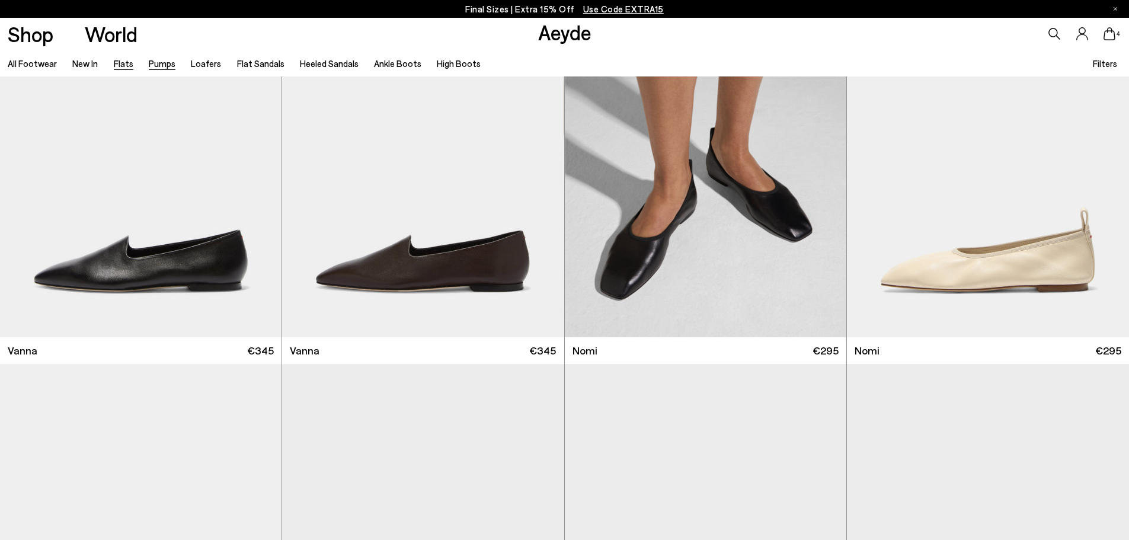
click at [162, 68] on link "Pumps" at bounding box center [162, 63] width 27 height 11
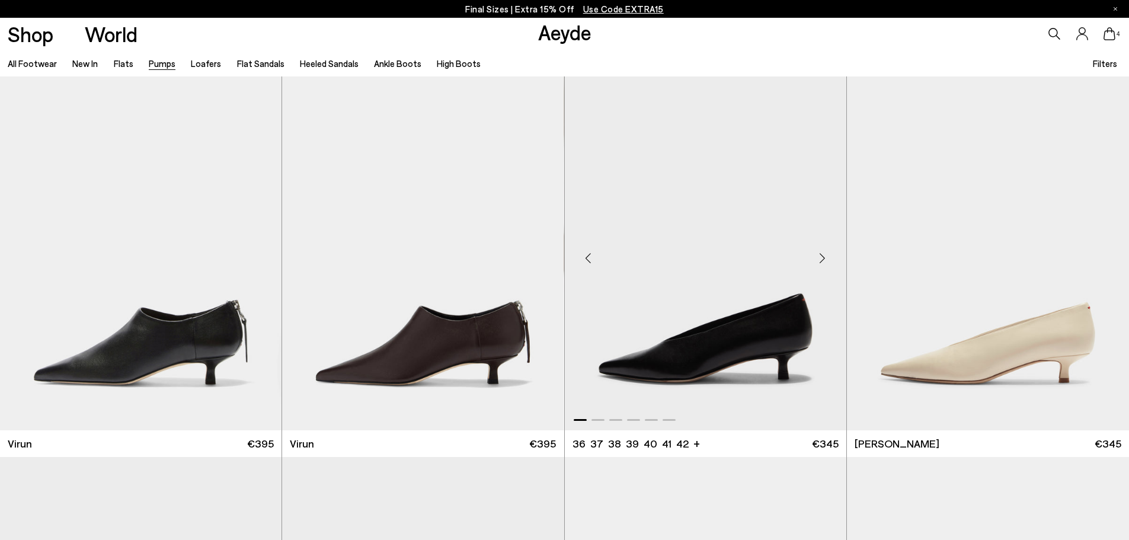
click at [591, 260] on div "Previous slide" at bounding box center [589, 259] width 36 height 36
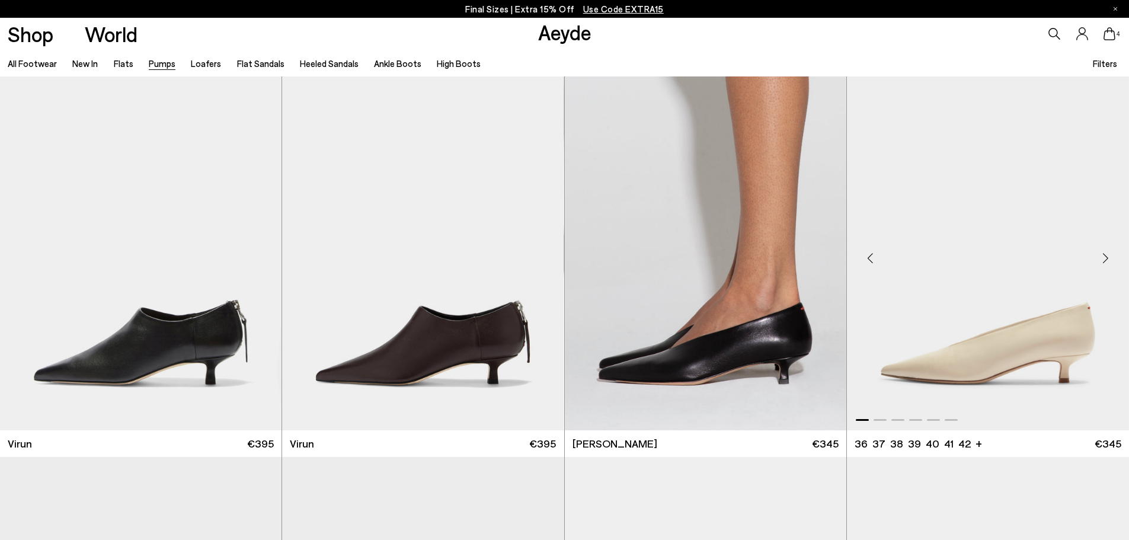
click at [870, 261] on div "Previous slide" at bounding box center [871, 259] width 36 height 36
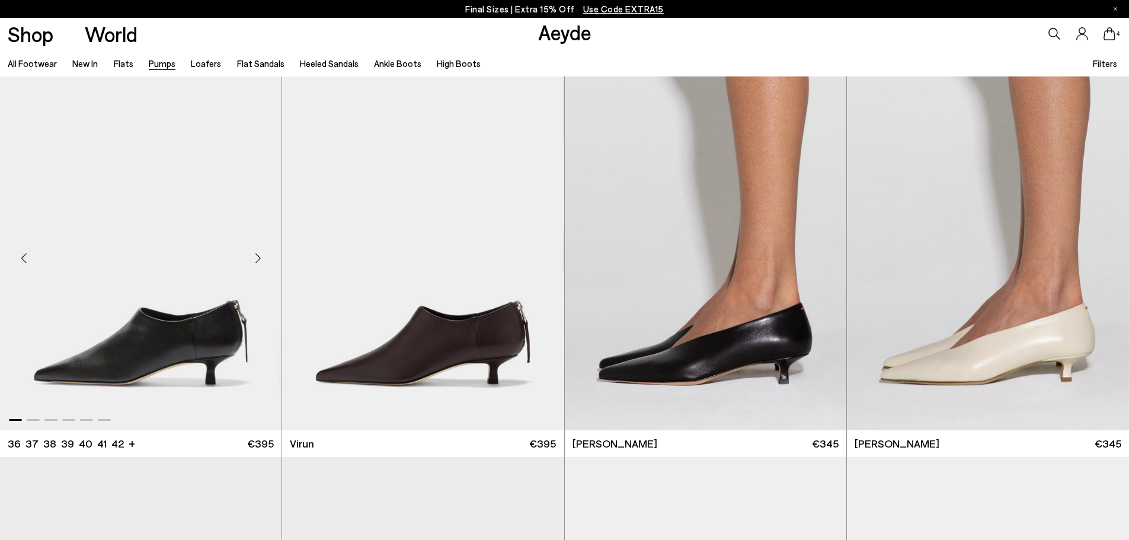
click at [30, 260] on div "Previous slide" at bounding box center [24, 259] width 36 height 36
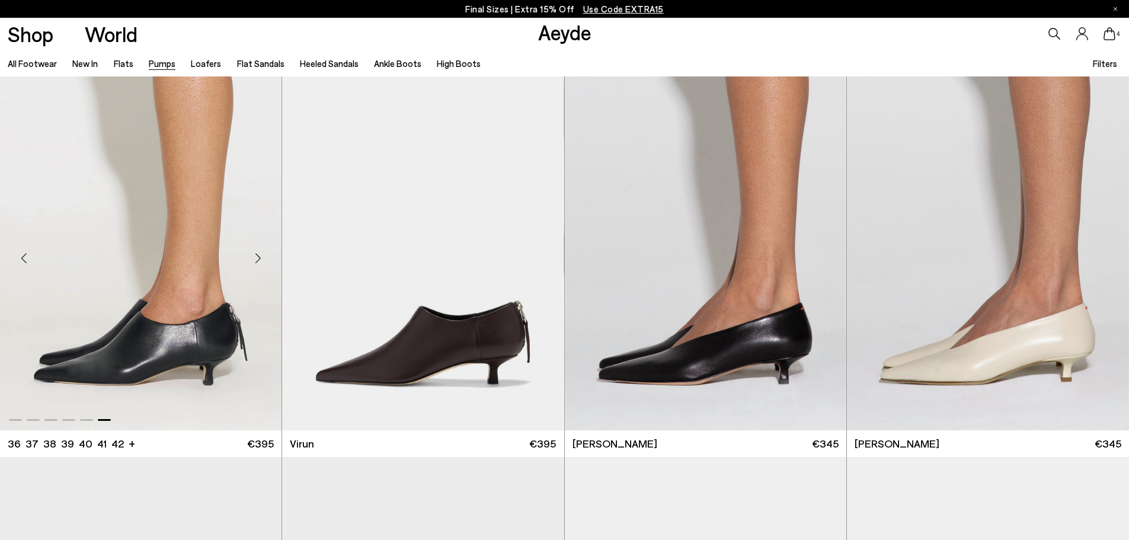
click at [30, 260] on div "Previous slide" at bounding box center [24, 259] width 36 height 36
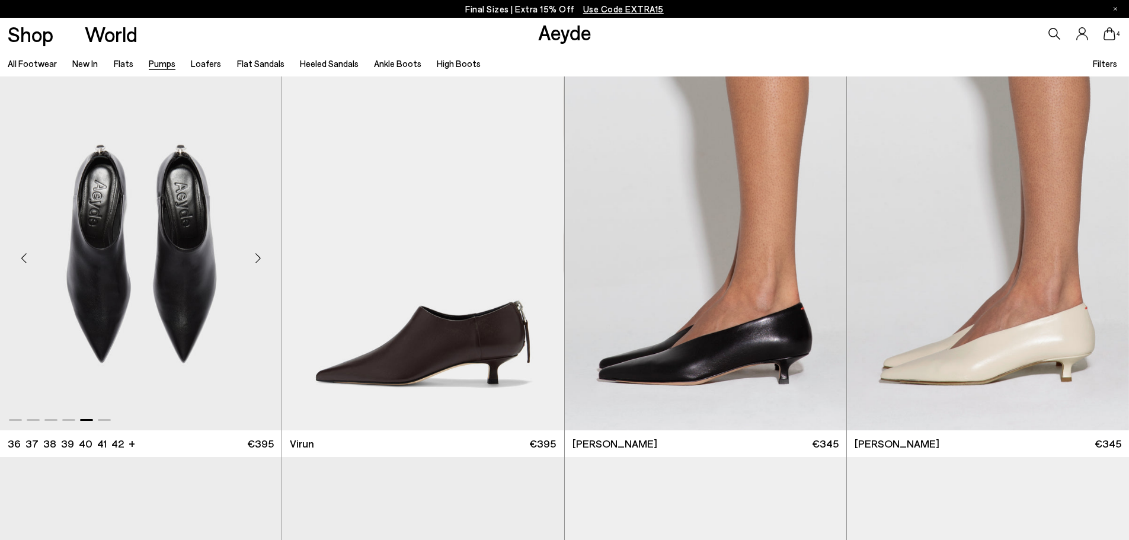
click at [30, 260] on div "Previous slide" at bounding box center [24, 259] width 36 height 36
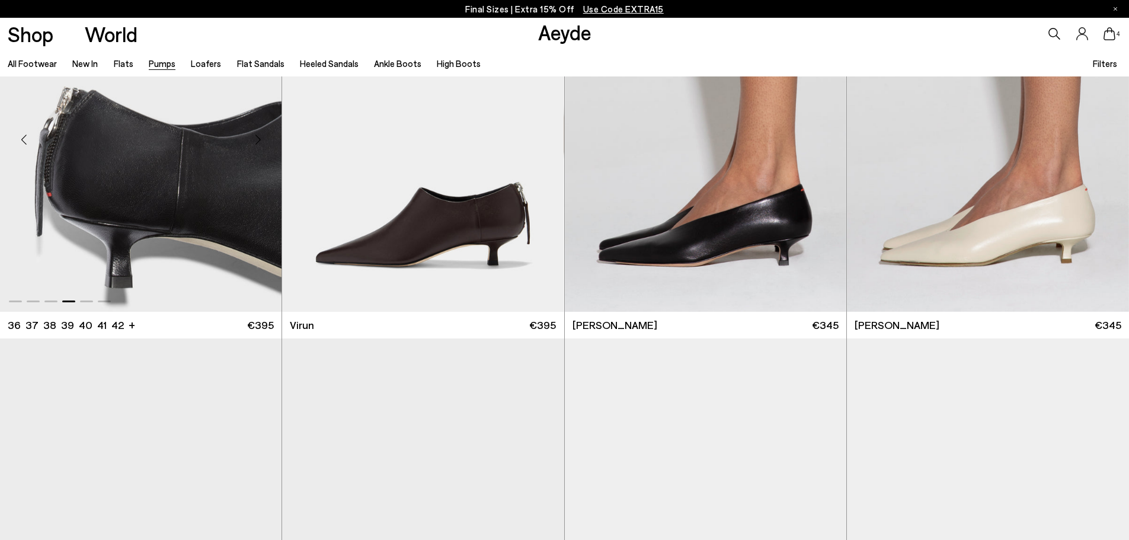
scroll to position [296, 0]
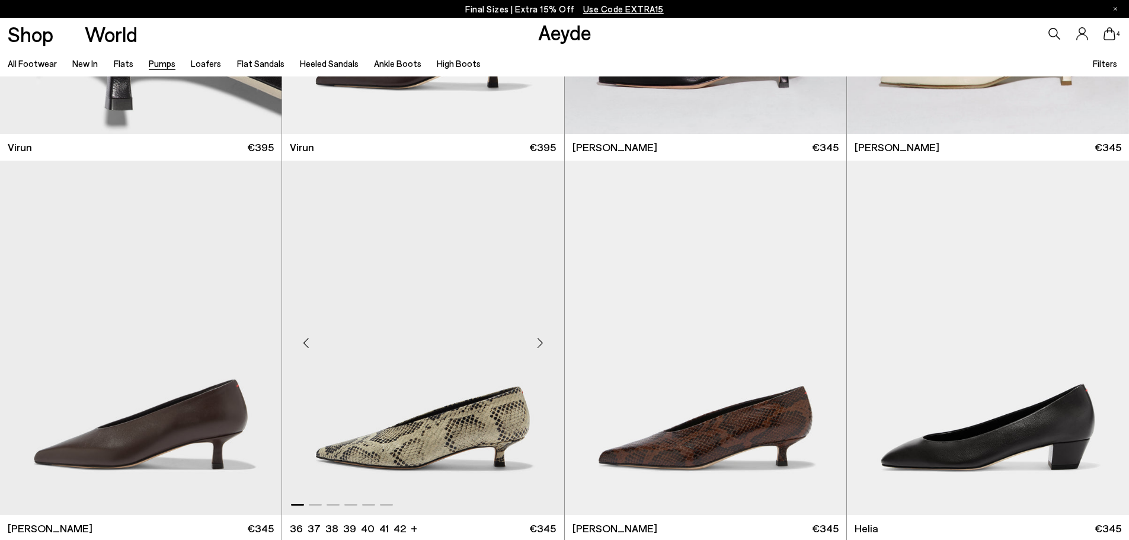
click at [309, 344] on div "Previous slide" at bounding box center [306, 343] width 36 height 36
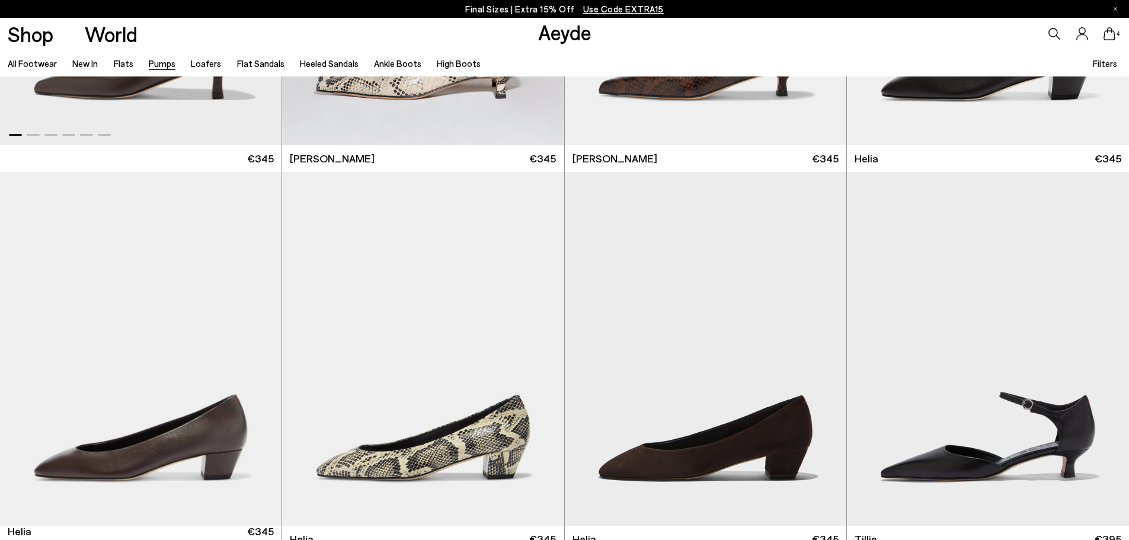
scroll to position [770, 0]
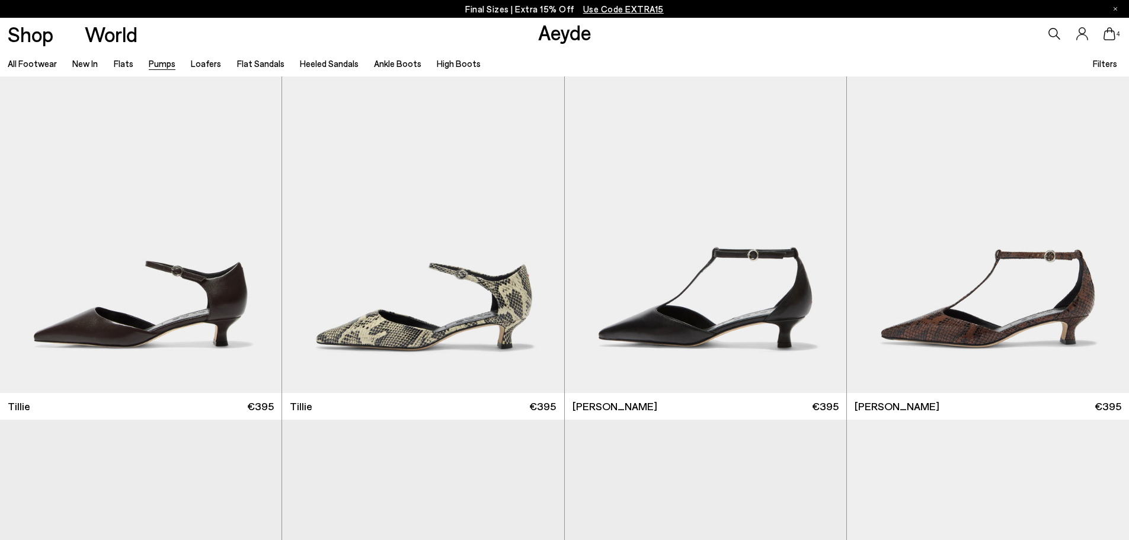
scroll to position [1185, 0]
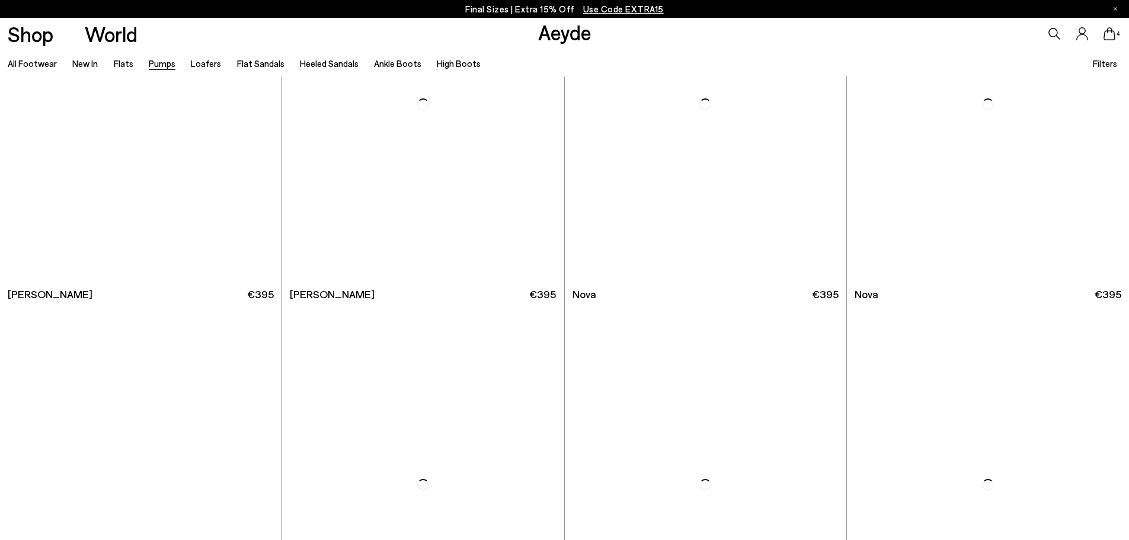
scroll to position [5393, 0]
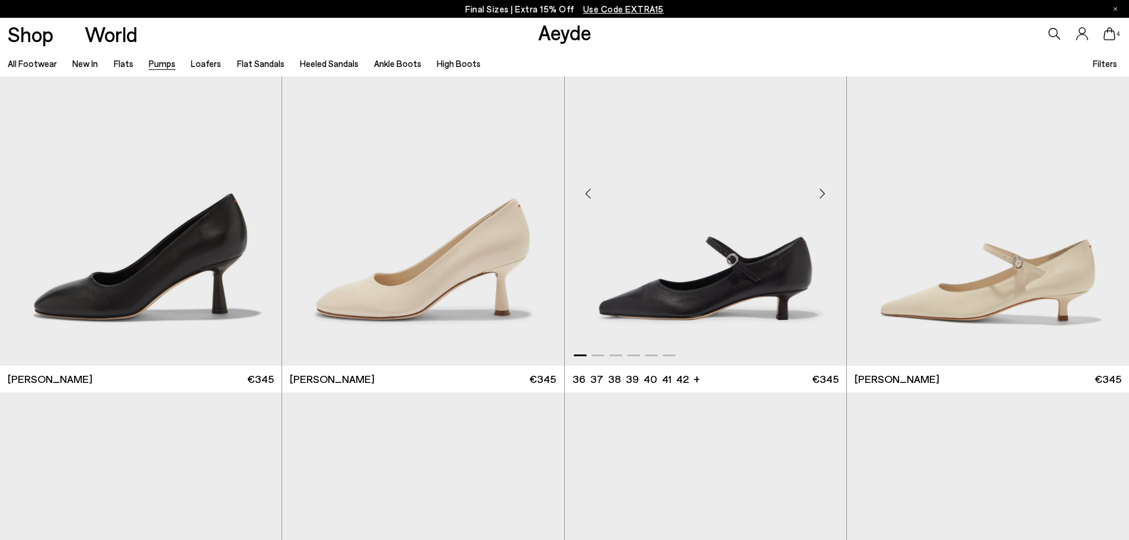
click at [590, 196] on div "Previous slide" at bounding box center [589, 193] width 36 height 36
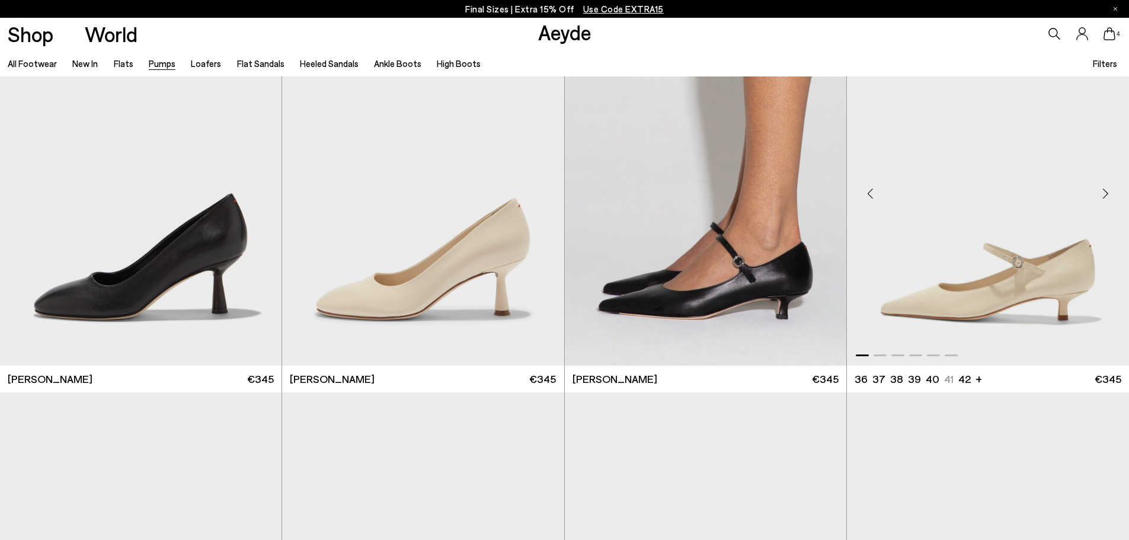
click at [871, 199] on div "Previous slide" at bounding box center [871, 193] width 36 height 36
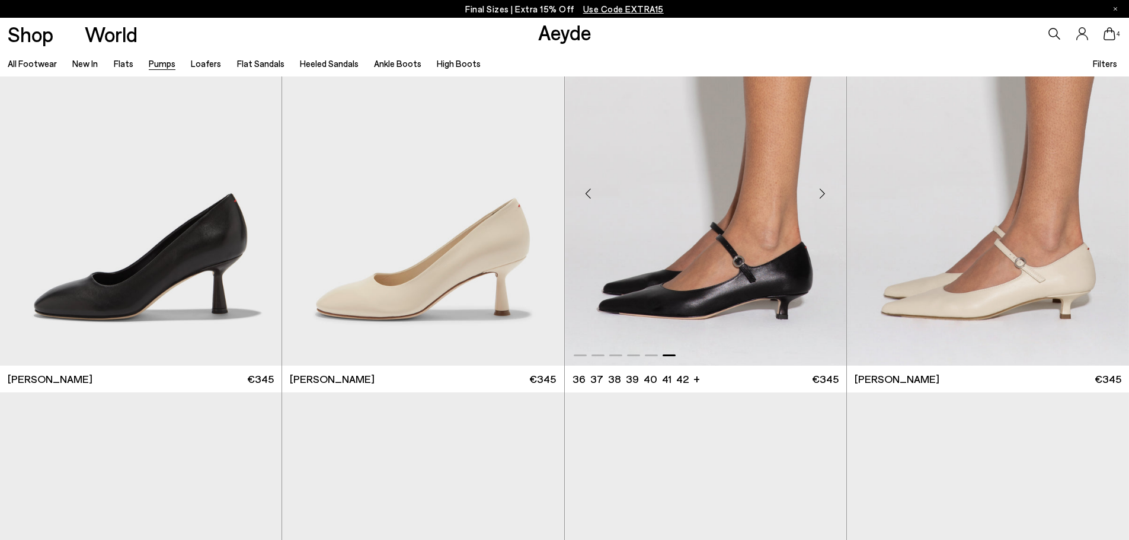
click at [590, 190] on div "Previous slide" at bounding box center [589, 193] width 36 height 36
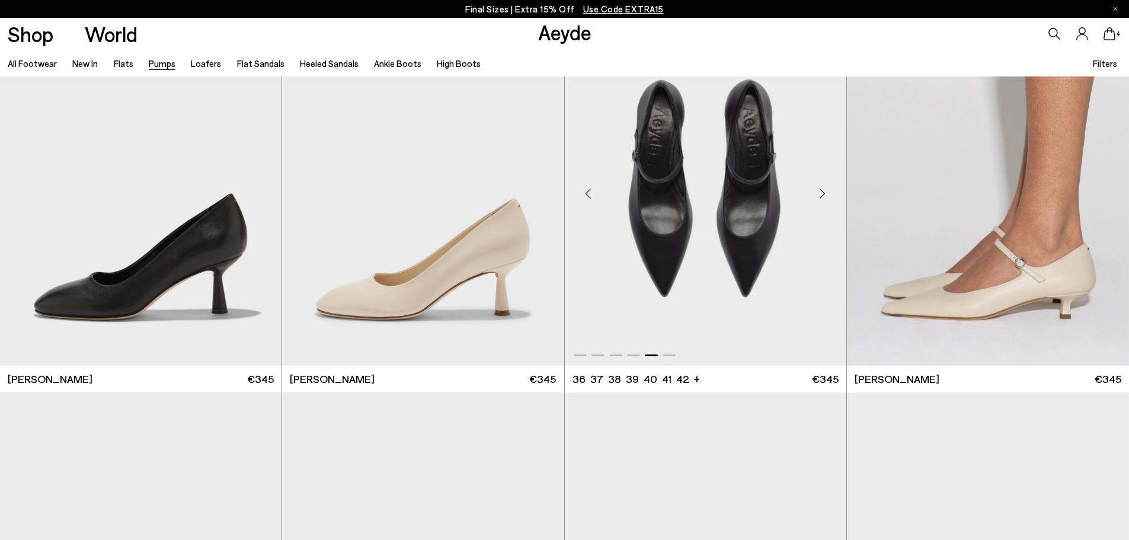
click at [590, 190] on div "Previous slide" at bounding box center [589, 193] width 36 height 36
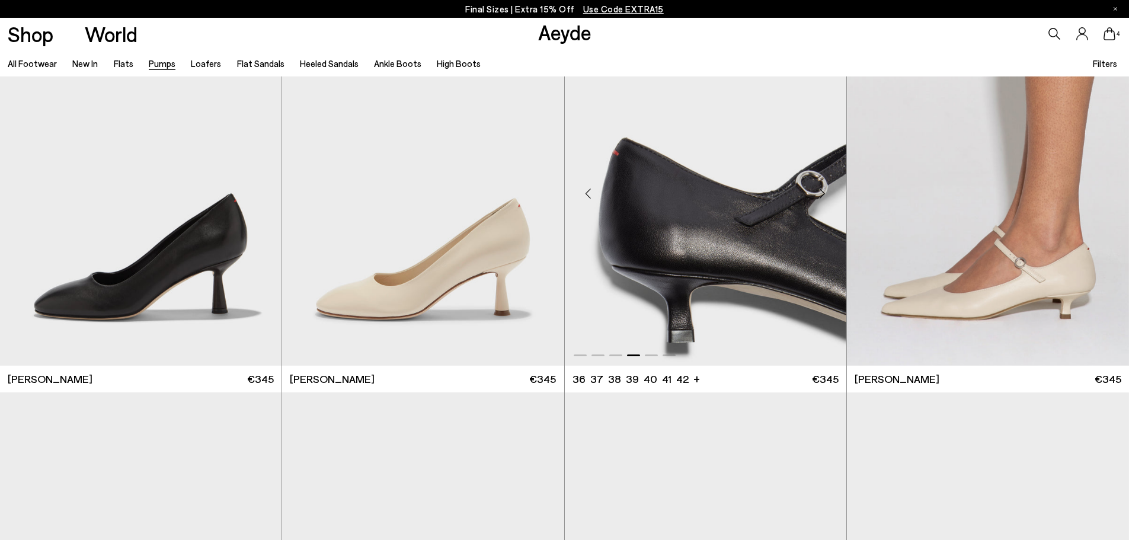
click at [590, 190] on div "Previous slide" at bounding box center [589, 193] width 36 height 36
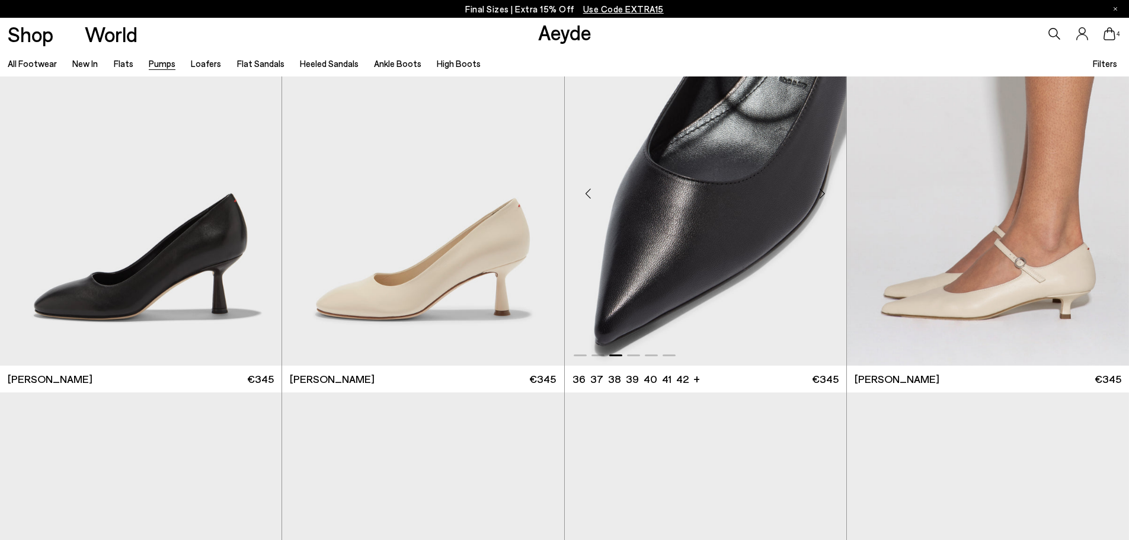
click at [590, 190] on div "Previous slide" at bounding box center [589, 193] width 36 height 36
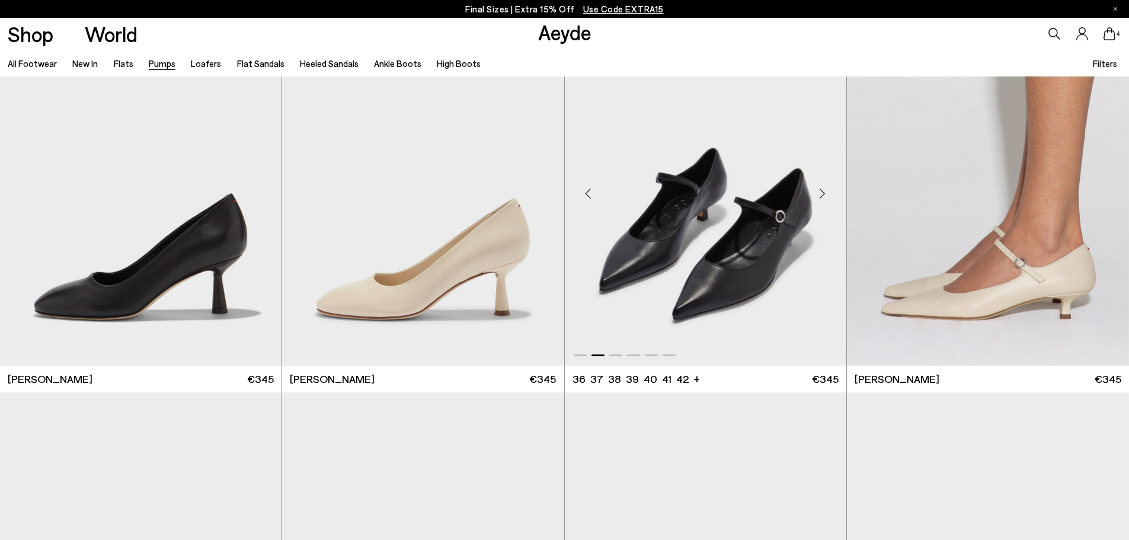
click at [590, 190] on div "Previous slide" at bounding box center [589, 193] width 36 height 36
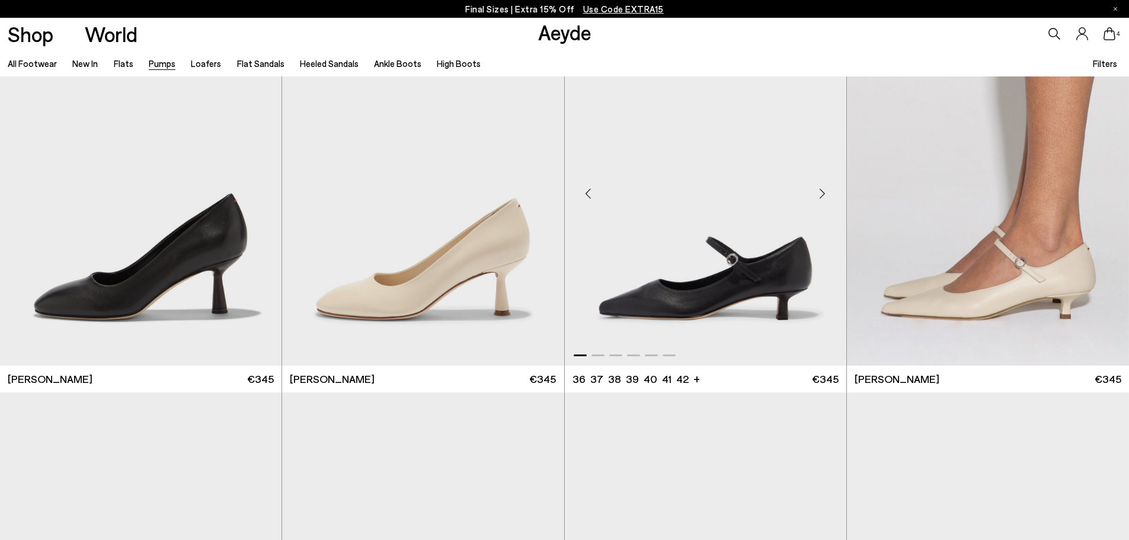
click at [590, 190] on div "Previous slide" at bounding box center [589, 193] width 36 height 36
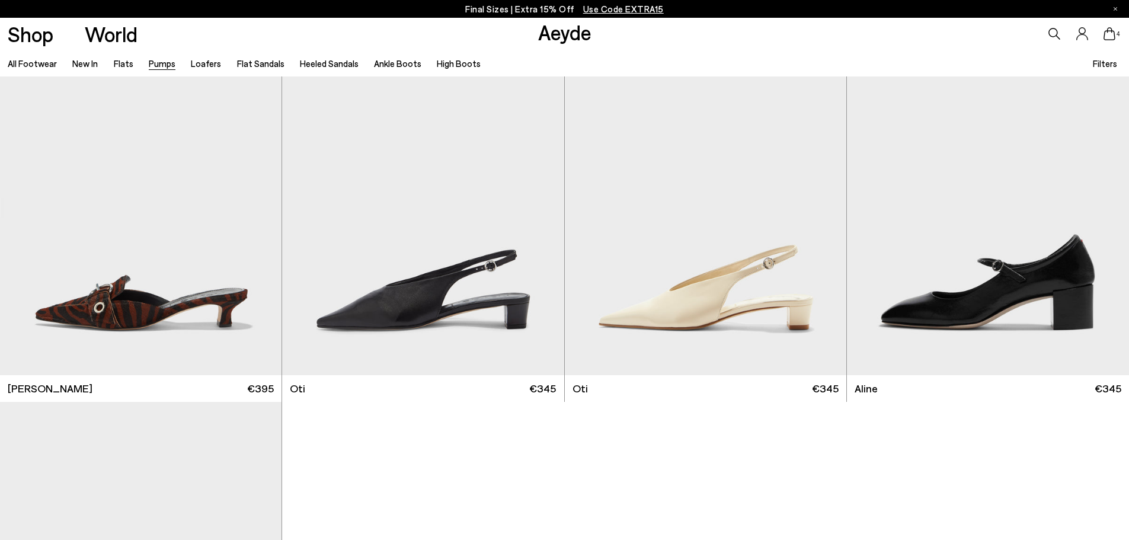
scroll to position [6163, 0]
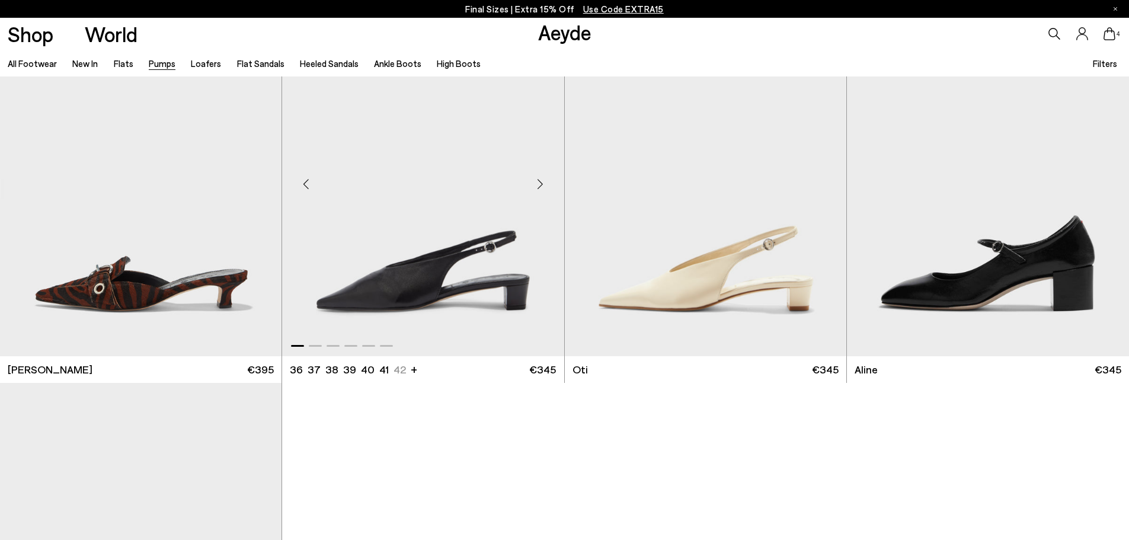
click at [308, 184] on div "Previous slide" at bounding box center [306, 184] width 36 height 36
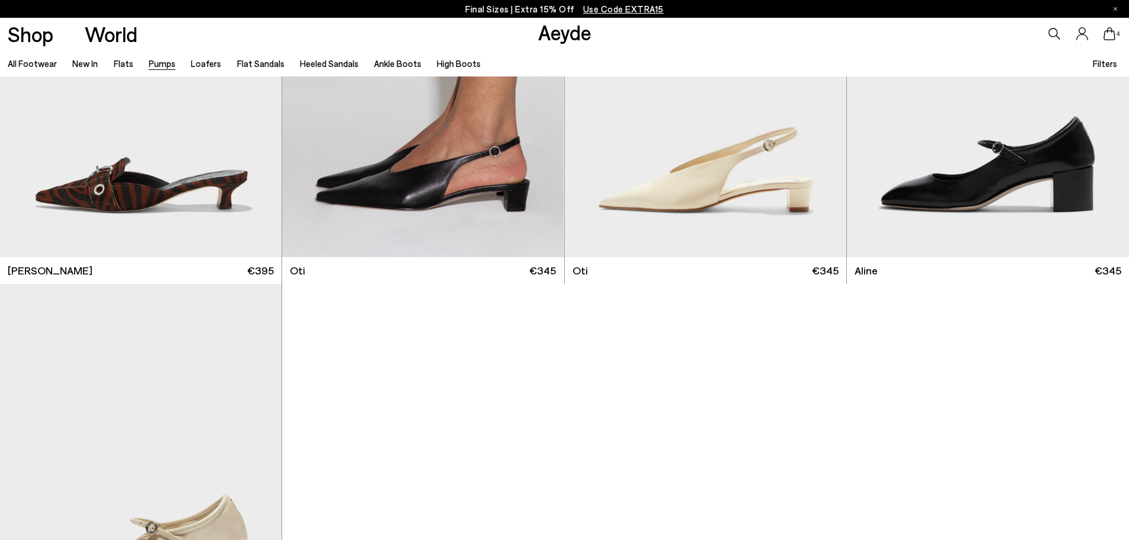
scroll to position [6460, 0]
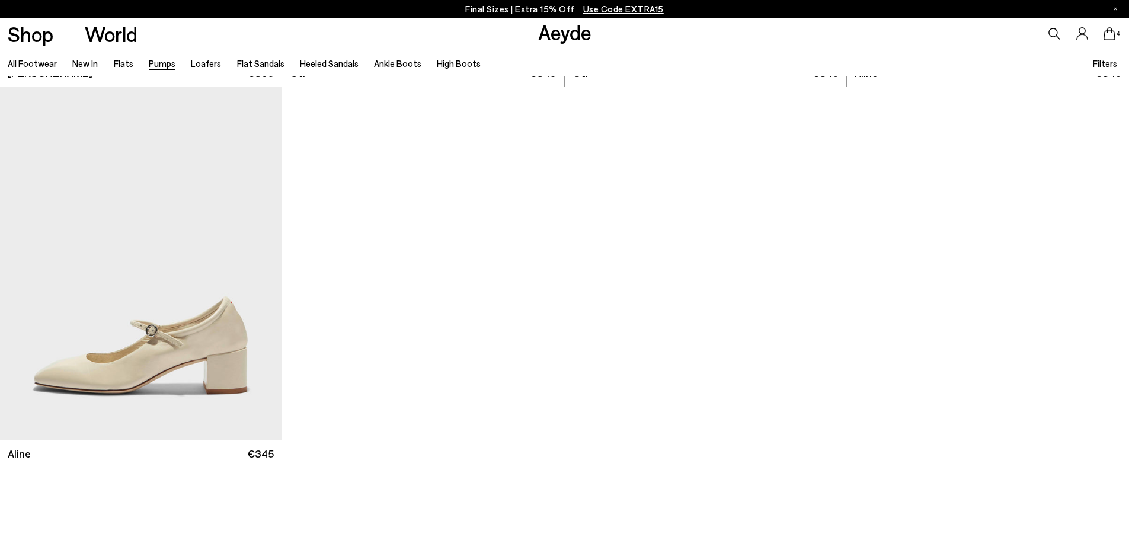
click at [1113, 37] on icon at bounding box center [1109, 33] width 12 height 13
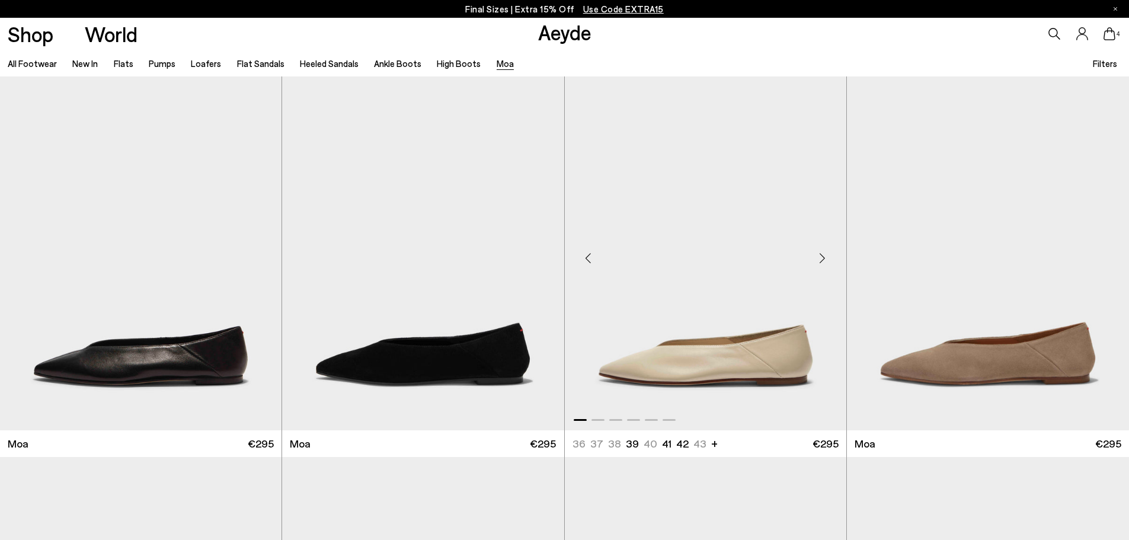
click at [590, 260] on div "Previous slide" at bounding box center [589, 259] width 36 height 36
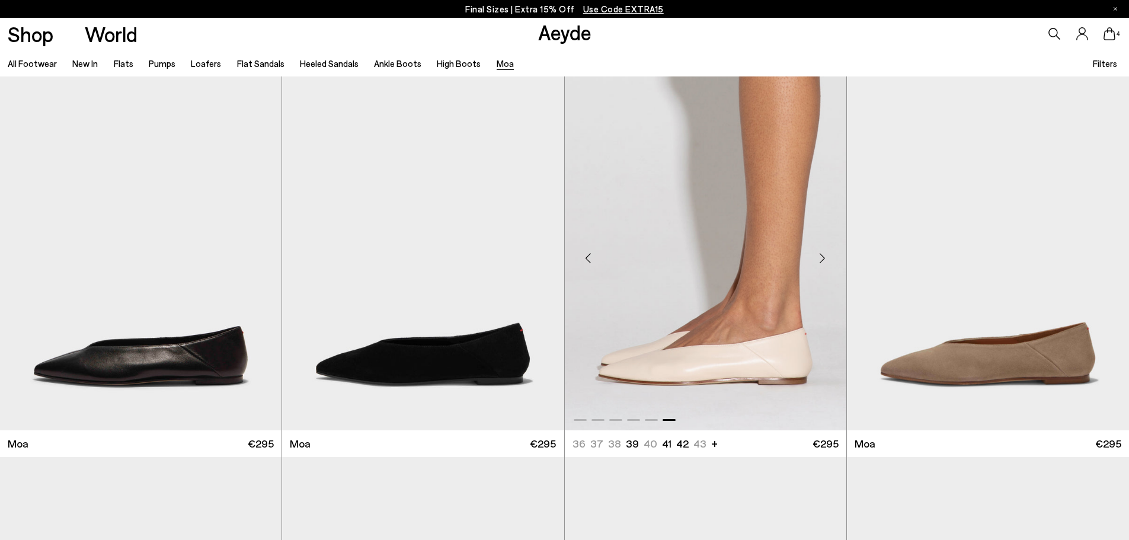
click at [590, 257] on div "Previous slide" at bounding box center [589, 259] width 36 height 36
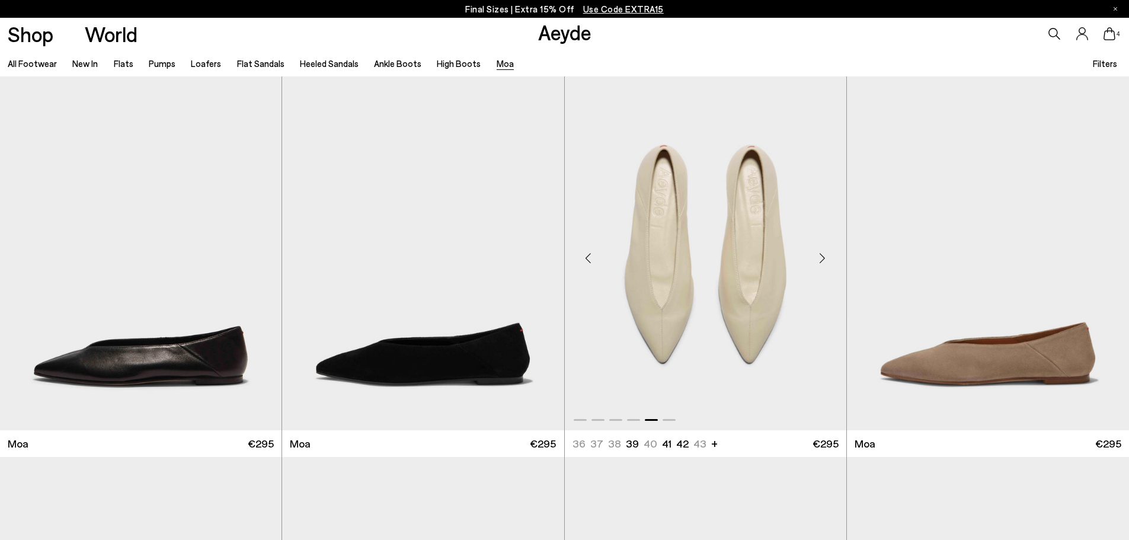
click at [590, 257] on div "Previous slide" at bounding box center [589, 259] width 36 height 36
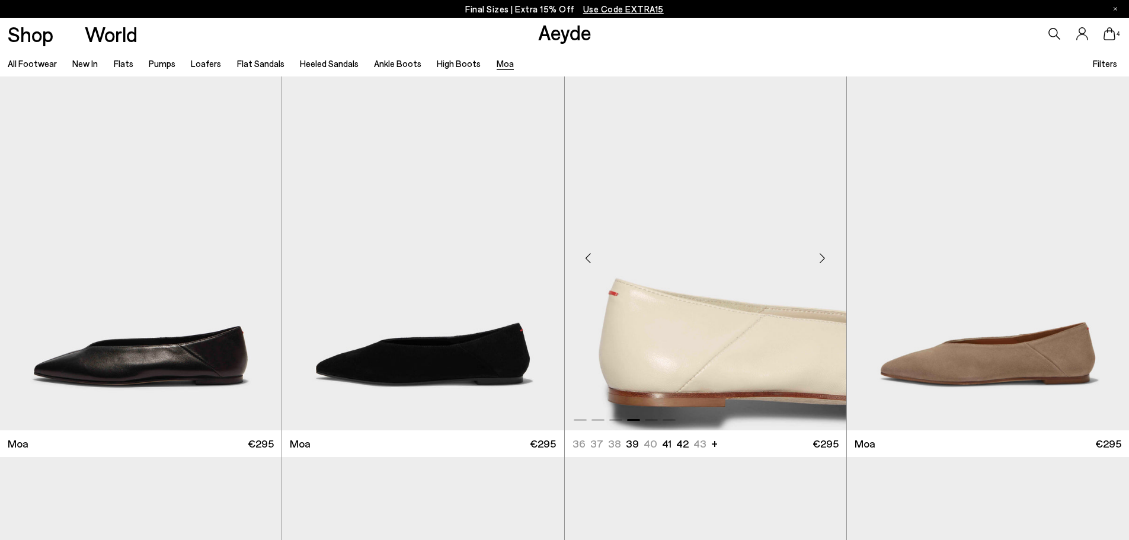
click at [590, 257] on div "Previous slide" at bounding box center [589, 259] width 36 height 36
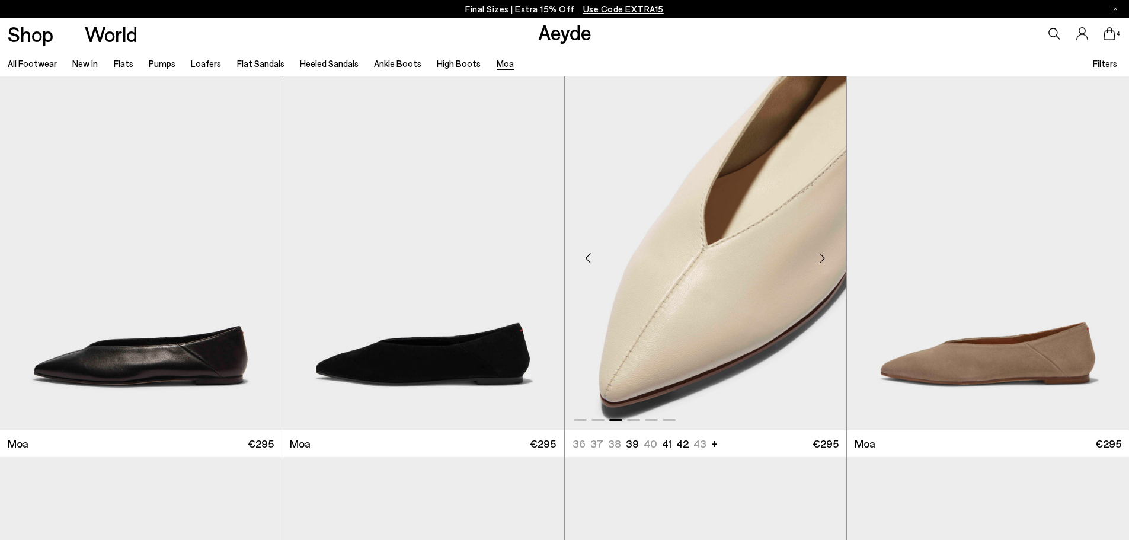
click at [590, 257] on div "Previous slide" at bounding box center [589, 259] width 36 height 36
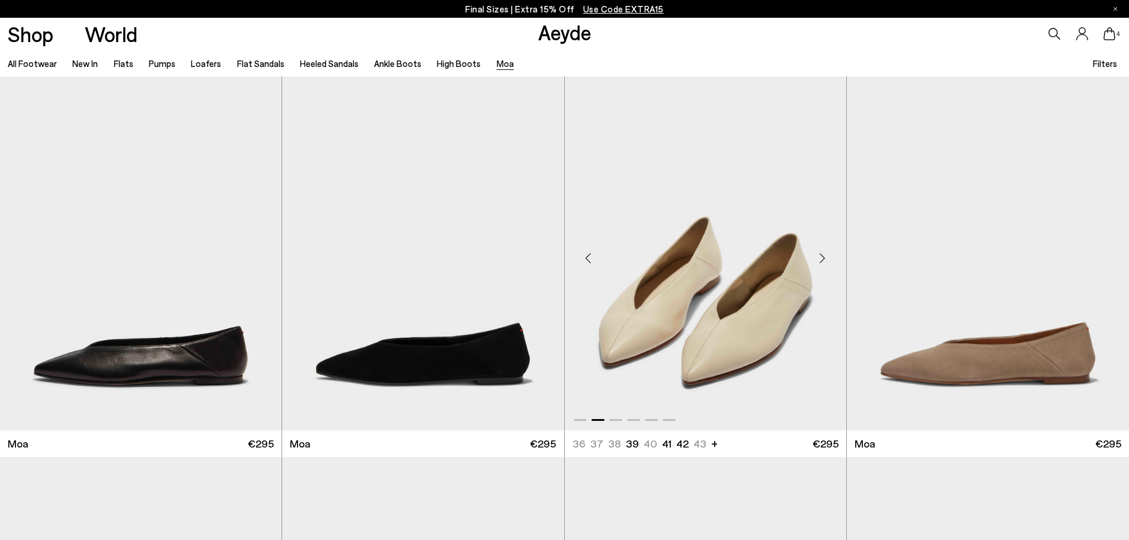
click at [590, 257] on div "Previous slide" at bounding box center [589, 259] width 36 height 36
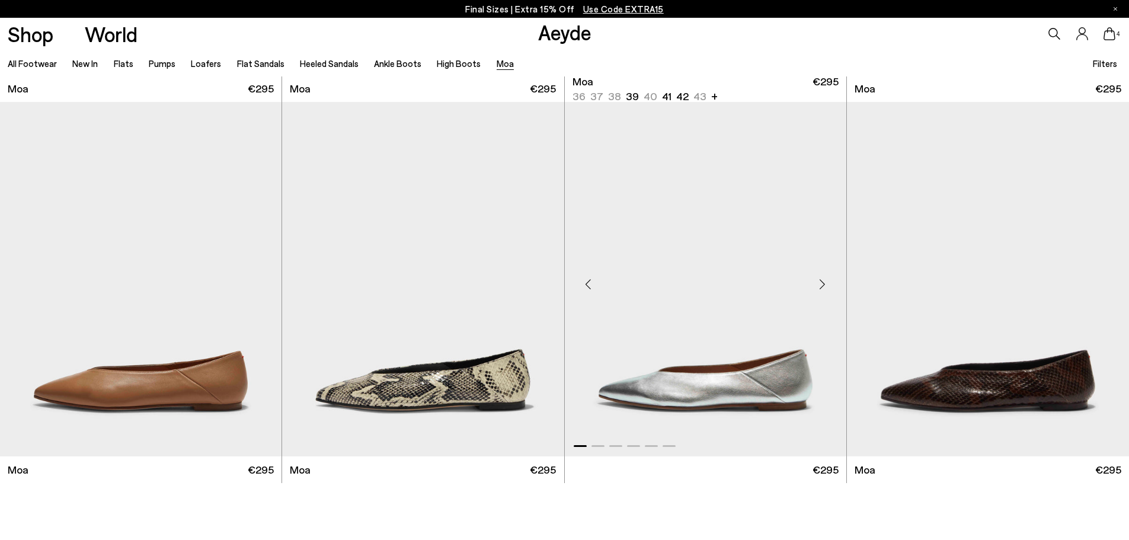
scroll to position [356, 0]
click at [309, 289] on div "Previous slide" at bounding box center [306, 283] width 36 height 36
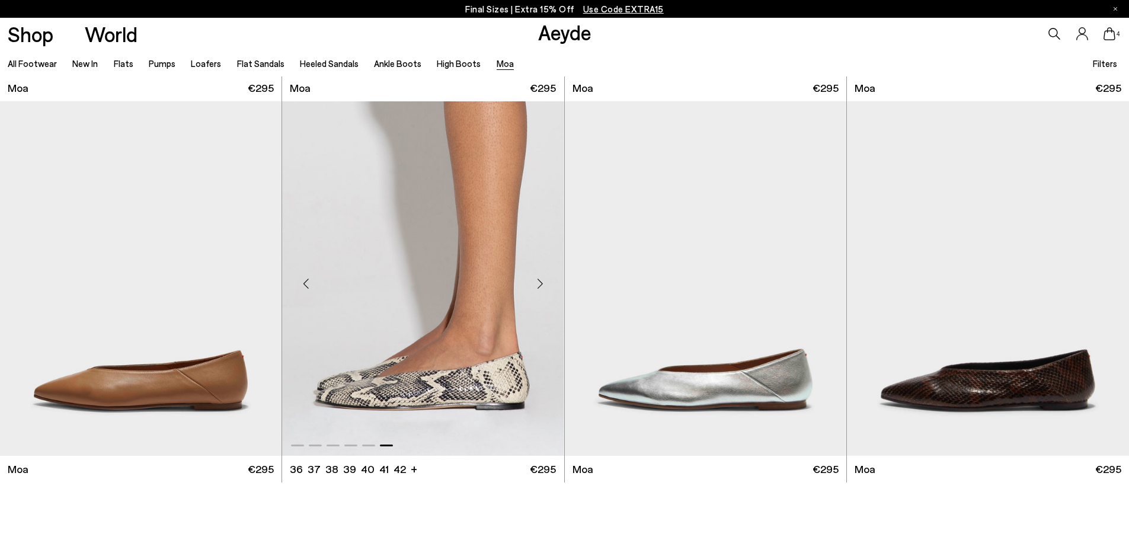
click at [309, 289] on div "Previous slide" at bounding box center [306, 283] width 36 height 36
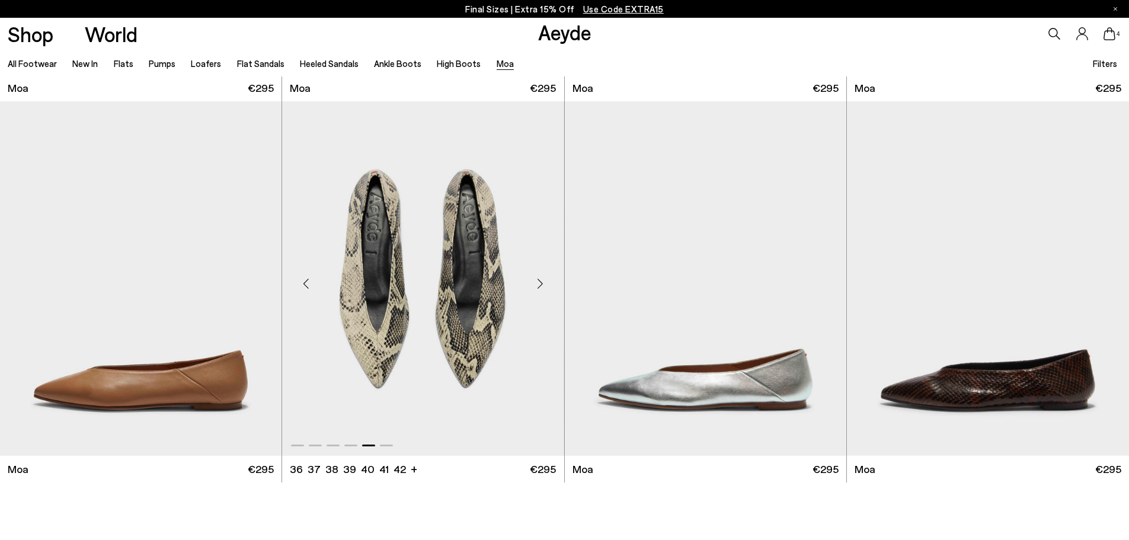
click at [305, 286] on div "Previous slide" at bounding box center [306, 283] width 36 height 36
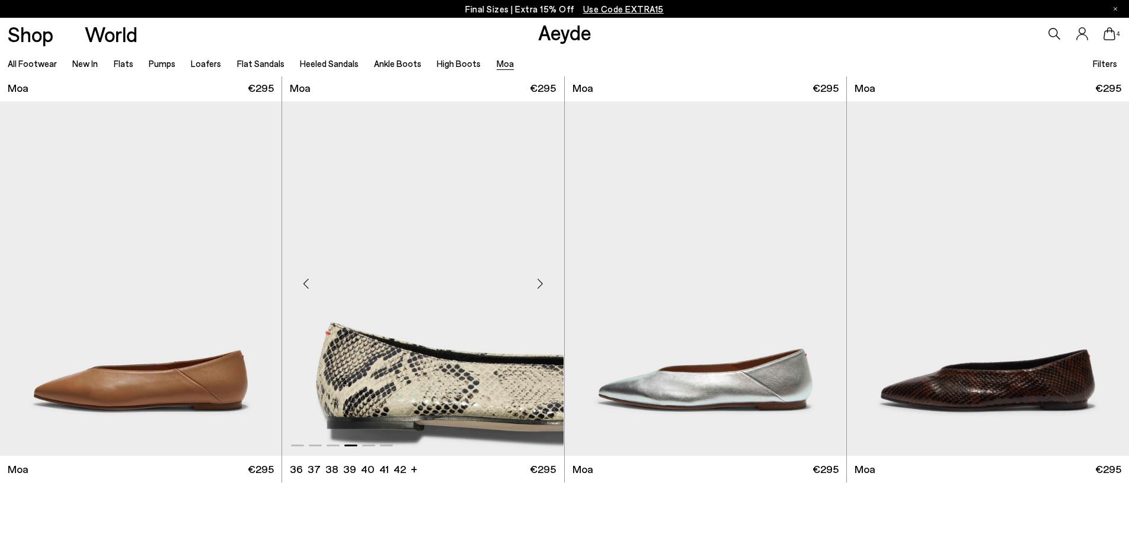
click at [305, 286] on div "Previous slide" at bounding box center [306, 283] width 36 height 36
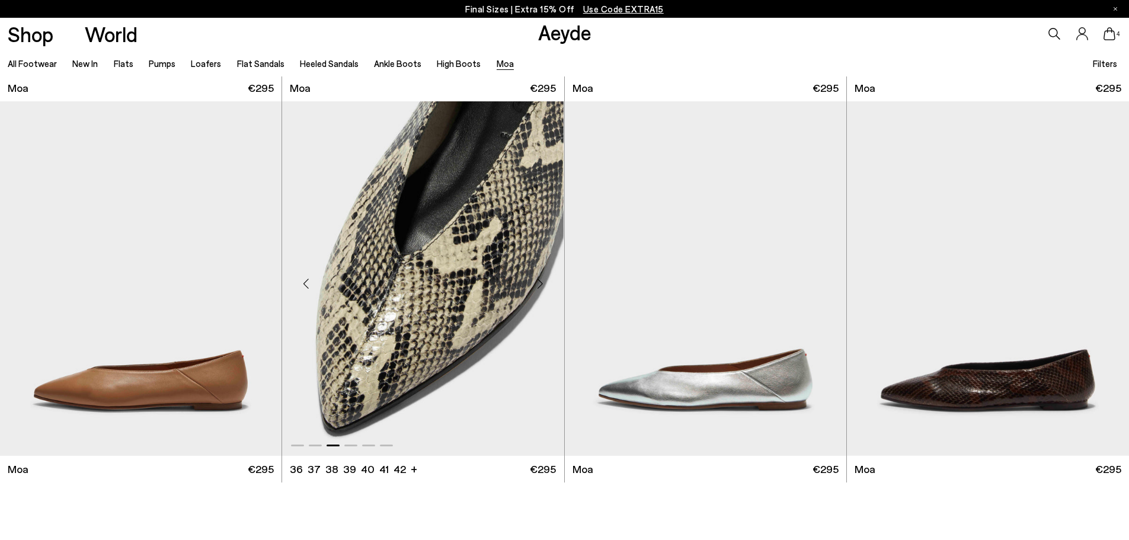
click at [540, 283] on div "Next slide" at bounding box center [541, 283] width 36 height 36
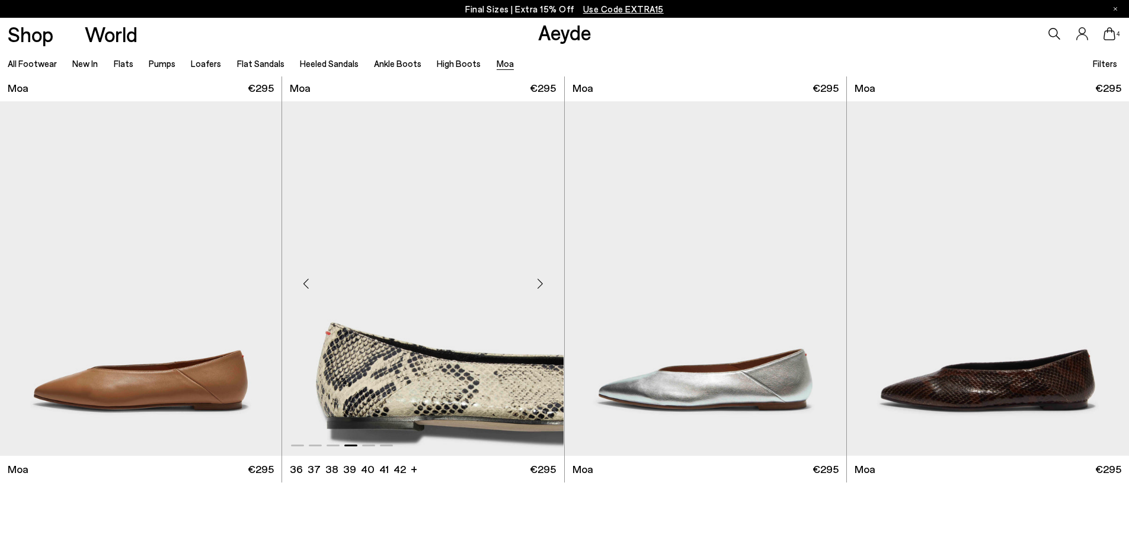
click at [540, 283] on div "Next slide" at bounding box center [541, 283] width 36 height 36
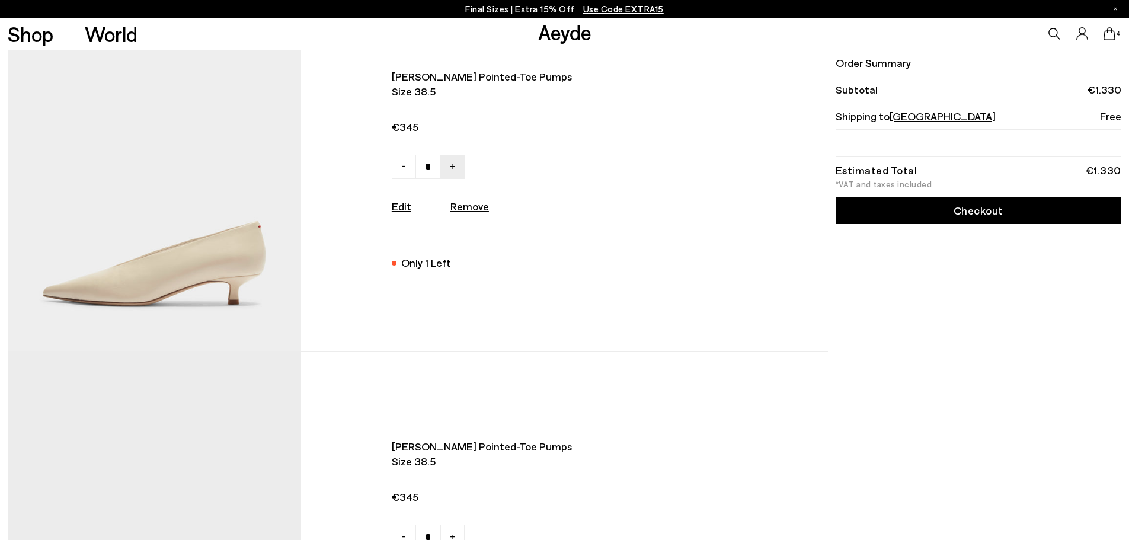
scroll to position [59, 0]
click at [476, 211] on u "Remove" at bounding box center [469, 207] width 39 height 13
type input "*"
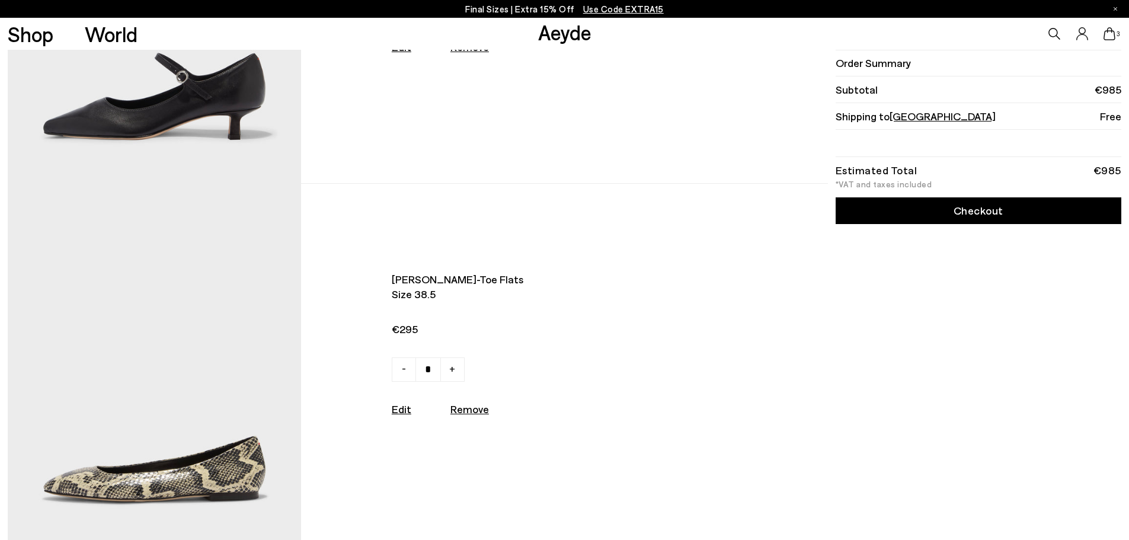
scroll to position [474, 0]
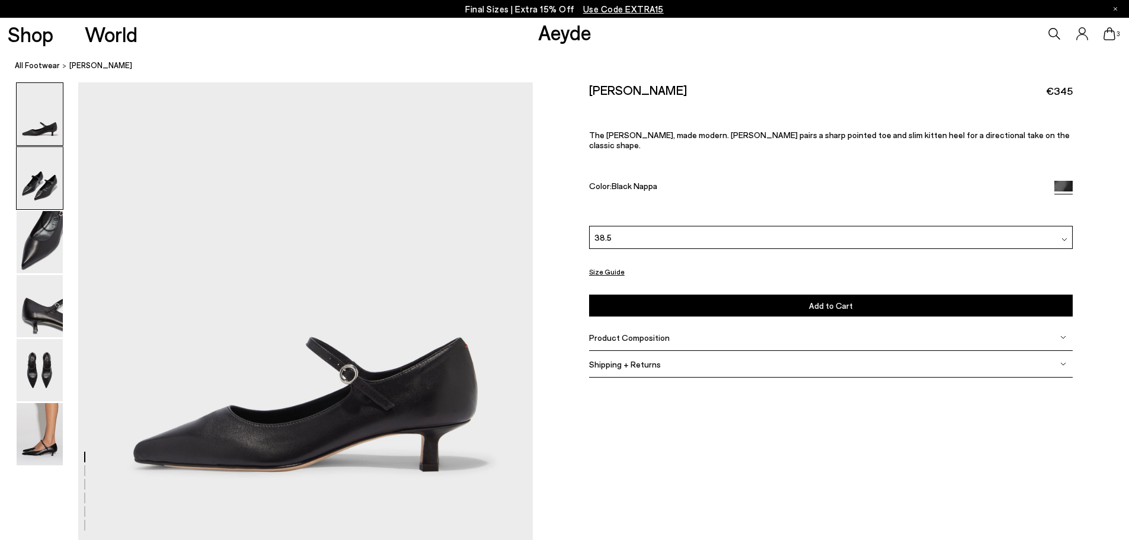
click at [32, 165] on img at bounding box center [40, 178] width 46 height 62
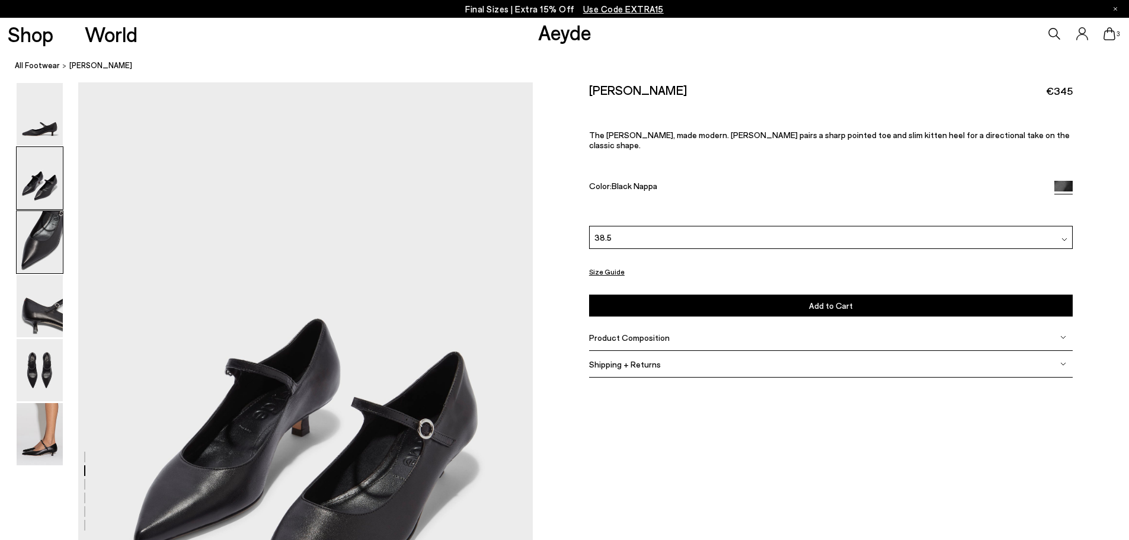
click at [51, 236] on img at bounding box center [40, 242] width 46 height 62
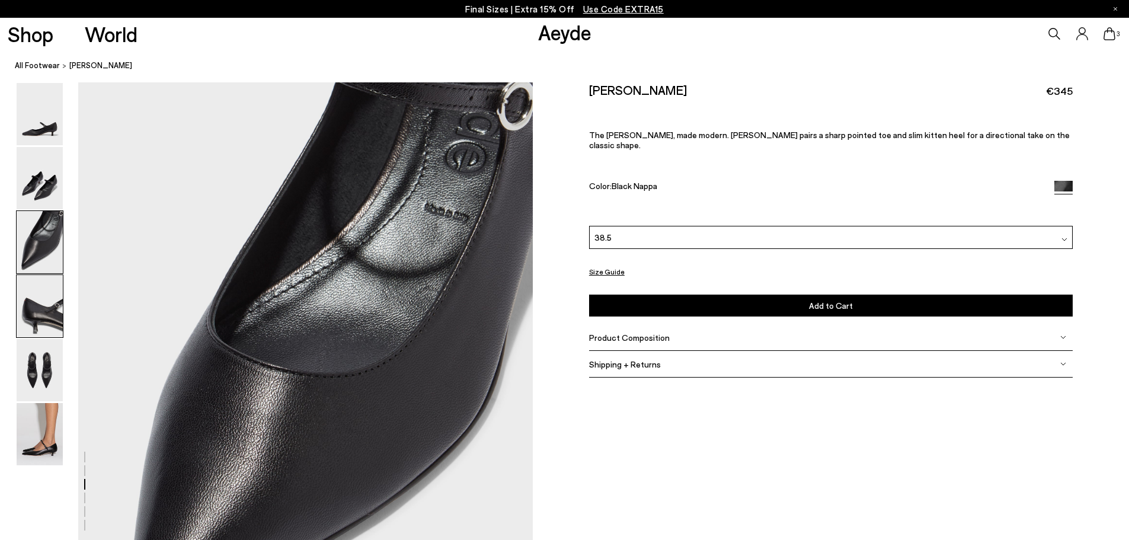
click at [46, 309] on img at bounding box center [40, 306] width 46 height 62
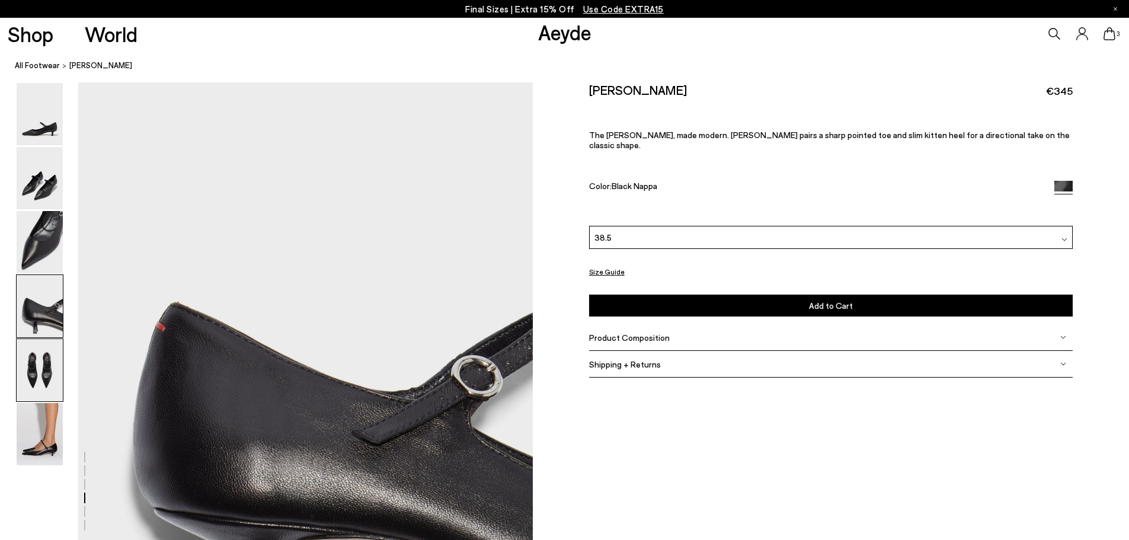
click at [43, 380] on img at bounding box center [40, 370] width 46 height 62
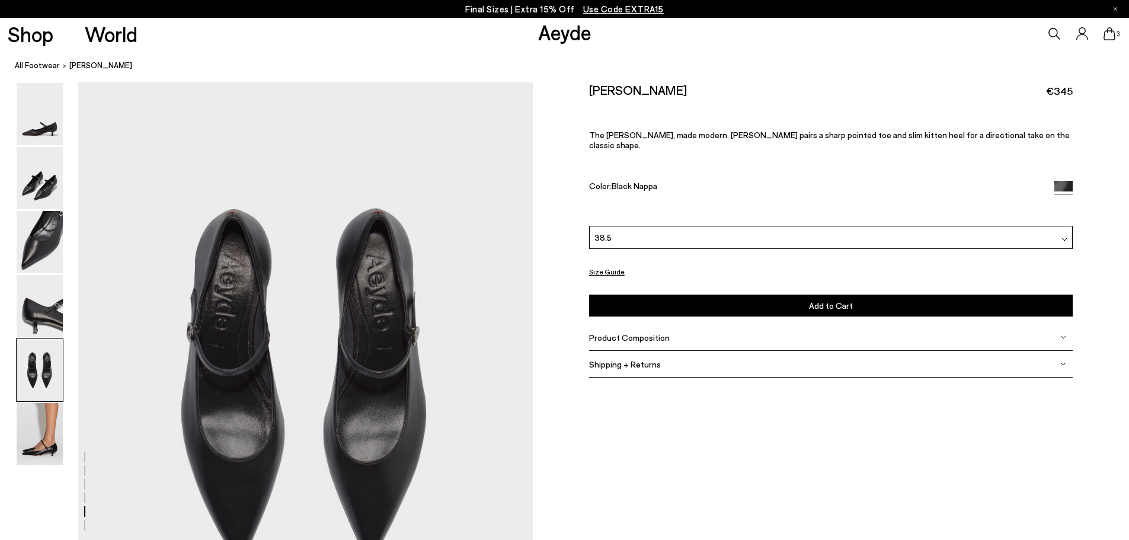
scroll to position [2342, 0]
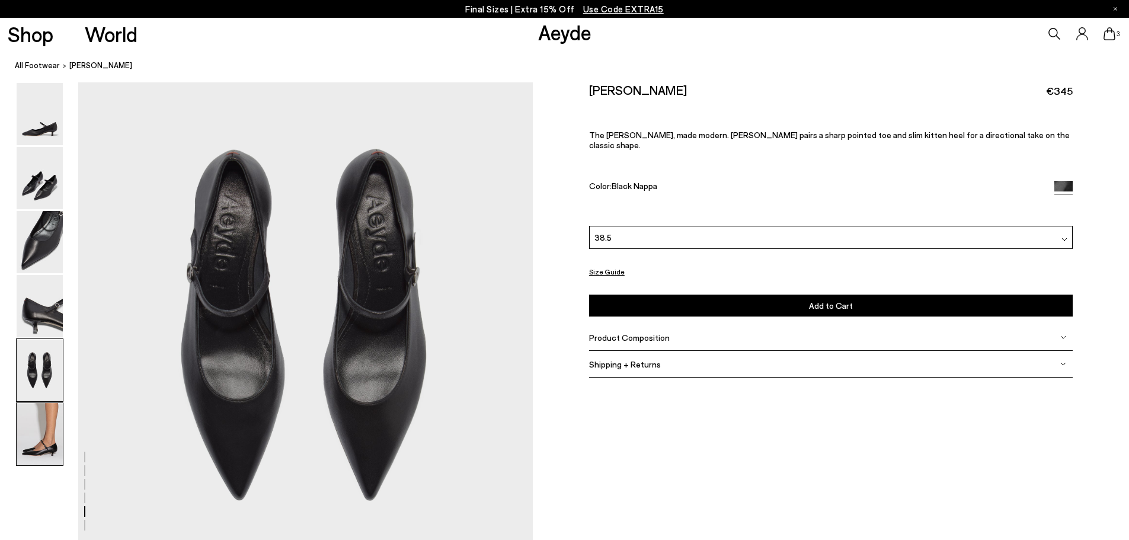
click at [44, 443] on img at bounding box center [40, 434] width 46 height 62
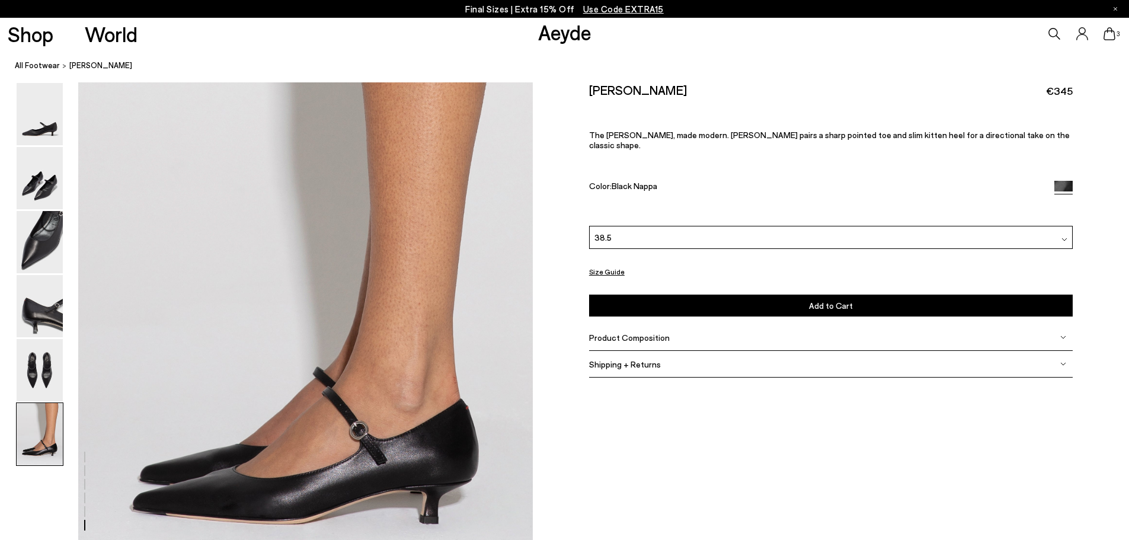
scroll to position [2972, 0]
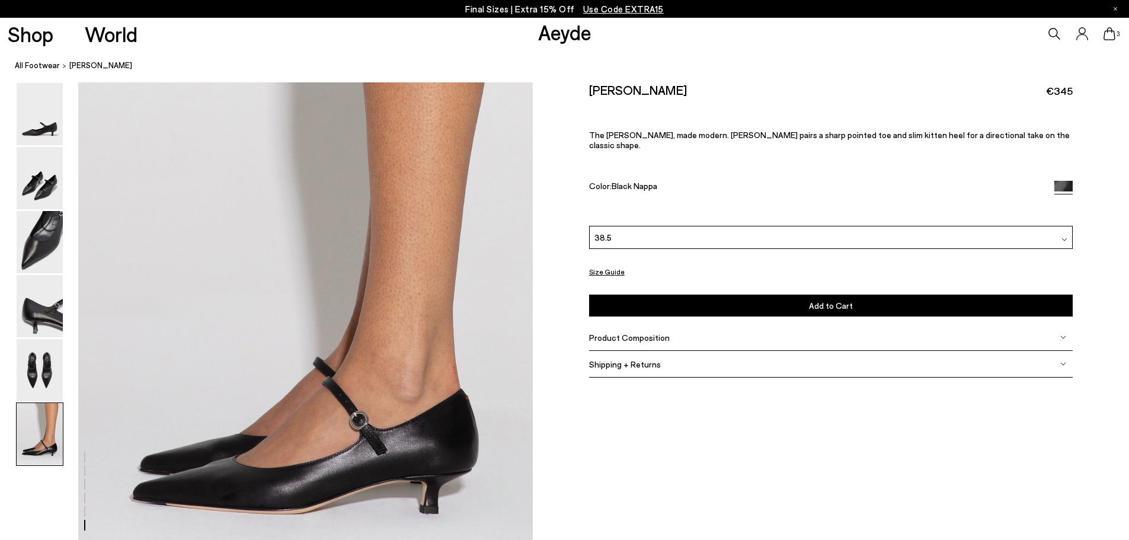
click at [40, 378] on img at bounding box center [40, 370] width 46 height 62
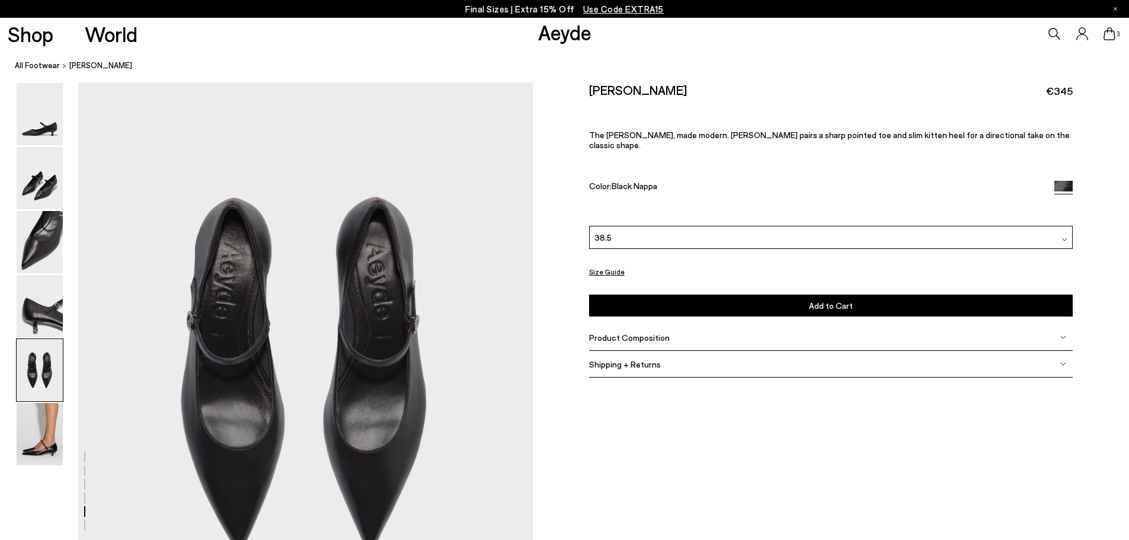
scroll to position [2283, 0]
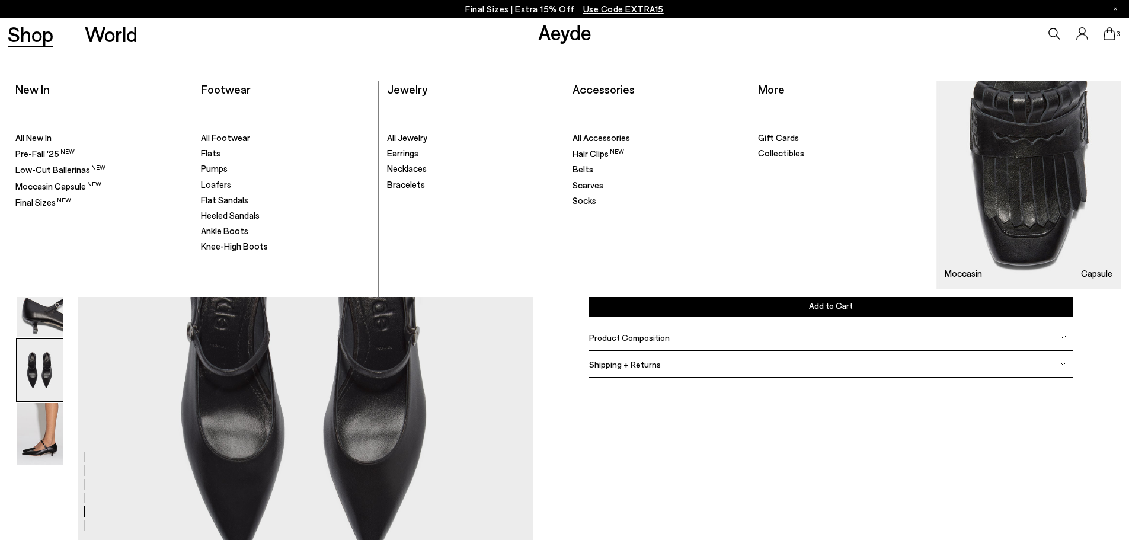
click at [212, 155] on span "Flats" at bounding box center [211, 153] width 20 height 11
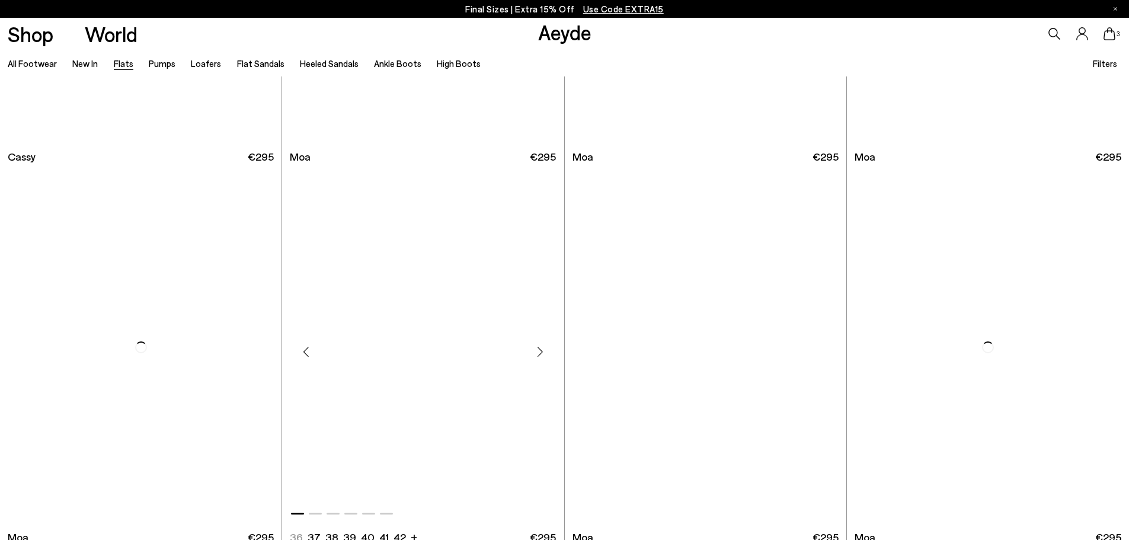
scroll to position [2254, 0]
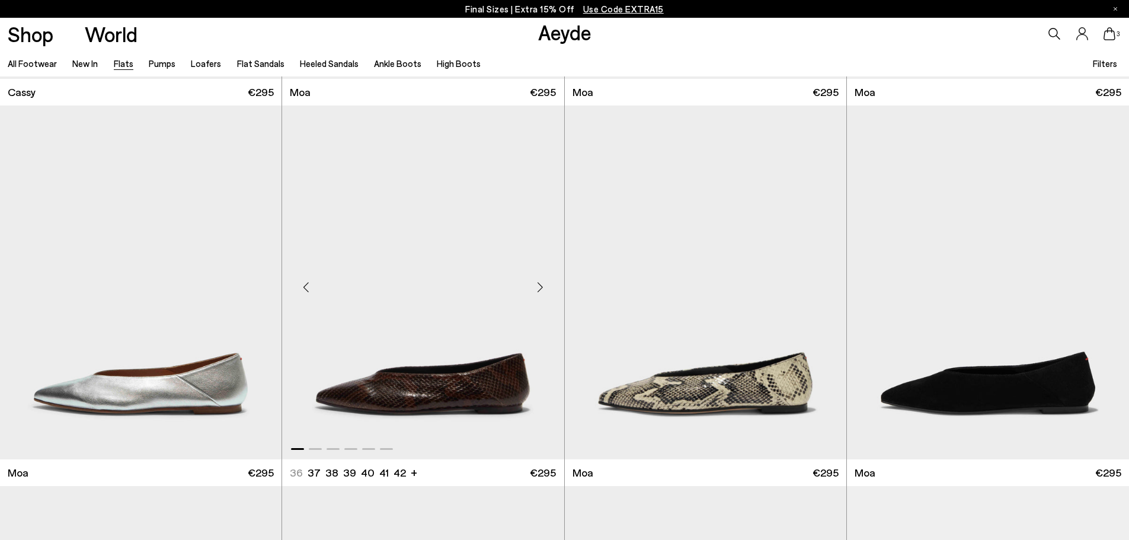
click at [398, 334] on img "1 / 6" at bounding box center [422, 282] width 281 height 354
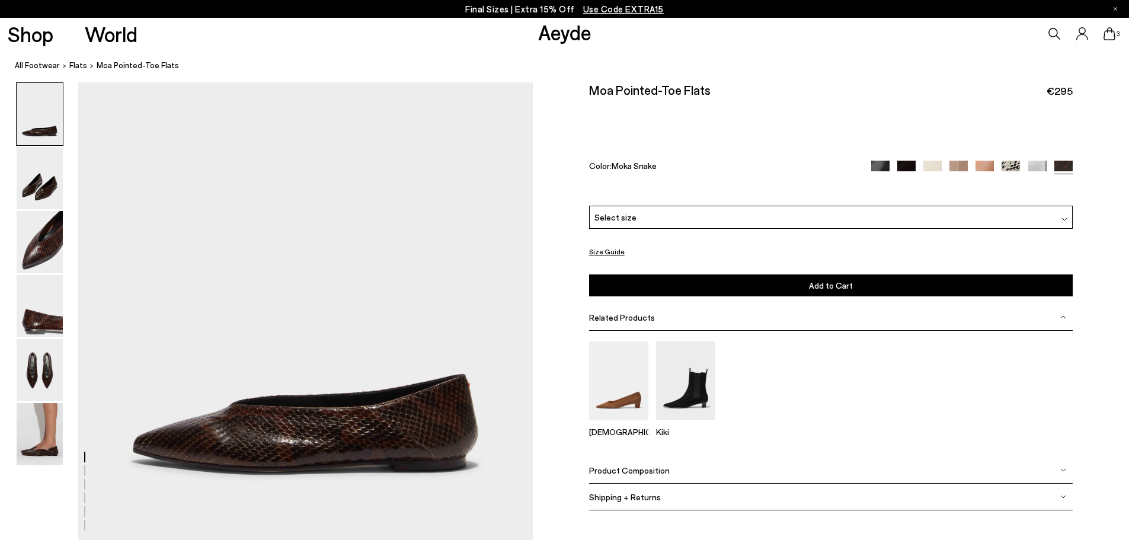
click at [885, 170] on img at bounding box center [880, 170] width 18 height 18
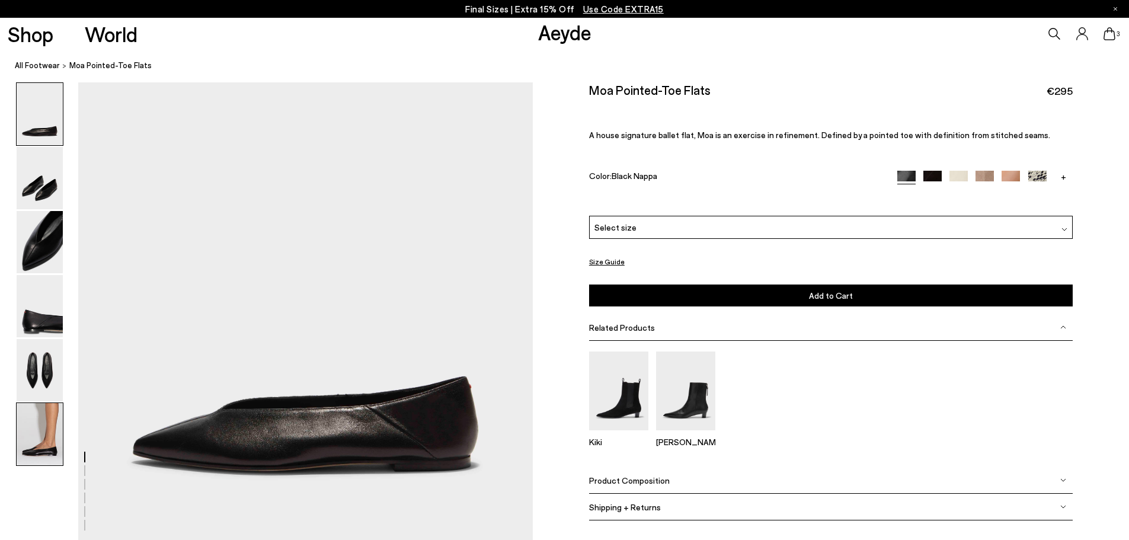
click at [37, 438] on img at bounding box center [40, 434] width 46 height 62
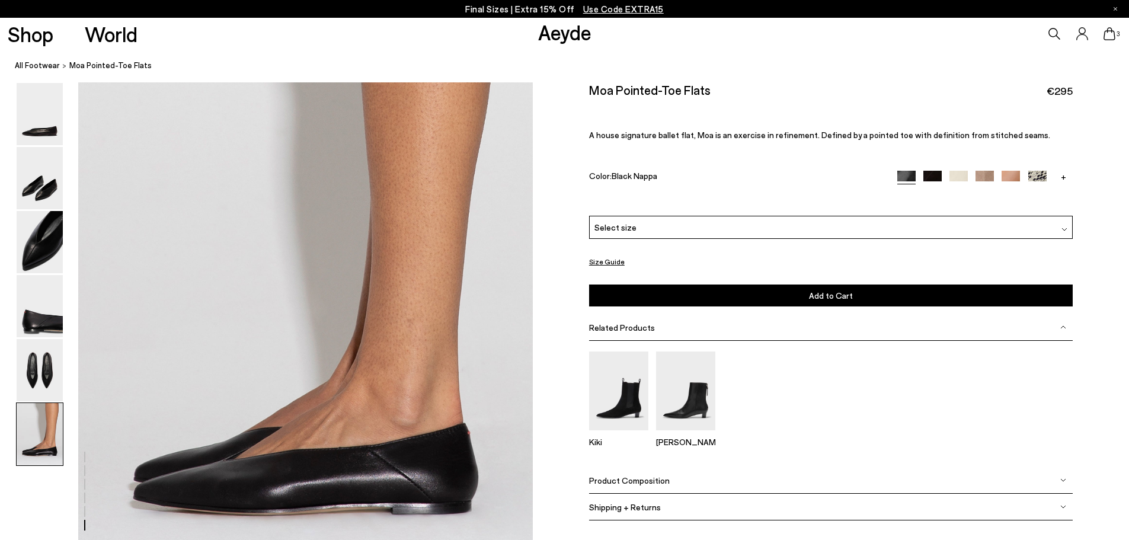
scroll to position [2972, 0]
click at [929, 175] on img at bounding box center [932, 180] width 18 height 18
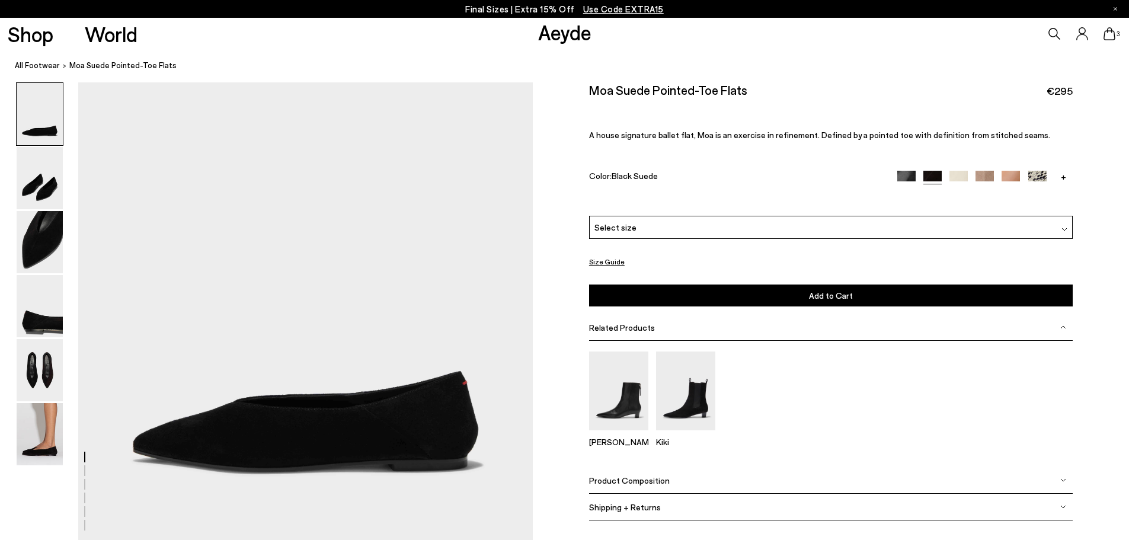
click at [1063, 179] on link "+" at bounding box center [1063, 176] width 18 height 11
click at [1059, 175] on img at bounding box center [1063, 180] width 18 height 18
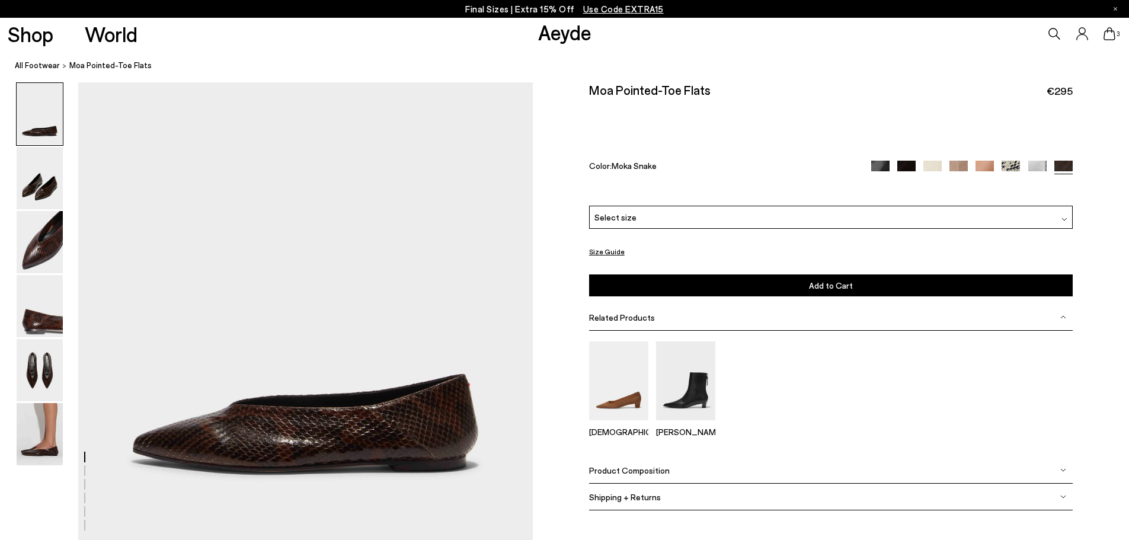
click at [718, 227] on div "Select size" at bounding box center [831, 217] width 484 height 23
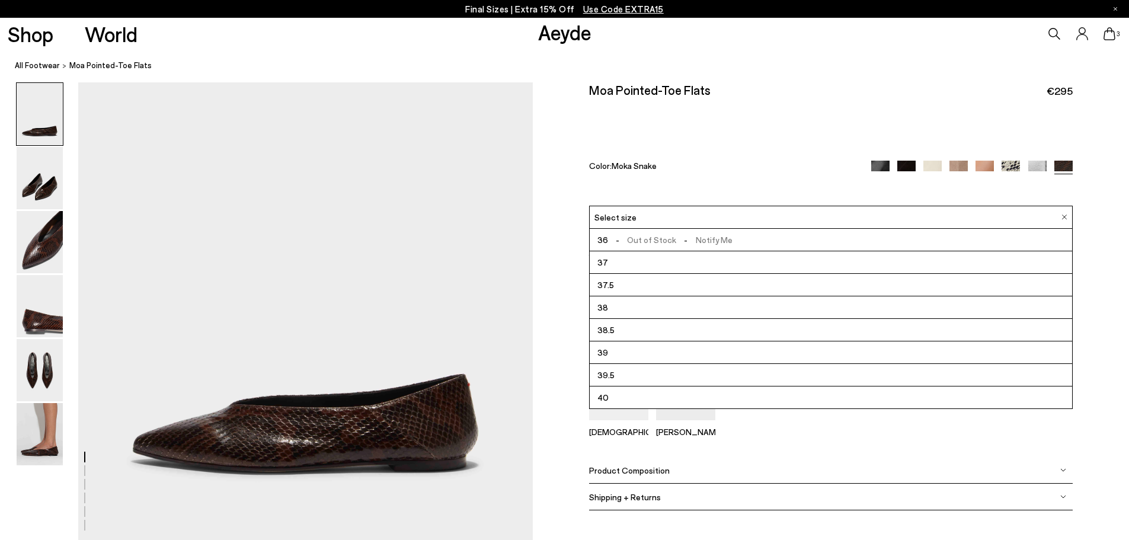
click at [643, 325] on li "38.5" at bounding box center [831, 330] width 482 height 23
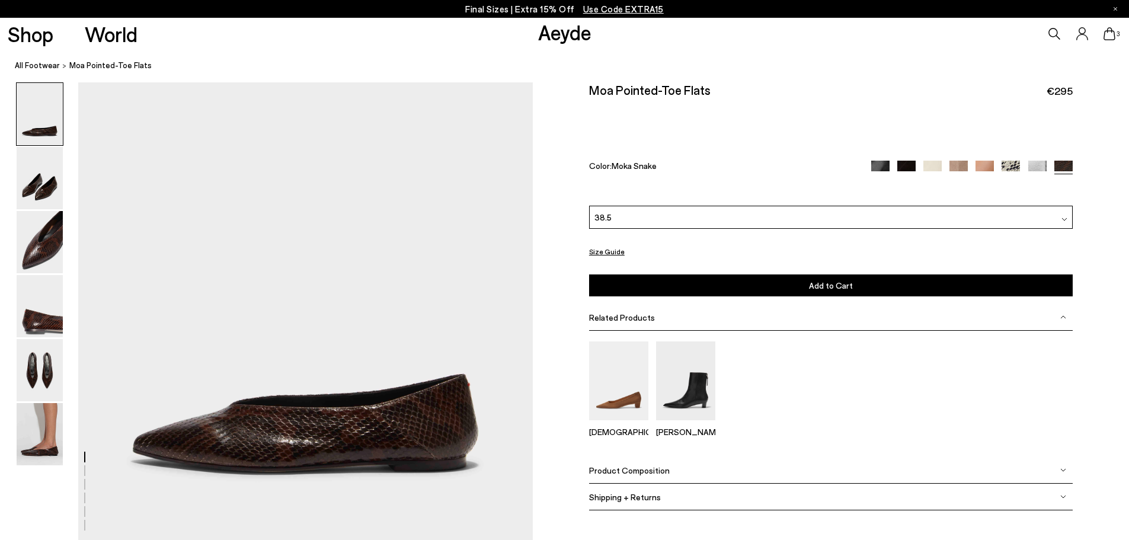
click at [751, 286] on button "Add to Cart Select a Size First" at bounding box center [831, 285] width 484 height 22
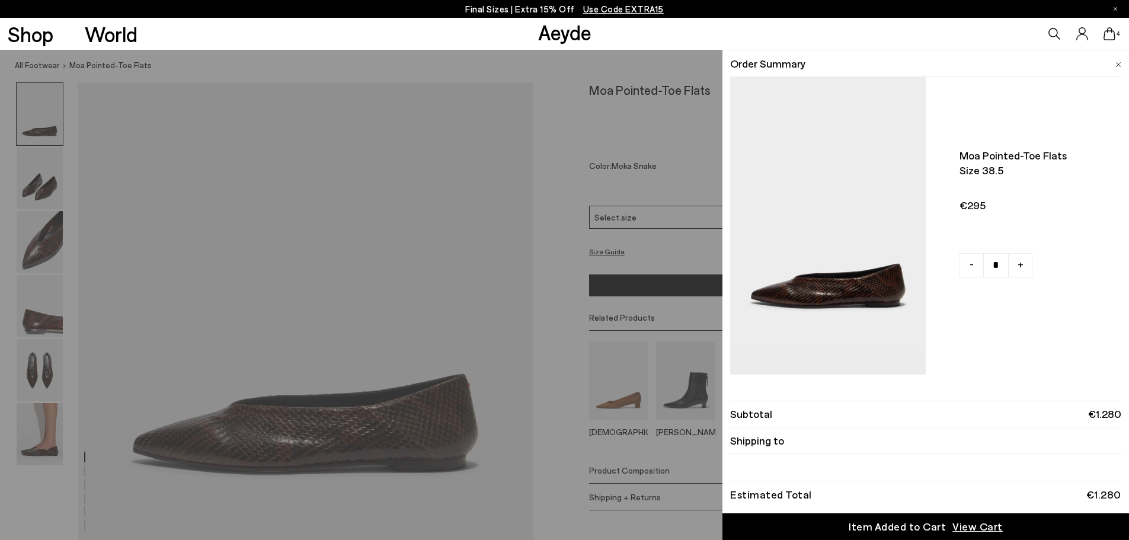
click at [37, 194] on div "Quick Add Color Size View Details Order Summary Moa pointed-toe flats Size 38.5…" at bounding box center [564, 295] width 1129 height 490
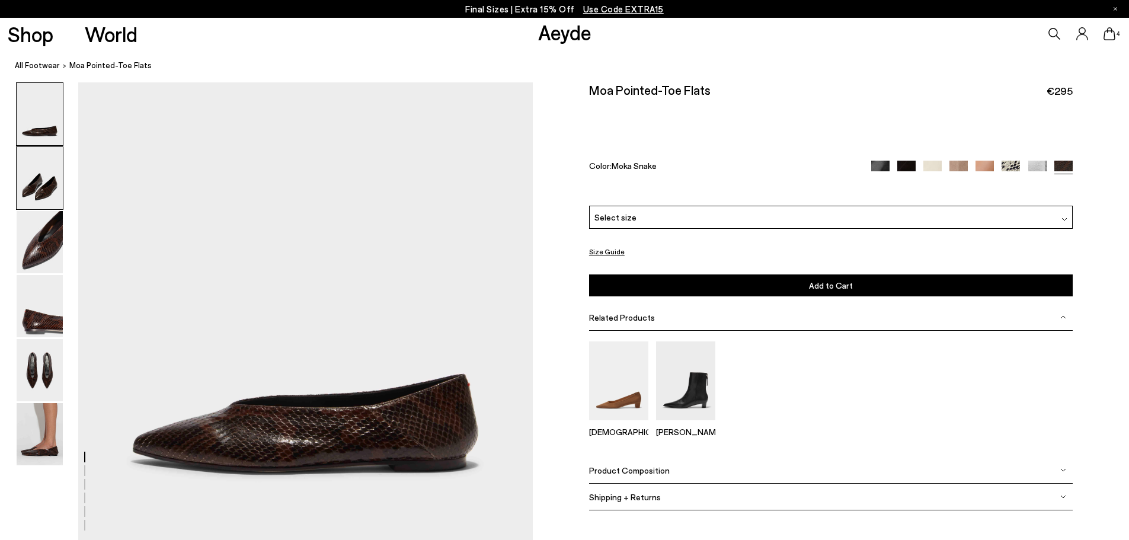
click at [37, 194] on img at bounding box center [40, 178] width 46 height 62
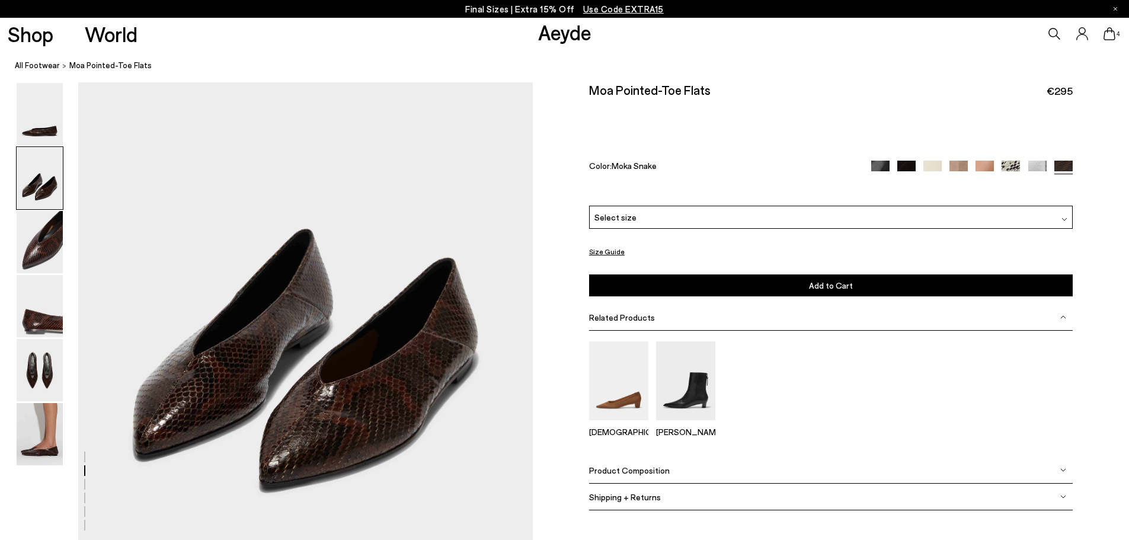
scroll to position [579, 0]
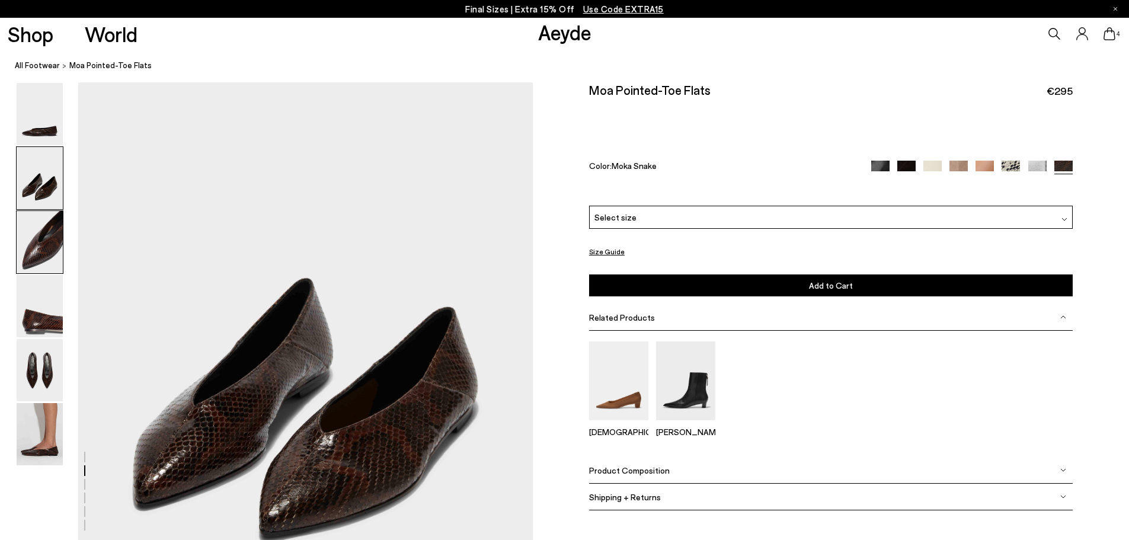
click at [36, 237] on img at bounding box center [40, 242] width 46 height 62
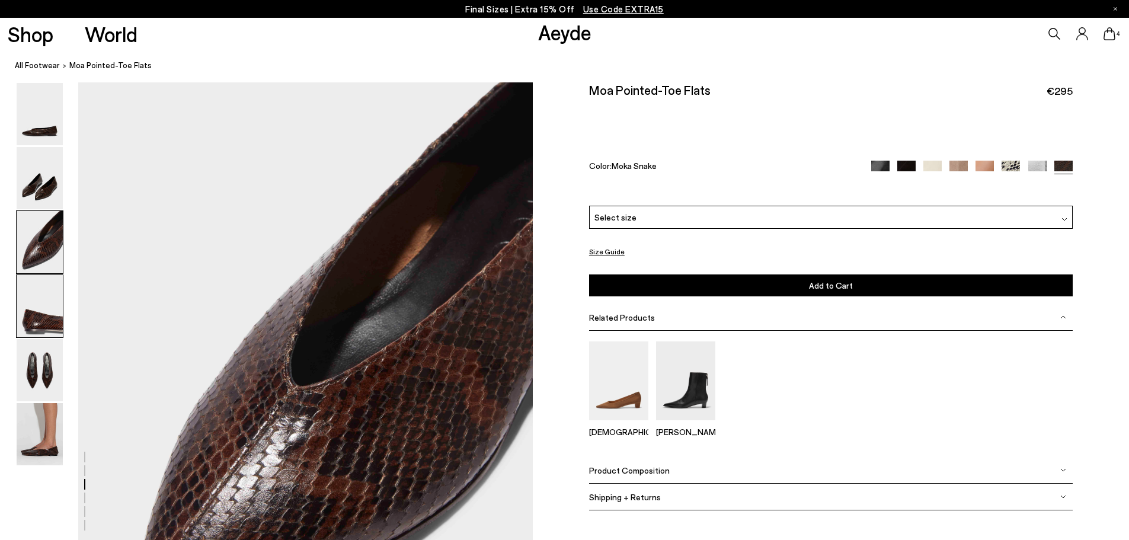
click at [40, 314] on img at bounding box center [40, 306] width 46 height 62
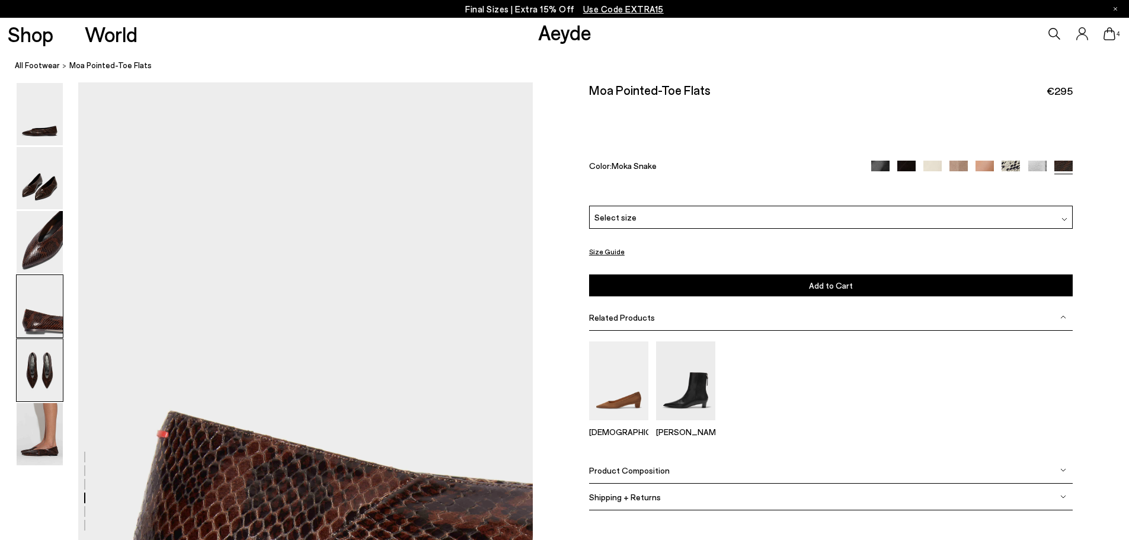
click at [40, 366] on img at bounding box center [40, 370] width 46 height 62
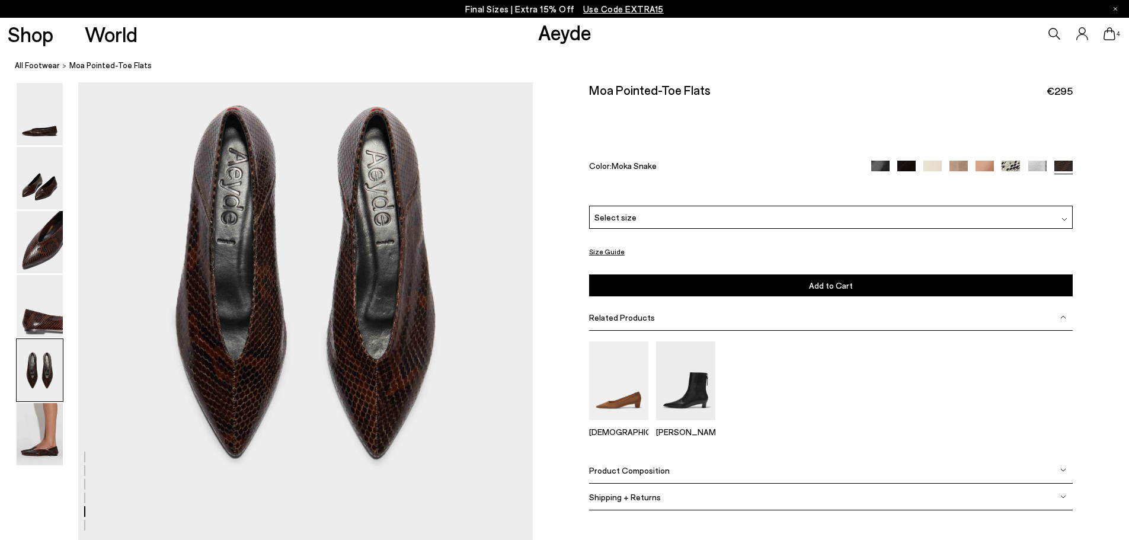
scroll to position [2401, 0]
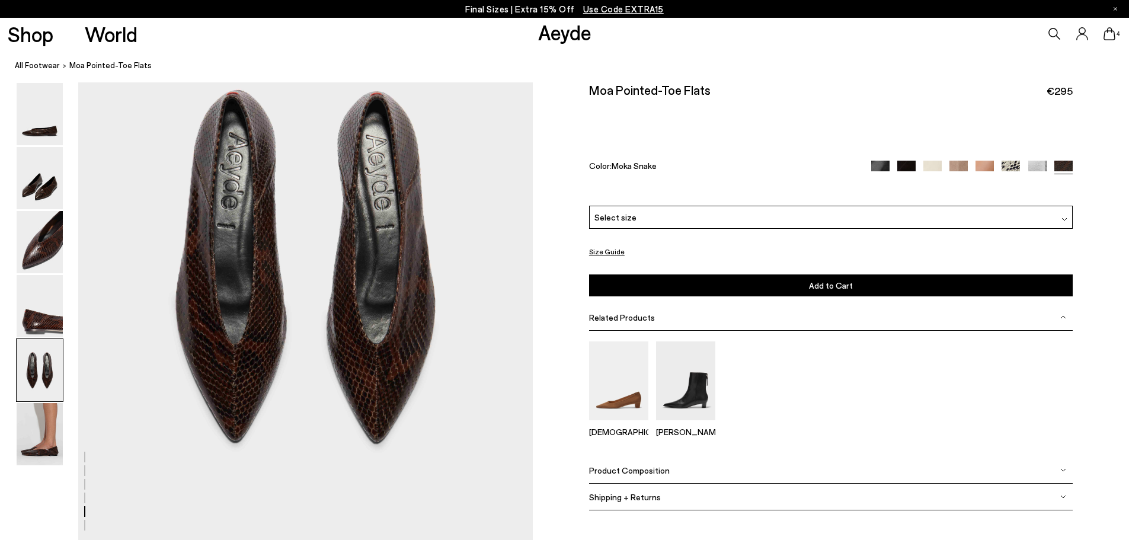
click at [1104, 39] on icon at bounding box center [1109, 33] width 12 height 13
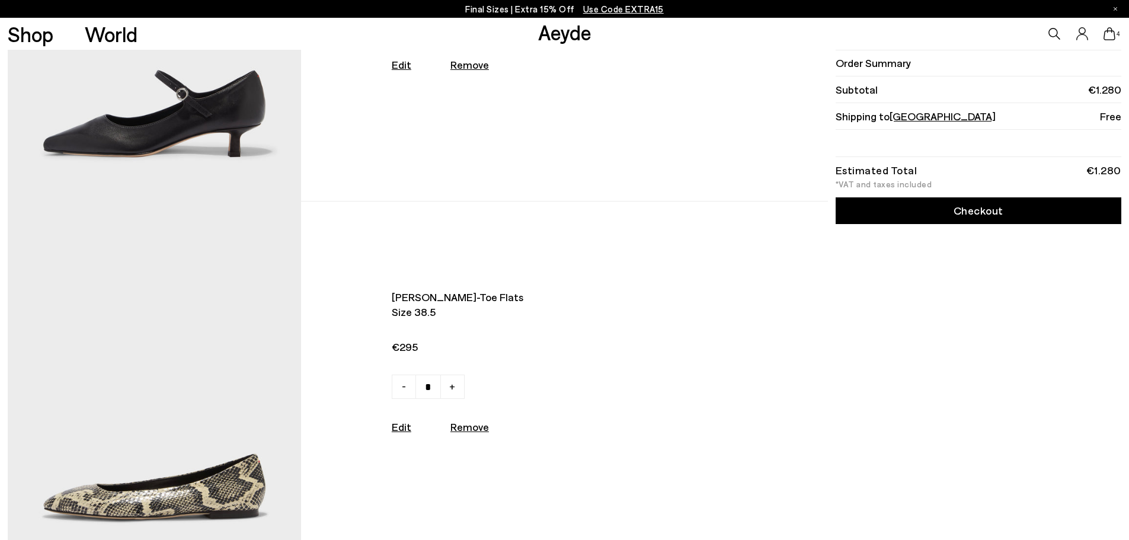
scroll to position [770, 0]
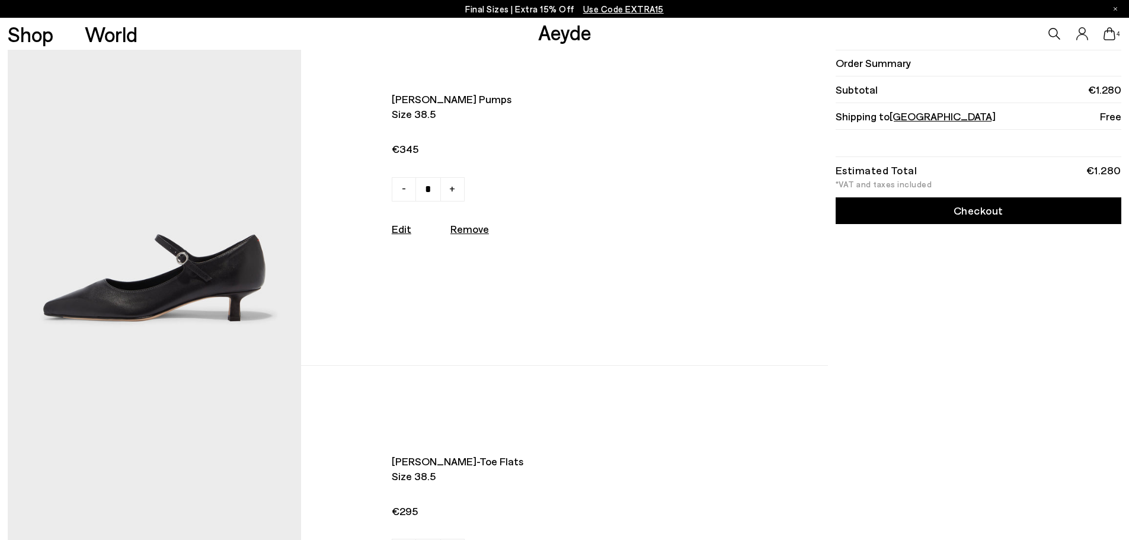
drag, startPoint x: 449, startPoint y: 237, endPoint x: 457, endPoint y: 237, distance: 8.3
click at [449, 236] on div "Edit Remove" at bounding box center [551, 229] width 319 height 15
click at [482, 235] on u "Remove" at bounding box center [469, 228] width 39 height 13
type input "*"
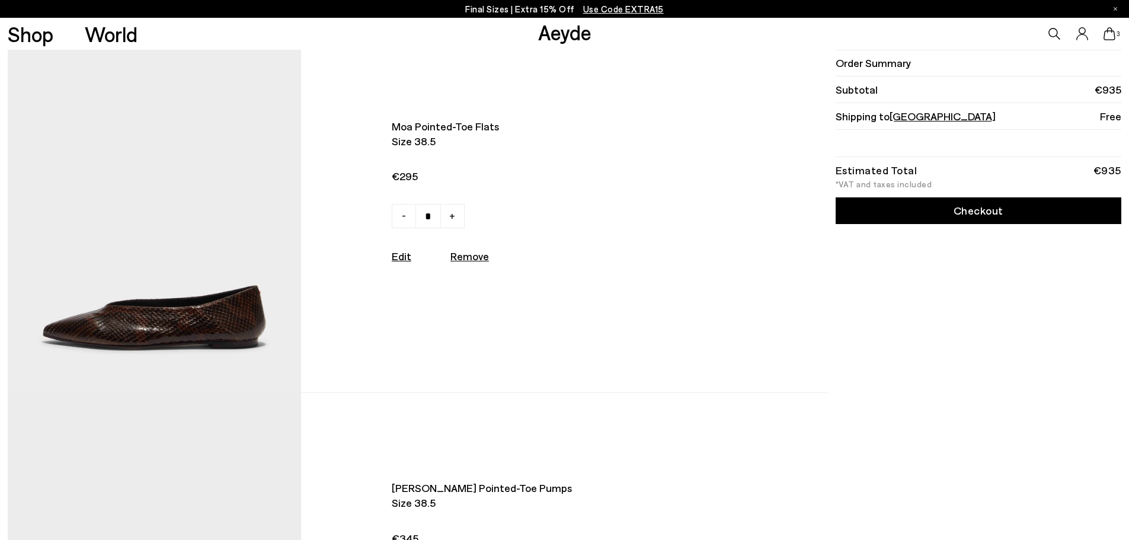
scroll to position [0, 0]
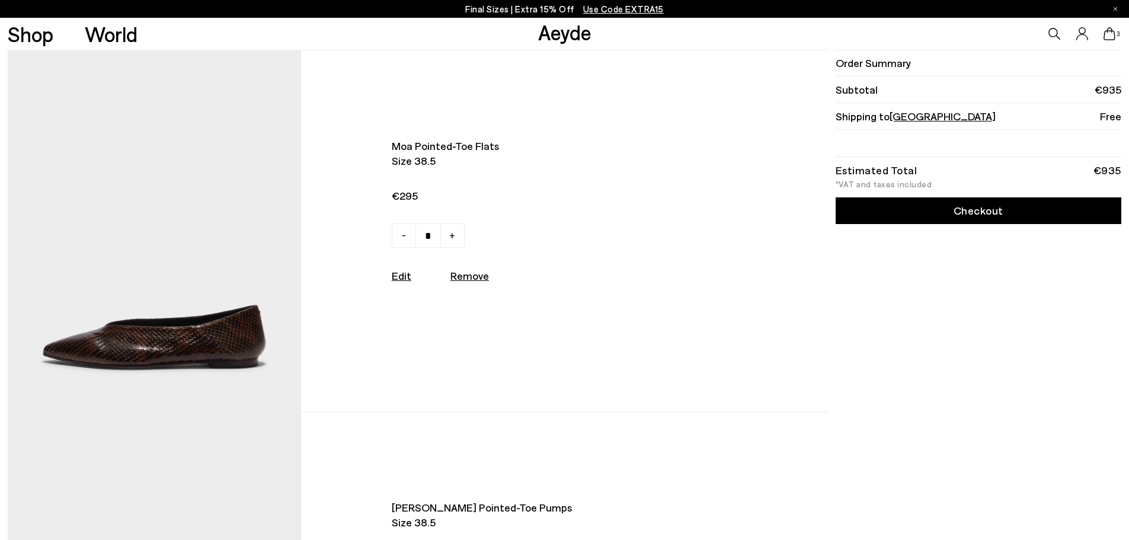
click at [223, 356] on img at bounding box center [154, 231] width 293 height 362
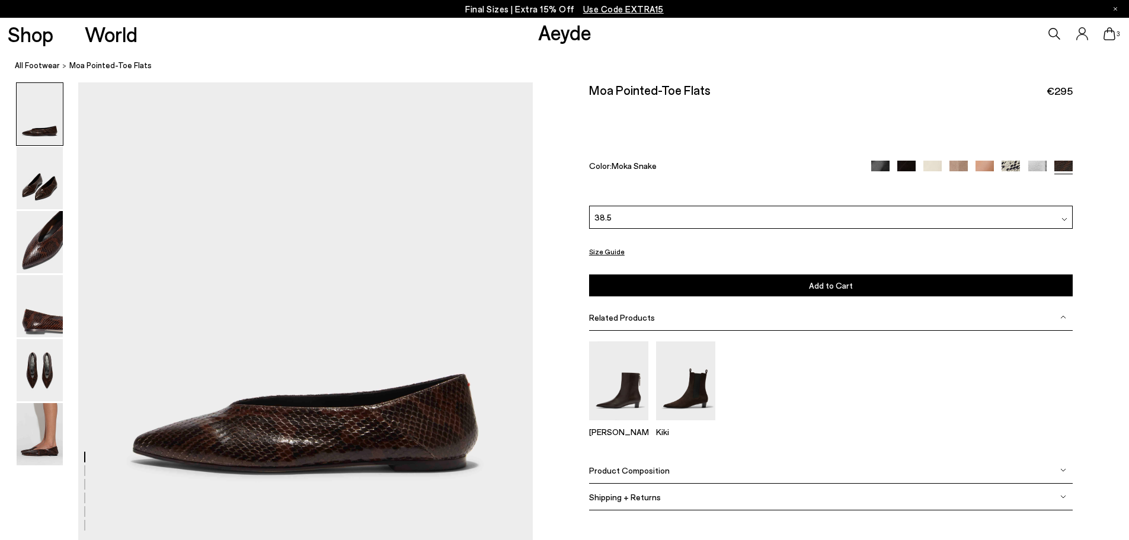
click at [939, 166] on img at bounding box center [932, 170] width 18 height 18
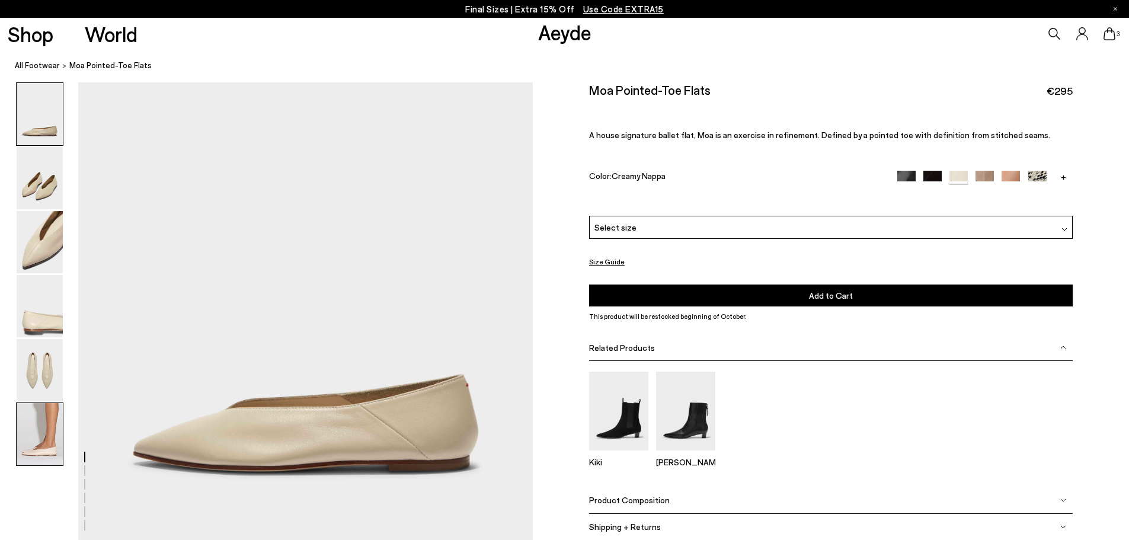
click at [32, 434] on img at bounding box center [40, 434] width 46 height 62
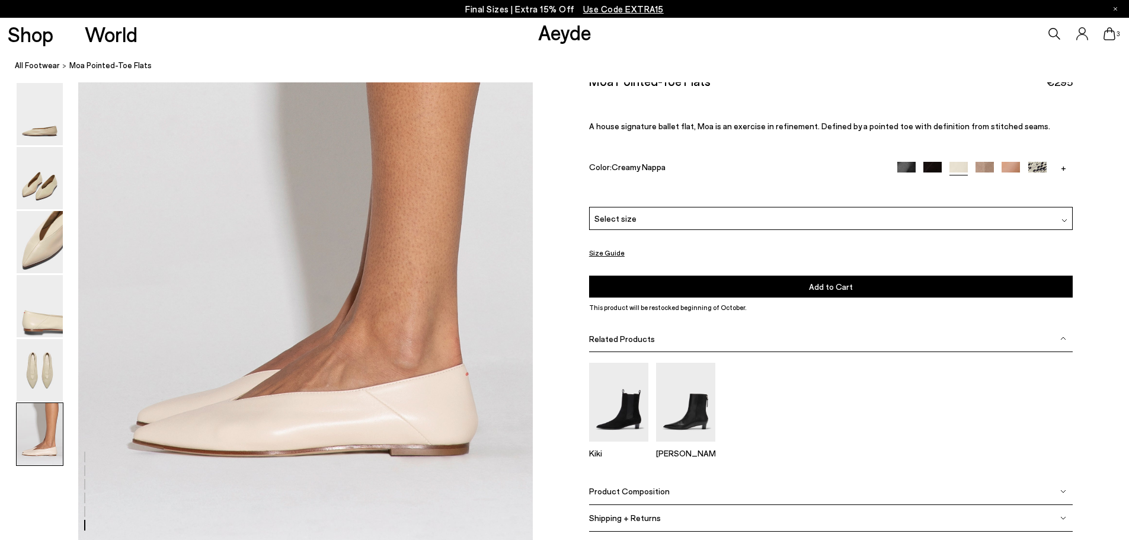
scroll to position [3031, 0]
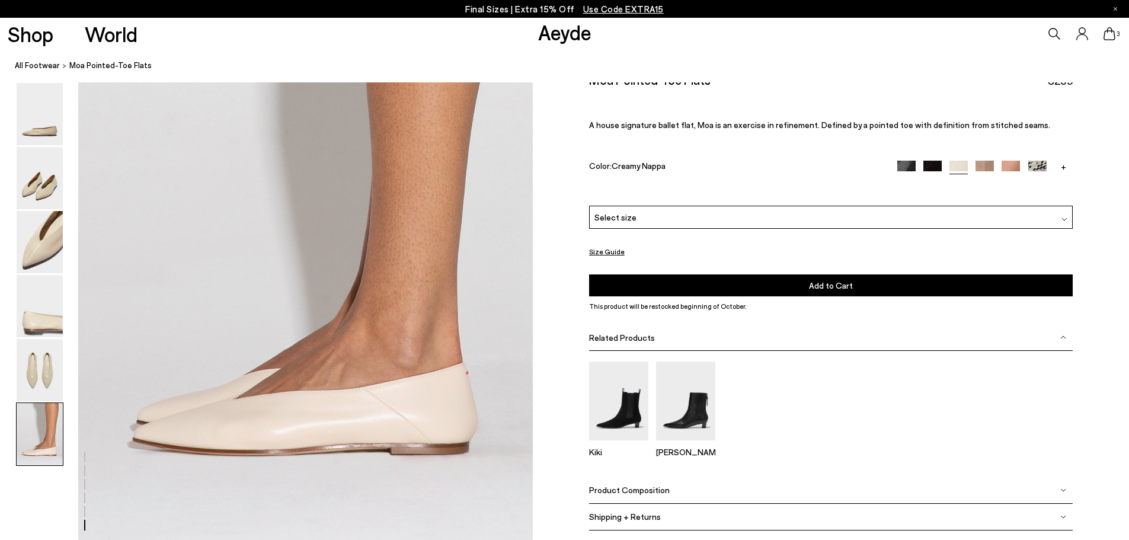
click at [1063, 164] on link "+" at bounding box center [1063, 166] width 18 height 11
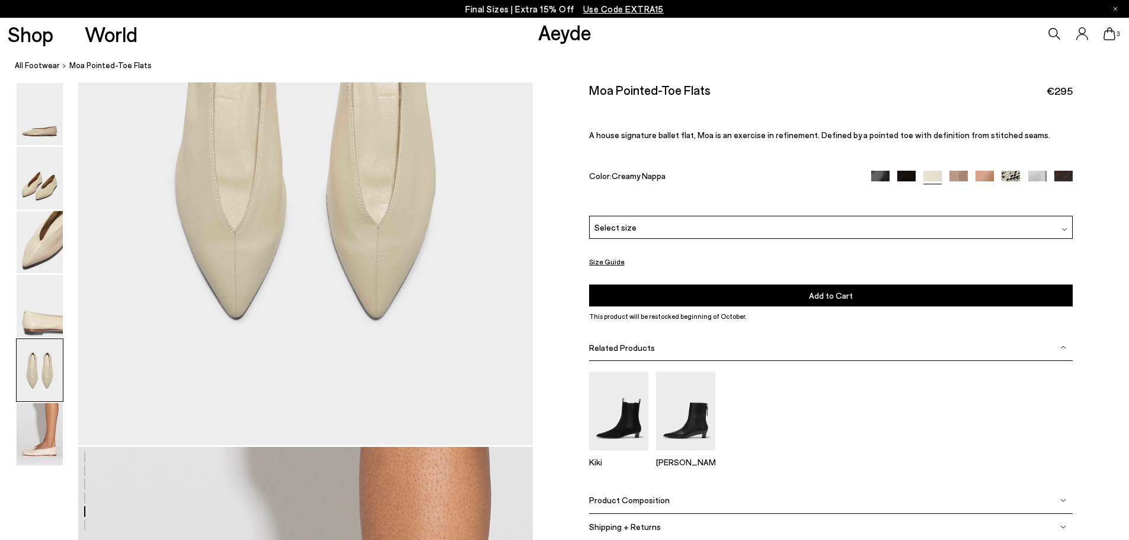
scroll to position [2498, 0]
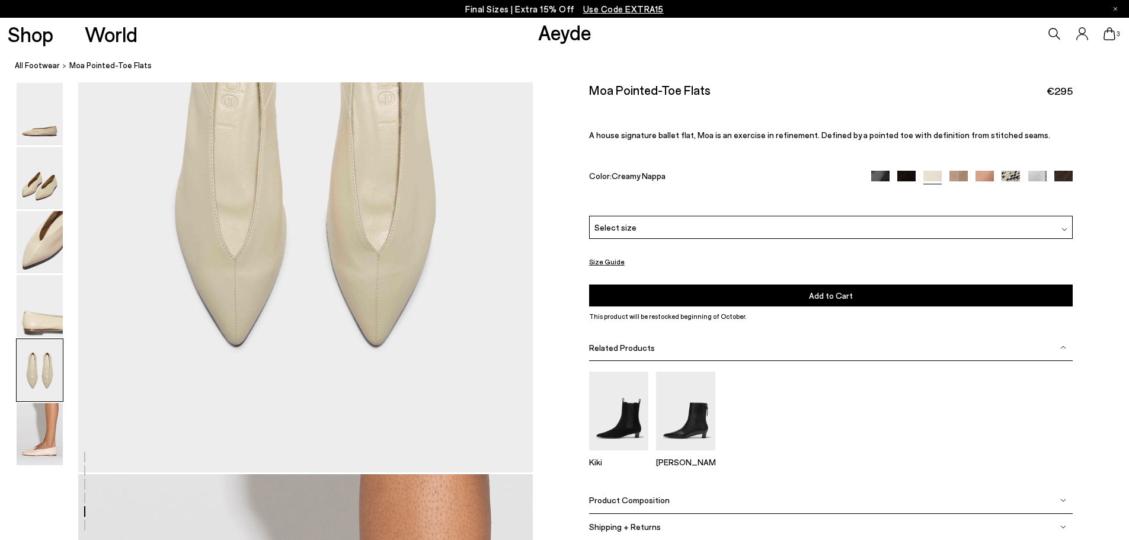
click at [594, 46] on div "Shop World Aeyde 3" at bounding box center [564, 34] width 1129 height 32
click at [588, 40] on link "Aeyde" at bounding box center [564, 32] width 53 height 25
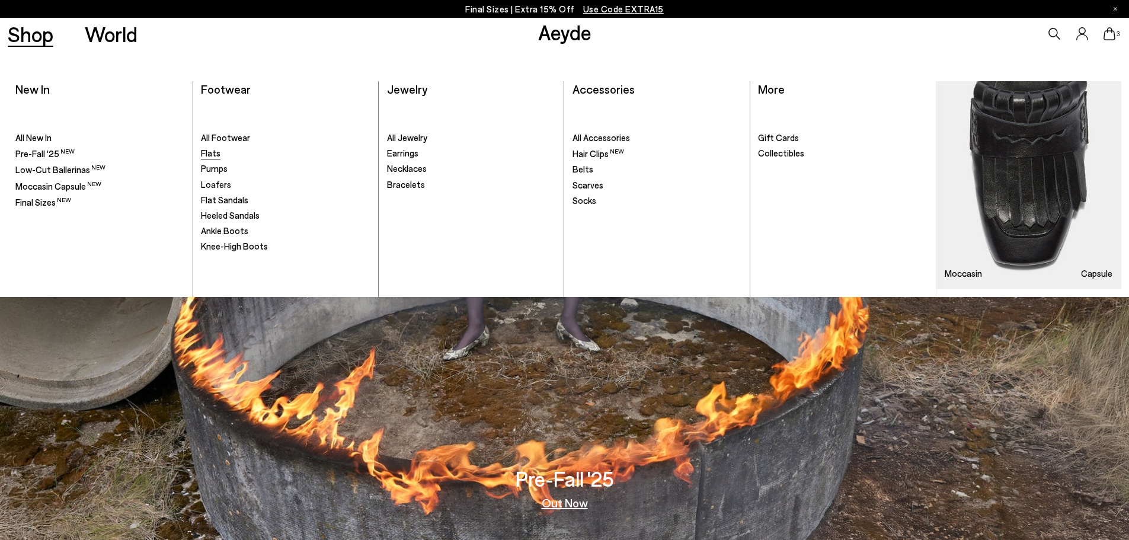
click at [215, 153] on span "Flats" at bounding box center [211, 153] width 20 height 11
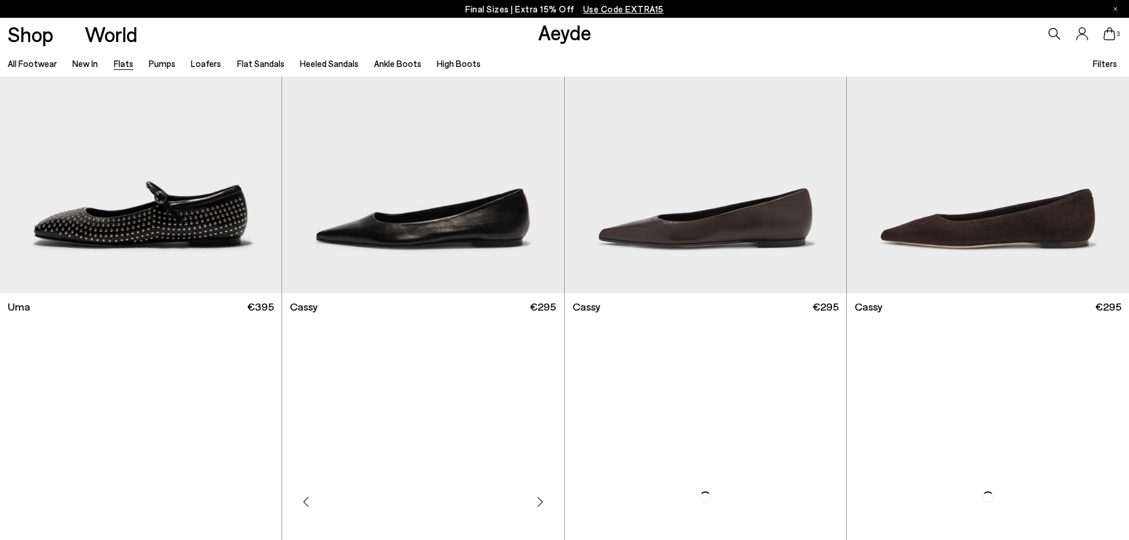
scroll to position [1896, 0]
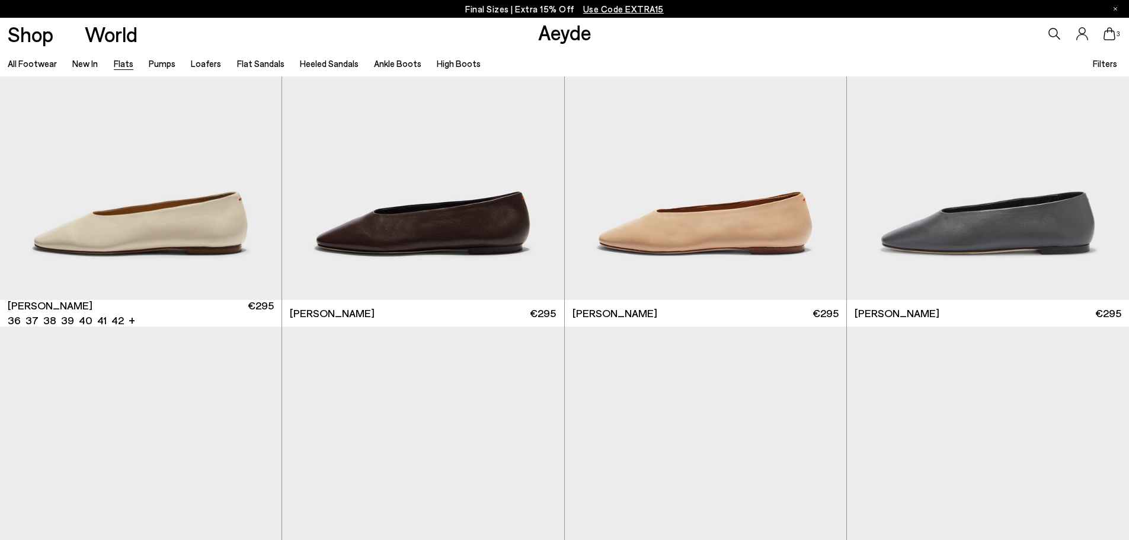
scroll to position [3689, 0]
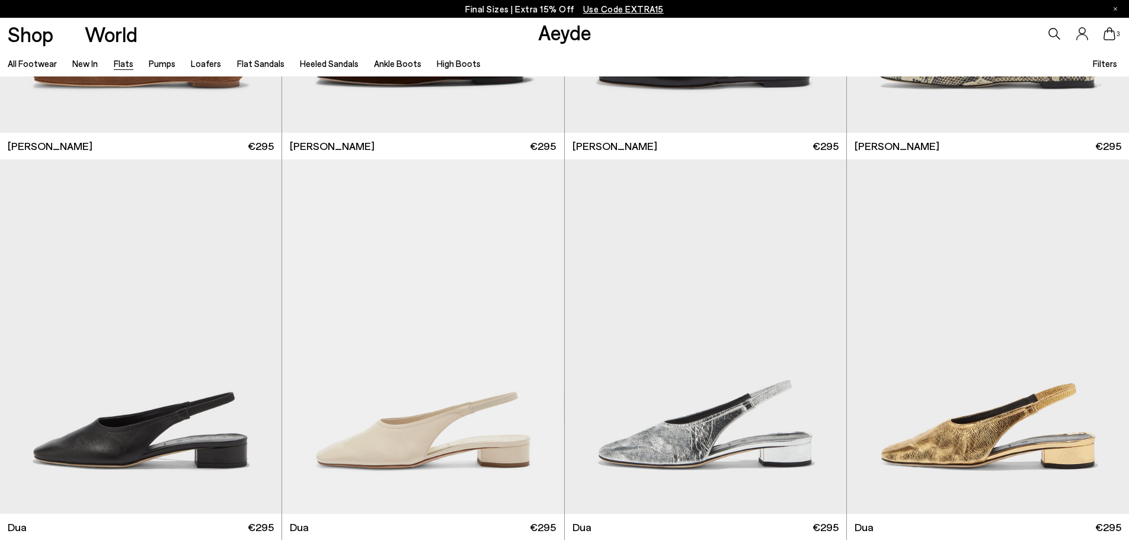
scroll to position [5511, 0]
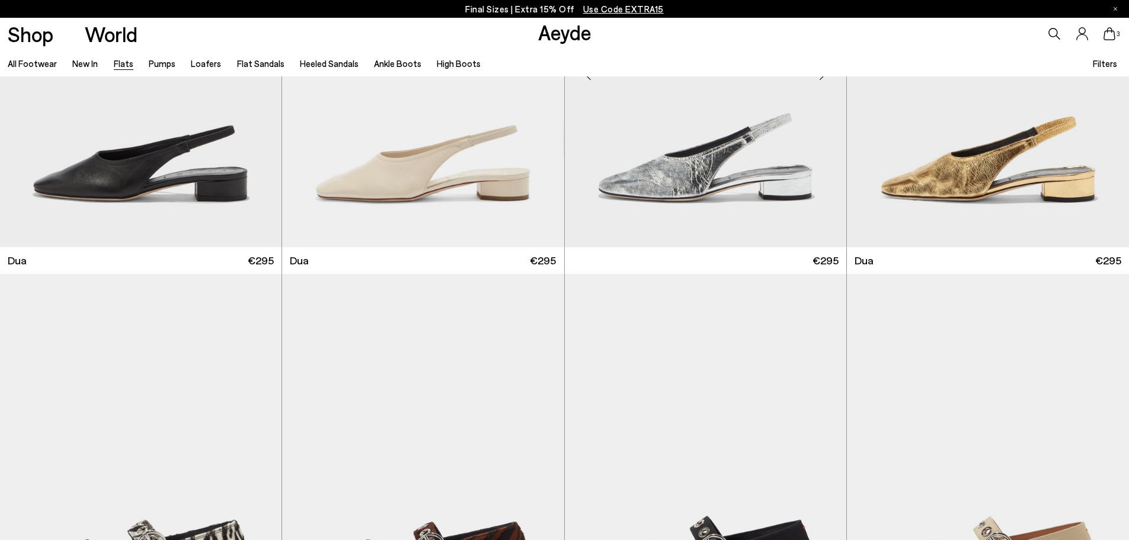
drag, startPoint x: 1111, startPoint y: 35, endPoint x: 658, endPoint y: 248, distance: 500.3
click at [1111, 35] on icon at bounding box center [1109, 33] width 12 height 13
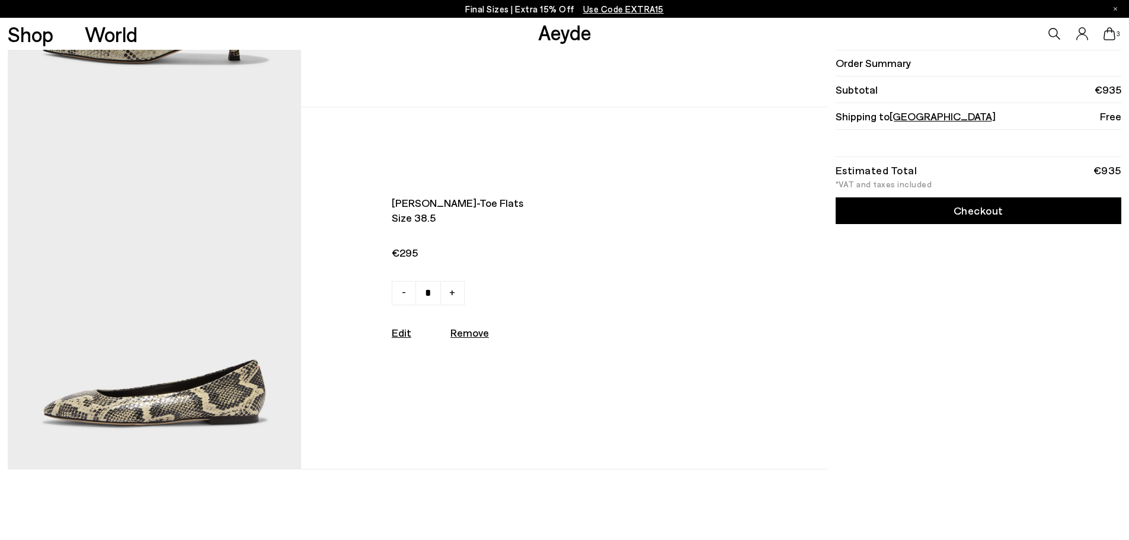
scroll to position [652, 0]
